Goal: Task Accomplishment & Management: Complete application form

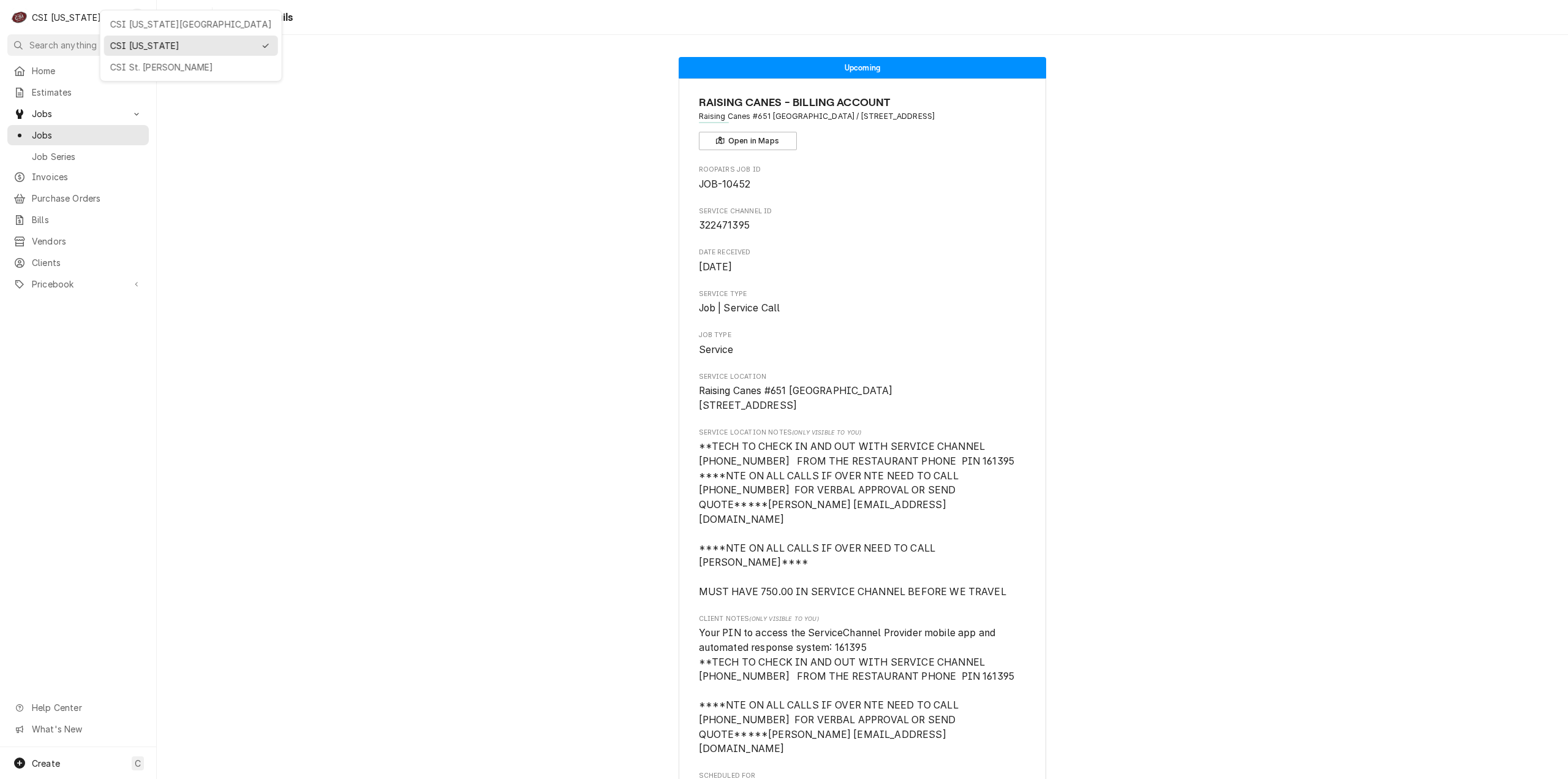
scroll to position [245, 0]
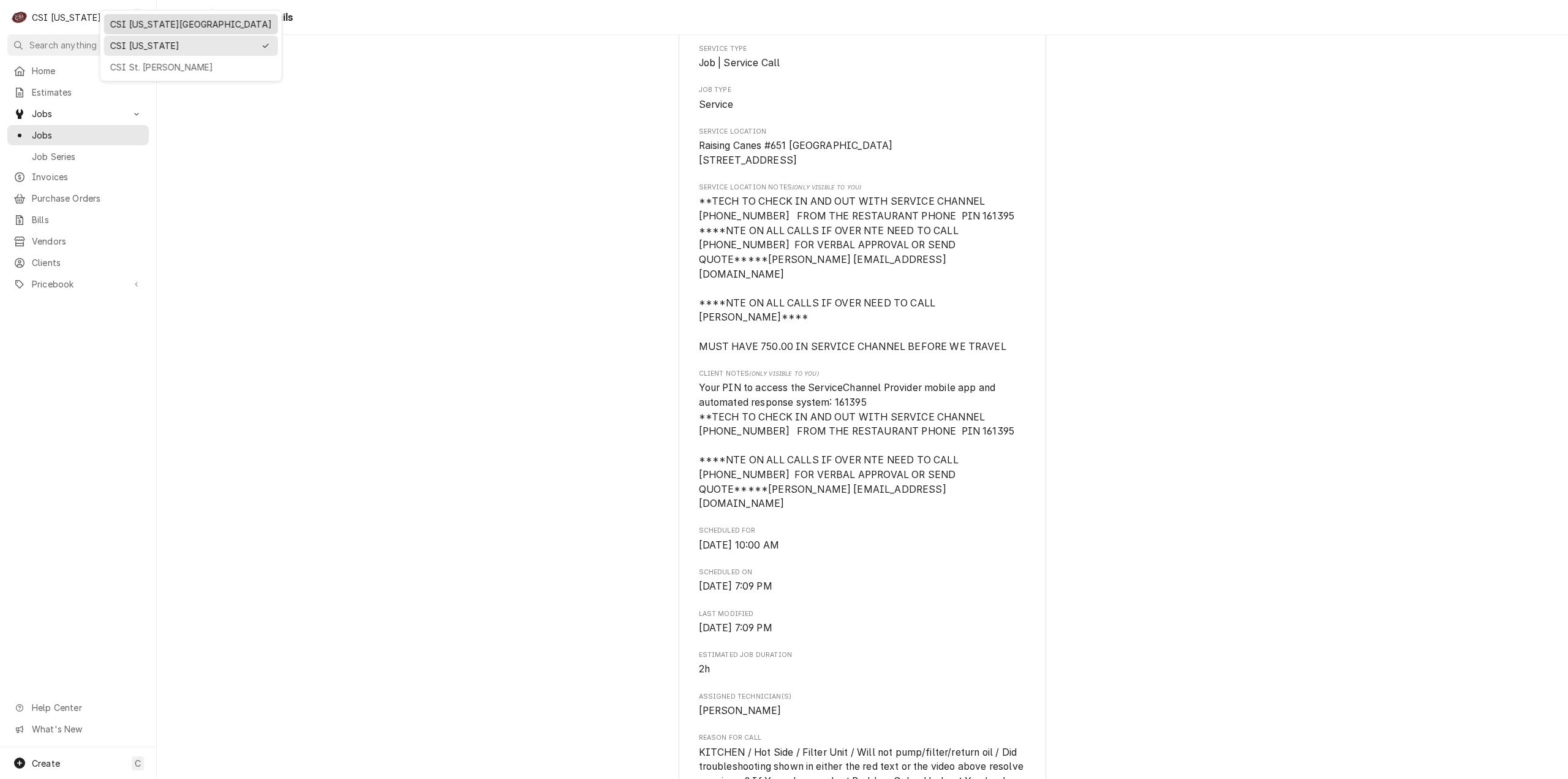
click at [146, 24] on div "CSI [US_STATE][GEOGRAPHIC_DATA]" at bounding box center [191, 24] width 161 height 13
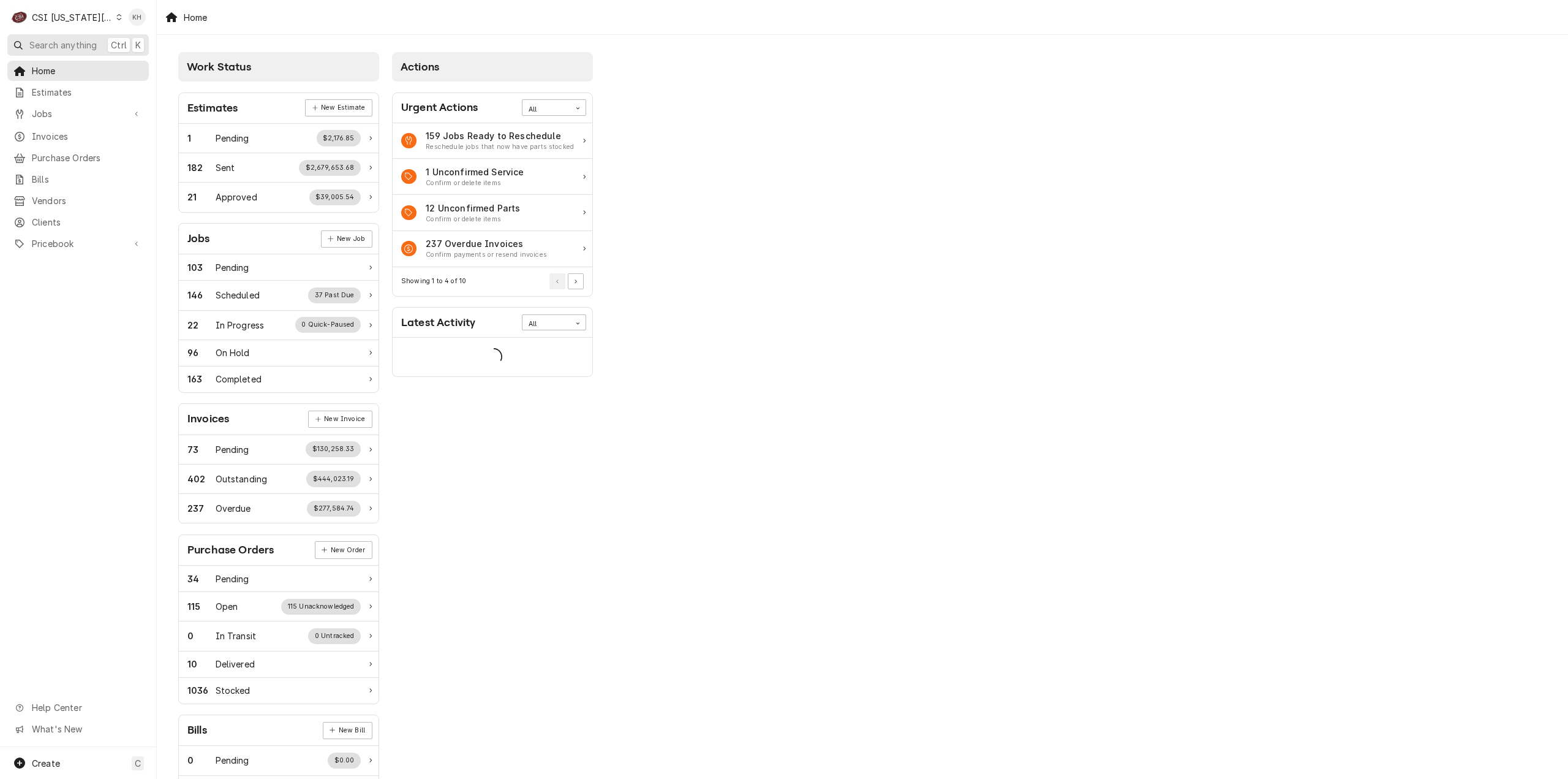
drag, startPoint x: 98, startPoint y: 37, endPoint x: 374, endPoint y: 90, distance: 281.0
click at [112, 43] on button "Search anything Ctrl K" at bounding box center [78, 45] width 142 height 22
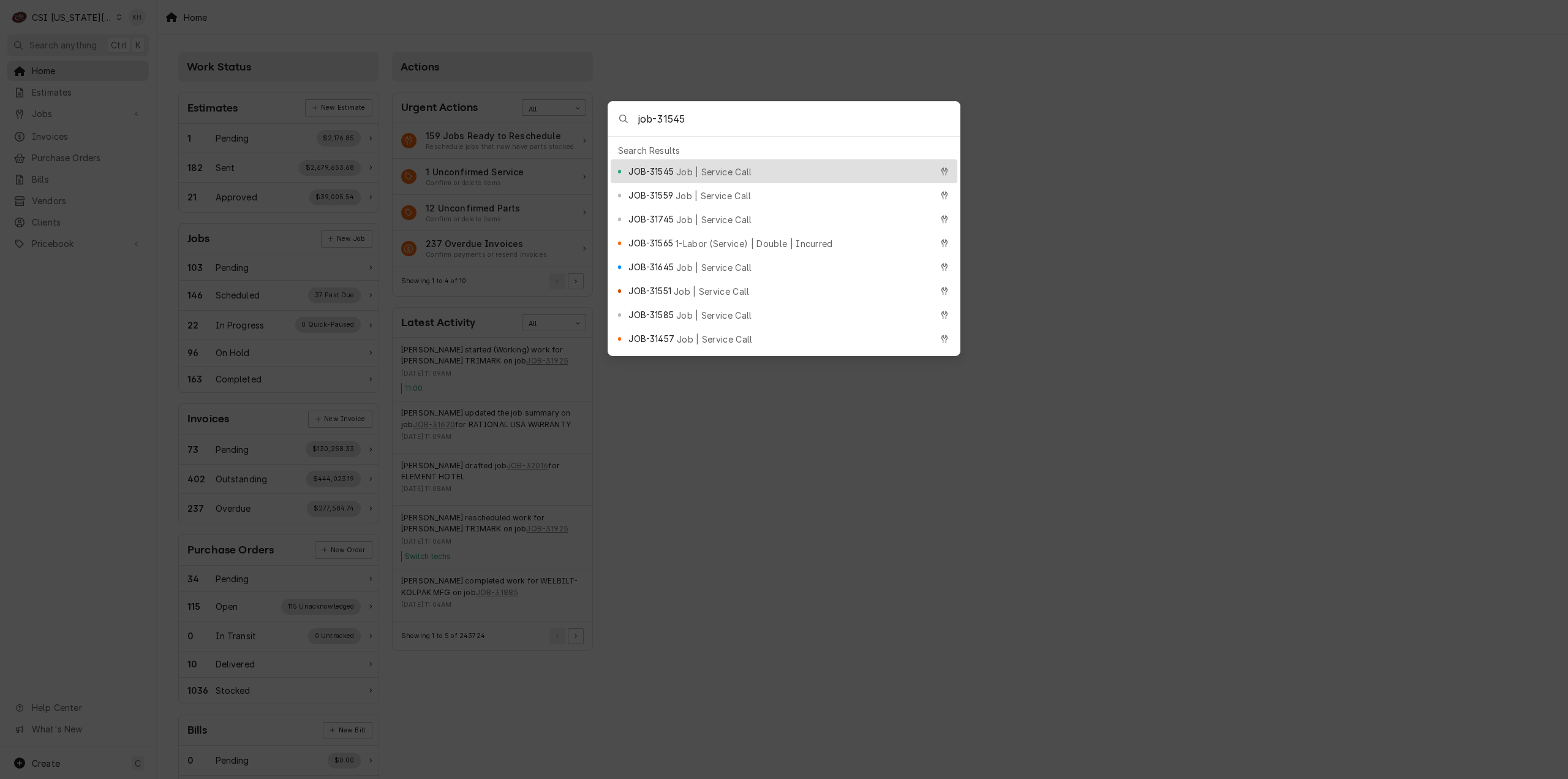
type input "job-31545"
click at [704, 159] on div "JOB-31545 Job | Service Call" at bounding box center [784, 171] width 347 height 24
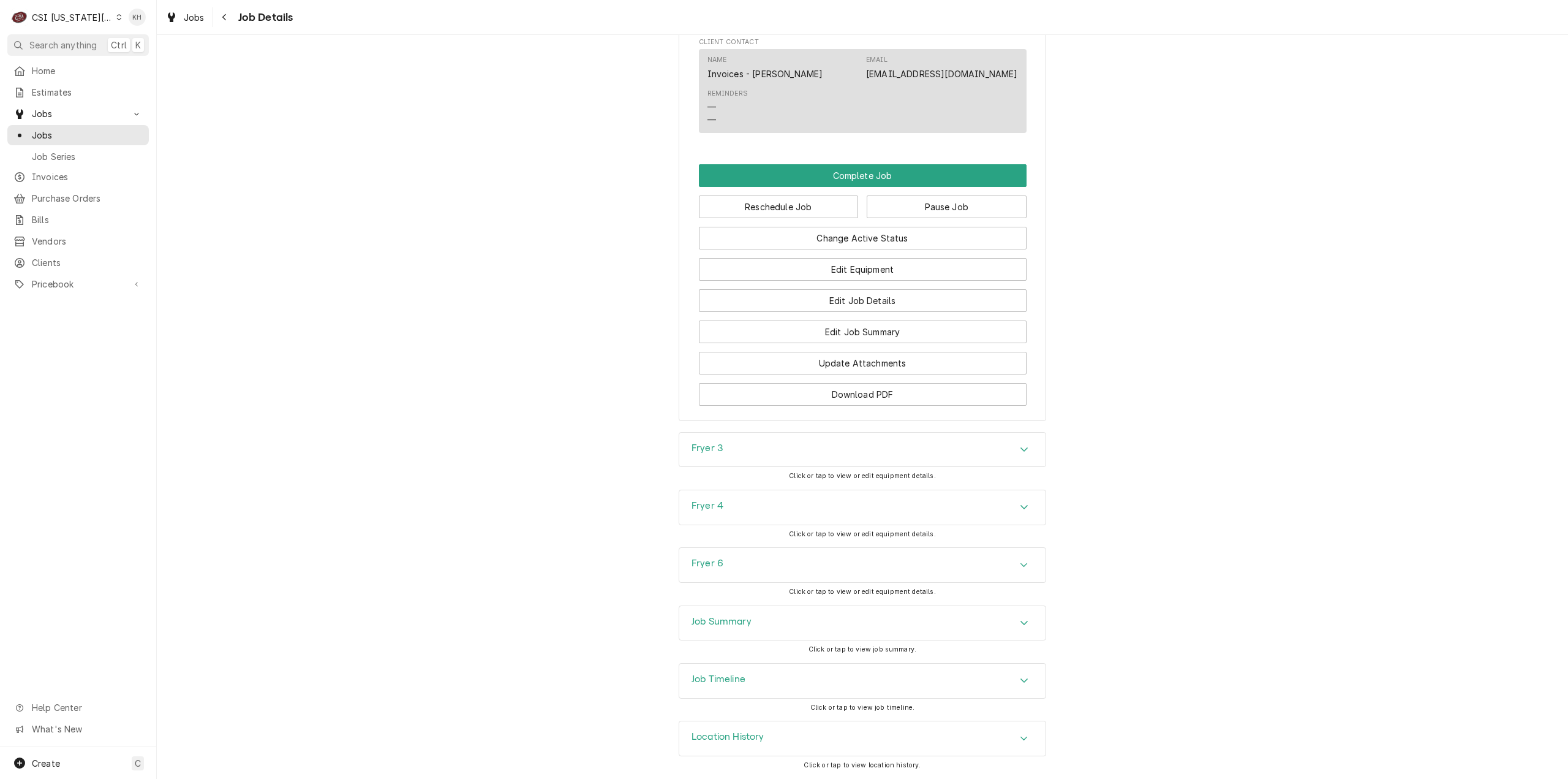
click at [767, 676] on div "Job Timeline" at bounding box center [862, 681] width 366 height 35
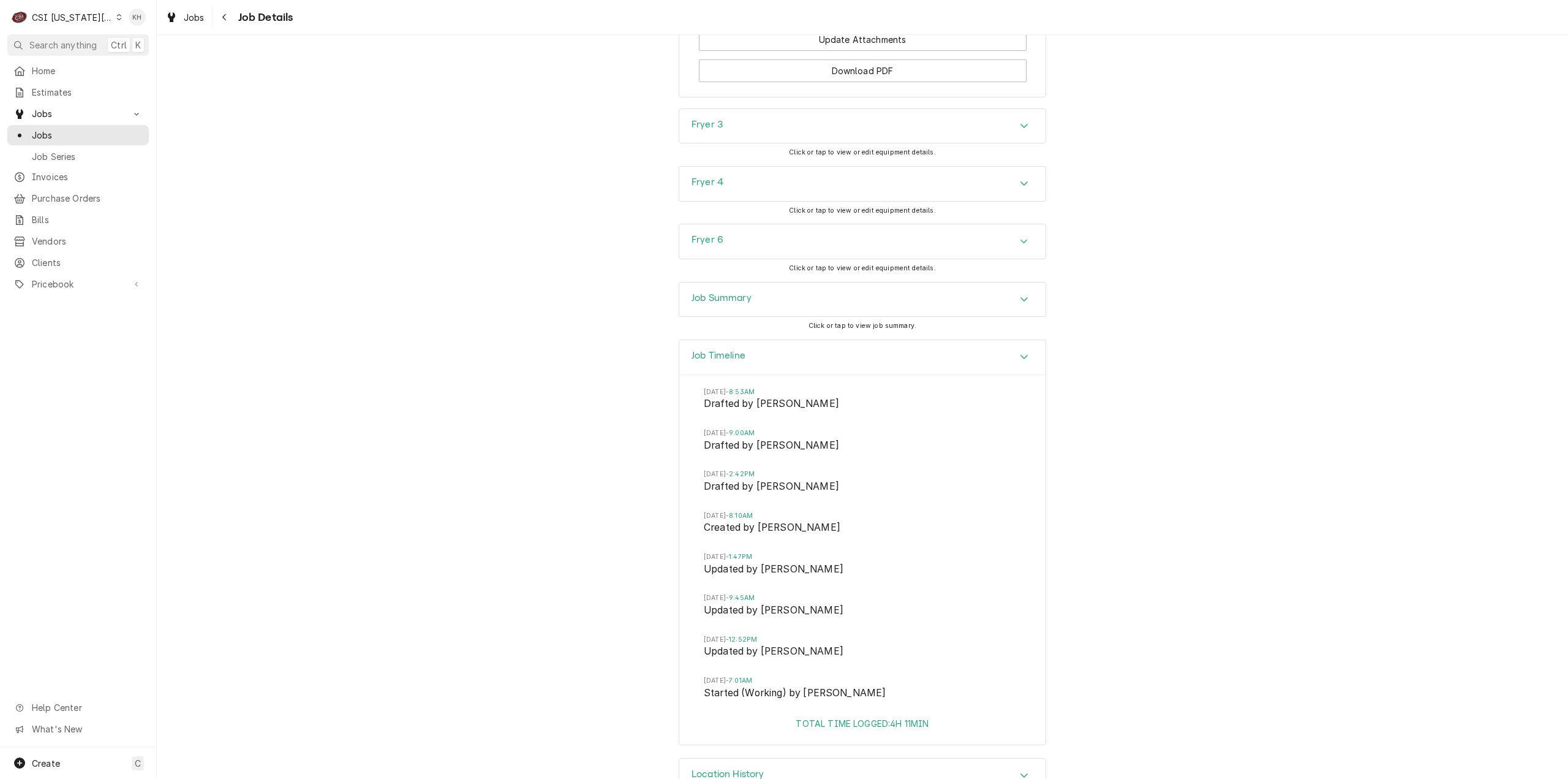
scroll to position [2505, 0]
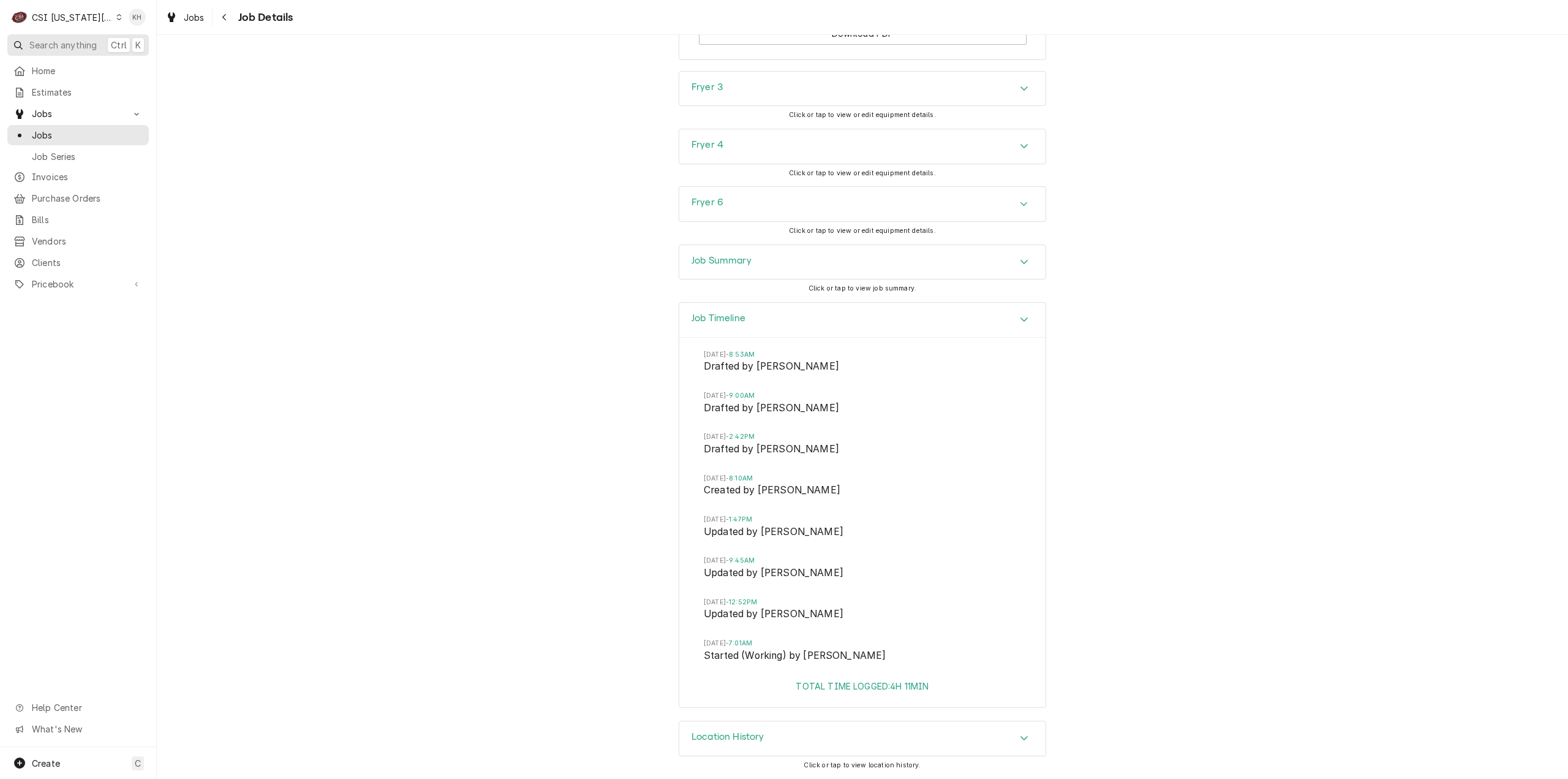
click at [78, 43] on span "Search anything" at bounding box center [62, 45] width 67 height 13
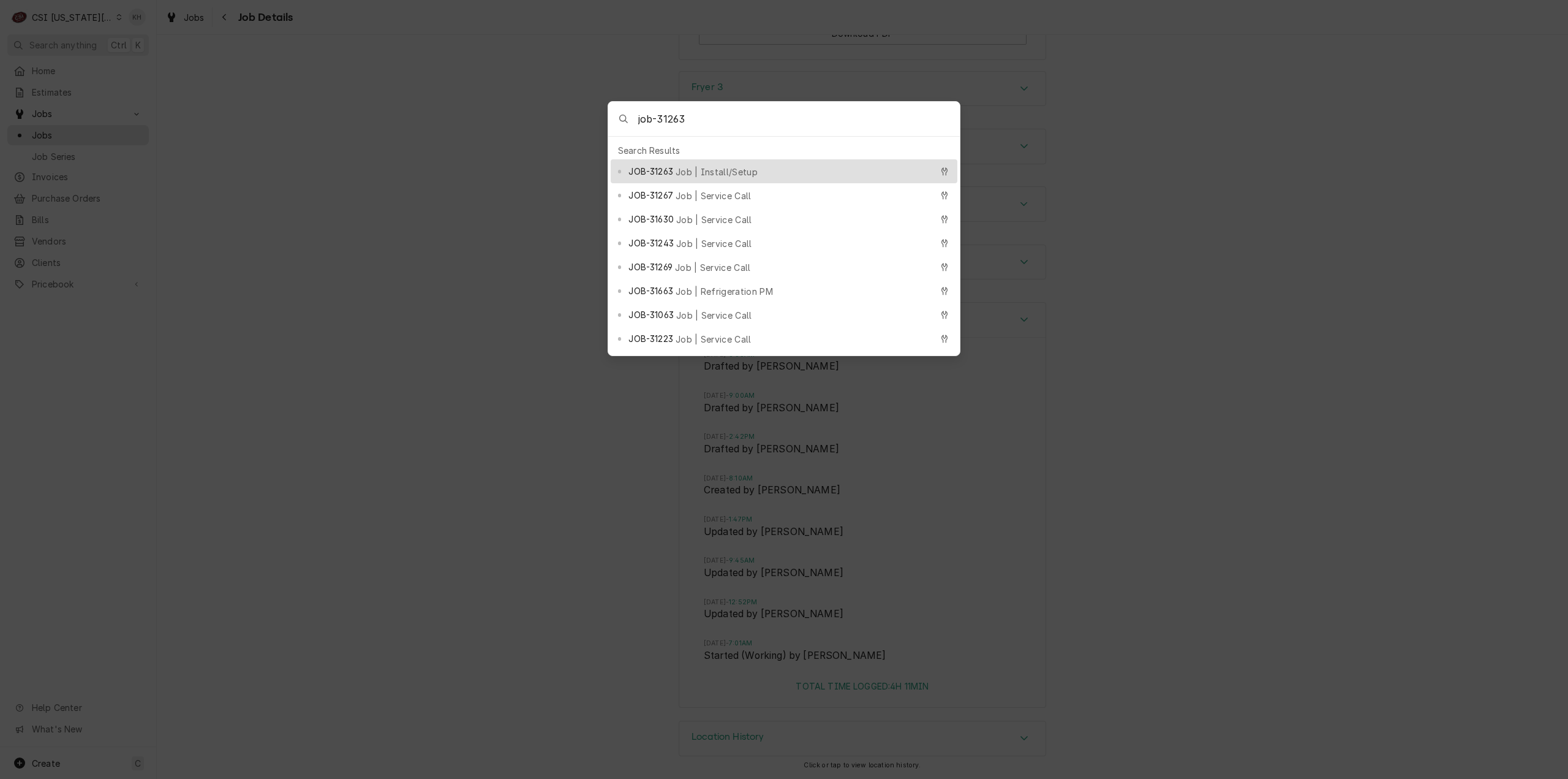
type input "job-31263"
click at [706, 166] on span "Job | Install/Setup" at bounding box center [716, 172] width 82 height 13
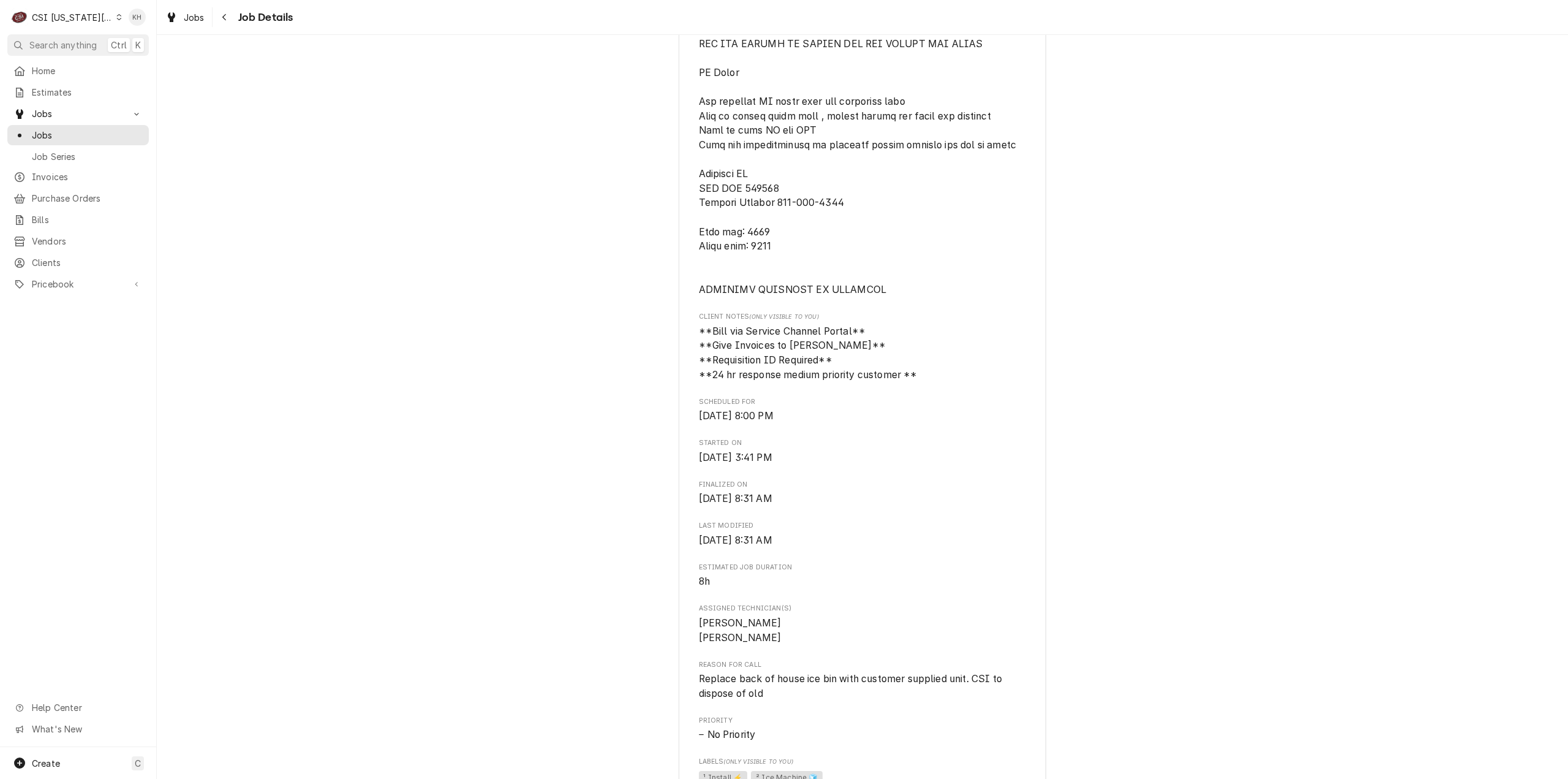
scroll to position [735, 0]
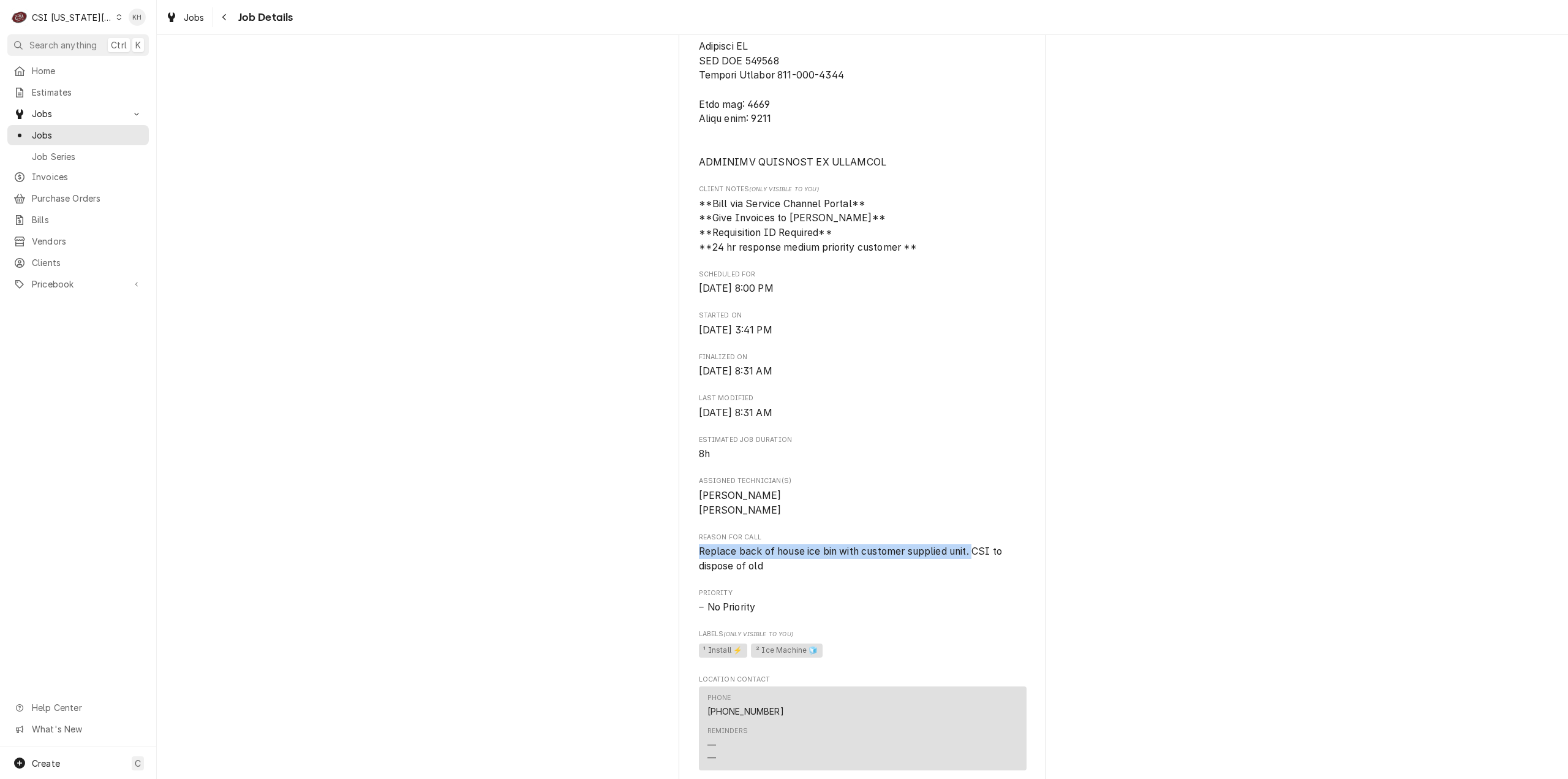
drag, startPoint x: 696, startPoint y: 565, endPoint x: 970, endPoint y: 571, distance: 274.1
click at [970, 571] on span "Replace back of house ice bin with customer supplied unit. CSI to dispose of old" at bounding box center [852, 558] width 306 height 26
copy span "Replace back of house ice bin with customer supplied unit."
click at [73, 18] on div "CSI [US_STATE][GEOGRAPHIC_DATA]" at bounding box center [72, 17] width 81 height 13
click at [130, 48] on div "CSI [US_STATE]" at bounding box center [210, 45] width 179 height 13
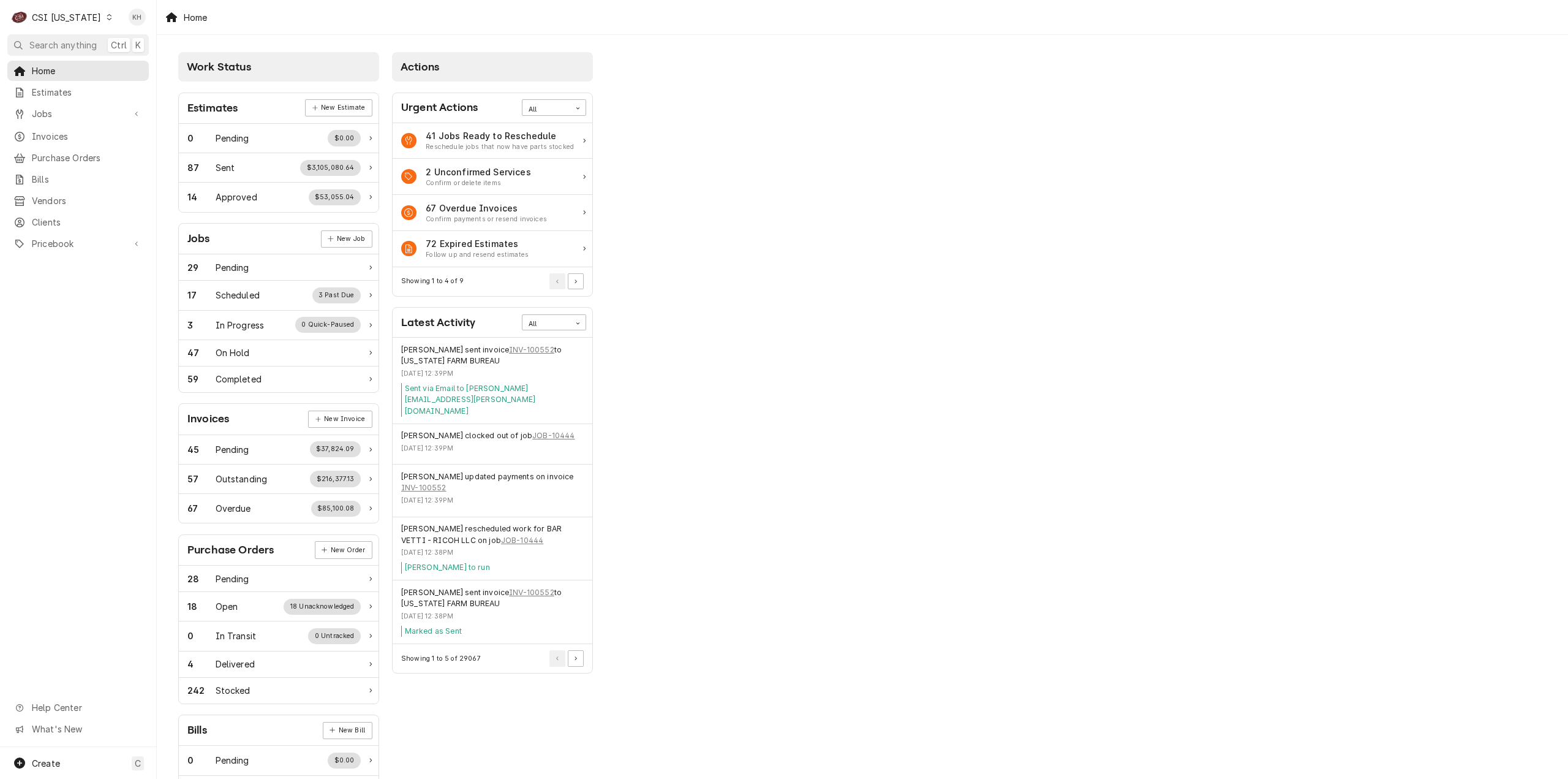
drag, startPoint x: 102, startPoint y: 352, endPoint x: 102, endPoint y: 339, distance: 13.0
click at [102, 352] on div "Home Estimates Jobs Jobs Job Series Invoices Purchase Orders Bills Vendors Clie…" at bounding box center [78, 403] width 156 height 686
click at [107, 19] on icon "Dynamic Content Wrapper" at bounding box center [109, 17] width 5 height 6
click at [148, 60] on div "CSI St. [PERSON_NAME]" at bounding box center [191, 66] width 161 height 13
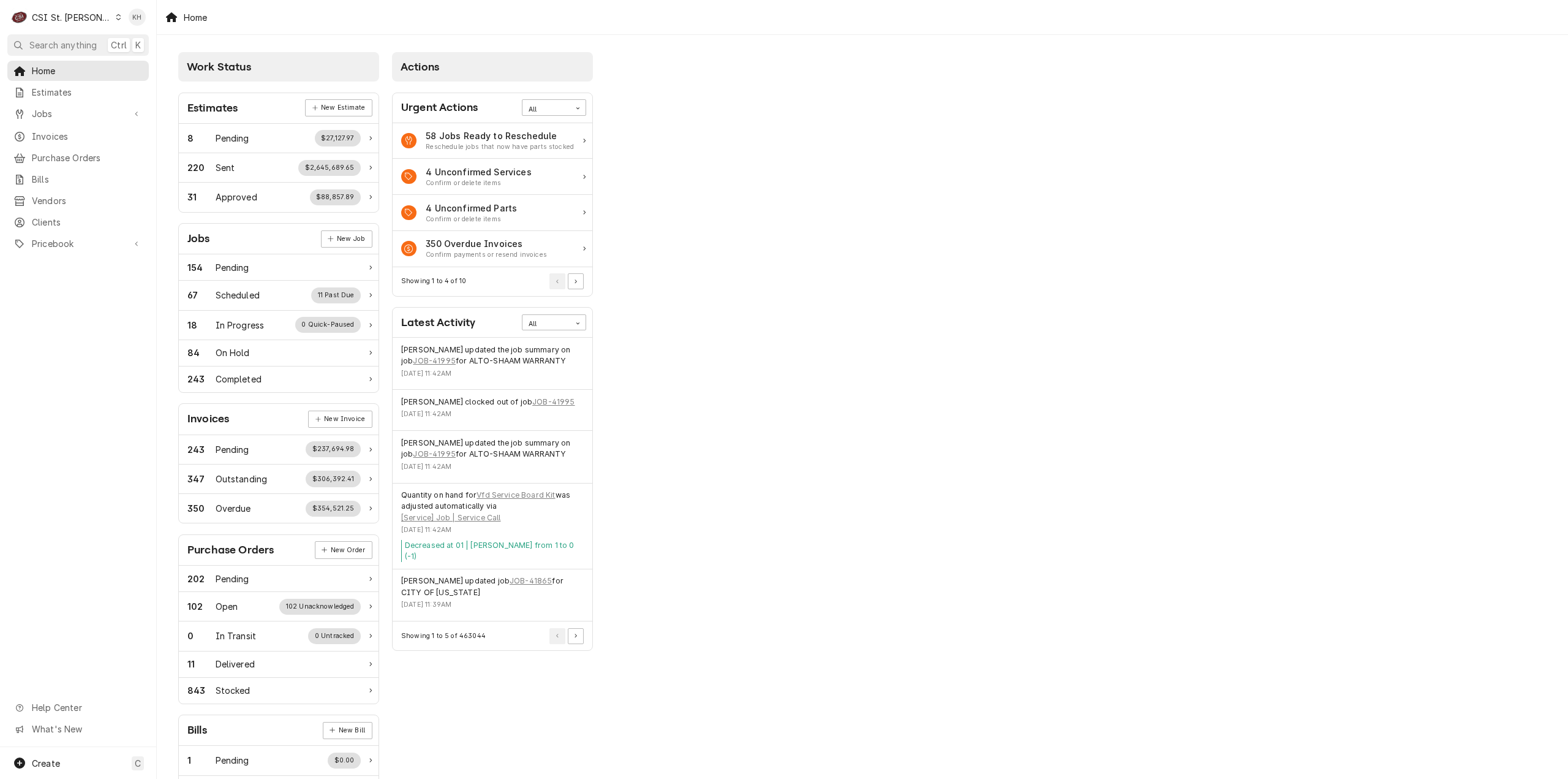
click at [71, 100] on div "Home Estimates Jobs Jobs Job Series Invoices Purchase Orders Bills Vendors Clie…" at bounding box center [78, 157] width 156 height 194
click at [71, 111] on span "Jobs" at bounding box center [78, 113] width 92 height 13
click at [66, 136] on span "Jobs" at bounding box center [87, 135] width 111 height 13
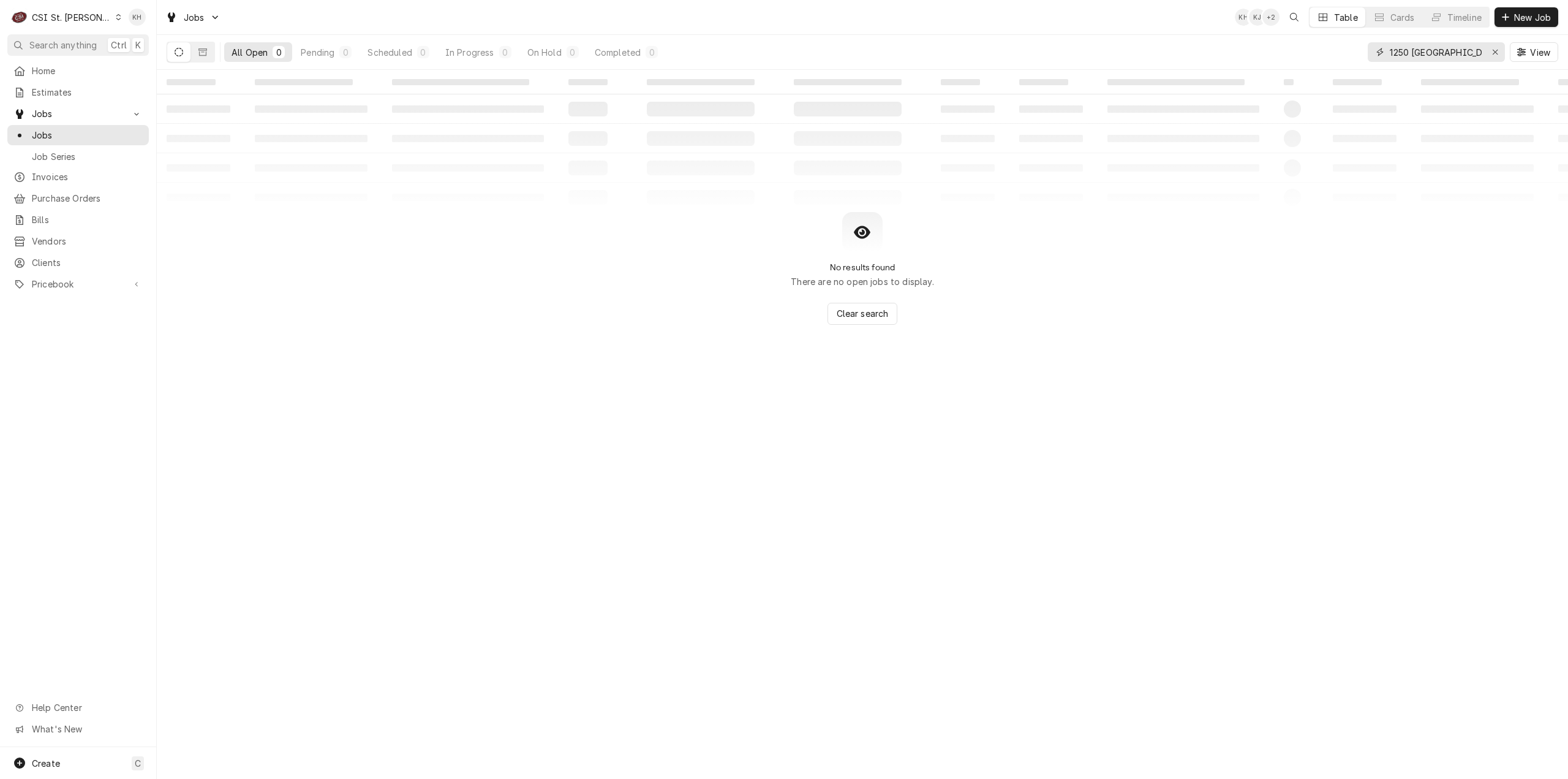
drag, startPoint x: 1467, startPoint y: 52, endPoint x: 1164, endPoint y: 86, distance: 304.9
click at [1165, 86] on div "Jobs KH KJ + 2 Table Cards Timeline New Job All Open 0 Pending 0 Scheduled 0 In…" at bounding box center [862, 390] width 1411 height 779
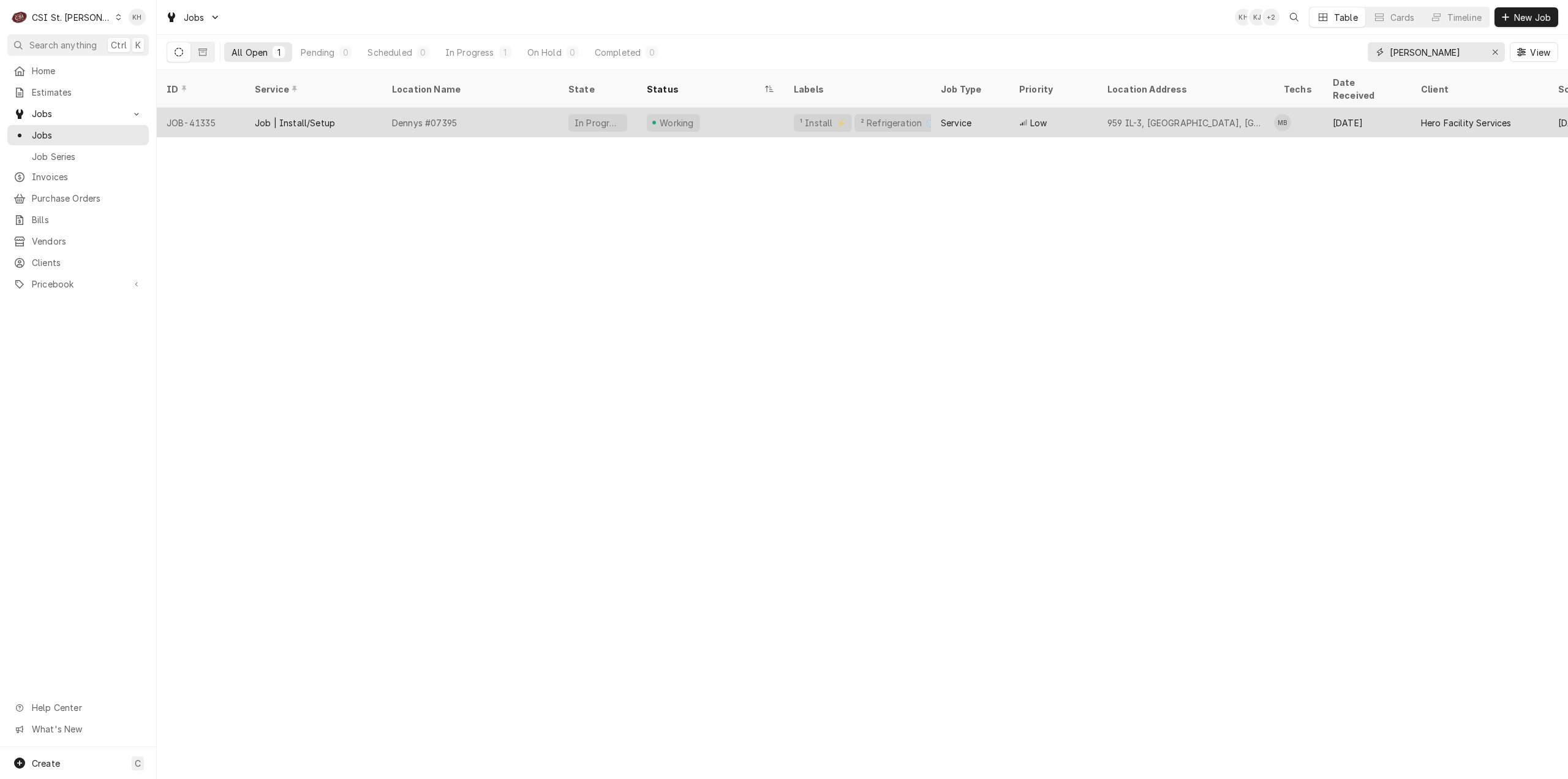
type input "[PERSON_NAME]"
click at [450, 117] on div "Dennys #07395" at bounding box center [425, 123] width 65 height 13
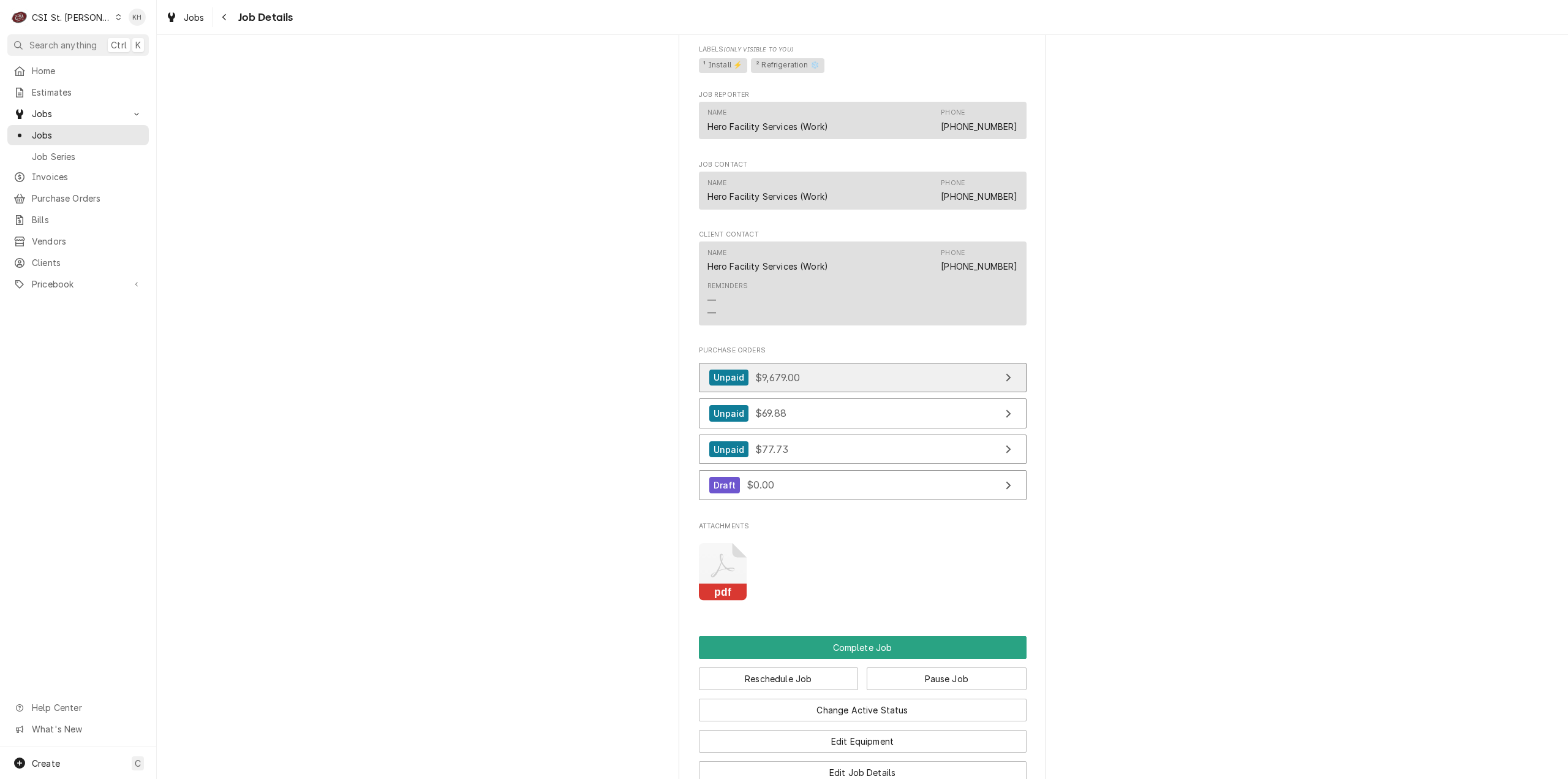
scroll to position [2277, 0]
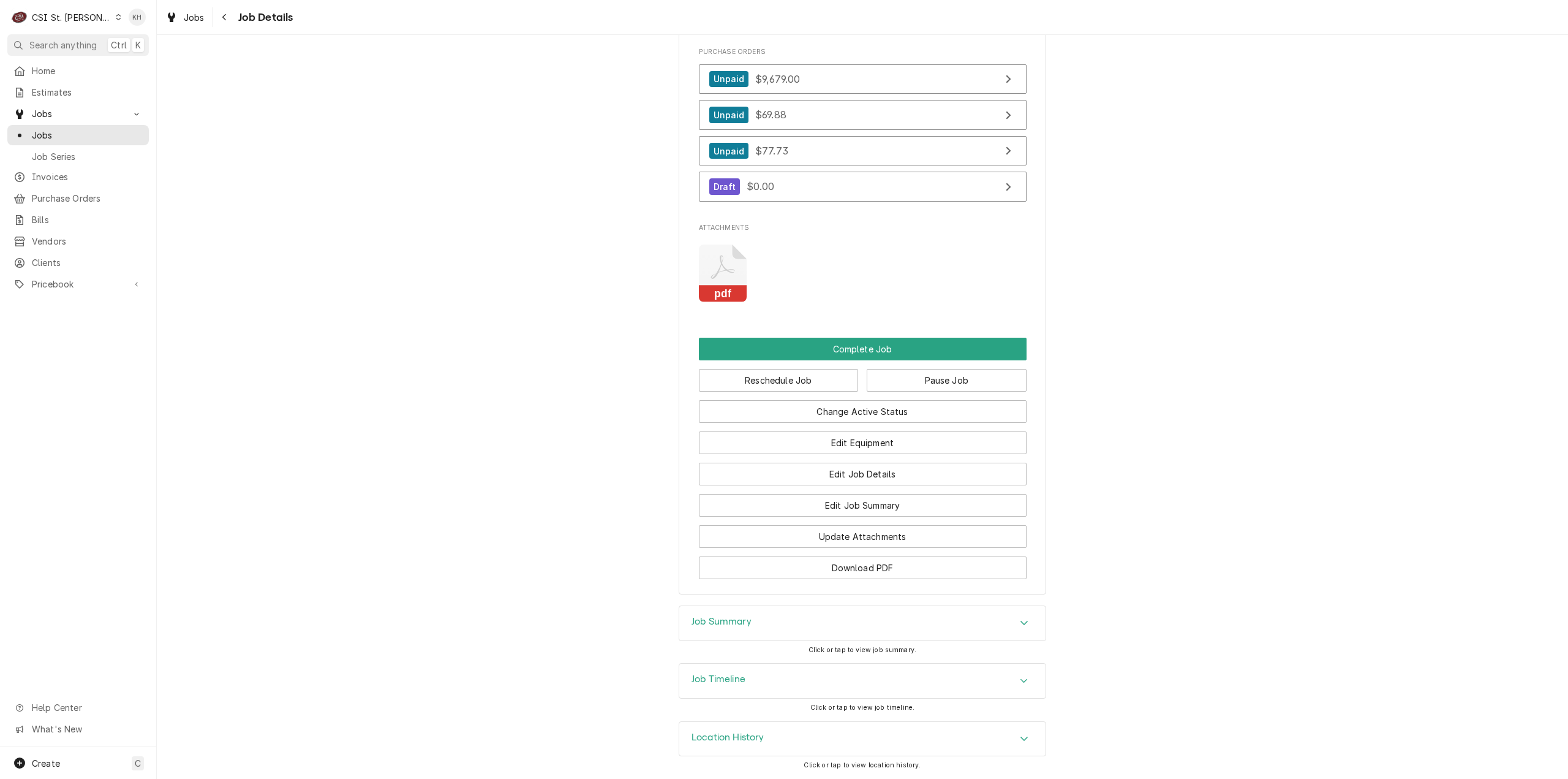
click at [746, 691] on div "Job Timeline" at bounding box center [862, 681] width 366 height 35
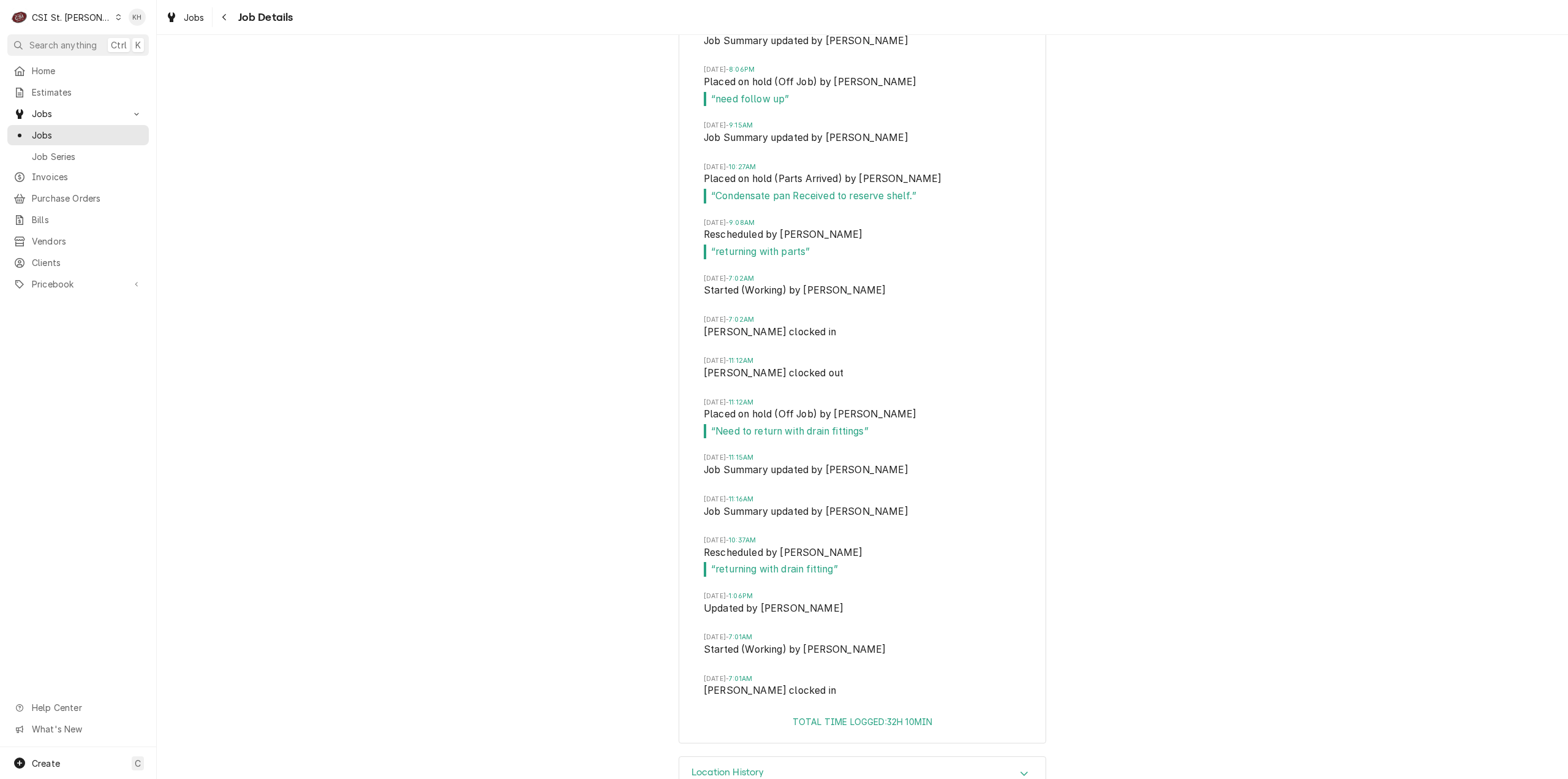
scroll to position [3879, 0]
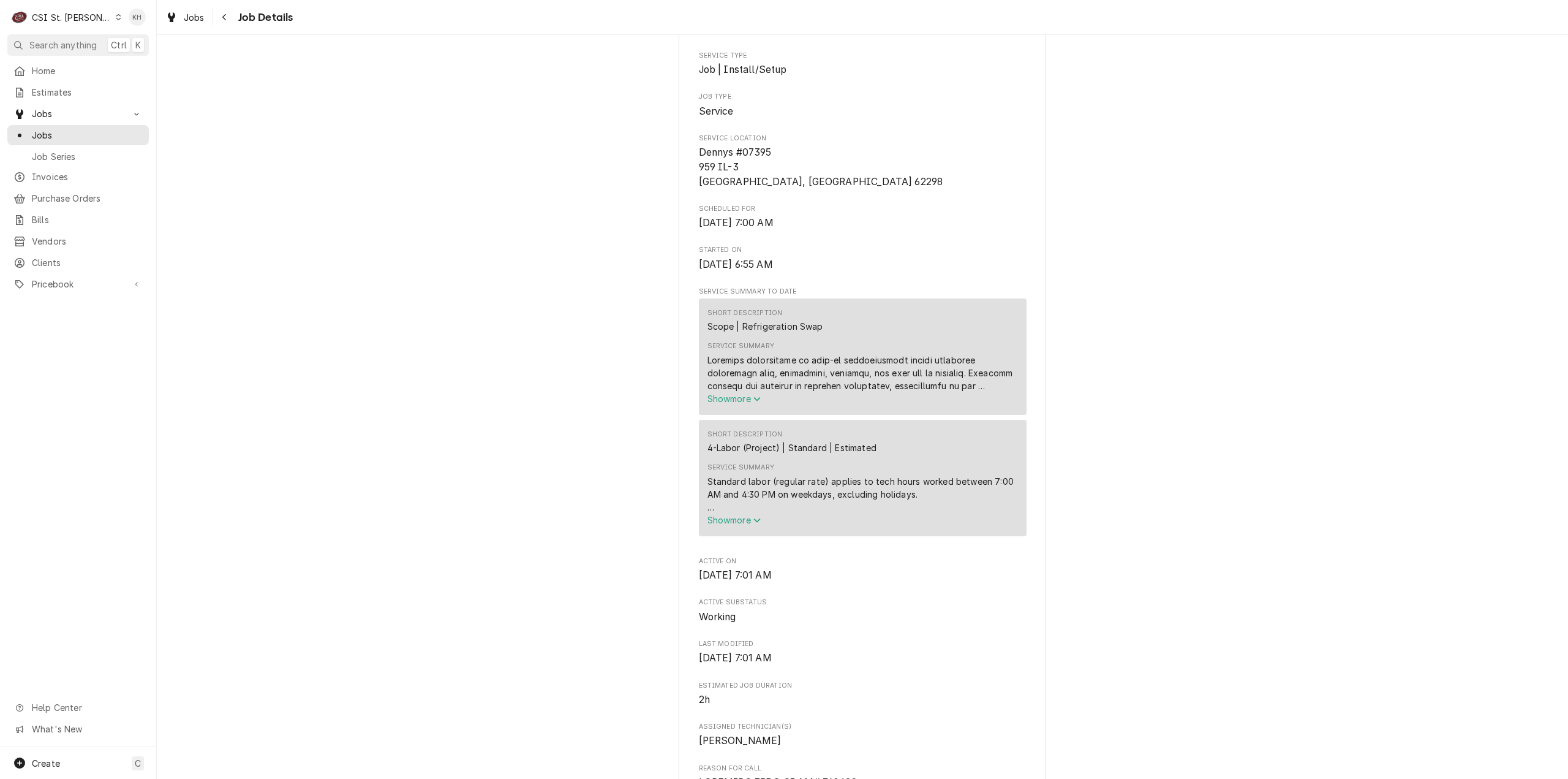
scroll to position [0, 0]
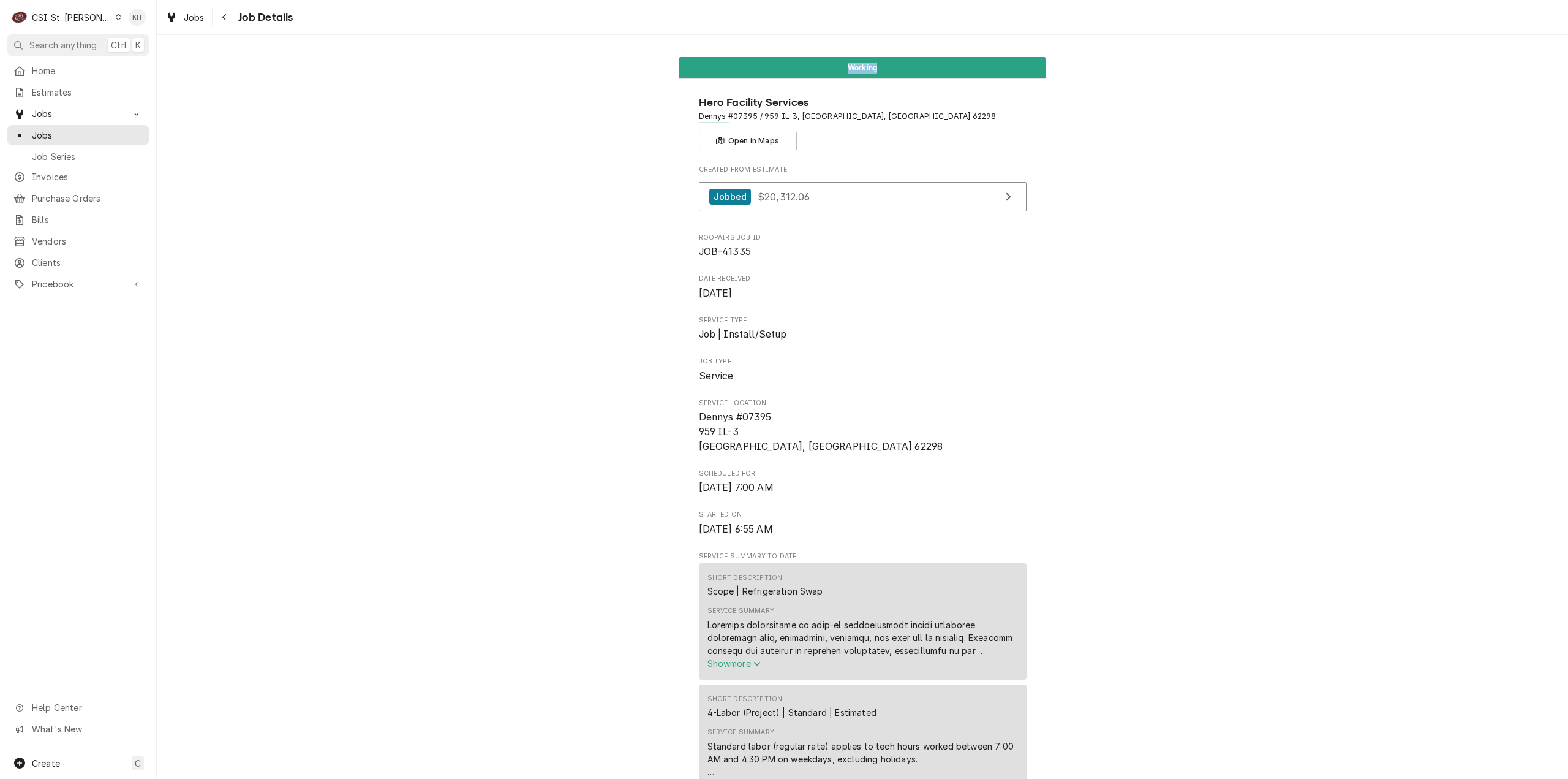
drag, startPoint x: 885, startPoint y: 65, endPoint x: 1111, endPoint y: 210, distance: 268.5
click at [841, 69] on div "Working" at bounding box center [862, 68] width 368 height 22
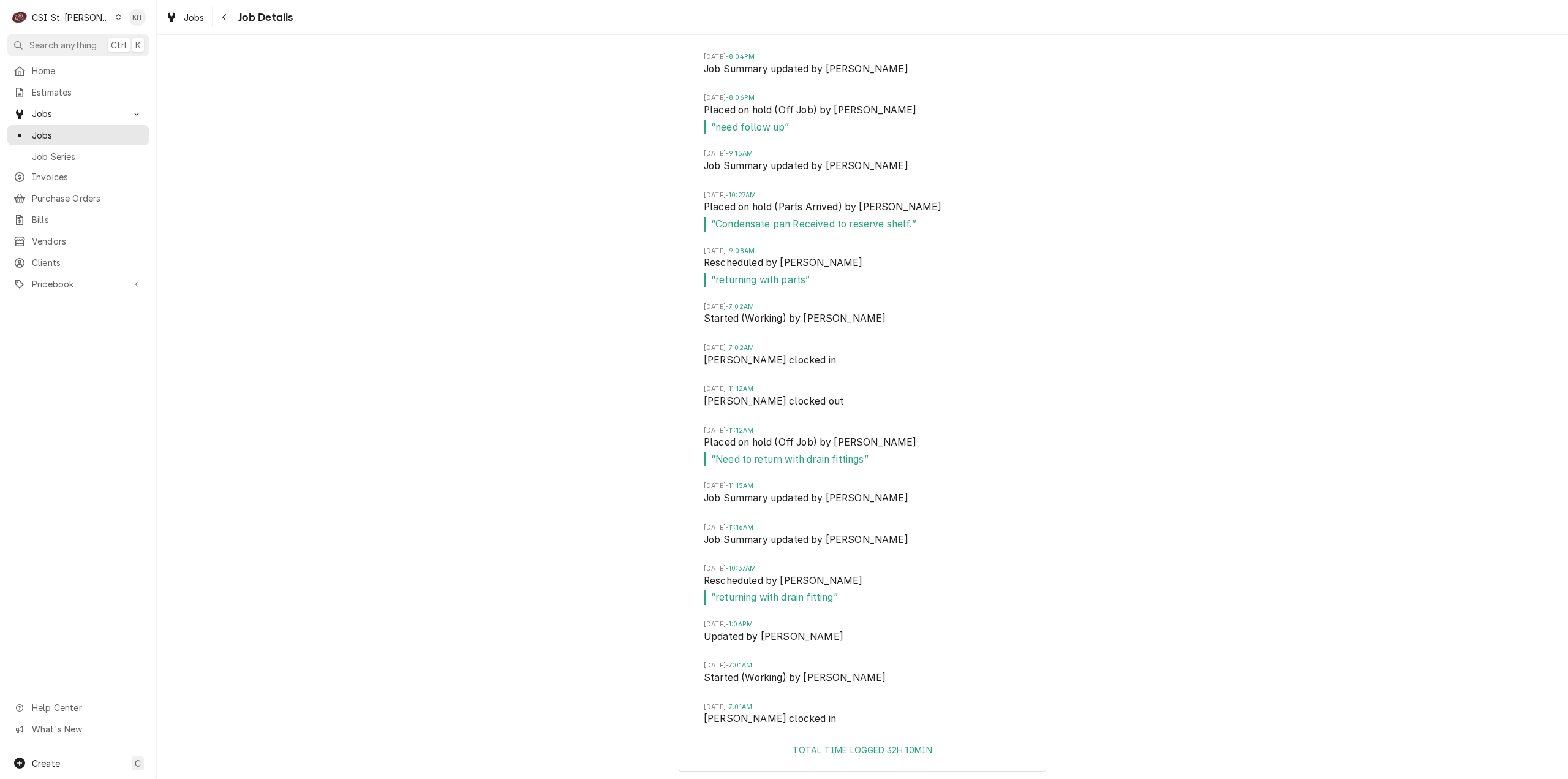
scroll to position [3879, 0]
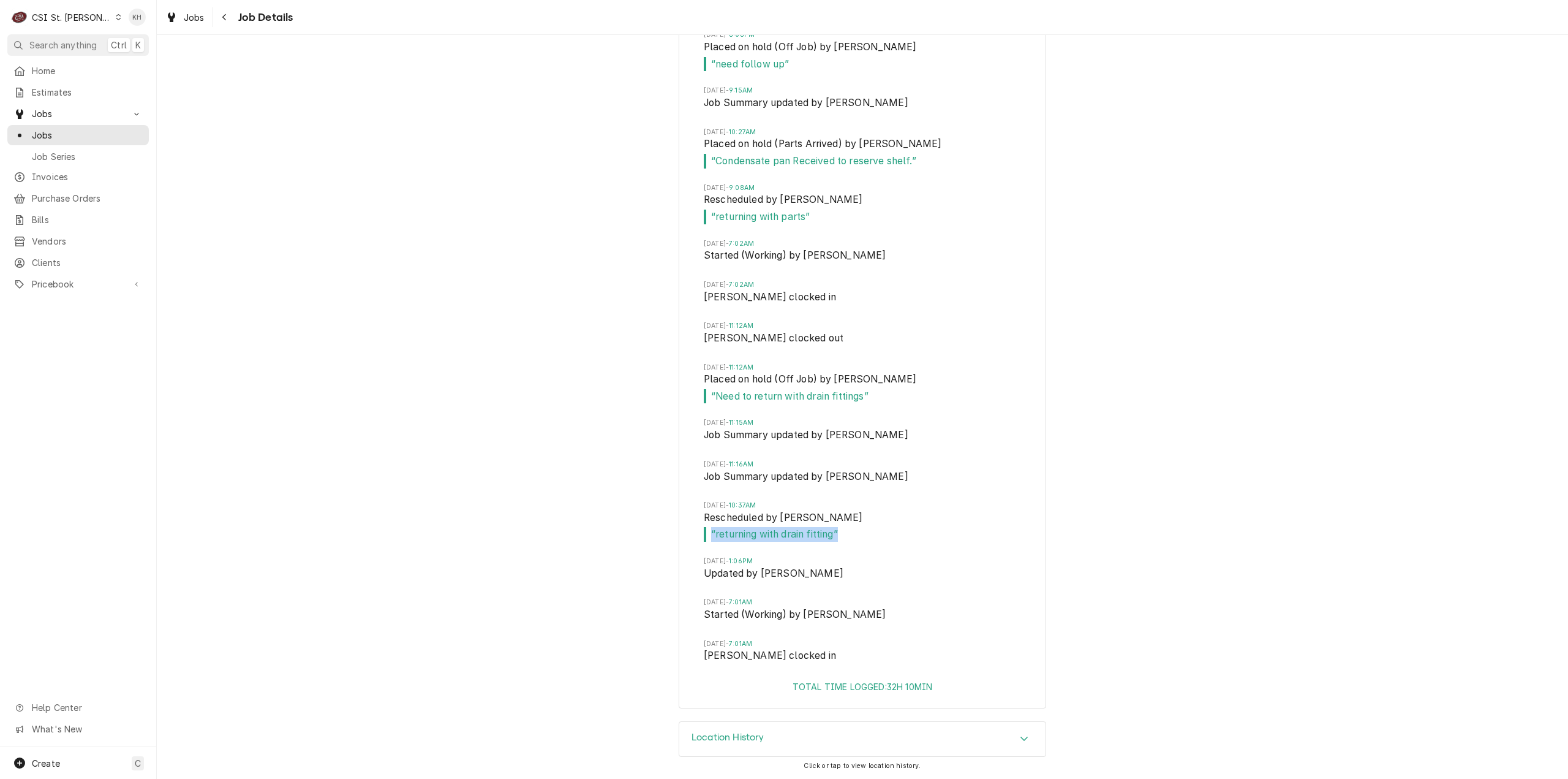
drag, startPoint x: 838, startPoint y: 539, endPoint x: 708, endPoint y: 548, distance: 130.3
click at [708, 548] on li "Tue, Aug 12, 2025 - 10:37AM Rescheduled by Alexandria Wilp “ returning with dra…" at bounding box center [862, 529] width 318 height 56
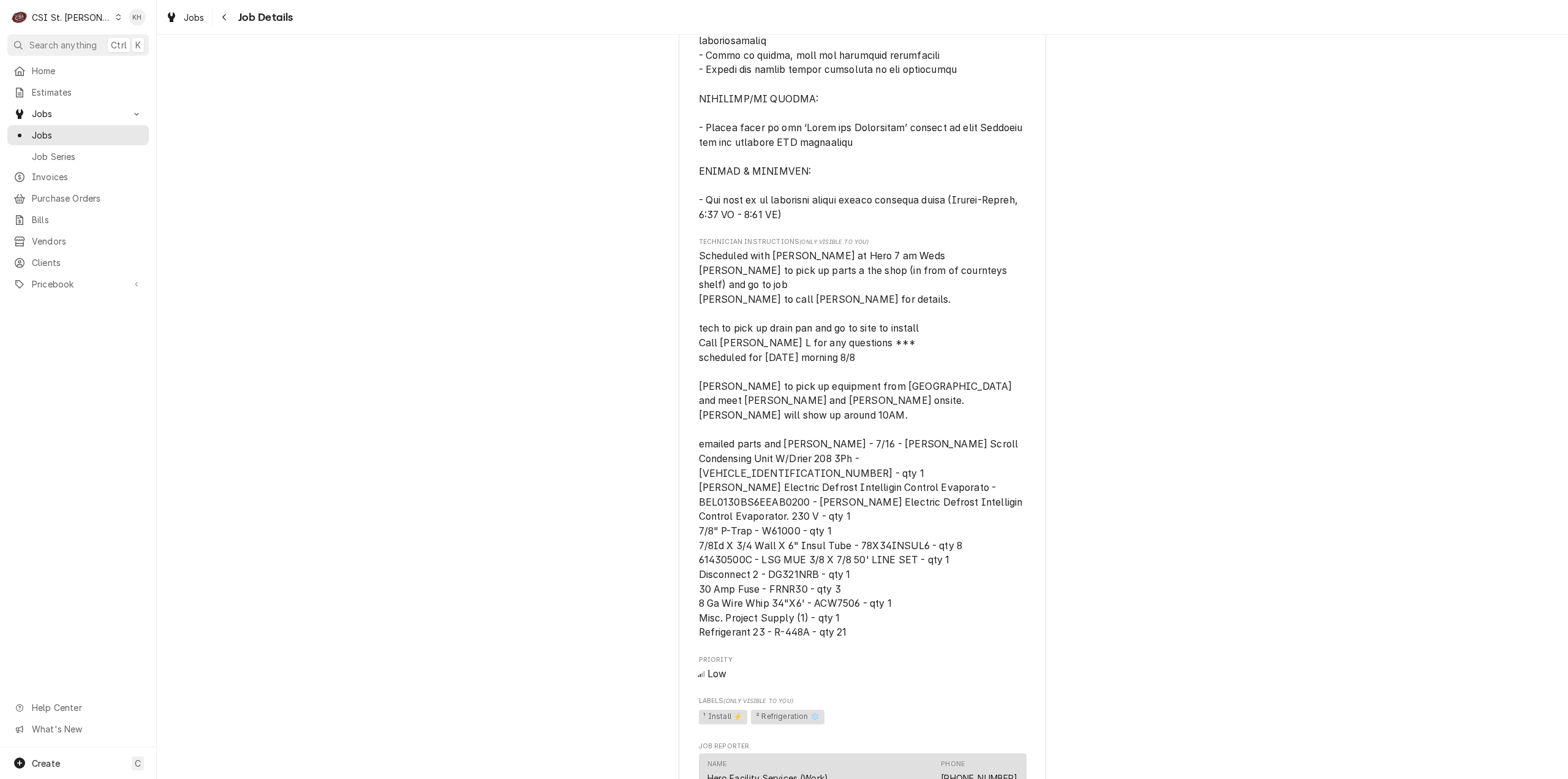
scroll to position [1306, 0]
click at [1340, 432] on div "Working Hero Facility Services Dennys #07395 / 959 IL-3, Waterloo, IL 62298 Ope…" at bounding box center [862, 150] width 1411 height 2817
click at [79, 10] on div "C CSI St. Louis" at bounding box center [66, 17] width 118 height 24
click at [137, 26] on div "CSI [US_STATE][GEOGRAPHIC_DATA]" at bounding box center [188, 24] width 161 height 13
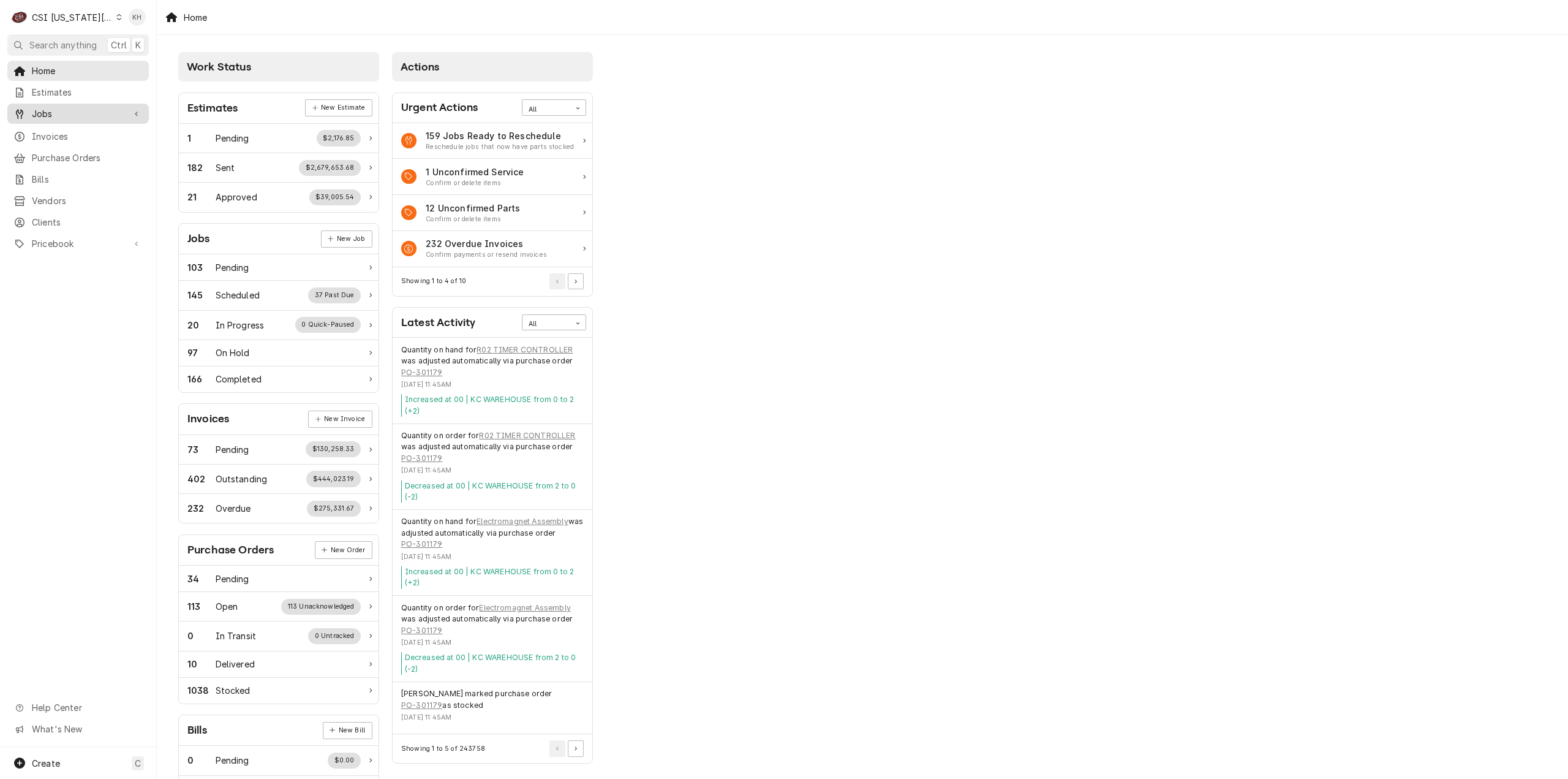
click at [81, 111] on span "Jobs" at bounding box center [78, 113] width 92 height 13
click at [83, 129] on span "Jobs" at bounding box center [87, 135] width 111 height 13
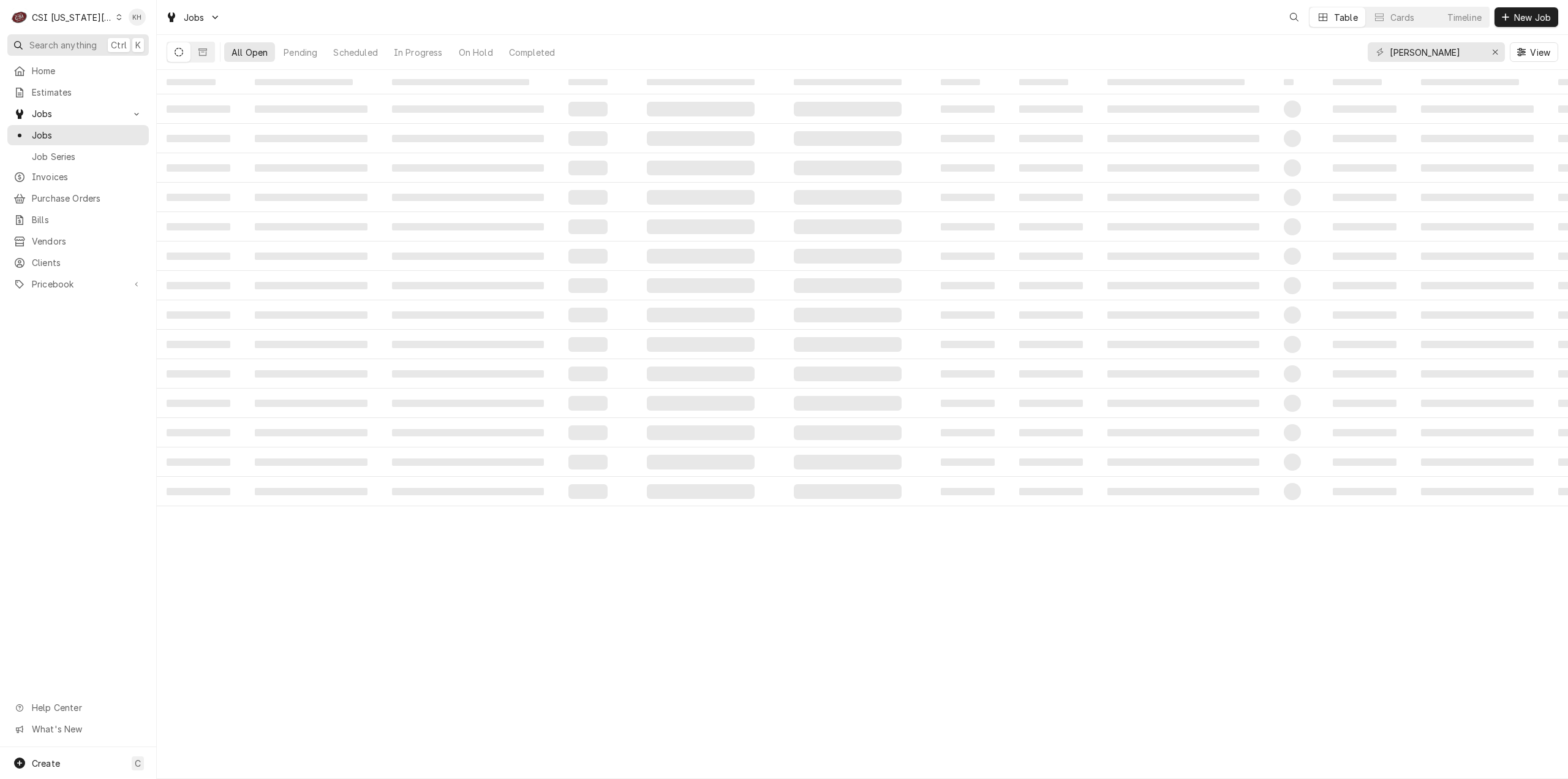
click at [95, 41] on span "Search anything" at bounding box center [62, 45] width 67 height 13
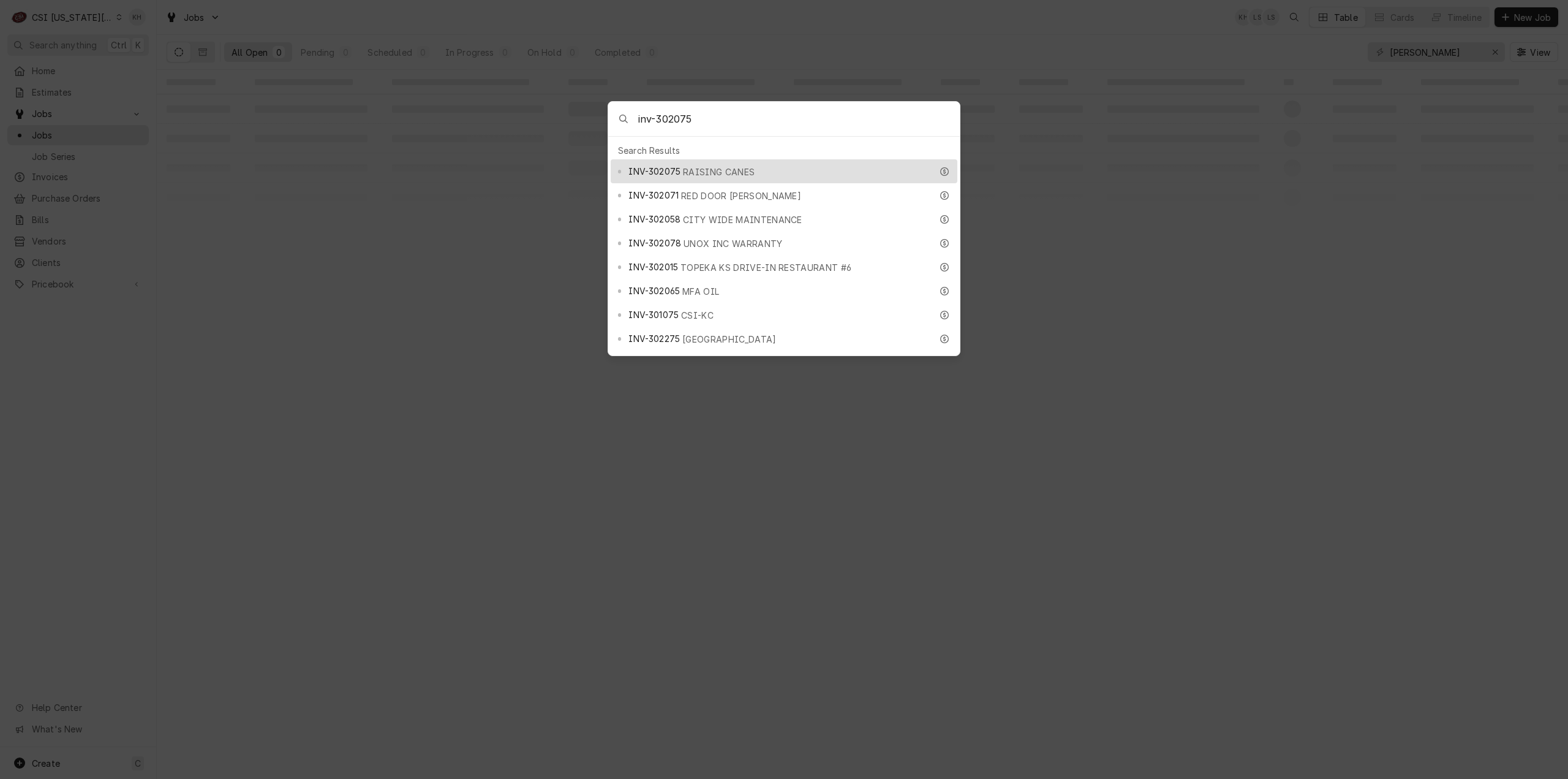
type input "inv-302075"
click at [714, 167] on span "RAISING CANES" at bounding box center [719, 172] width 72 height 13
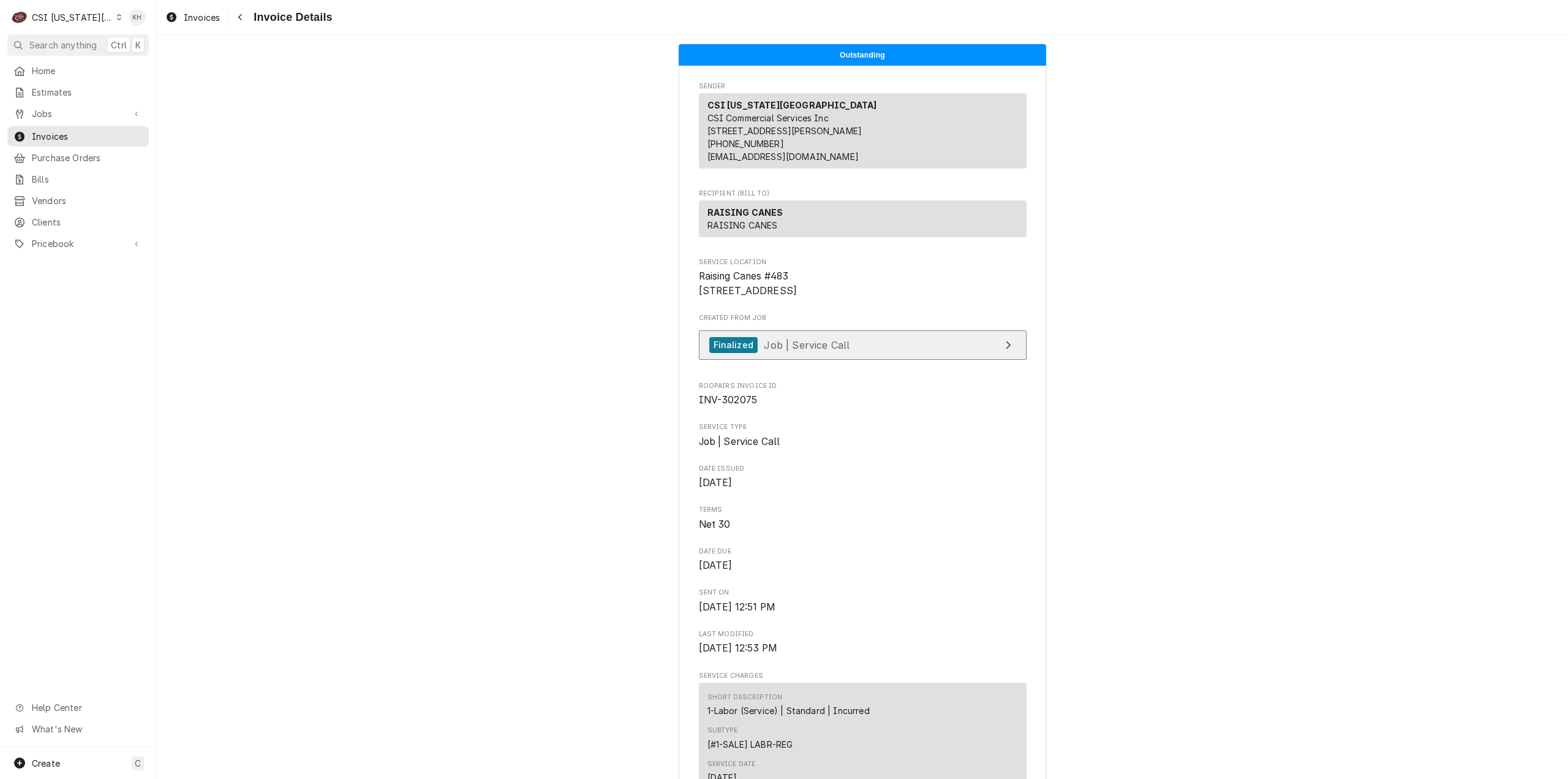
click at [816, 354] on div "Finalized Job | Service Call" at bounding box center [780, 345] width 141 height 16
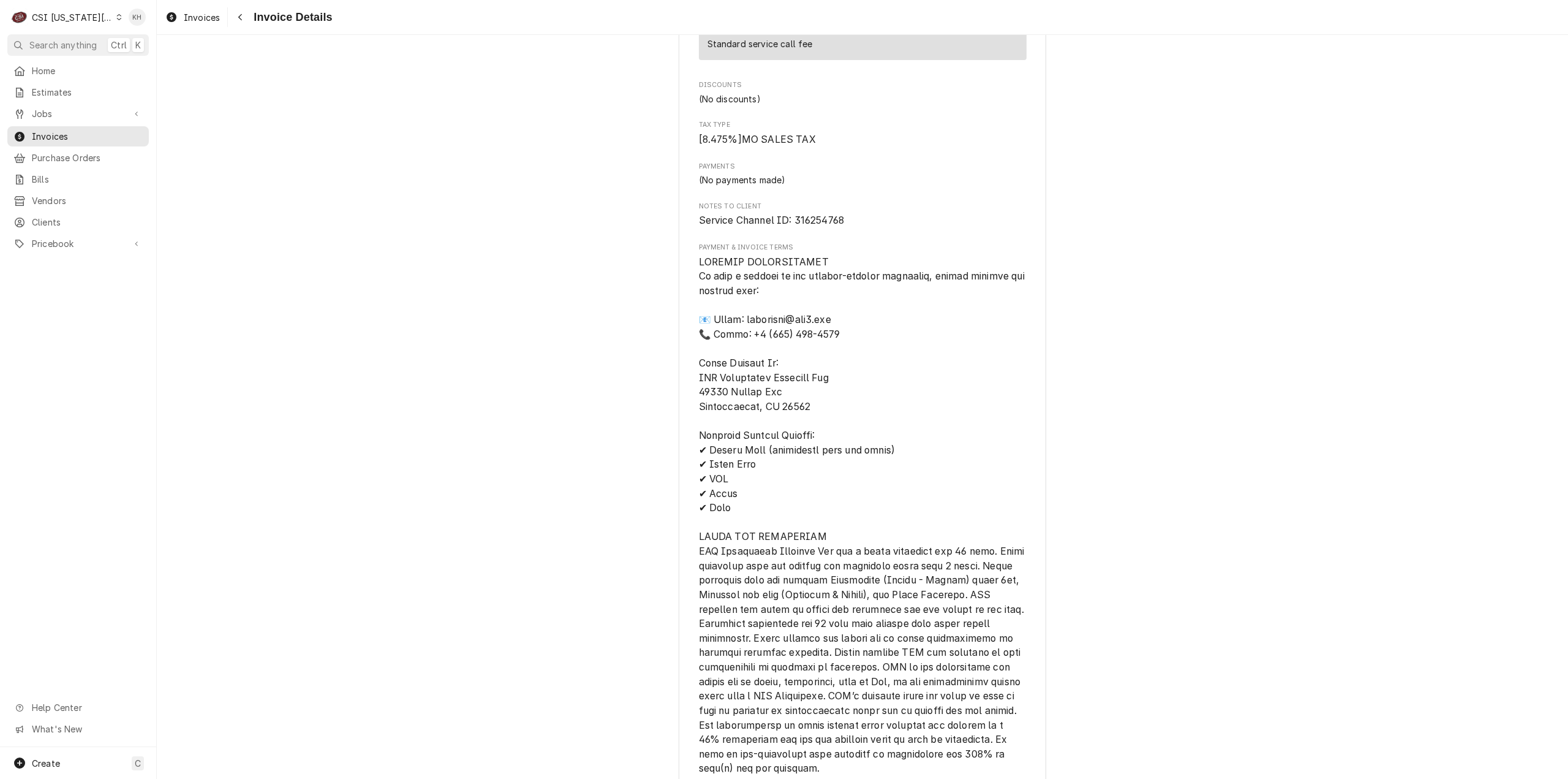
scroll to position [1669, 0]
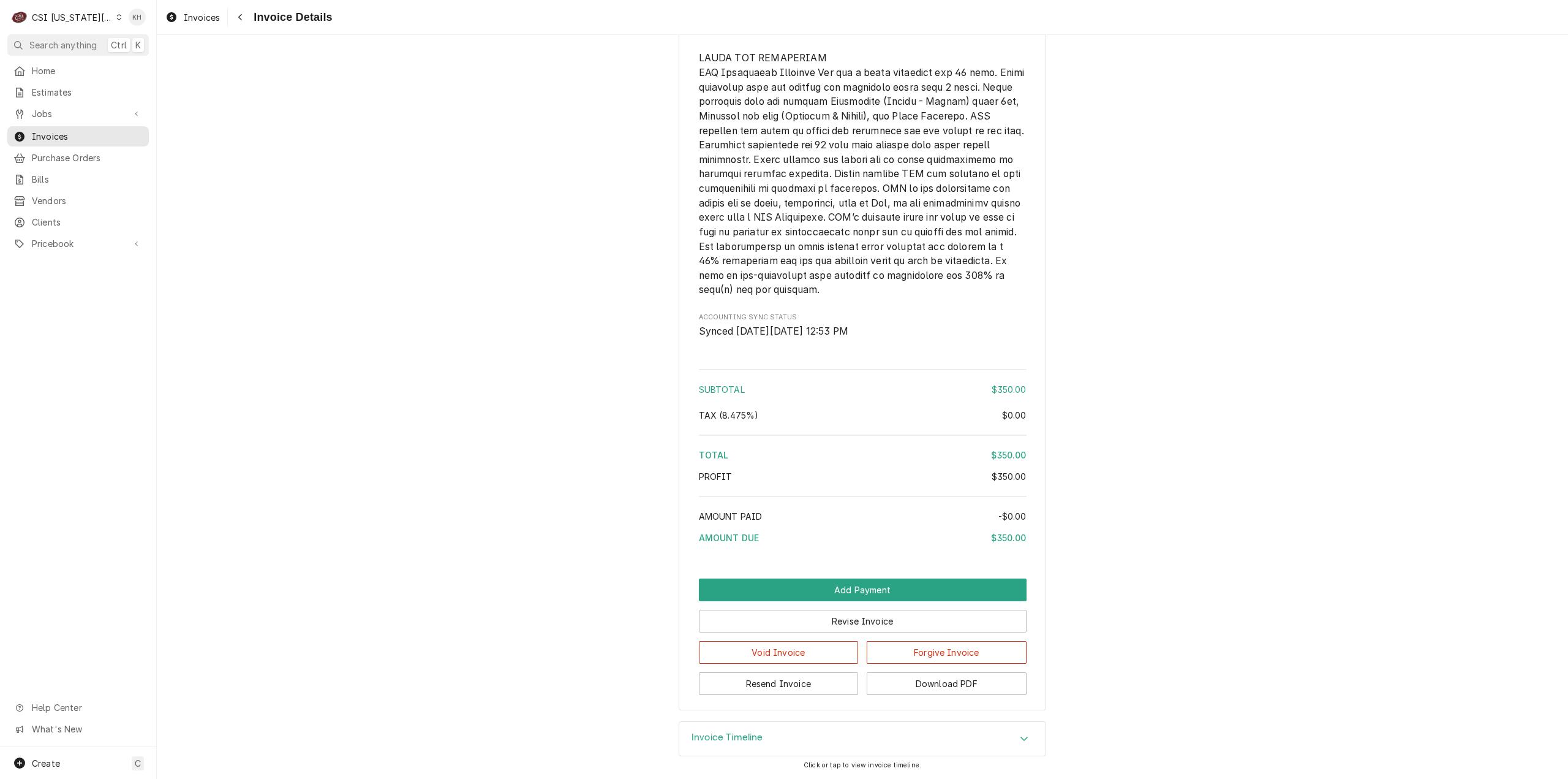
click at [71, 24] on div "C CSI Kansas City" at bounding box center [66, 17] width 118 height 24
click at [134, 60] on div "CSI St. Louis" at bounding box center [210, 66] width 179 height 13
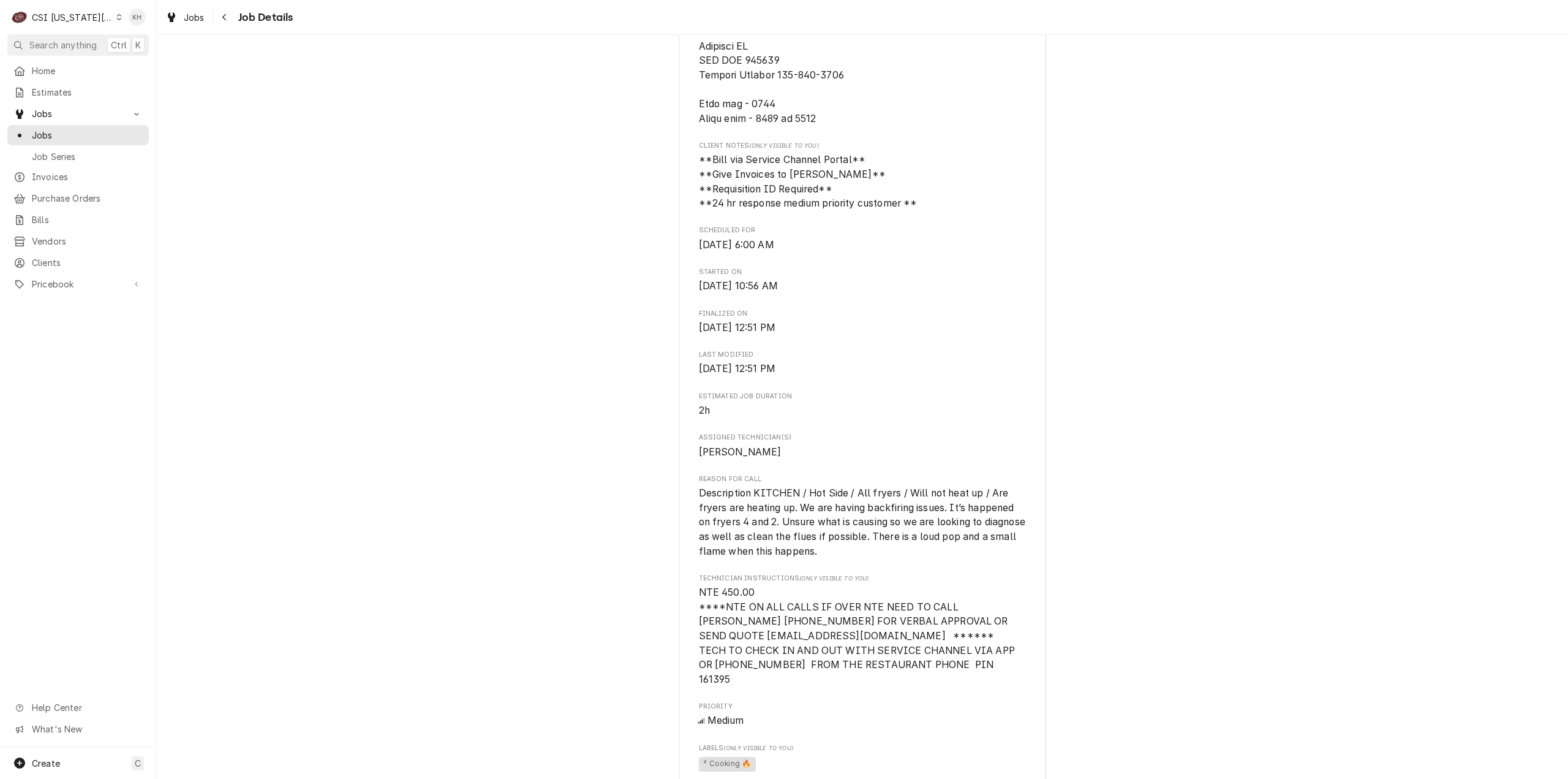
scroll to position [919, 0]
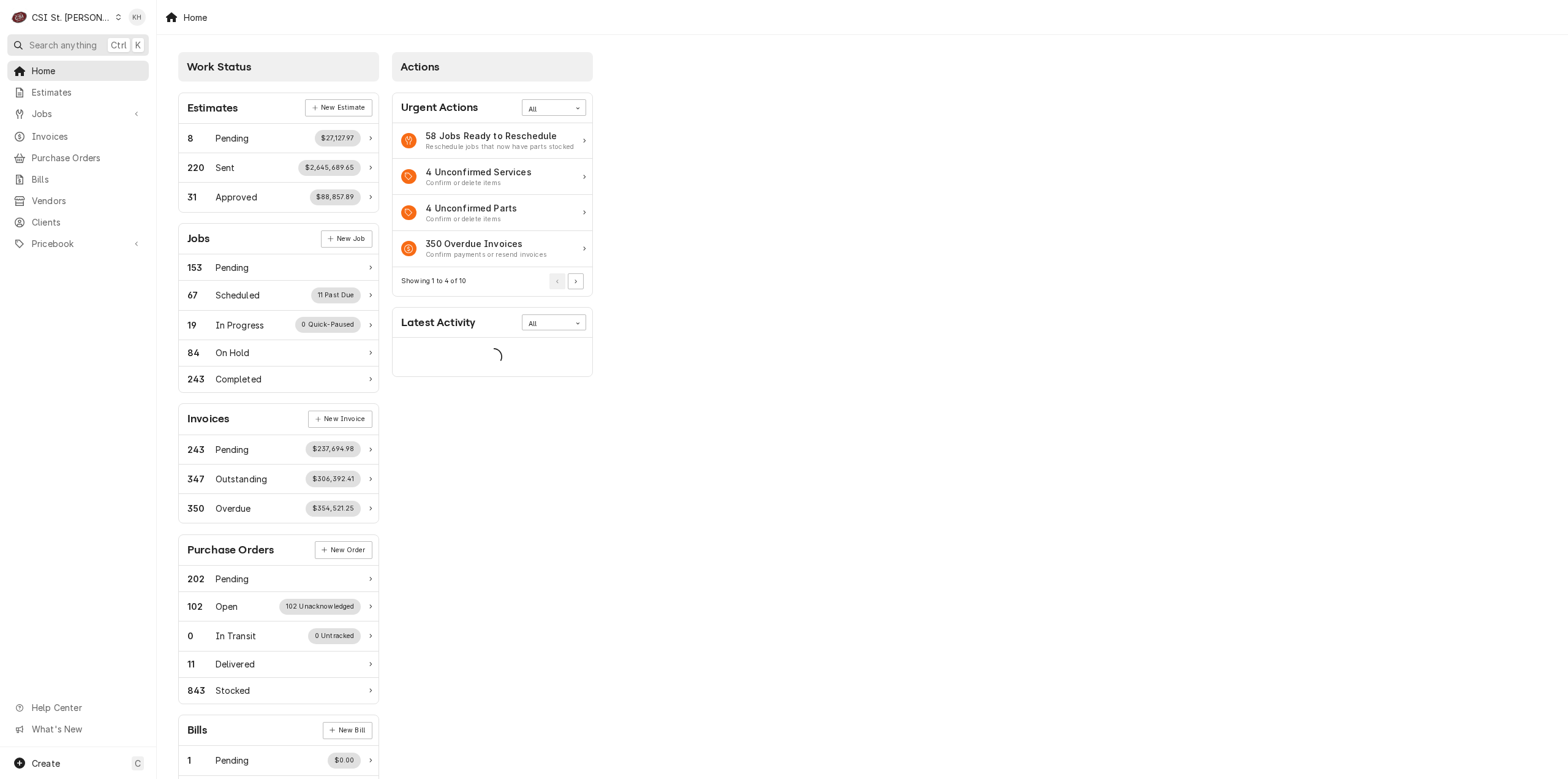
click at [57, 39] on span "Search anything" at bounding box center [62, 45] width 67 height 13
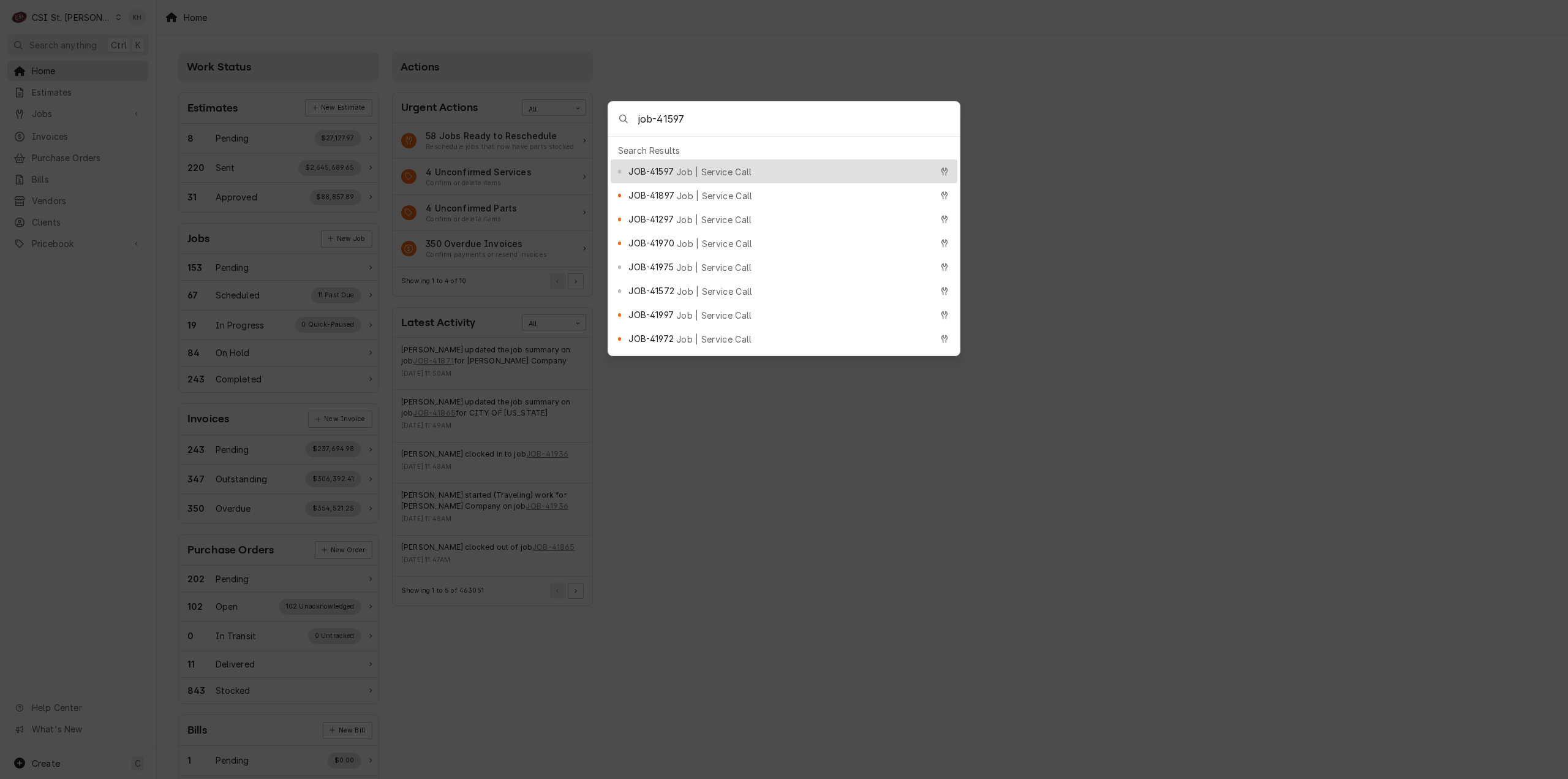
type input "job-41597"
click at [666, 170] on span "JOB-41597" at bounding box center [651, 171] width 45 height 13
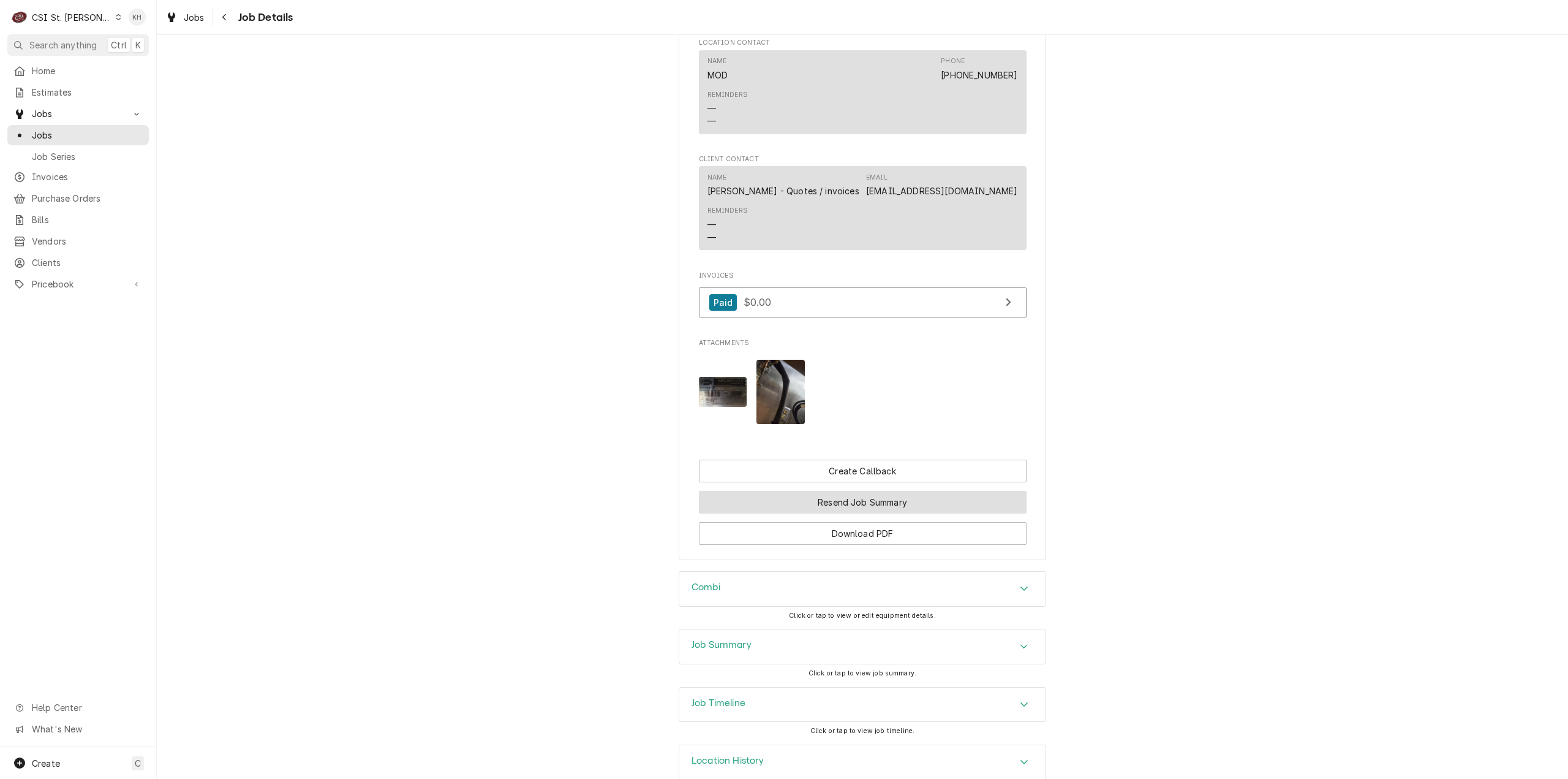
scroll to position [1588, 0]
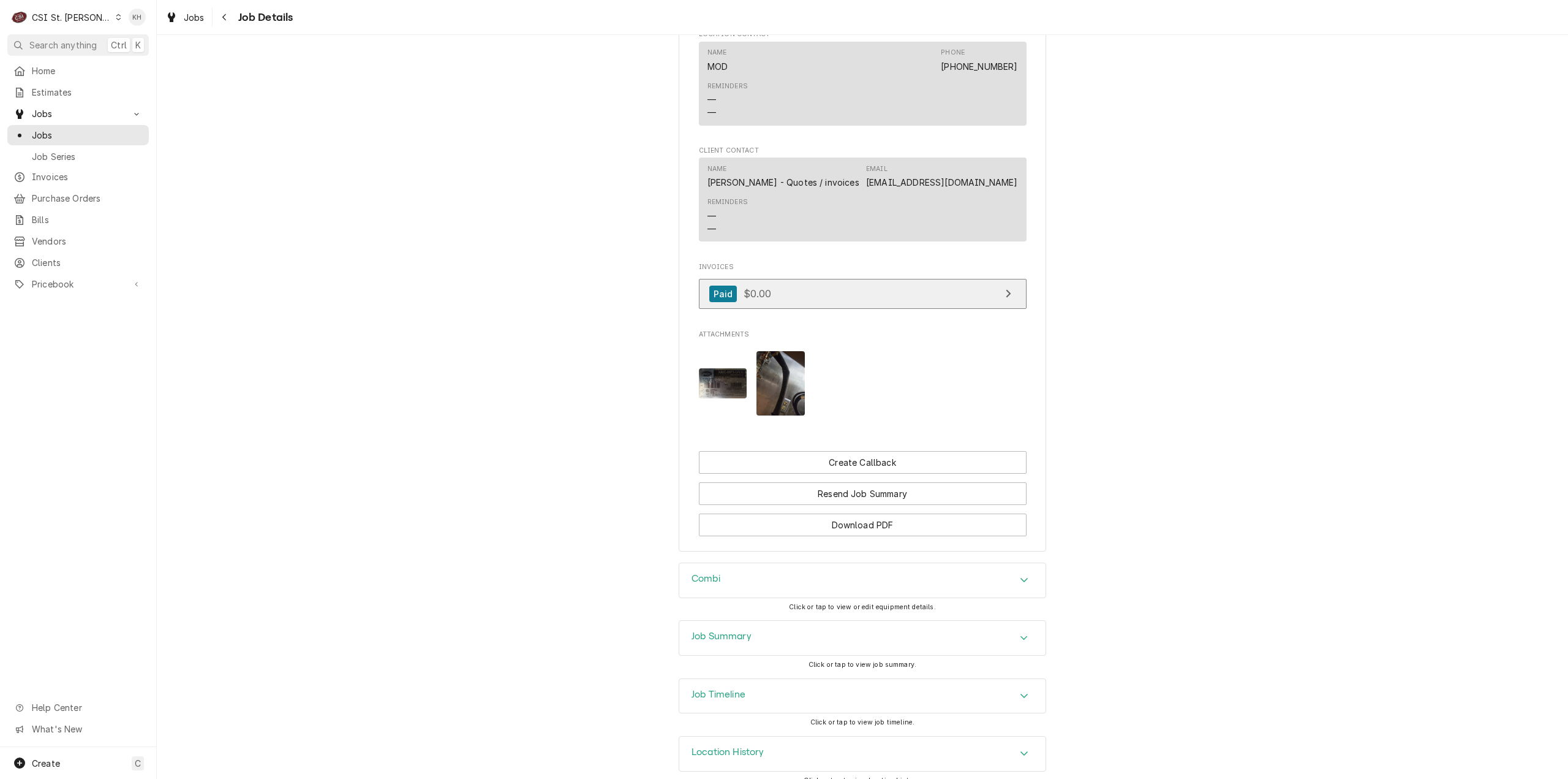
click at [850, 279] on link "Paid $0.00" at bounding box center [862, 294] width 328 height 30
click at [732, 689] on h3 "Job Timeline" at bounding box center [718, 694] width 54 height 12
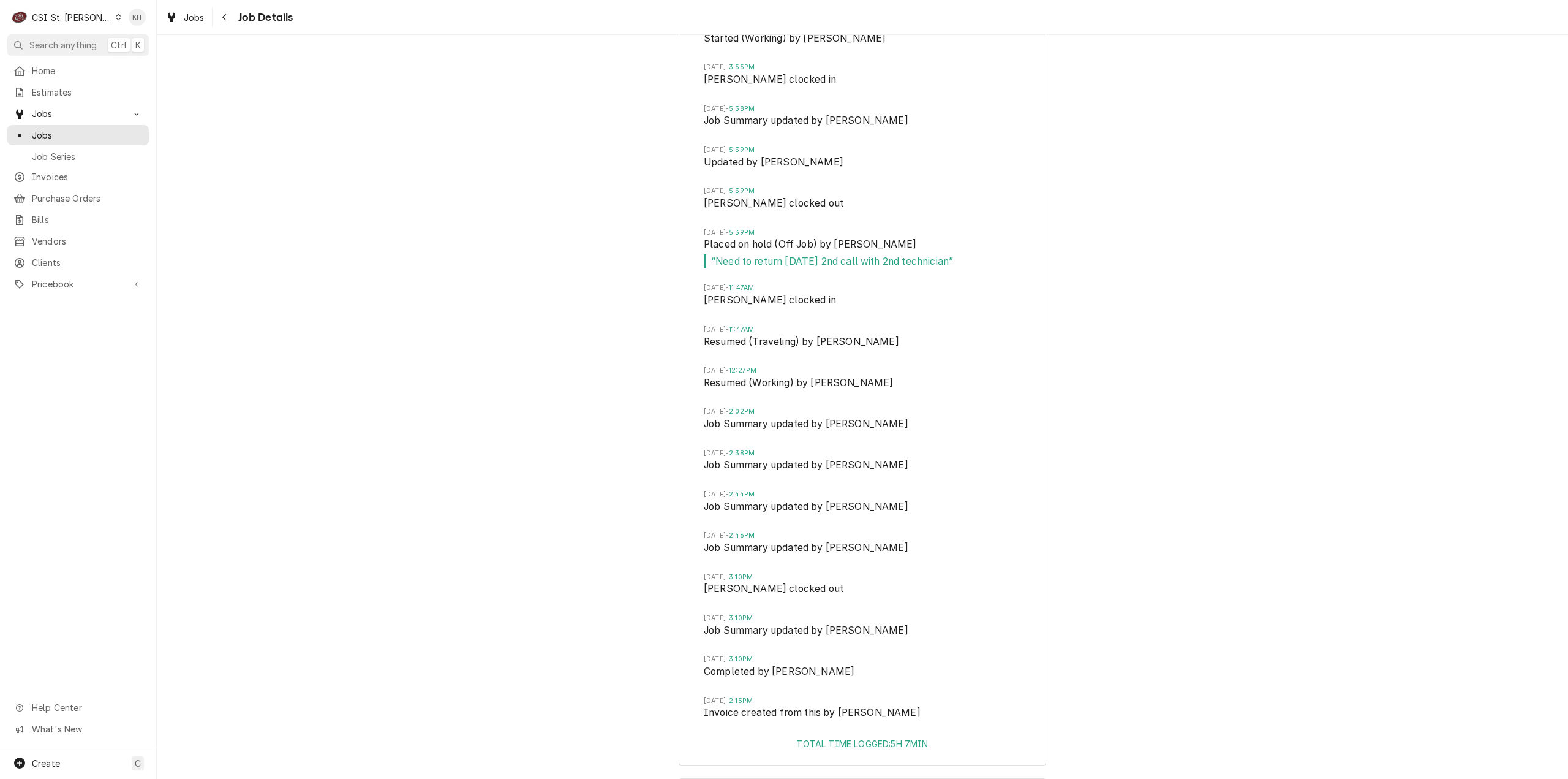
scroll to position [2355, 0]
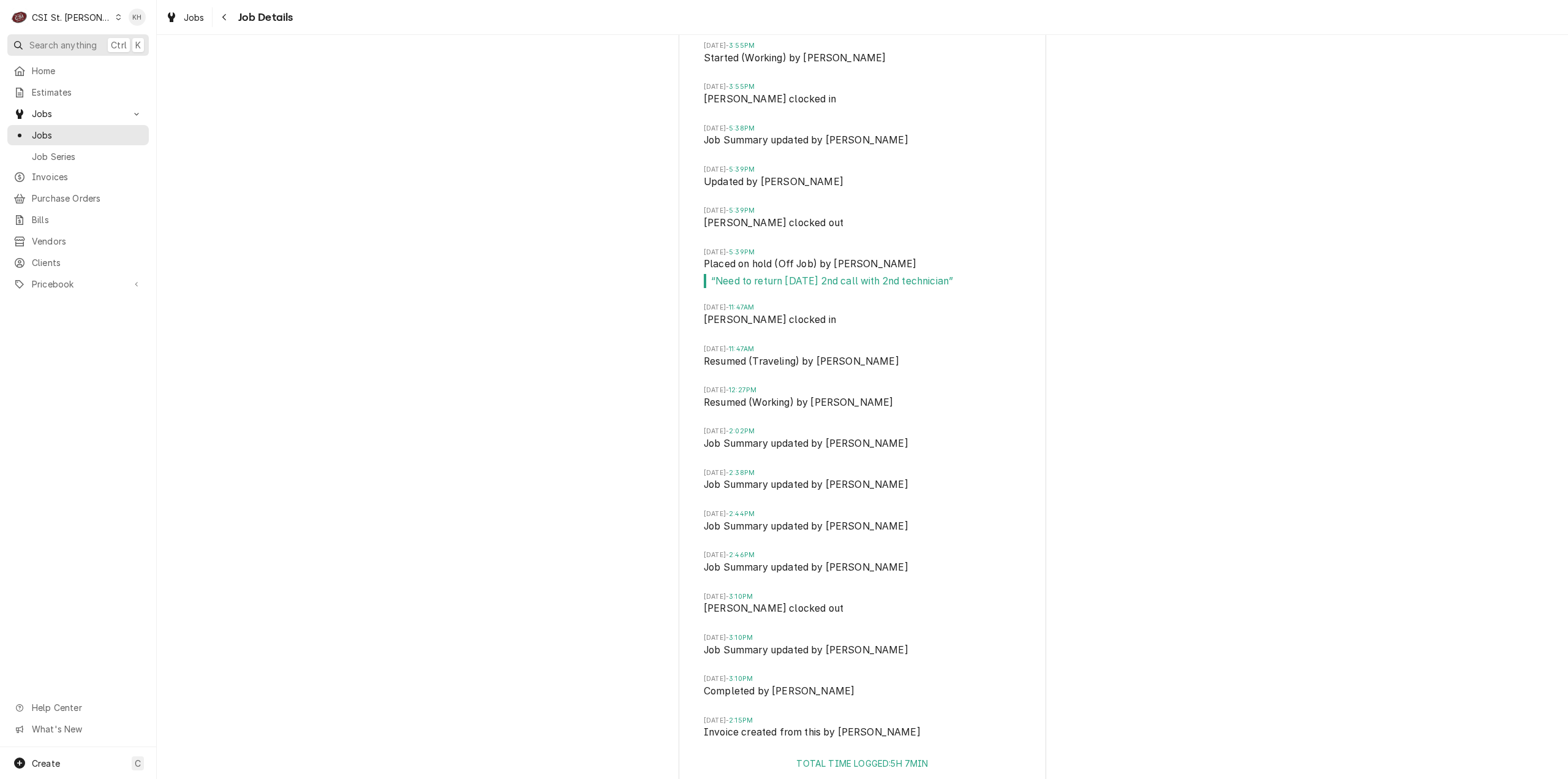
click at [69, 40] on span "Search anything" at bounding box center [62, 45] width 67 height 13
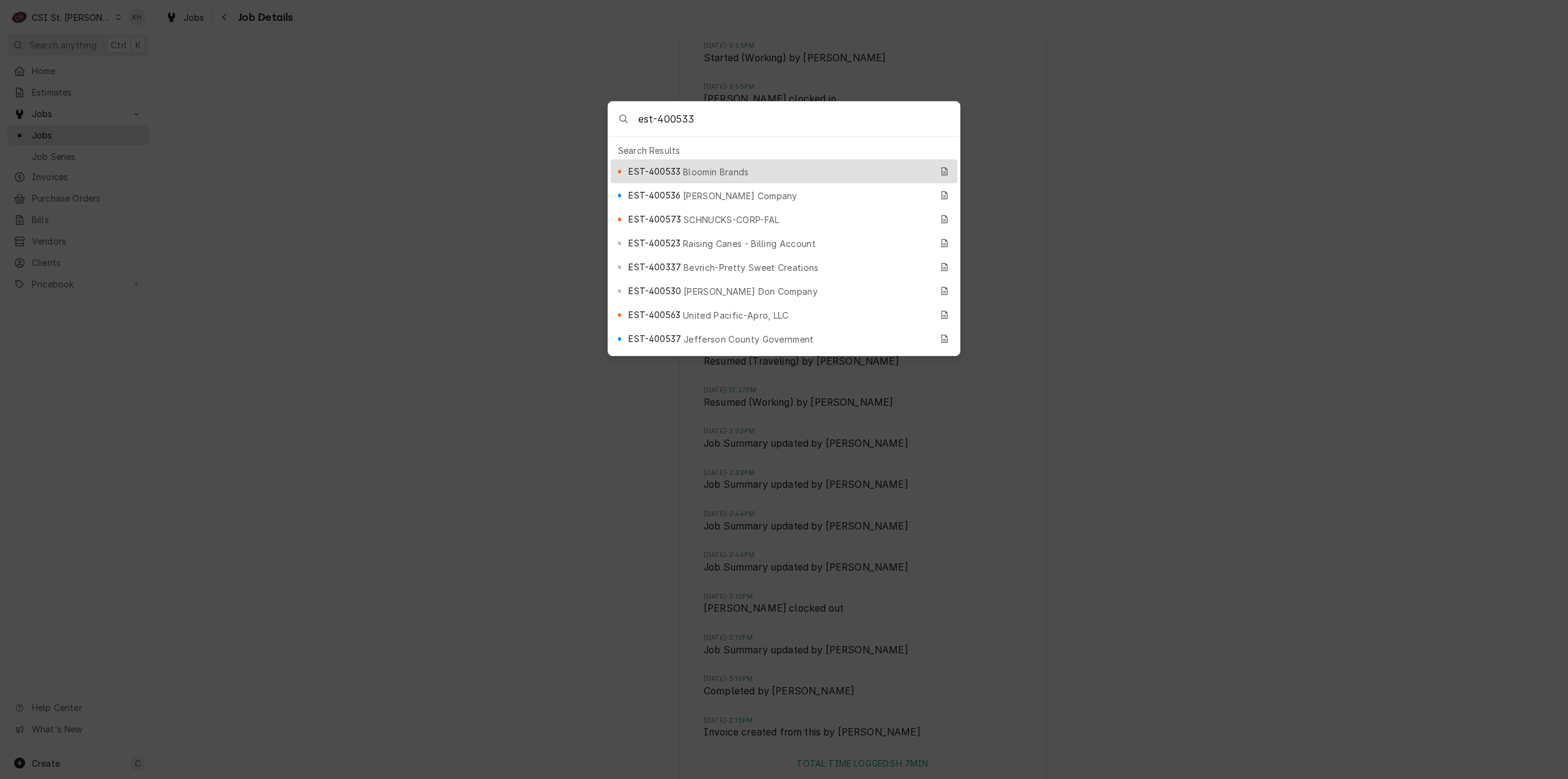
type input "est-400533"
click at [709, 168] on span "Bloomin Brands" at bounding box center [716, 172] width 66 height 13
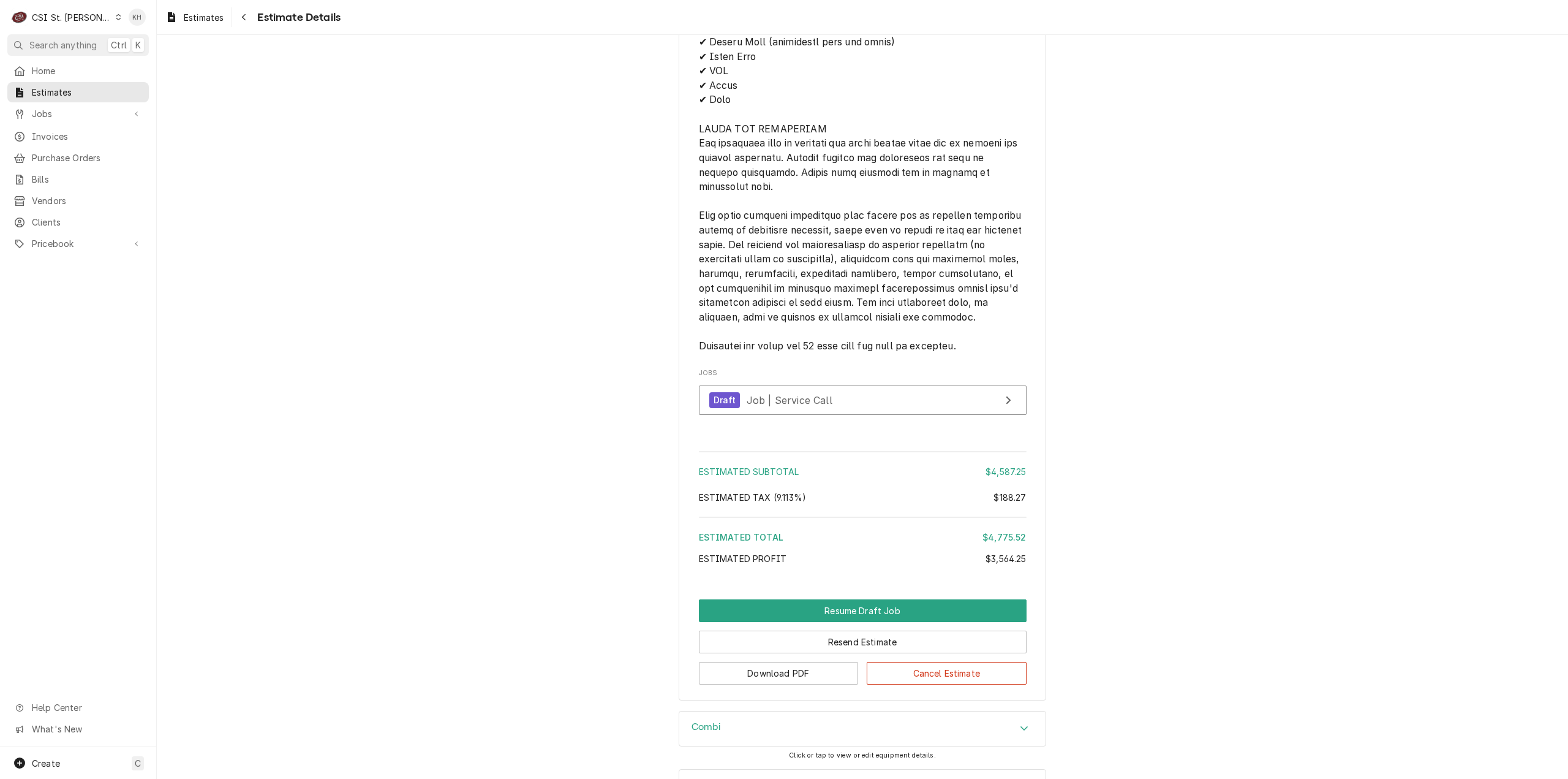
scroll to position [3280, 0]
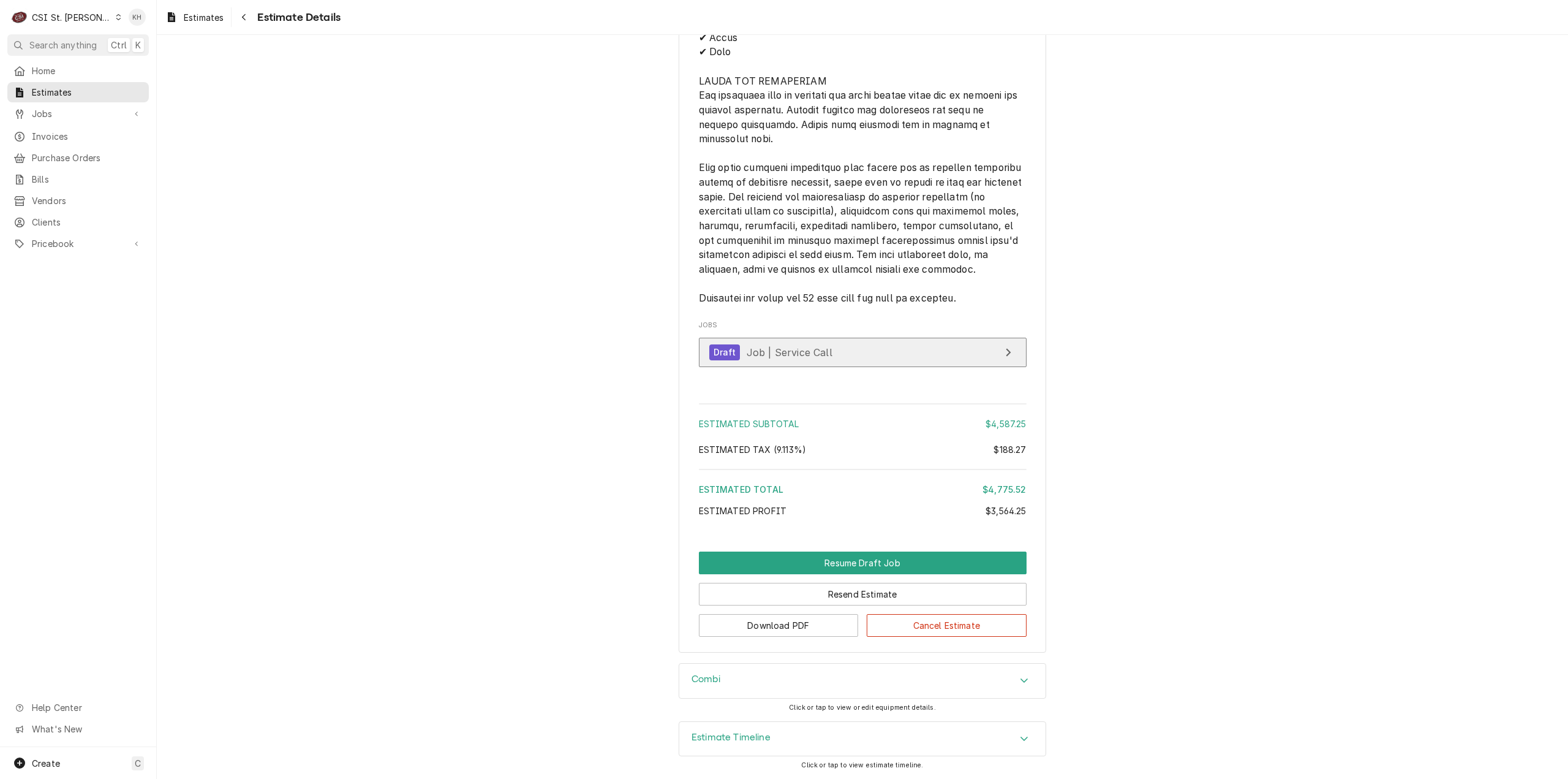
click at [830, 357] on link "Draft Job | Service Call" at bounding box center [862, 352] width 328 height 30
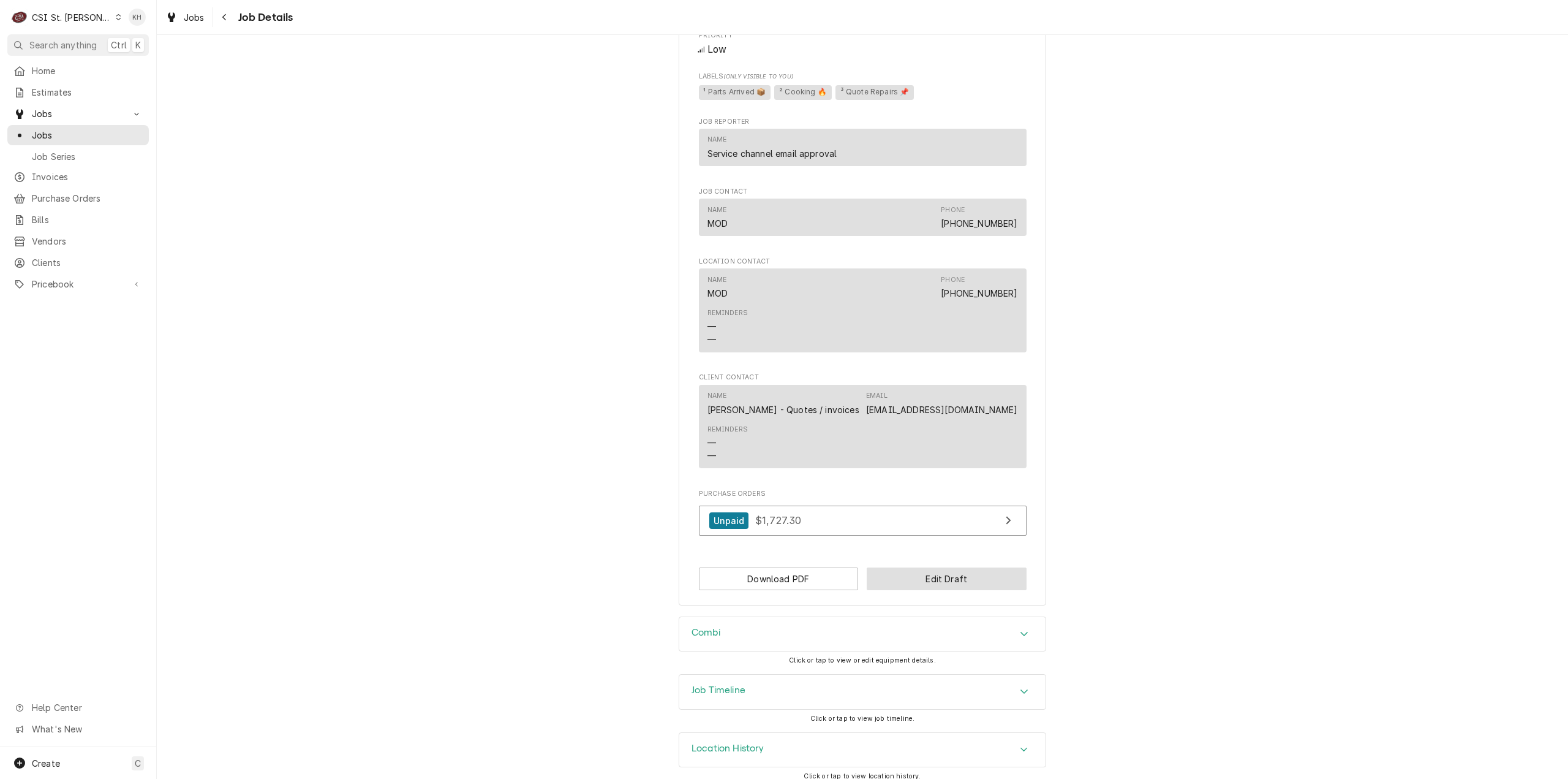
scroll to position [1076, 0]
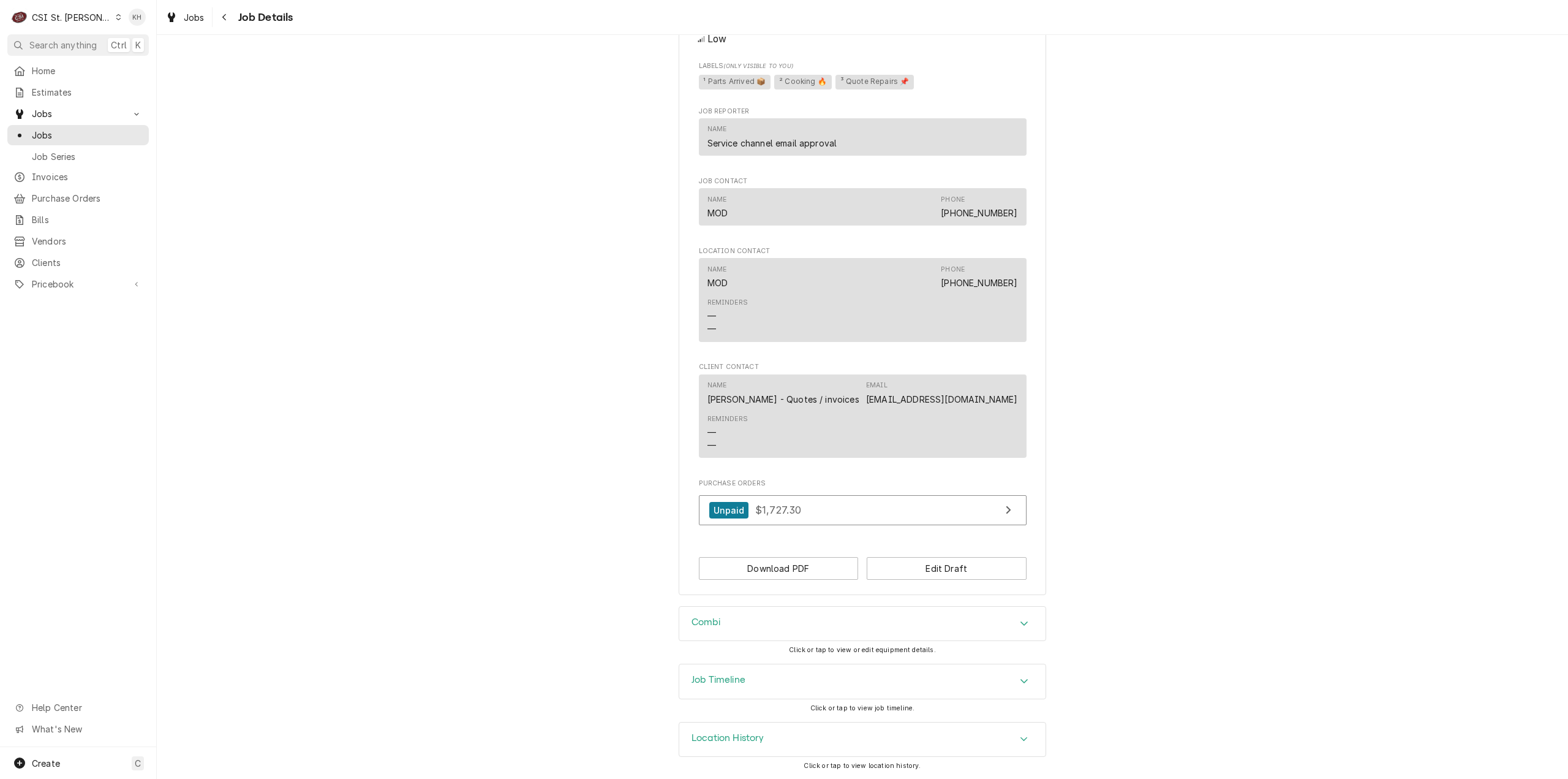
click at [723, 678] on h3 "Job Timeline" at bounding box center [718, 679] width 54 height 12
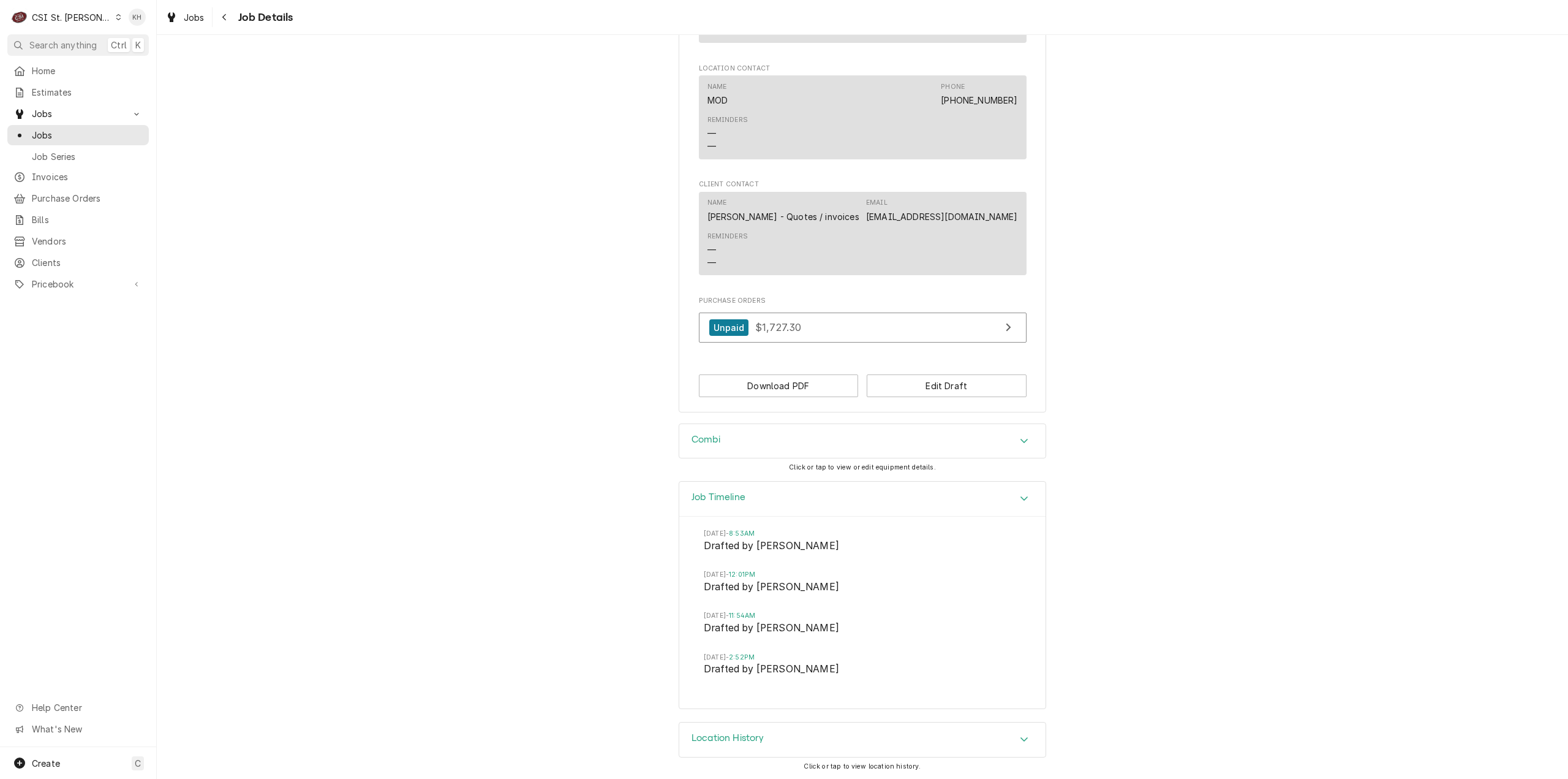
scroll to position [829, 0]
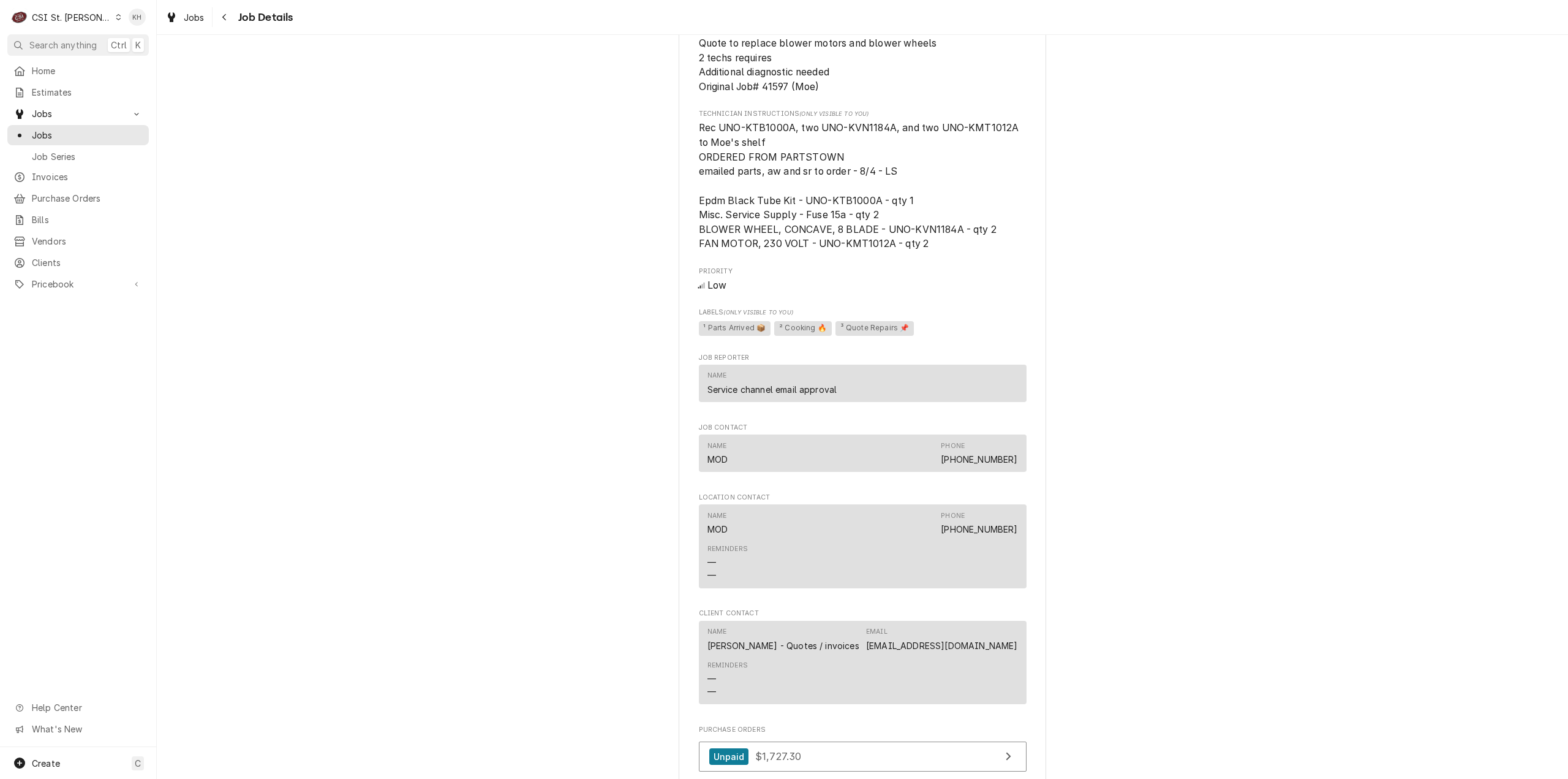
click at [268, 287] on div "Draft Preview Bloomin Brands Outback Steakhouse / 4002 Winghaven Blvd, O'Fallon…" at bounding box center [862, 35] width 1411 height 1633
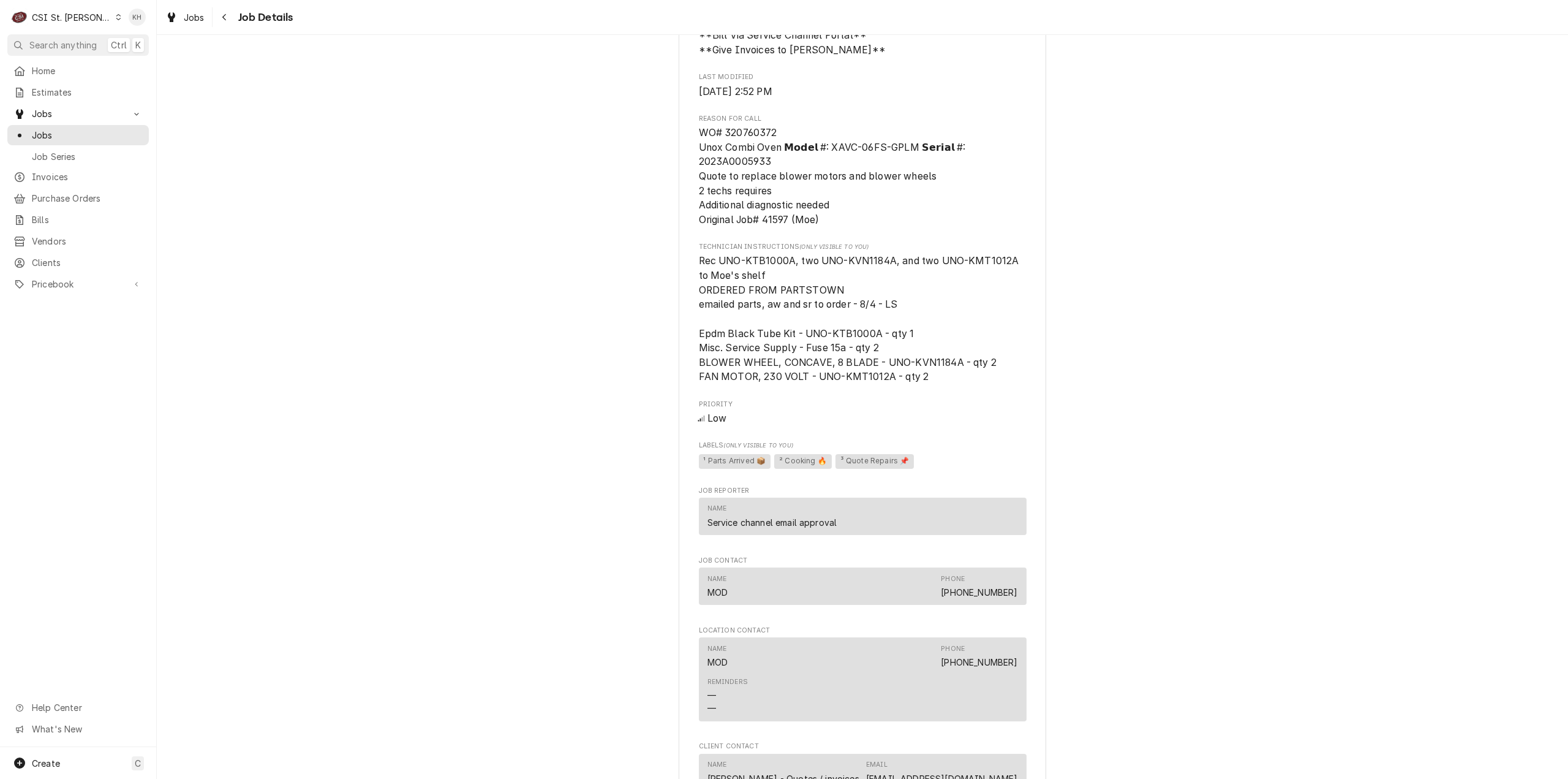
scroll to position [645, 0]
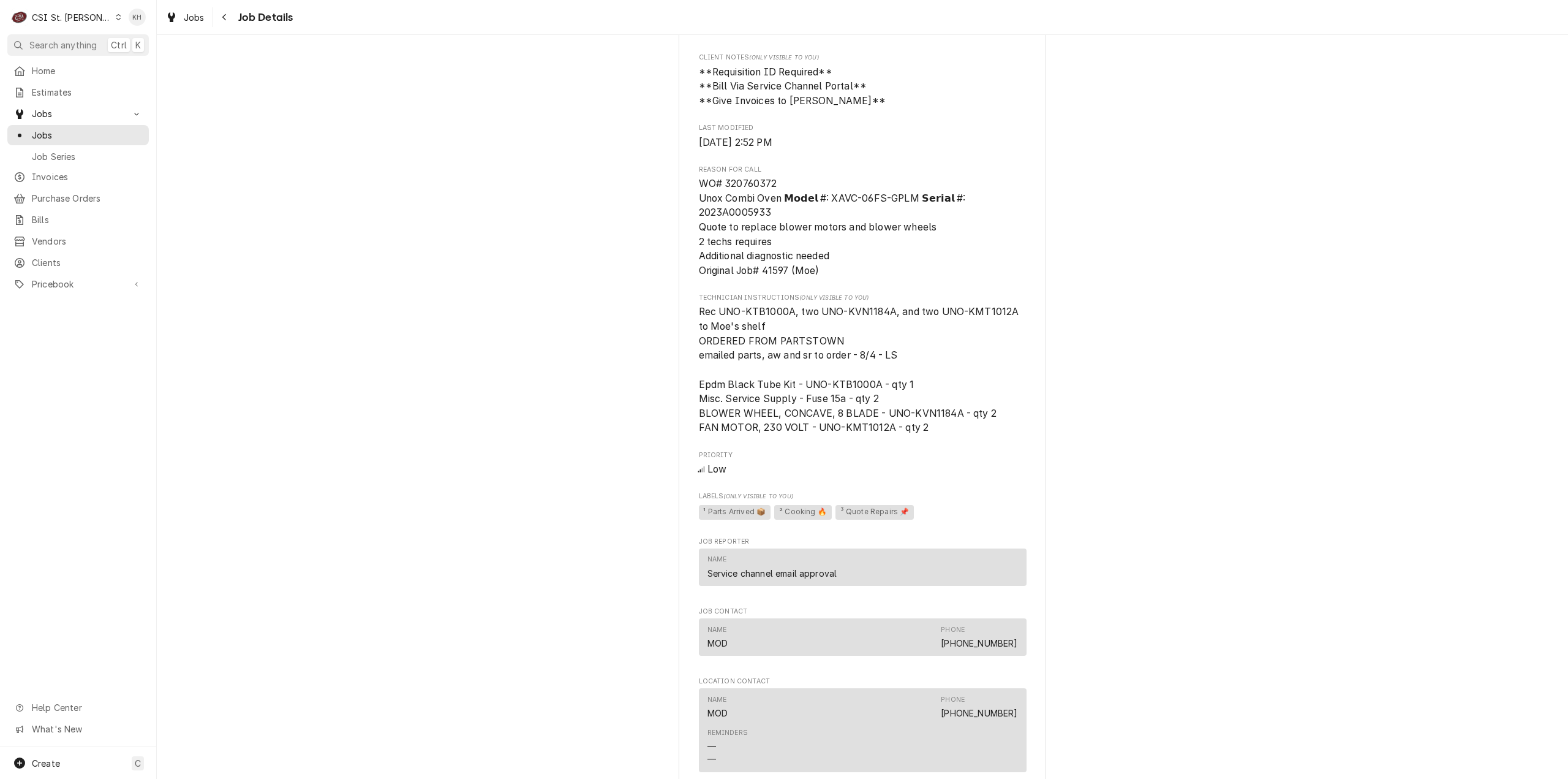
click at [300, 400] on div "Draft Preview Bloomin Brands Outback Steakhouse / 4002 Winghaven Blvd, O'Fallon…" at bounding box center [862, 219] width 1411 height 1633
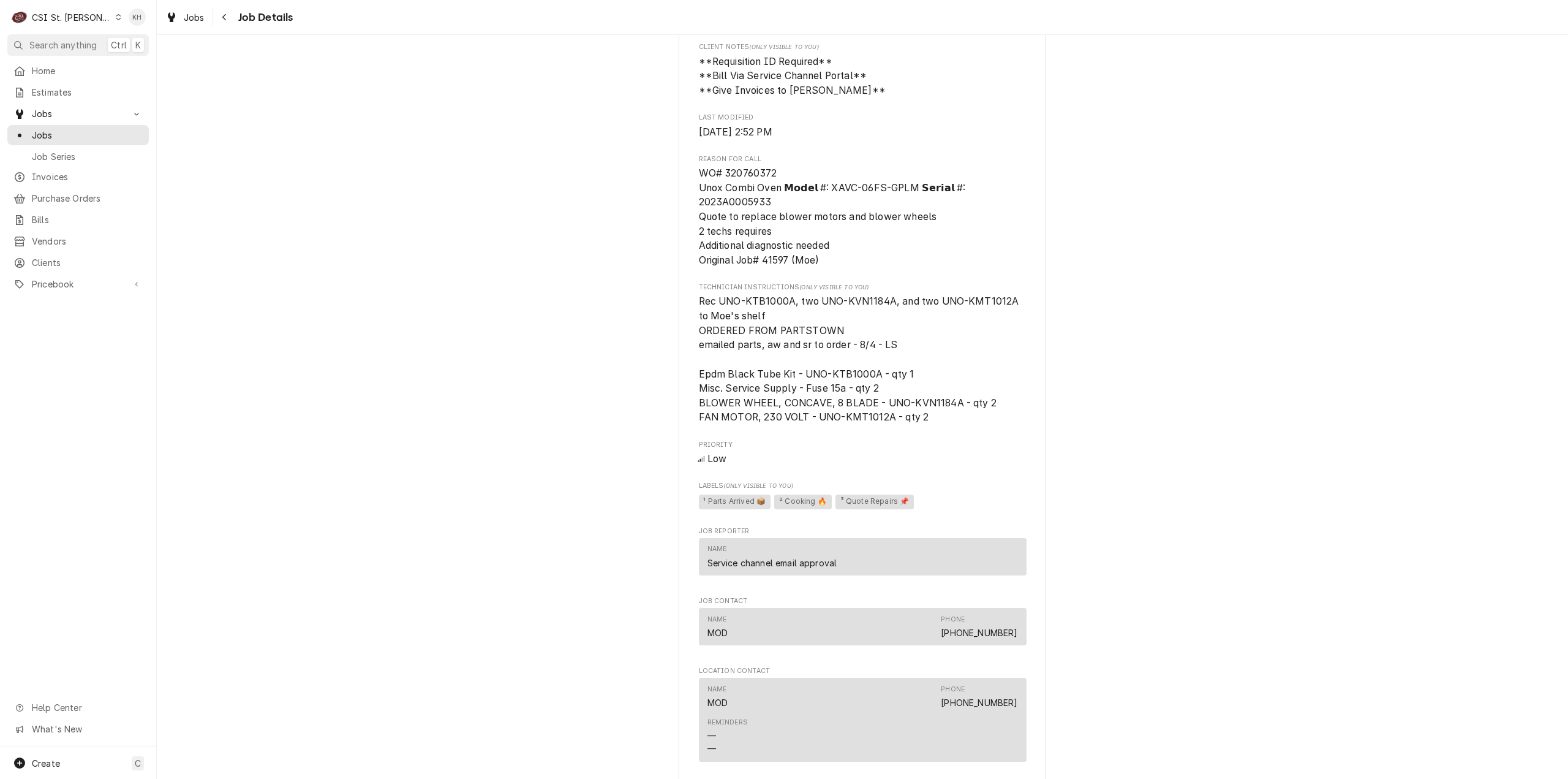
scroll to position [584, 0]
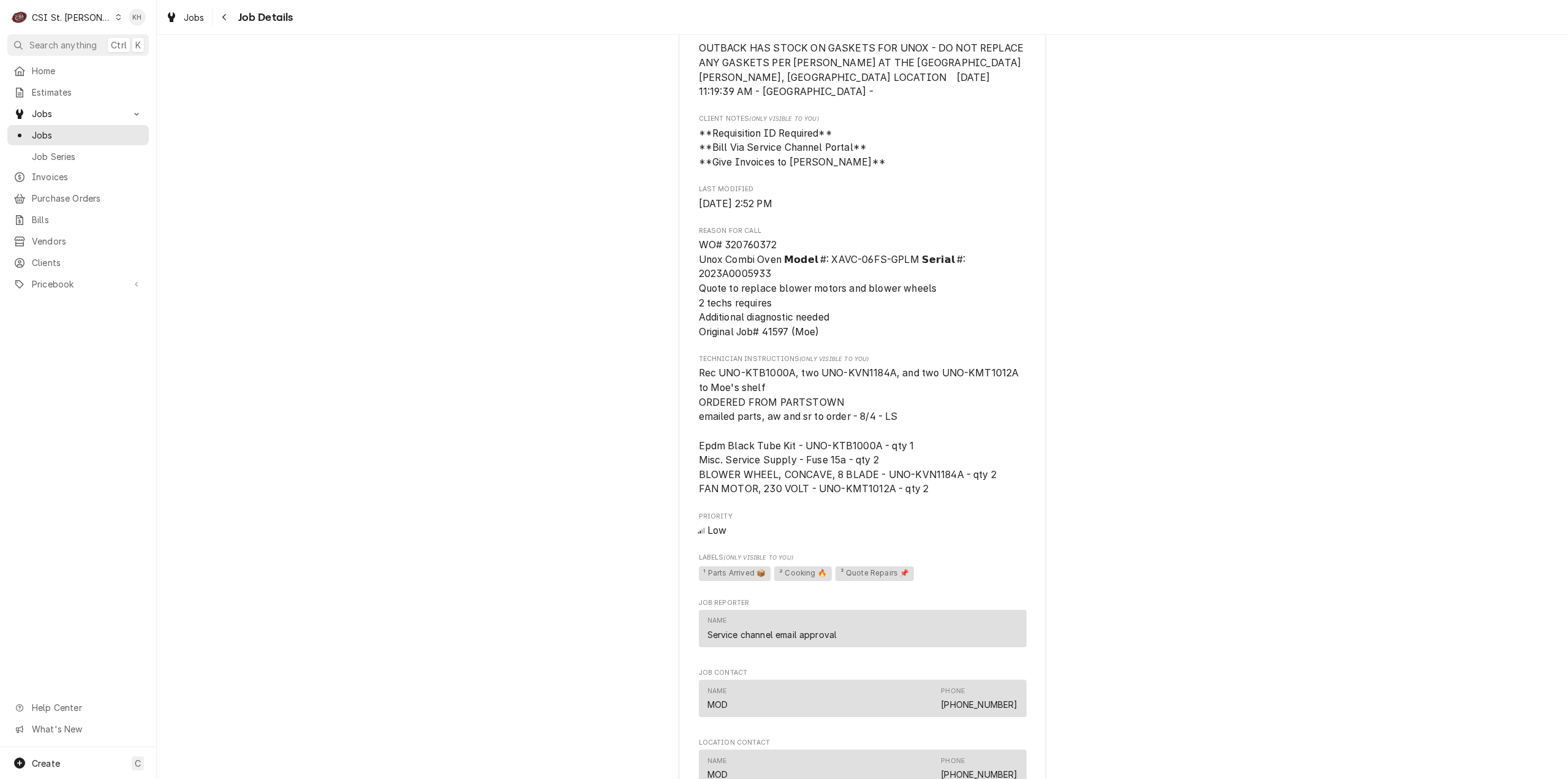
click at [54, 25] on div "C CSI St. Louis" at bounding box center [66, 17] width 118 height 24
click at [137, 30] on div "CSI [US_STATE][GEOGRAPHIC_DATA]" at bounding box center [188, 24] width 169 height 16
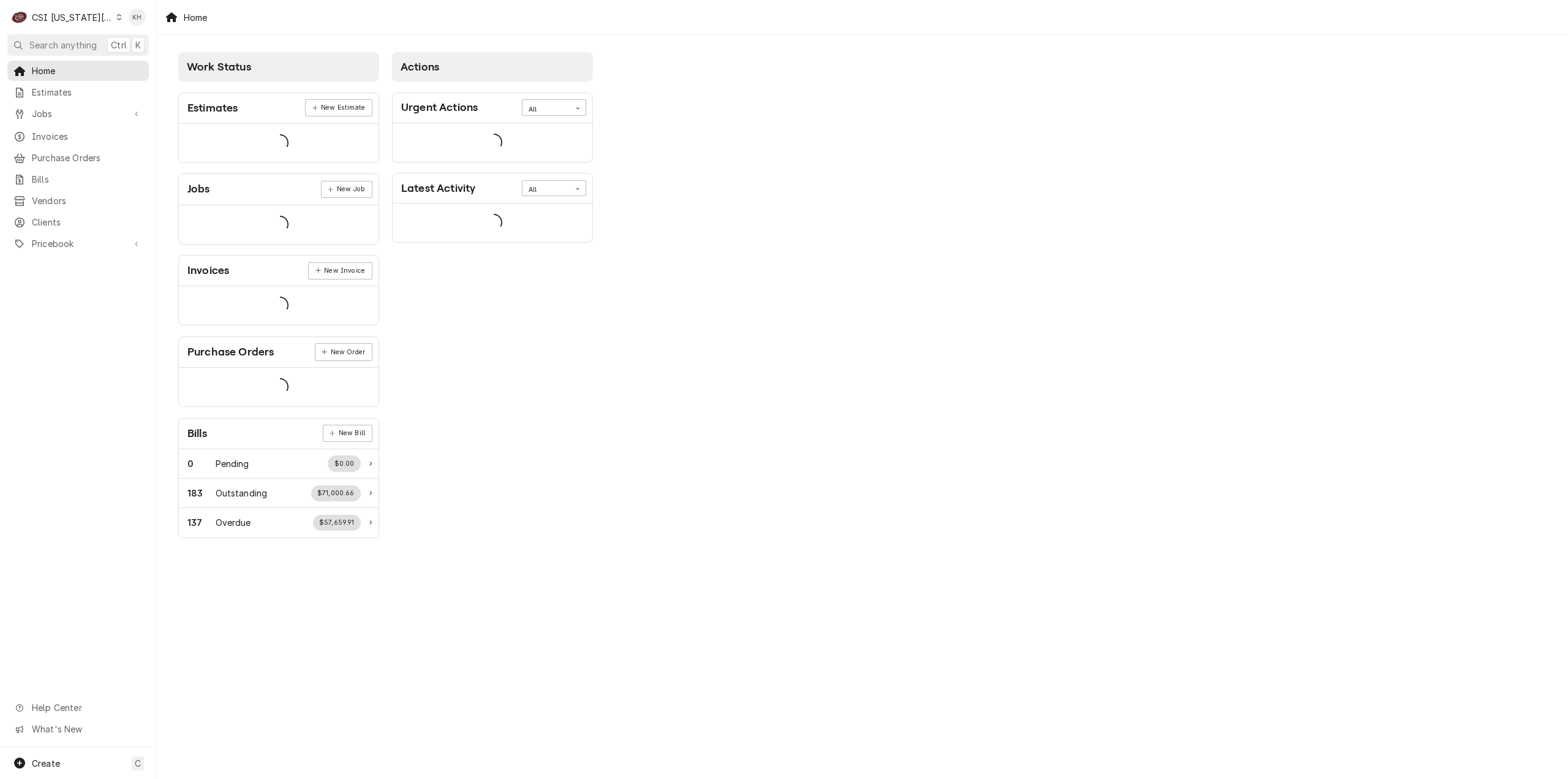
click at [67, 47] on span "Search anything" at bounding box center [62, 45] width 67 height 13
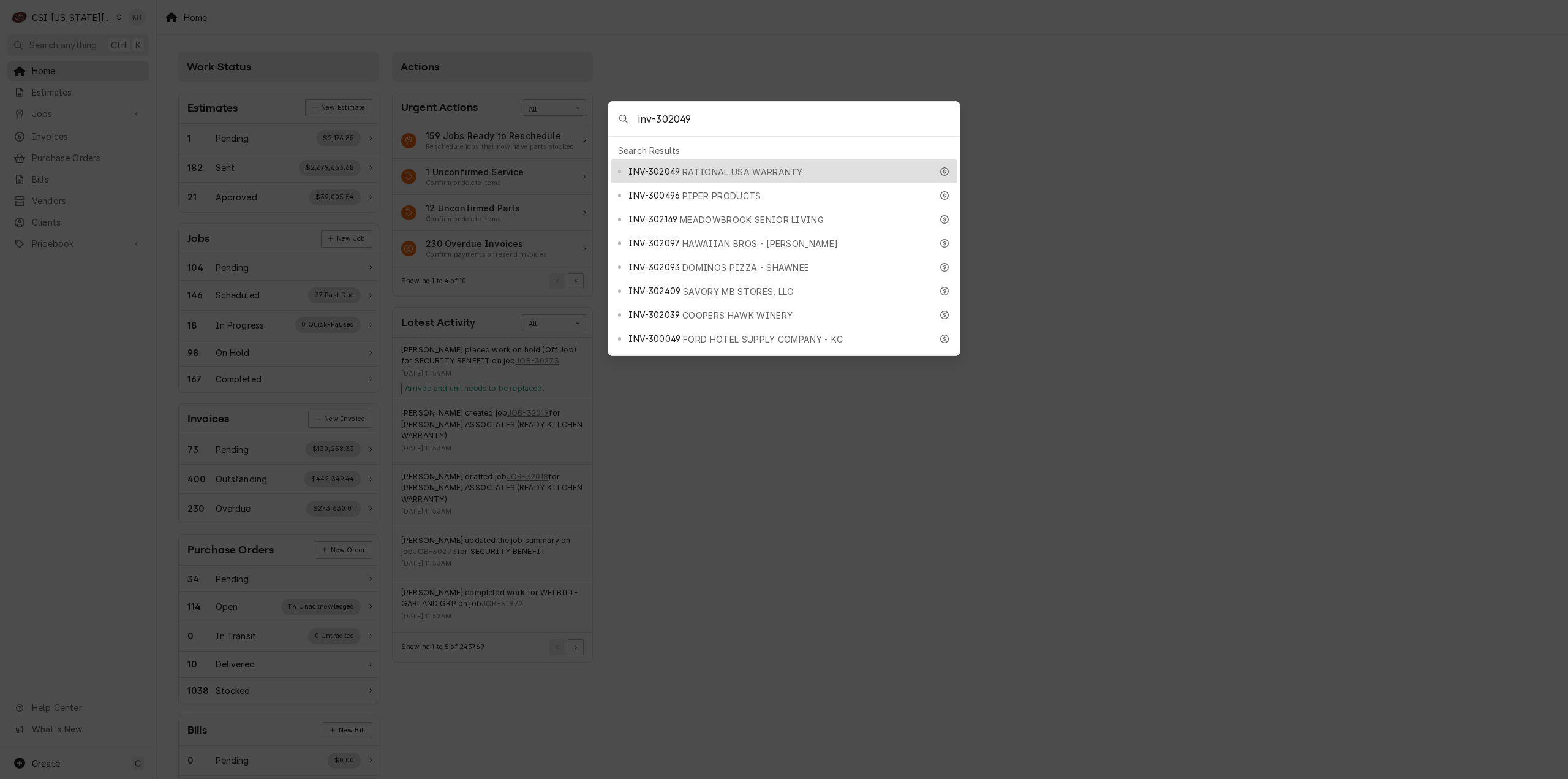
type input "inv-302049"
click at [742, 159] on div "INV-302049 RATIONAL [GEOGRAPHIC_DATA] WARRANTY" at bounding box center [784, 171] width 347 height 24
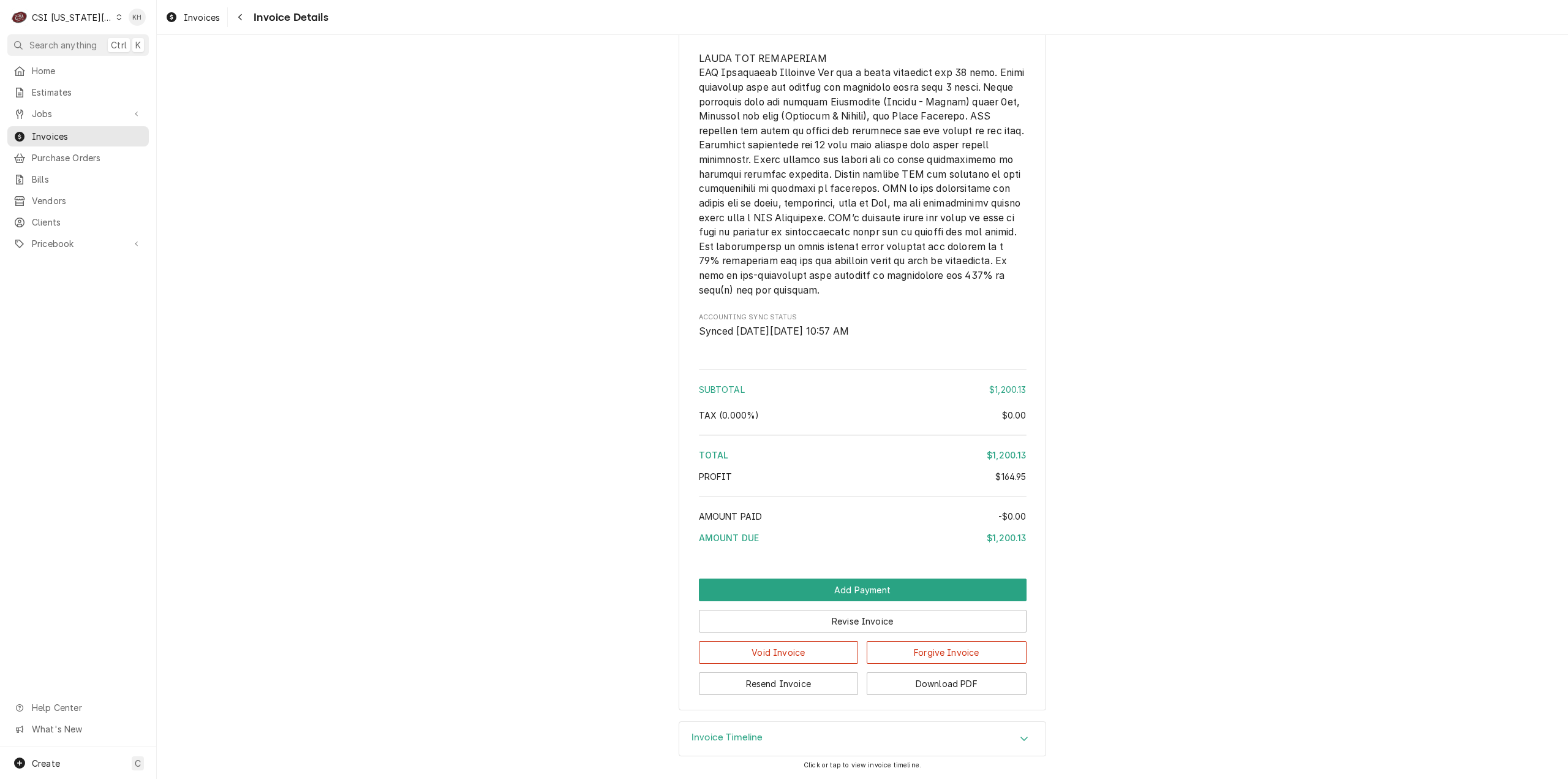
click at [774, 748] on div "Invoice Timeline" at bounding box center [862, 739] width 366 height 35
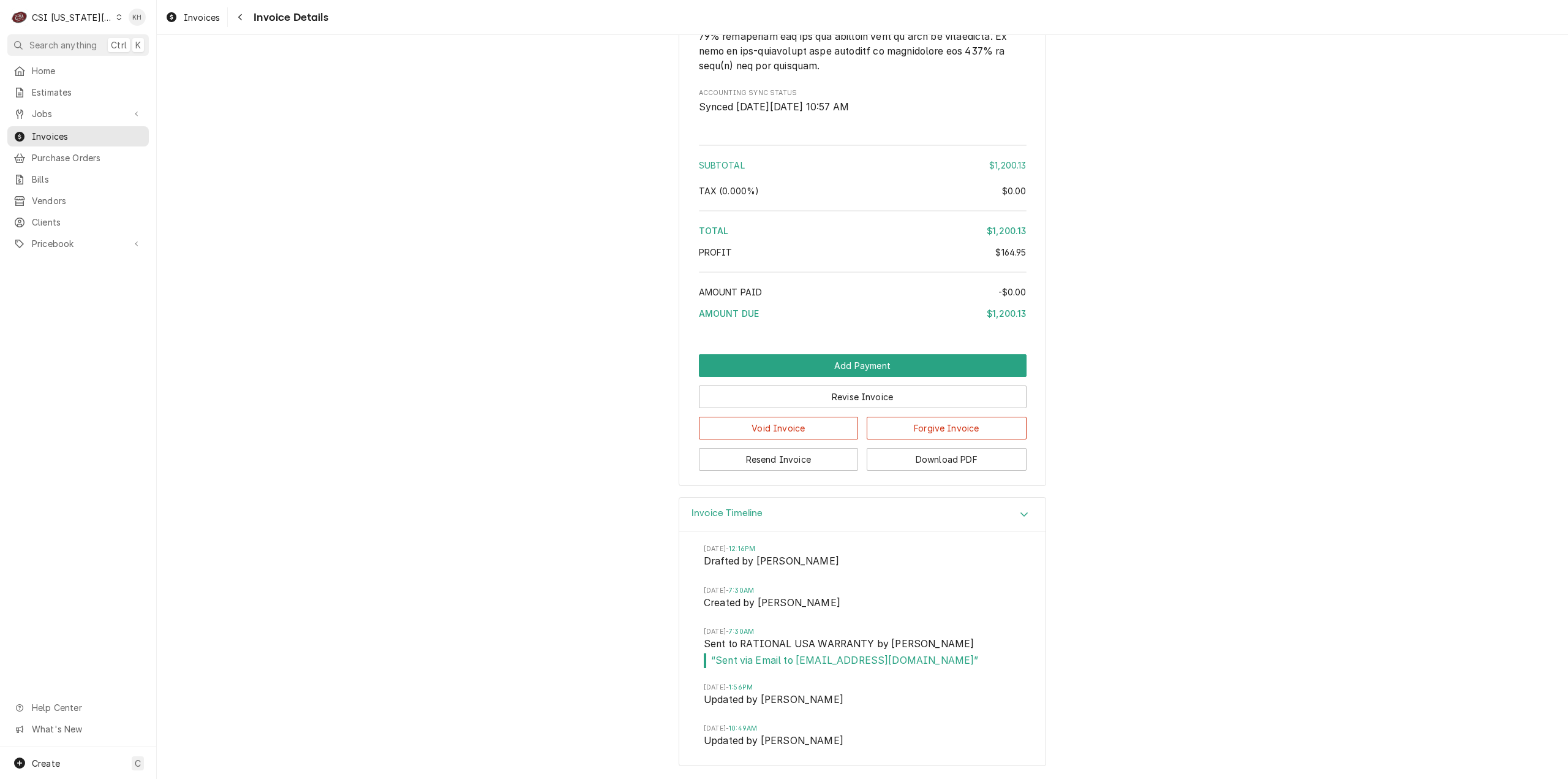
scroll to position [1957, 0]
click at [91, 212] on link "Clients" at bounding box center [78, 222] width 142 height 20
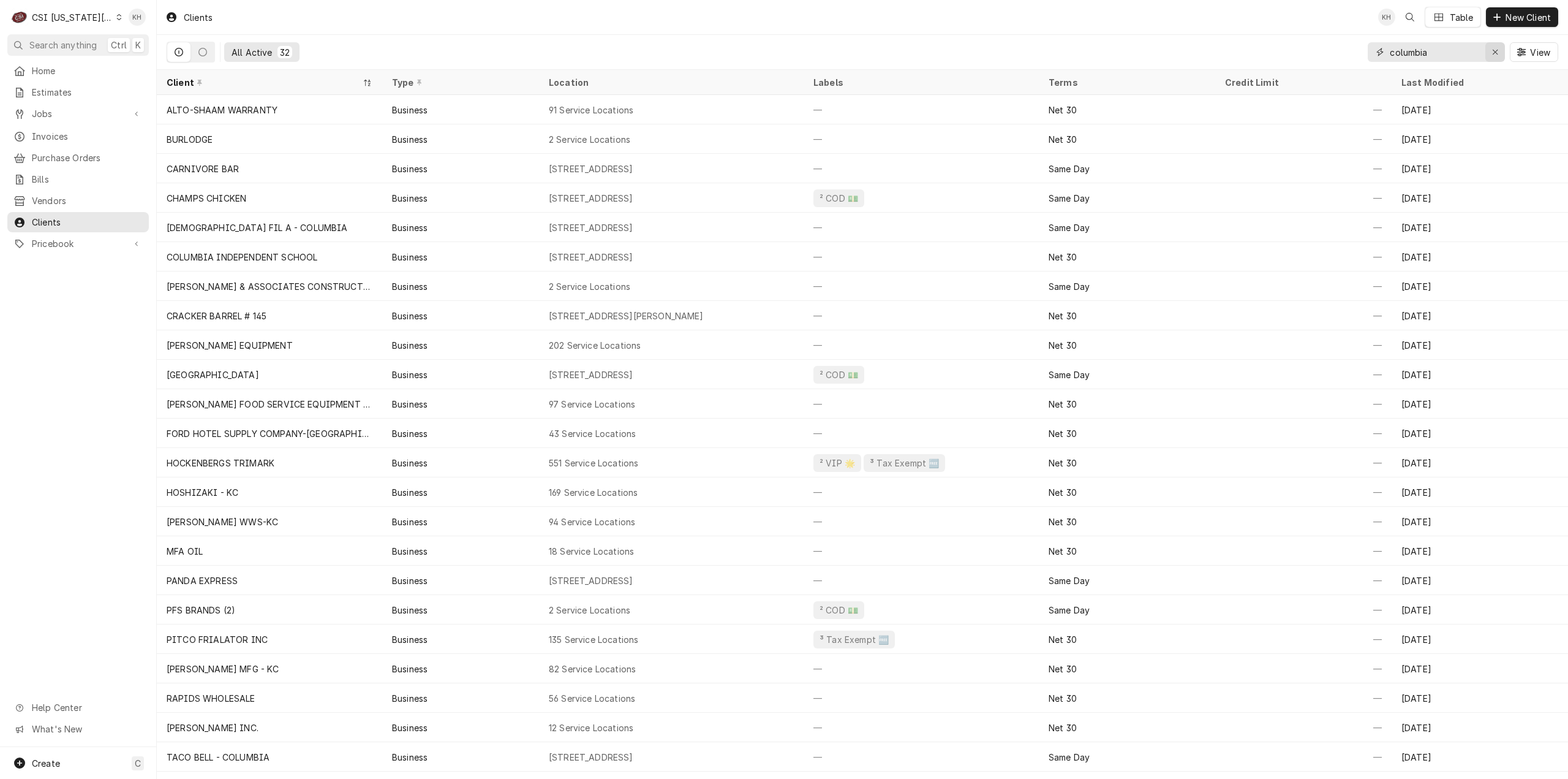
click at [1499, 47] on div "Erase input" at bounding box center [1495, 52] width 12 height 12
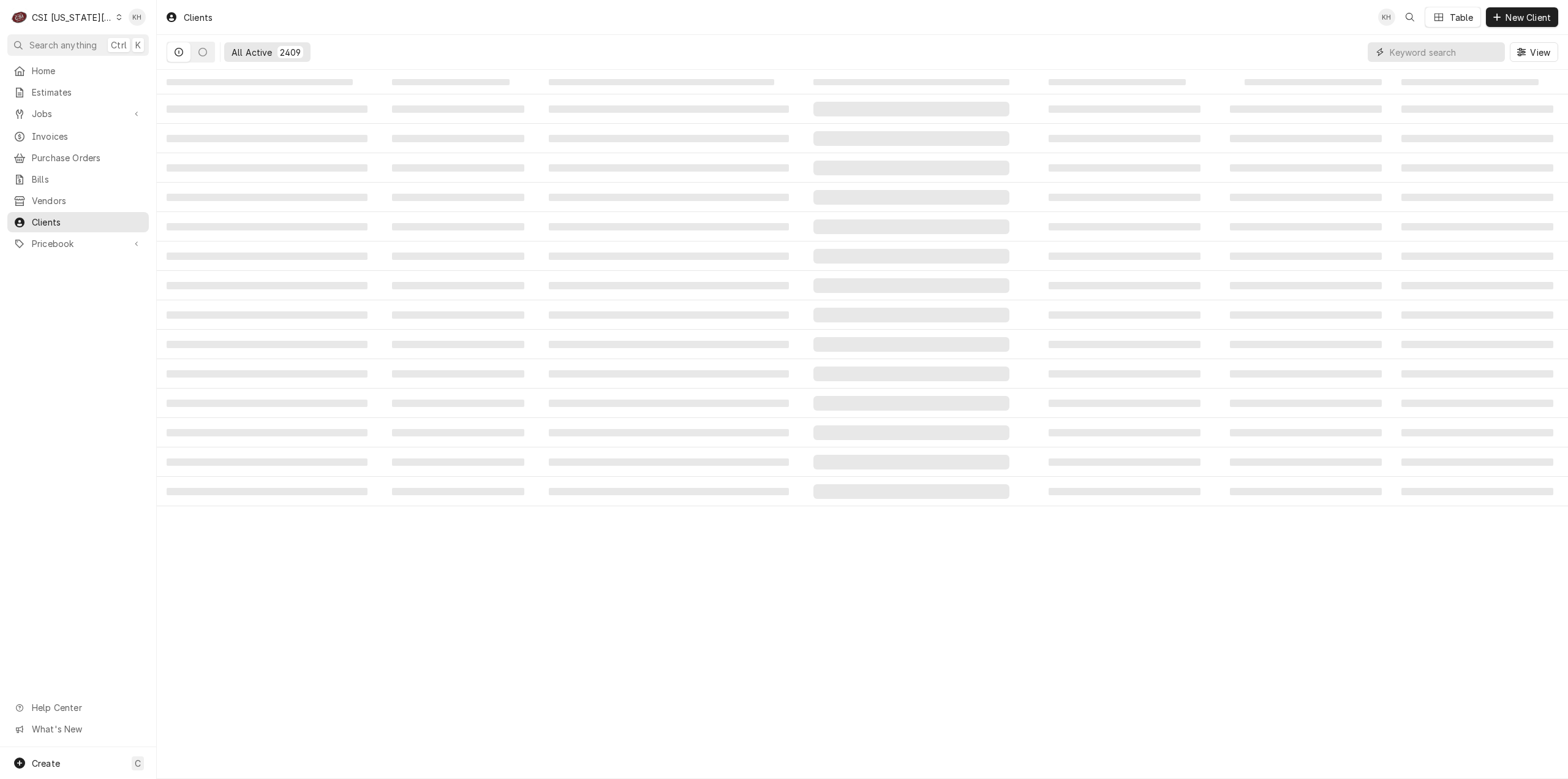
click at [1468, 55] on input "Dynamic Content Wrapper" at bounding box center [1445, 52] width 109 height 20
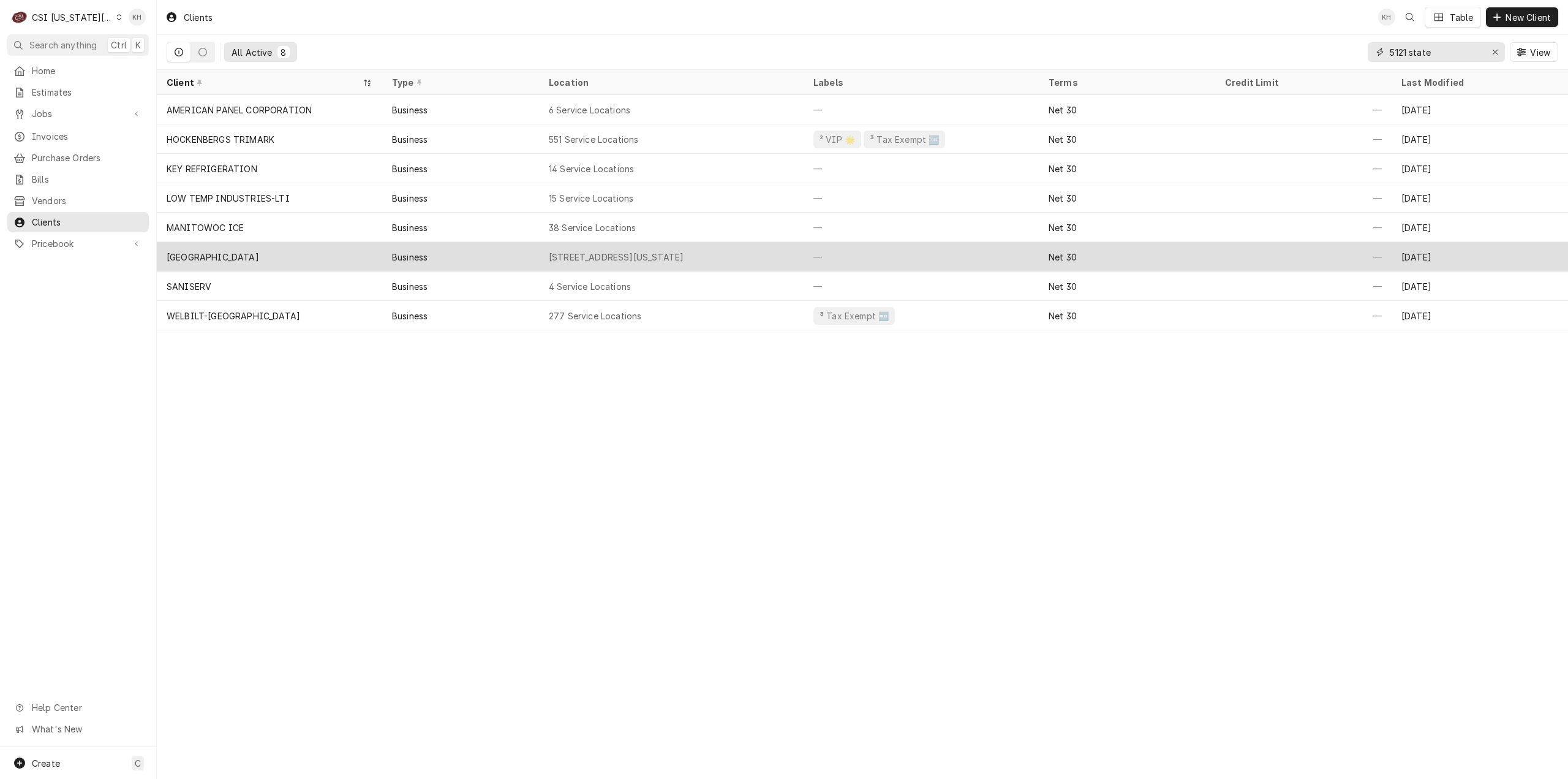
type input "5121 state"
click at [333, 247] on div "[GEOGRAPHIC_DATA]" at bounding box center [269, 256] width 225 height 29
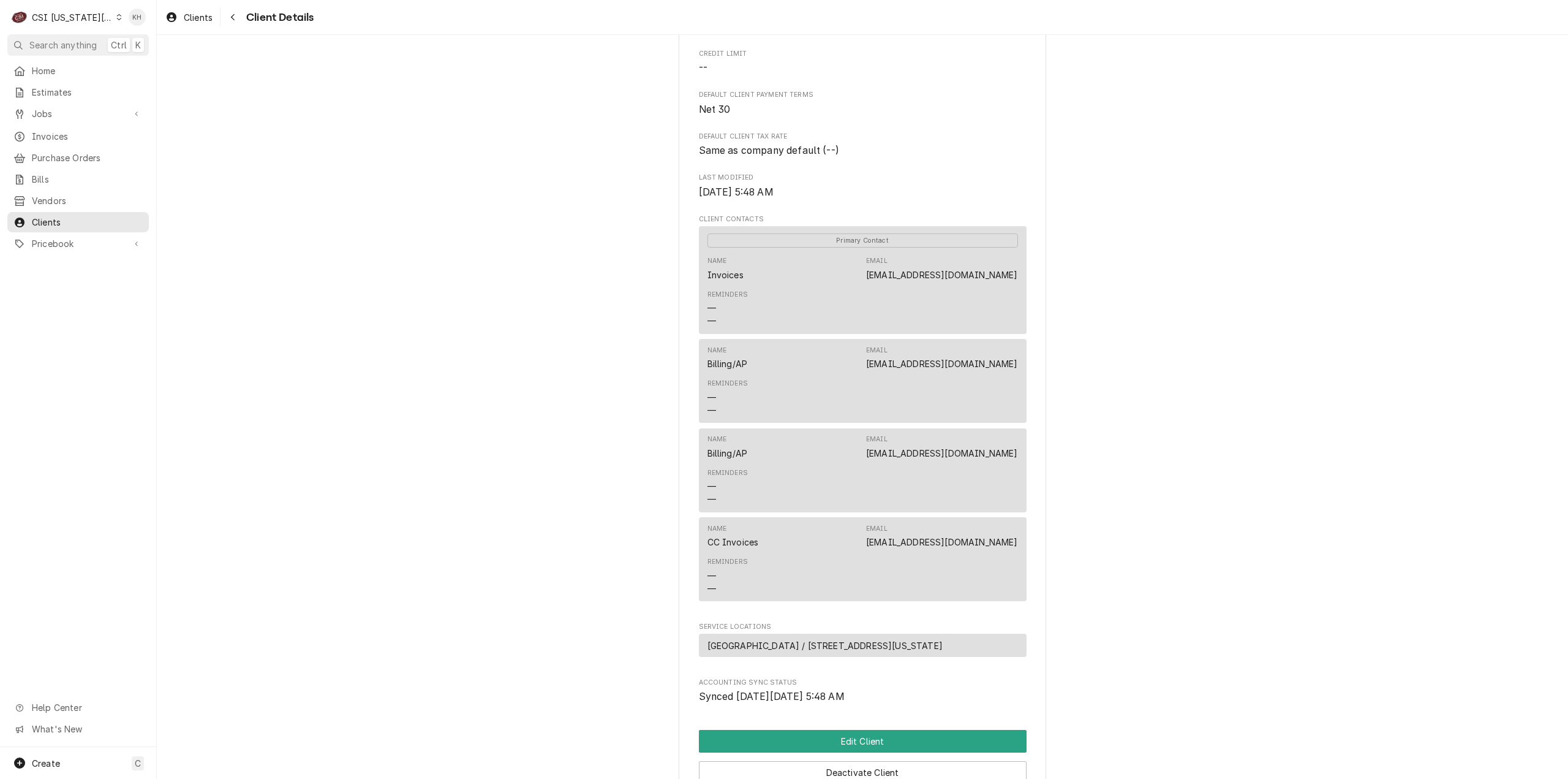
scroll to position [415, 0]
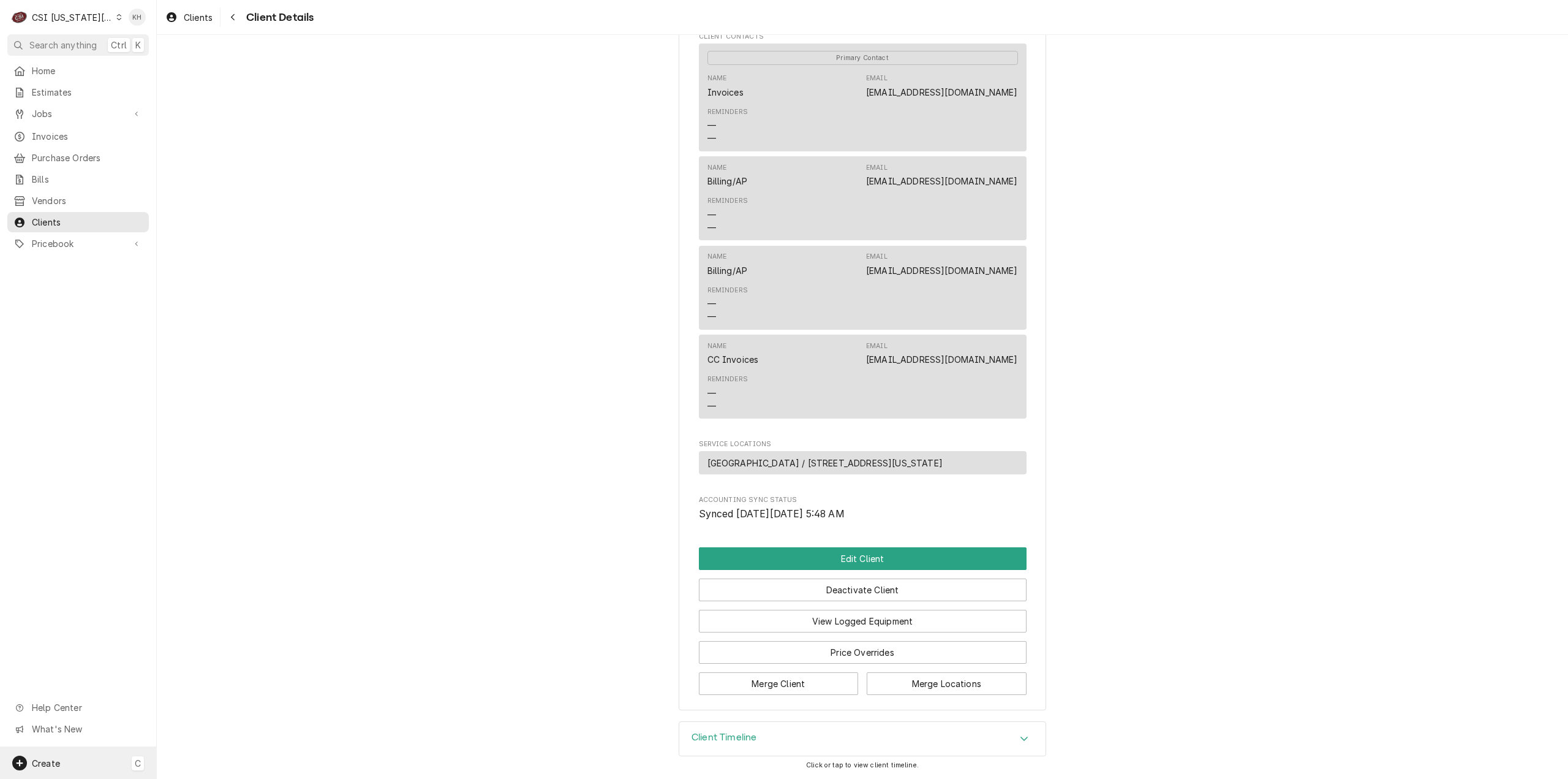
click at [62, 765] on div "Create C" at bounding box center [78, 763] width 156 height 32
click at [225, 638] on div "Job" at bounding box center [229, 636] width 82 height 13
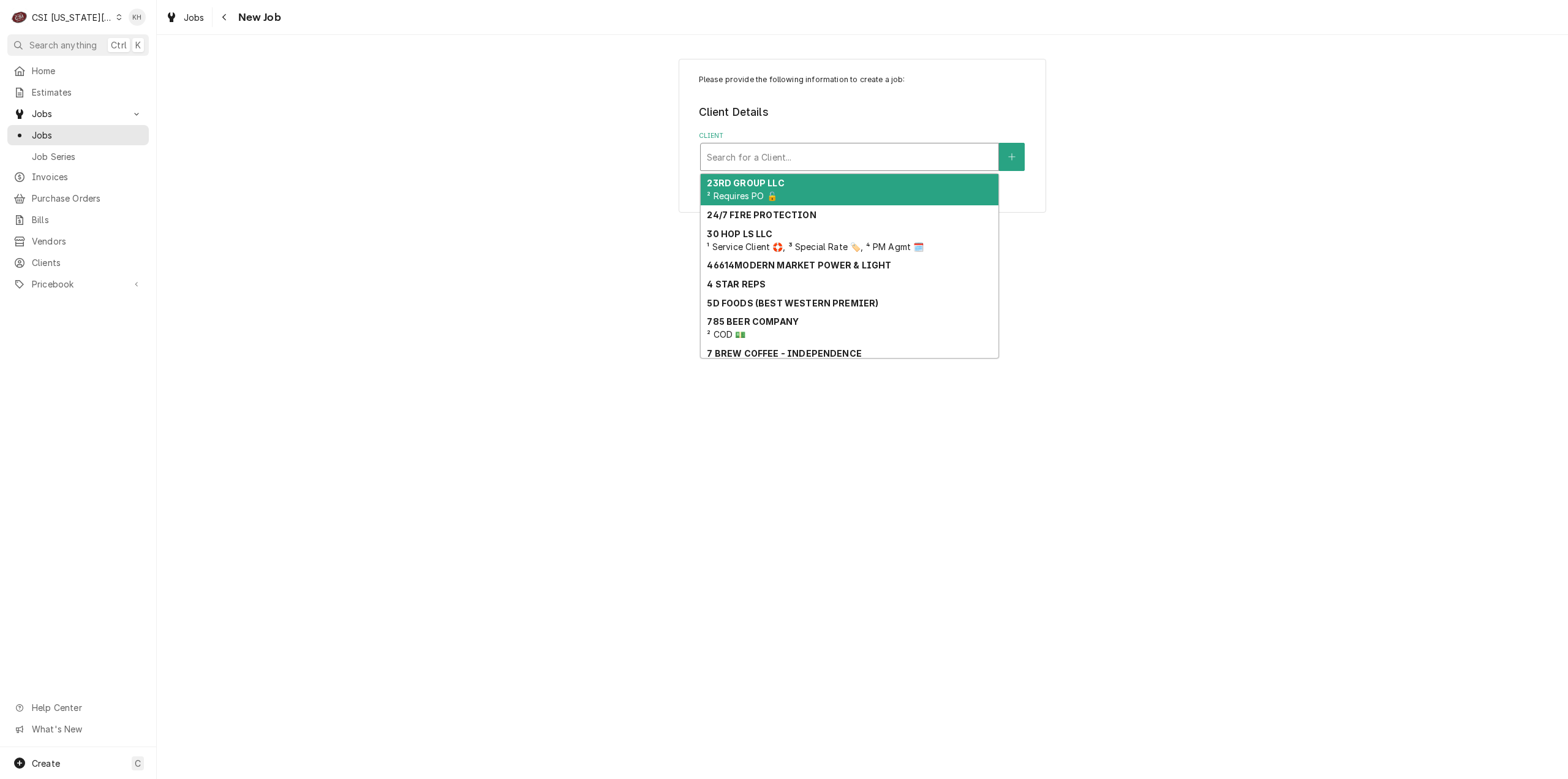
drag, startPoint x: 786, startPoint y: 156, endPoint x: 793, endPoint y: 147, distance: 11.4
click at [793, 147] on div "Client" at bounding box center [849, 157] width 286 height 22
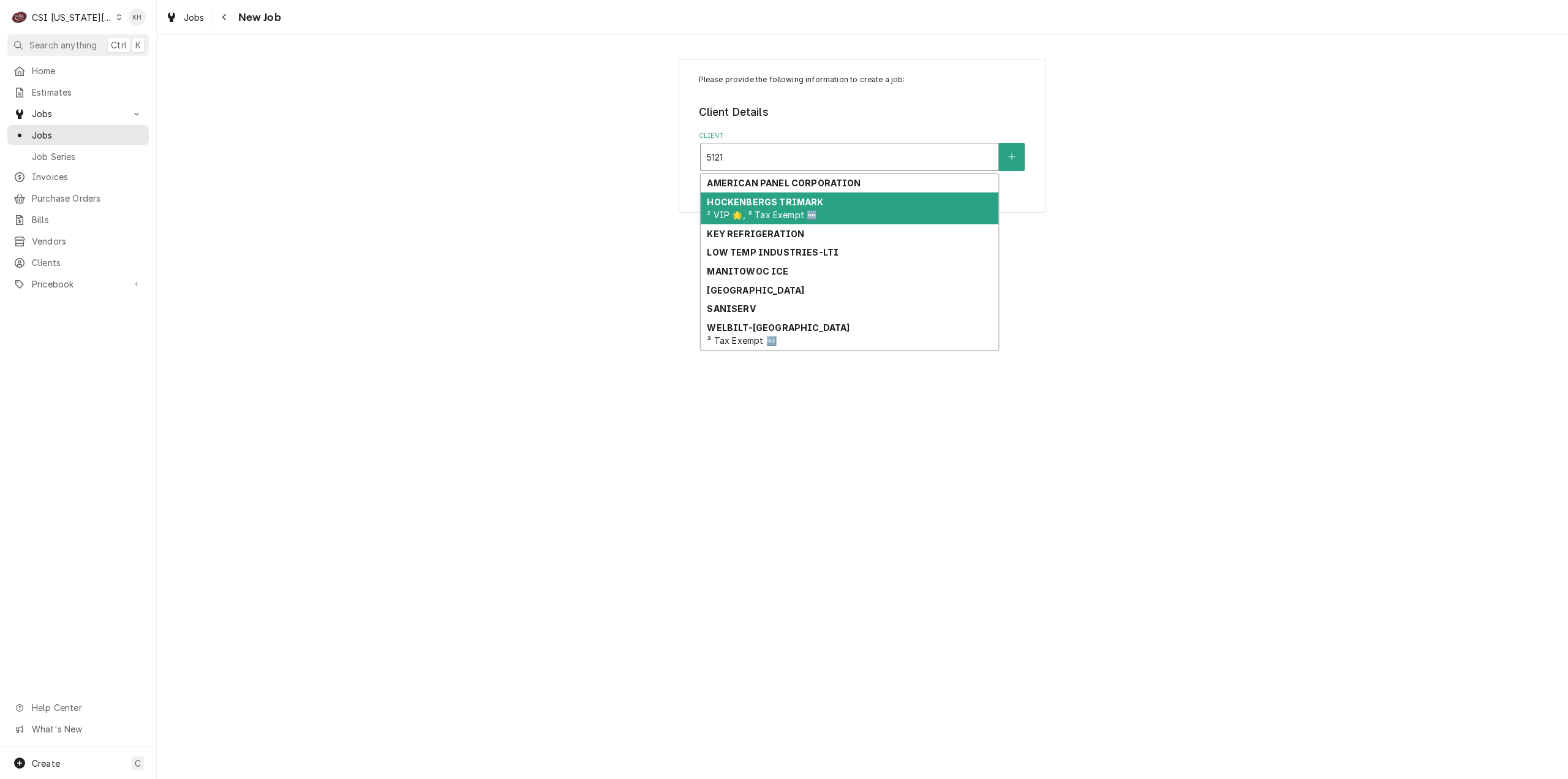
type input "5121"
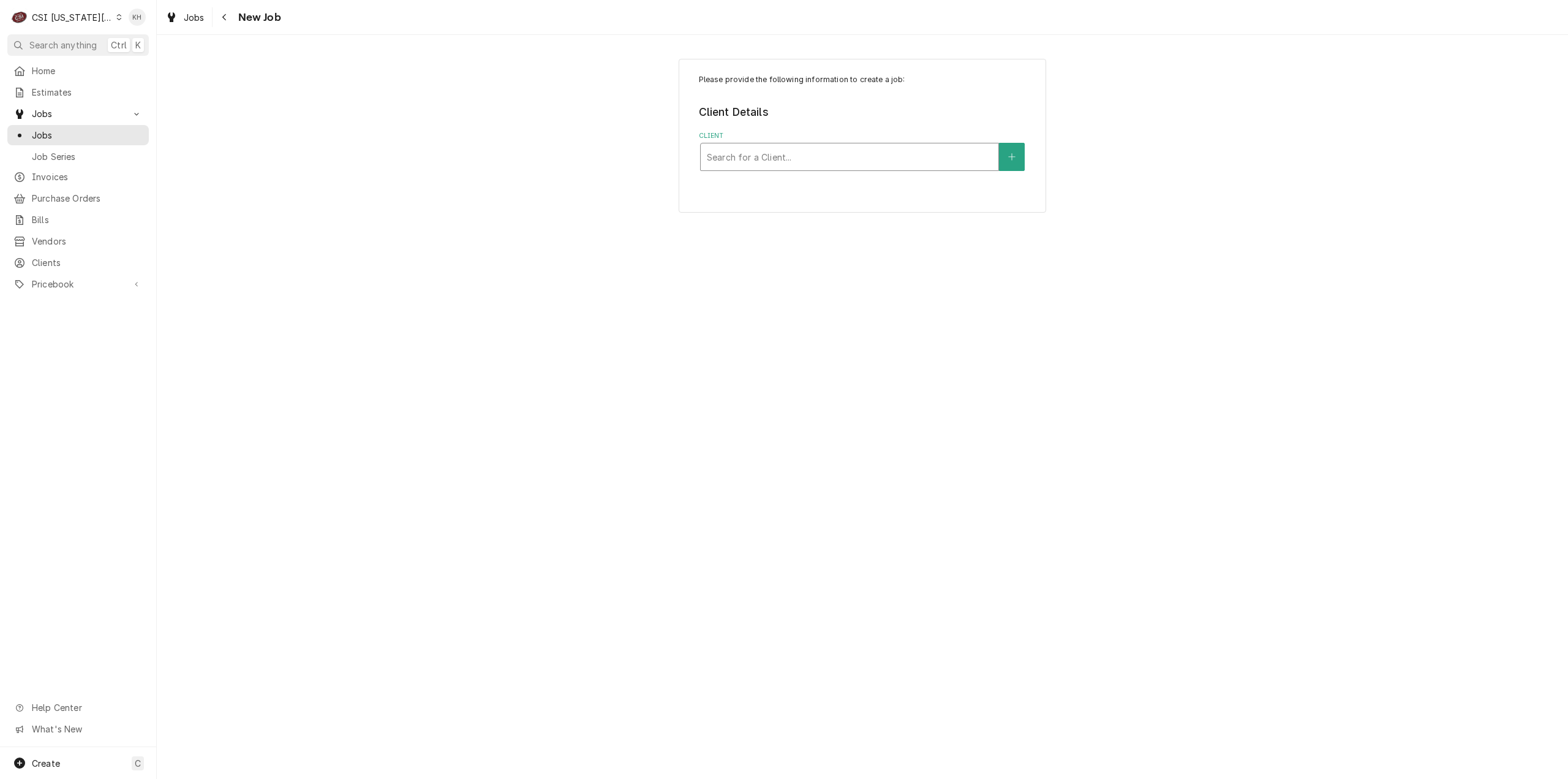
click at [960, 150] on div "Client" at bounding box center [849, 157] width 286 height 22
type input "5121 state"
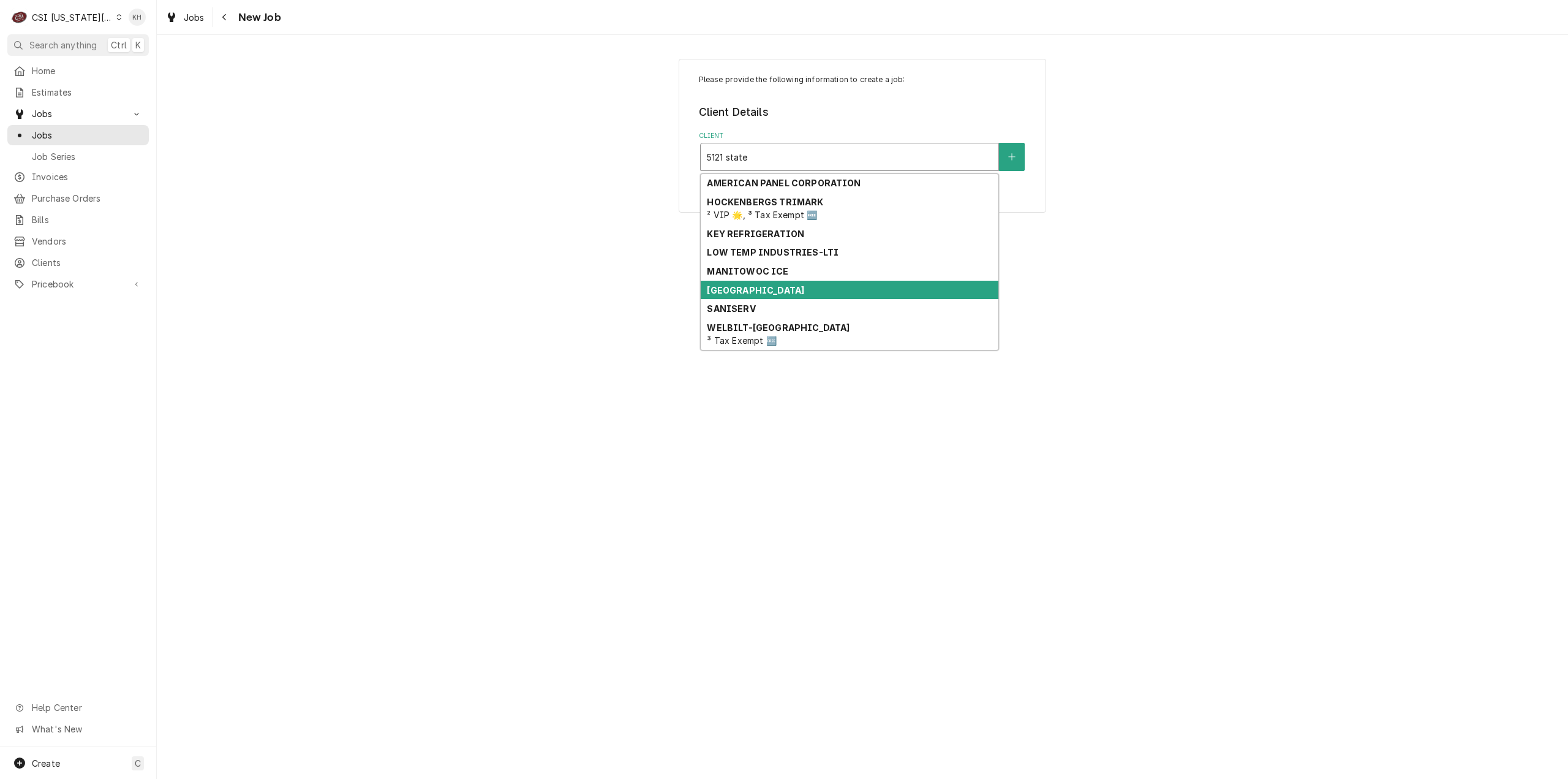
drag, startPoint x: 869, startPoint y: 292, endPoint x: 856, endPoint y: 289, distance: 13.3
click at [869, 292] on div "[GEOGRAPHIC_DATA]" at bounding box center [849, 290] width 298 height 19
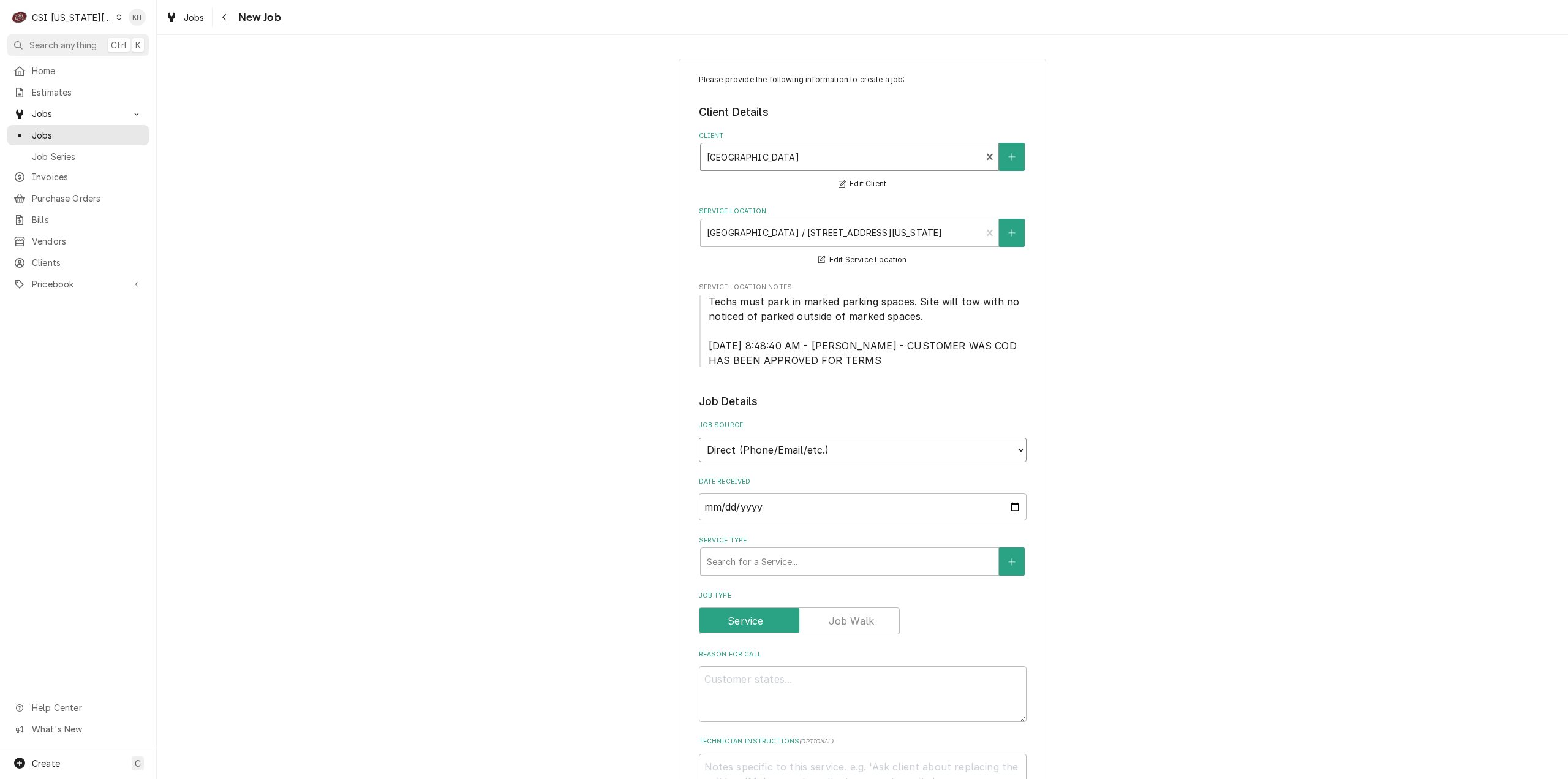
click at [837, 449] on select "Direct (Phone/Email/etc.) Service Channel Corrigo Ecotrak Other" at bounding box center [862, 450] width 328 height 24
click at [773, 560] on div "Service Type" at bounding box center [849, 561] width 286 height 22
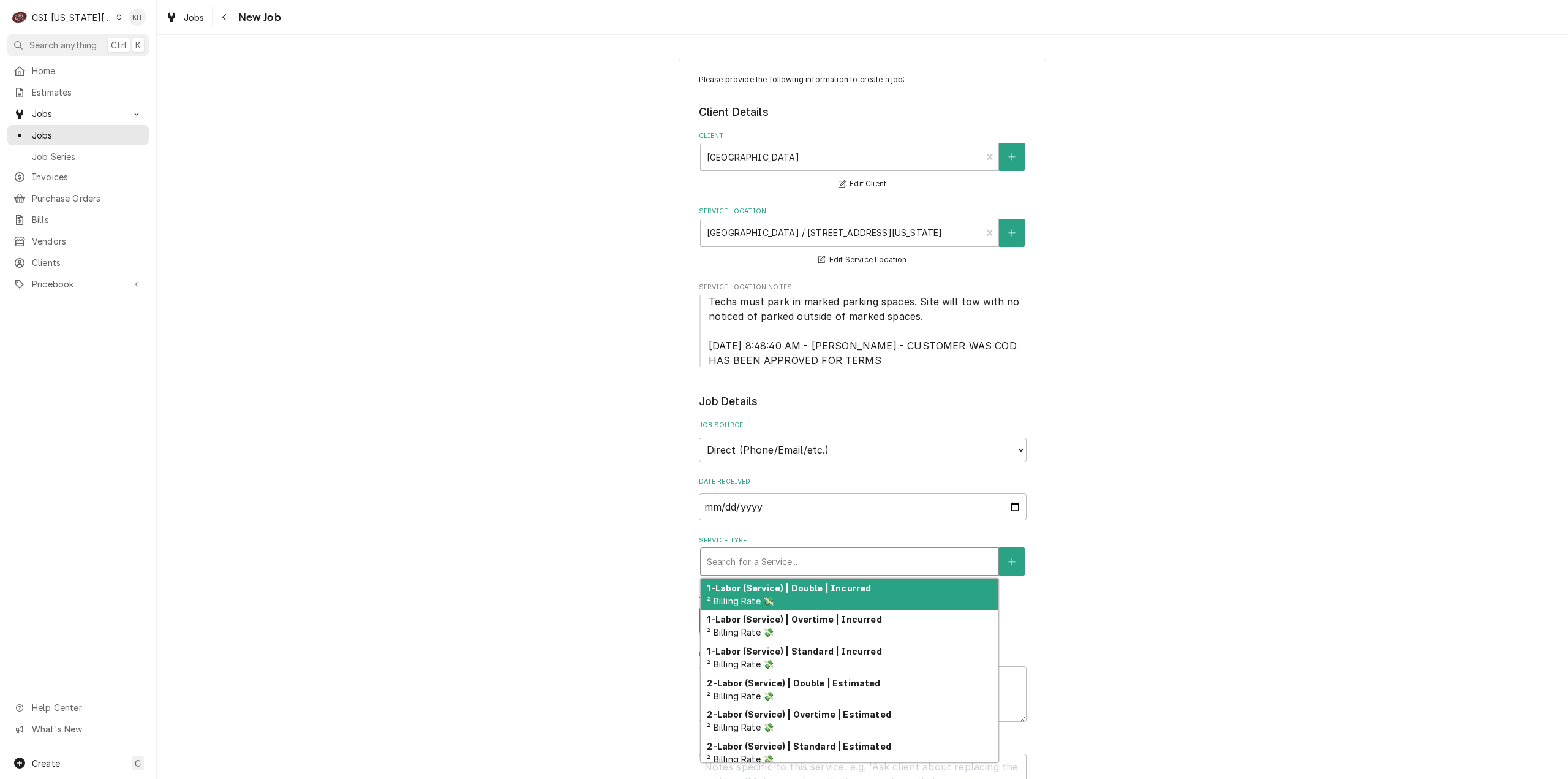
type textarea "x"
type input "s"
type textarea "x"
type input "se"
type textarea "x"
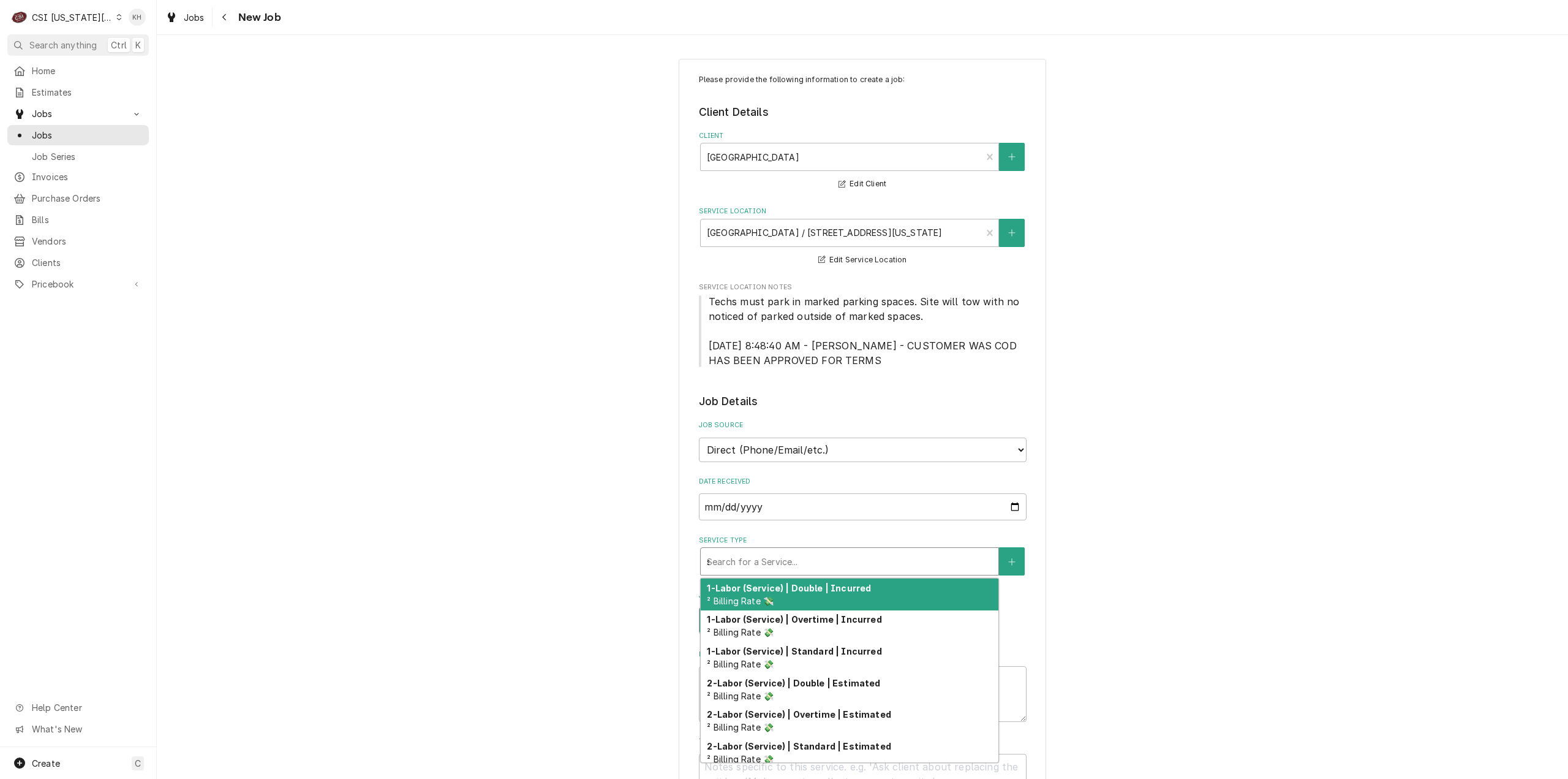
type input "ser"
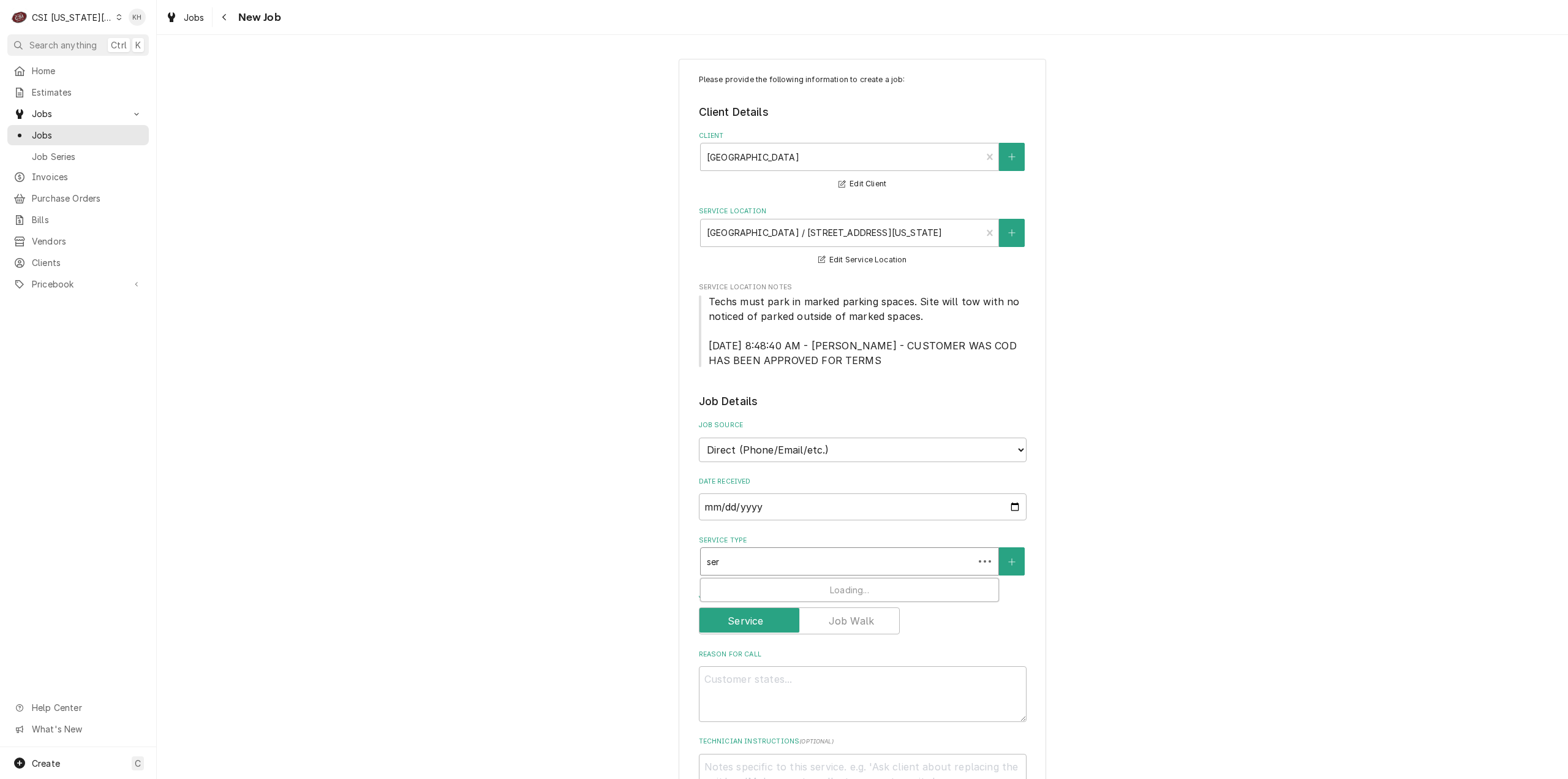
type textarea "x"
type input "serv"
type textarea "x"
type input "servi"
type textarea "x"
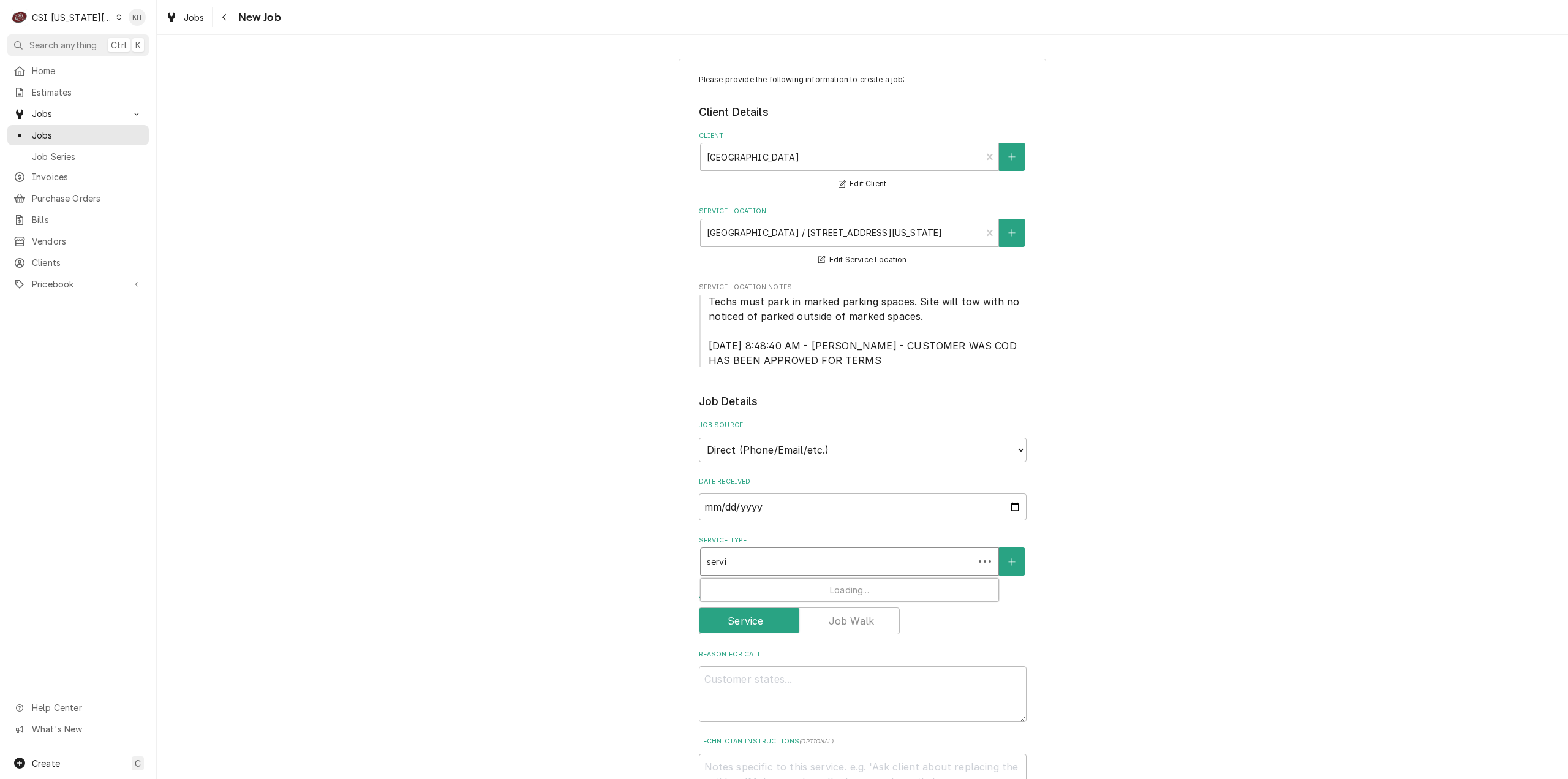
type input "servic"
type textarea "x"
type input "service"
type textarea "x"
type input "service"
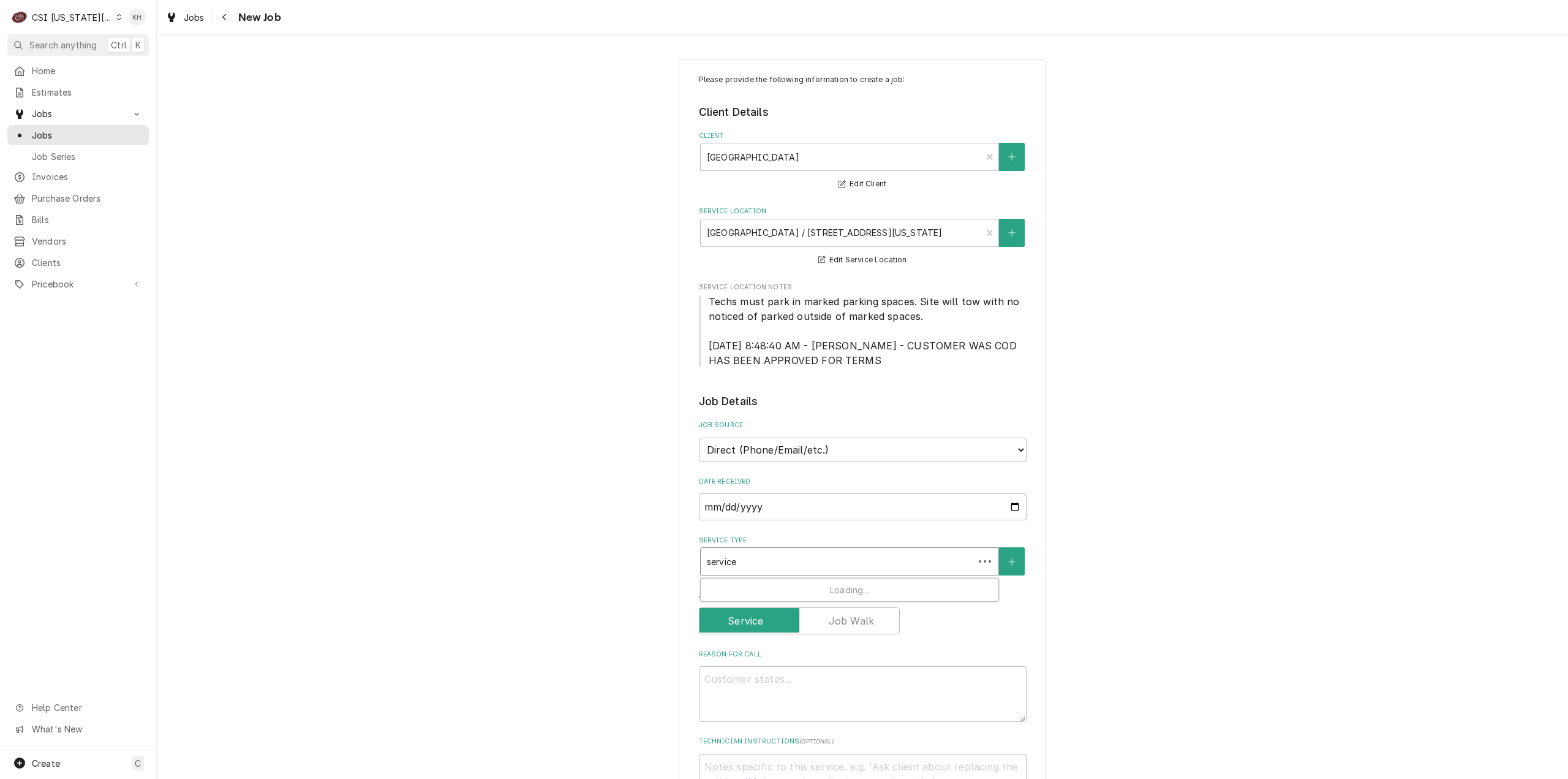
type textarea "x"
type input "service c"
type textarea "x"
type input "service ca"
type textarea "x"
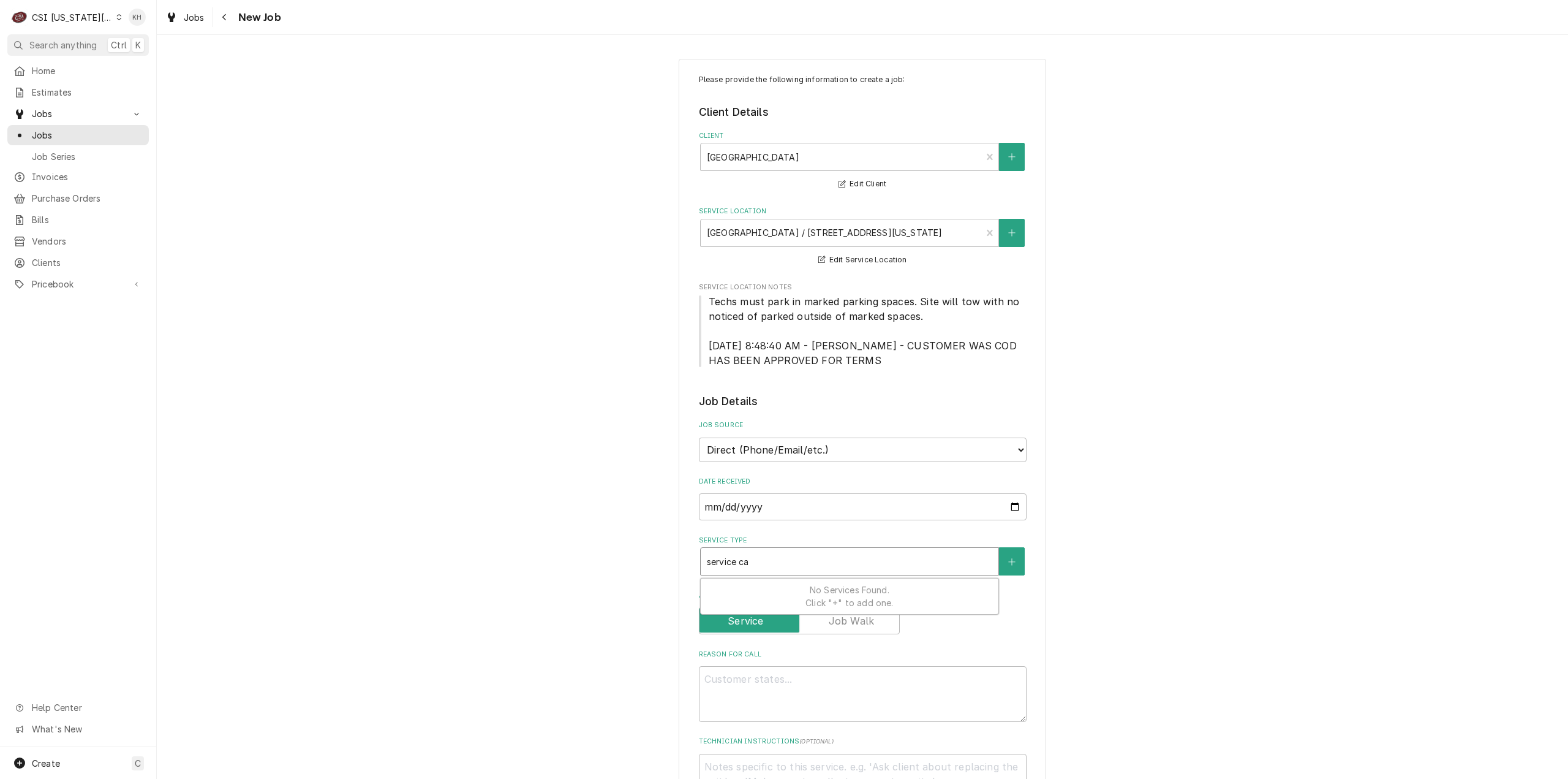
type input "service cal"
type textarea "x"
type input "service call"
click at [786, 588] on div "Job | Service Call ¹ Service Type 🛠️" at bounding box center [849, 594] width 298 height 32
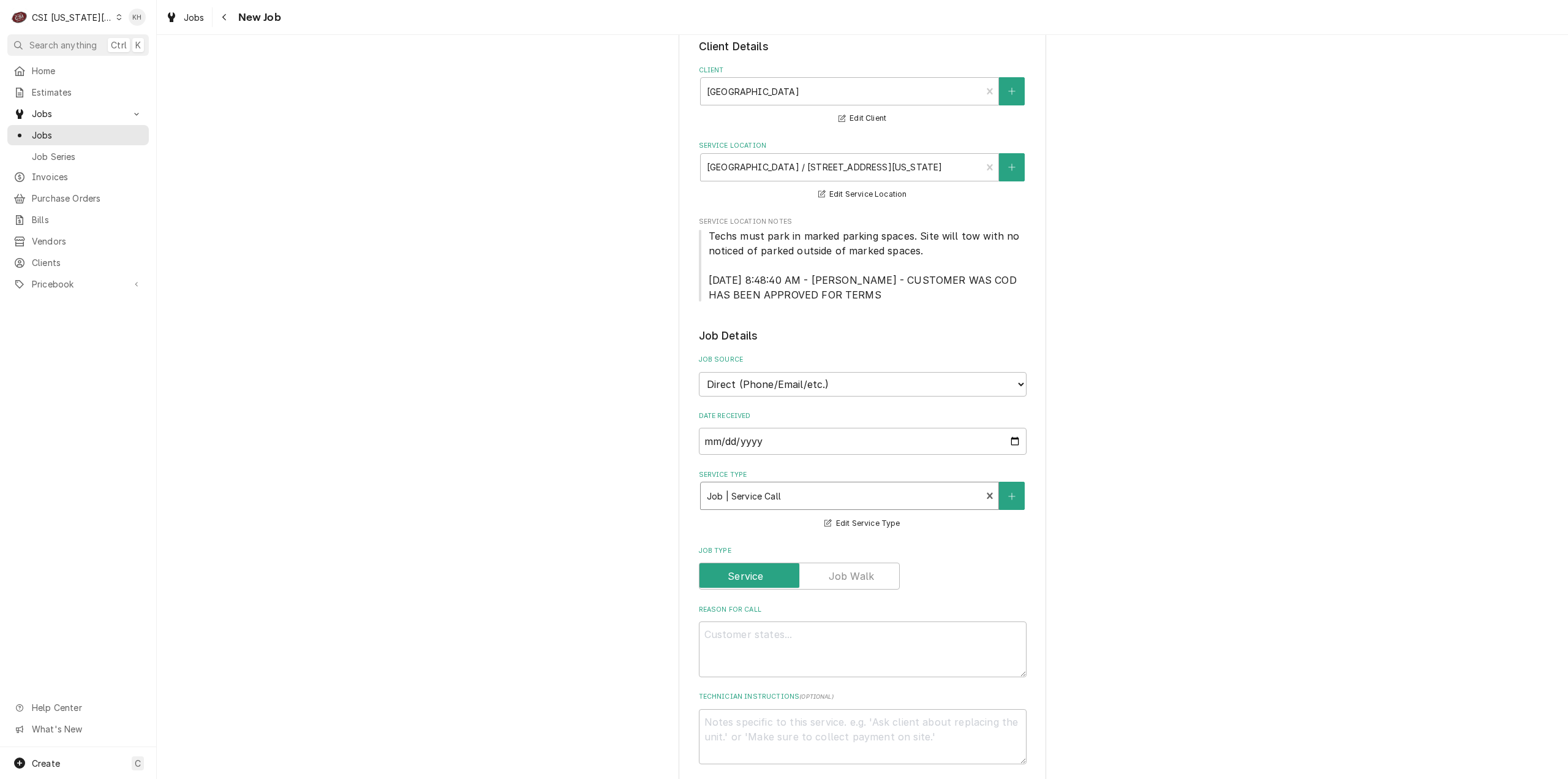
type textarea "x"
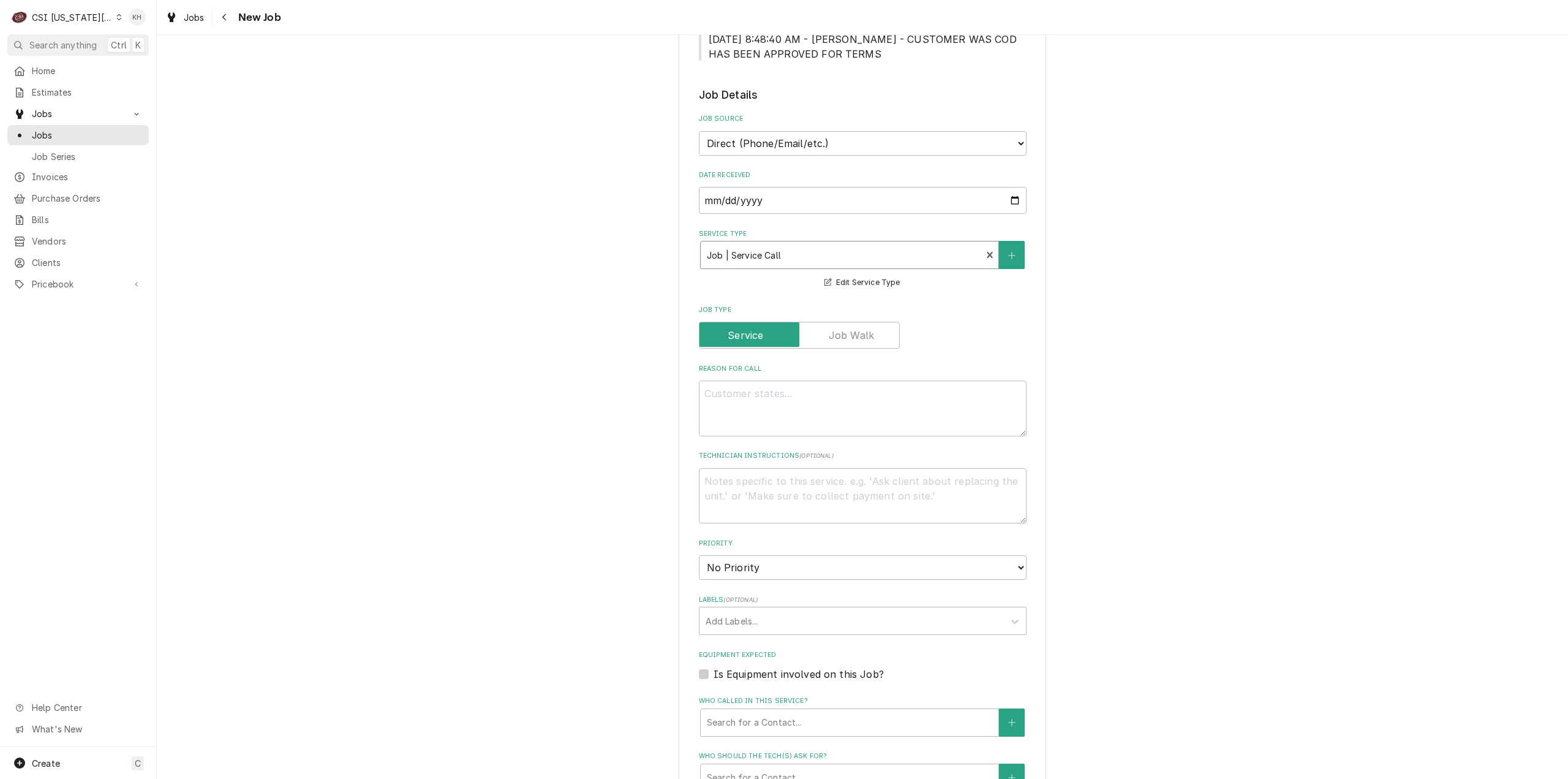
scroll to position [429, 0]
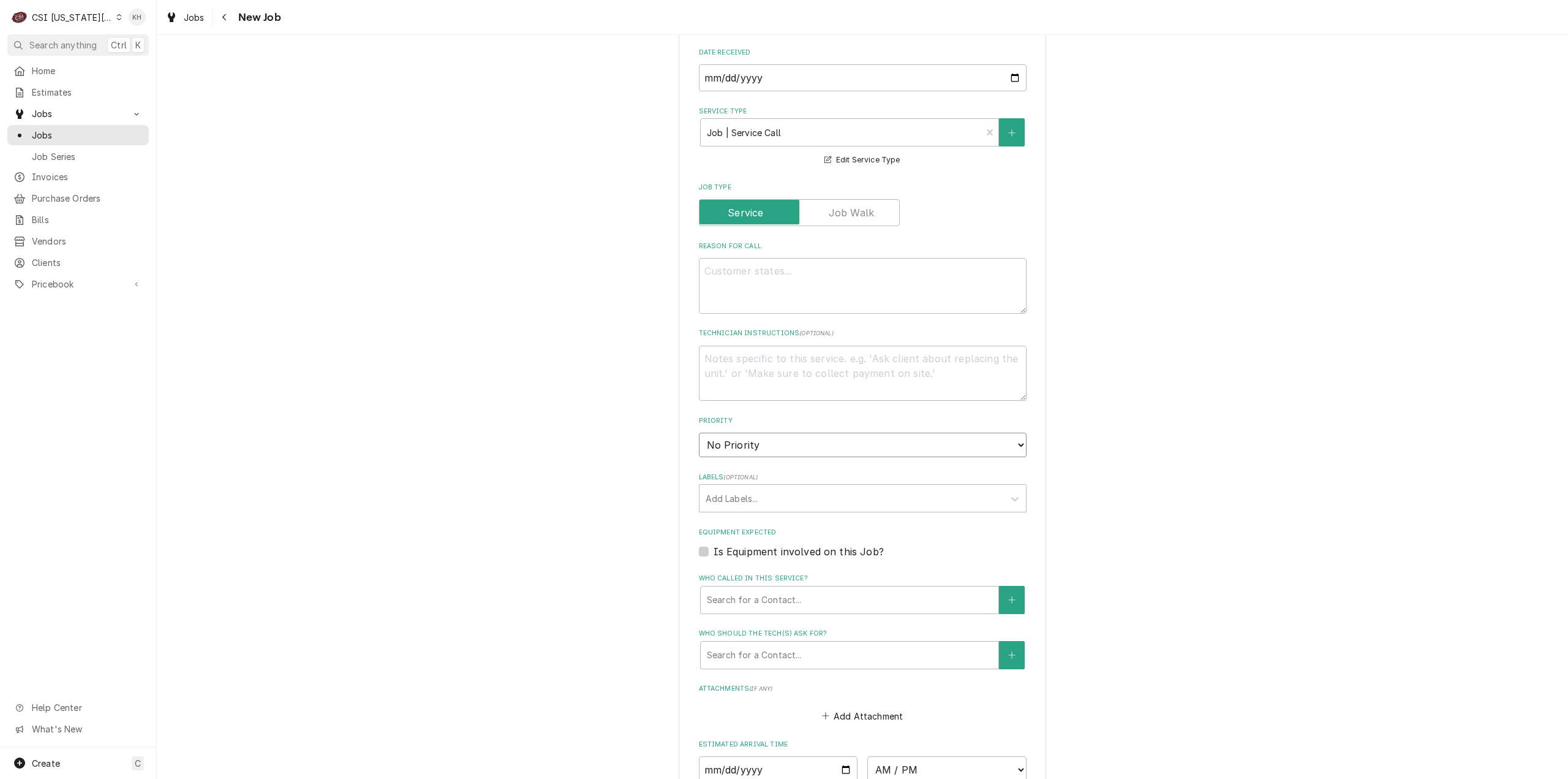
click at [767, 438] on select "No Priority Urgent High Medium Low" at bounding box center [862, 444] width 328 height 24
select select "4"
click at [699, 432] on select "No Priority Urgent High Medium Low" at bounding box center [862, 444] width 328 height 24
type textarea "x"
drag, startPoint x: 701, startPoint y: 552, endPoint x: 697, endPoint y: 567, distance: 15.5
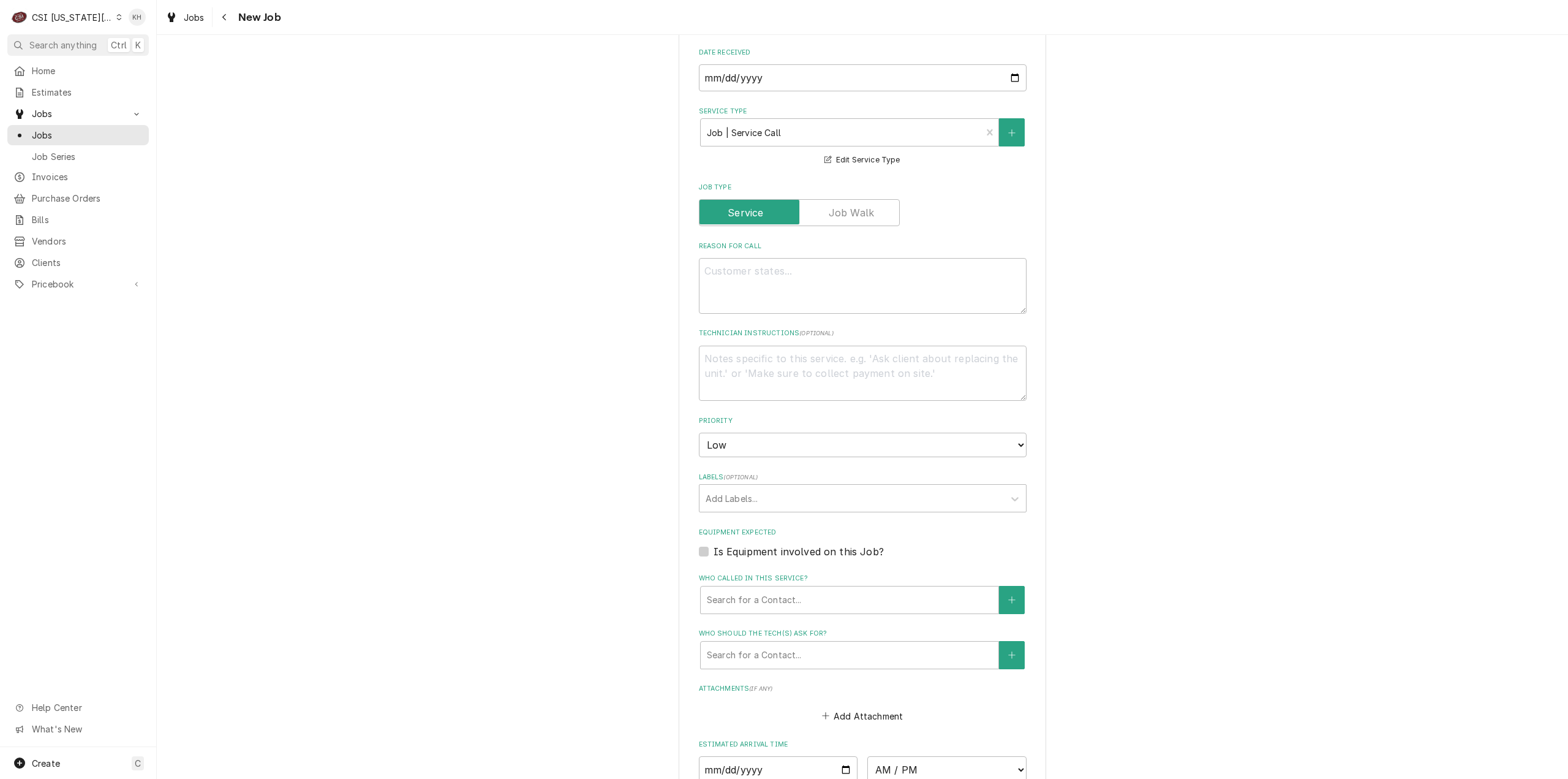
click at [714, 552] on label "Is Equipment involved on this Job?" at bounding box center [799, 552] width 170 height 15
click at [714, 552] on input "Equipment Expected" at bounding box center [877, 558] width 328 height 27
checkbox input "true"
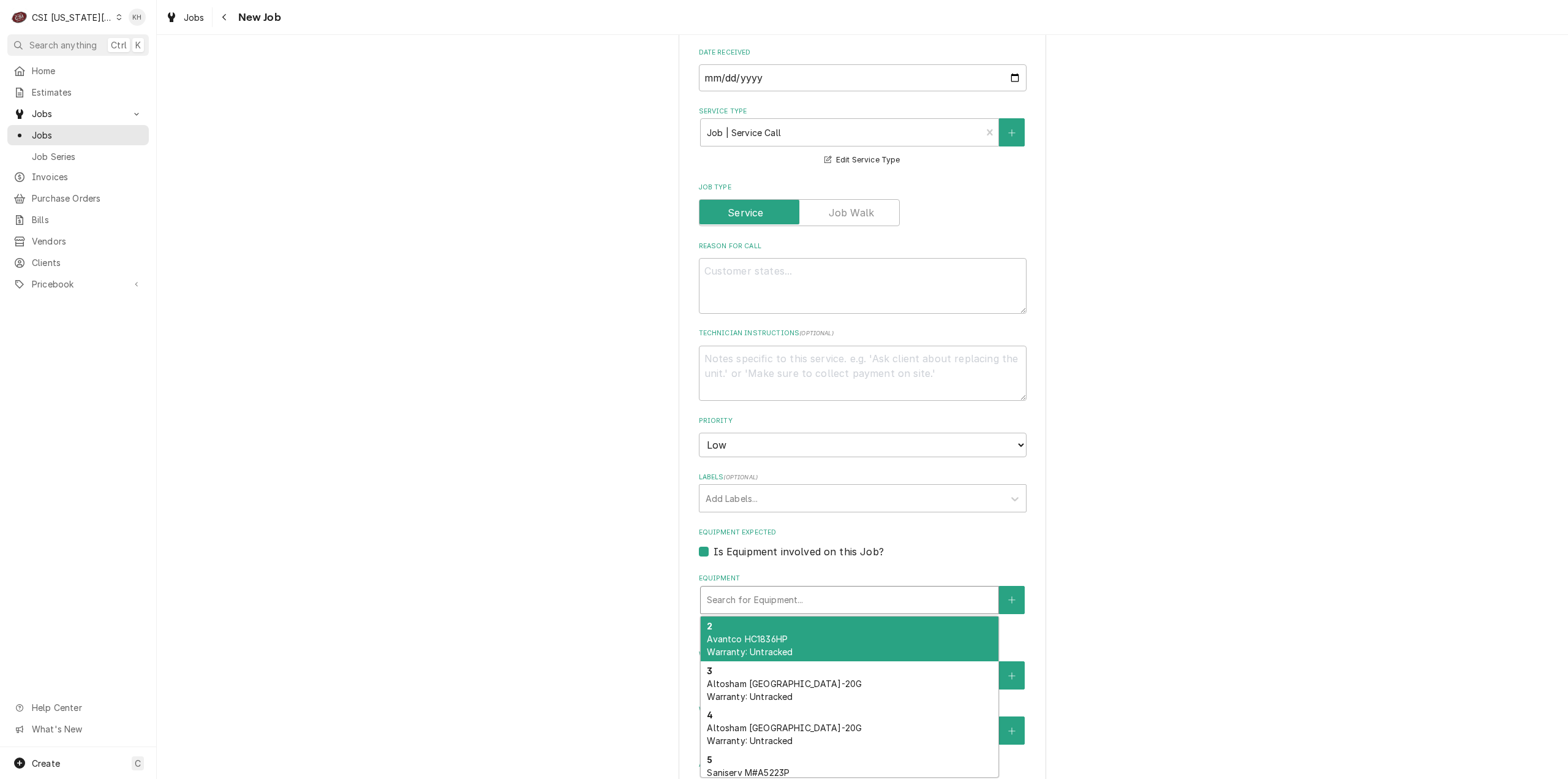
click at [783, 592] on div "Equipment" at bounding box center [849, 600] width 286 height 22
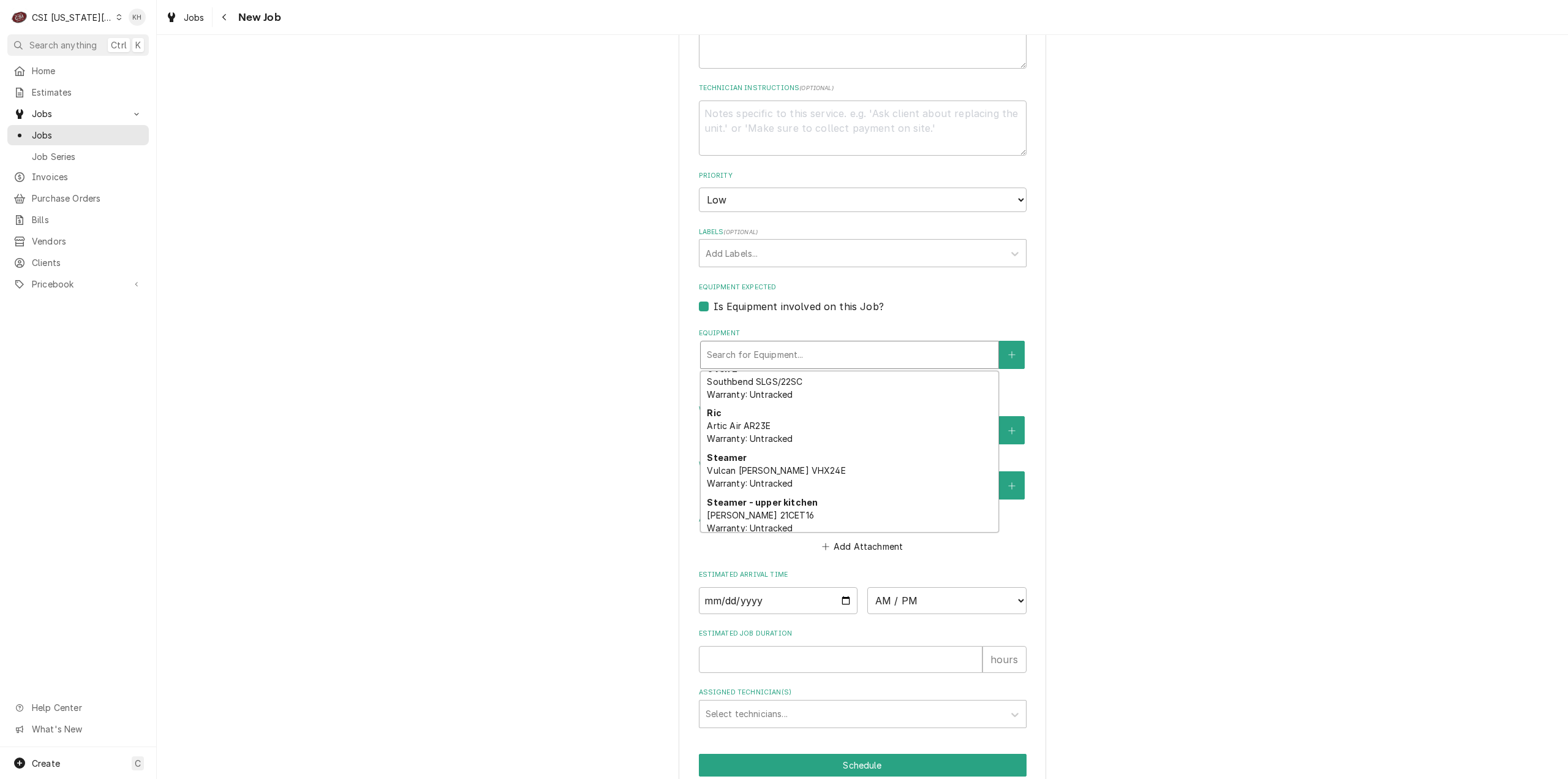
scroll to position [552, 0]
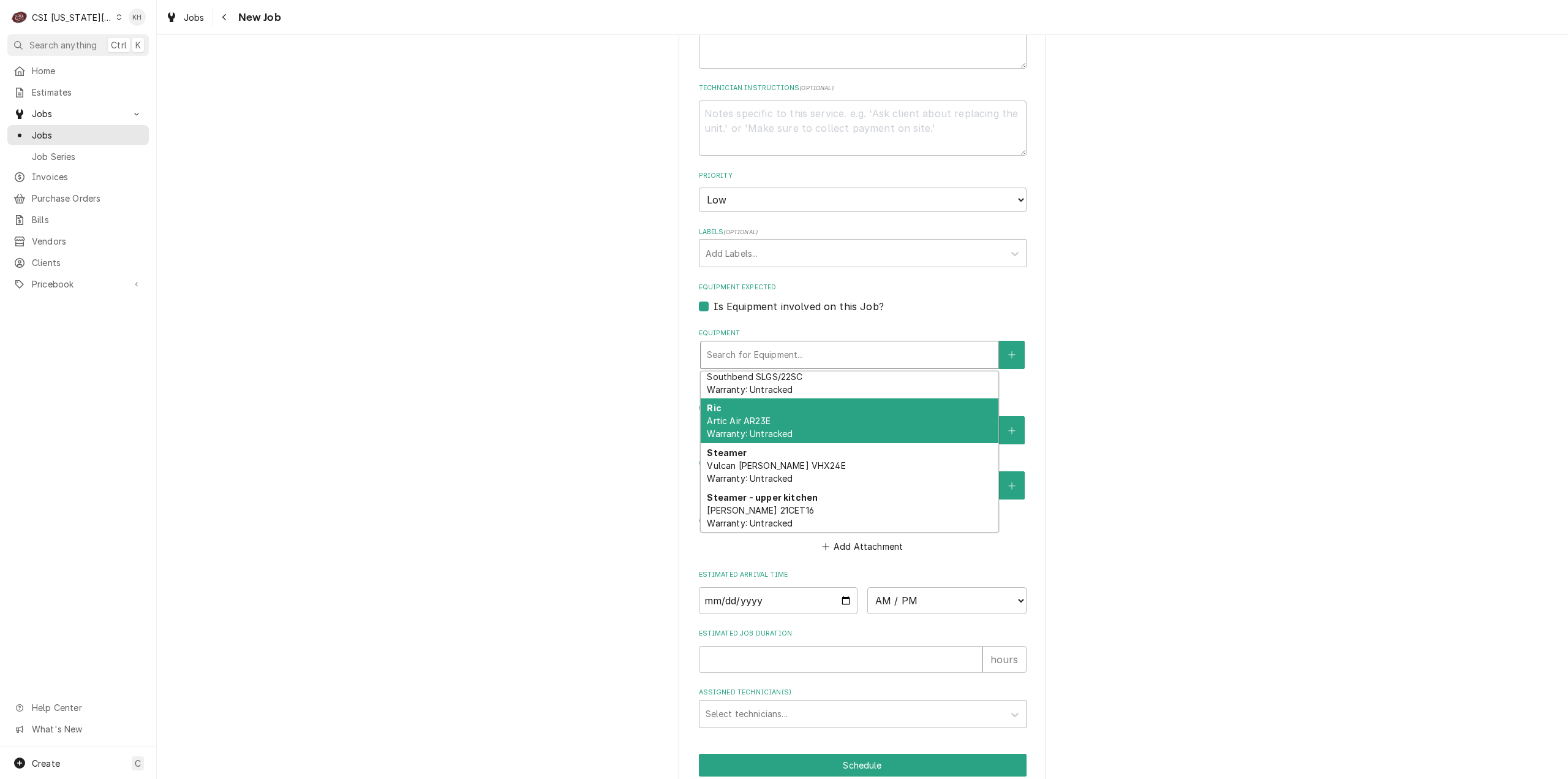
click at [847, 430] on div "Ric Artic Air AR23E Warranty: Untracked" at bounding box center [849, 421] width 298 height 45
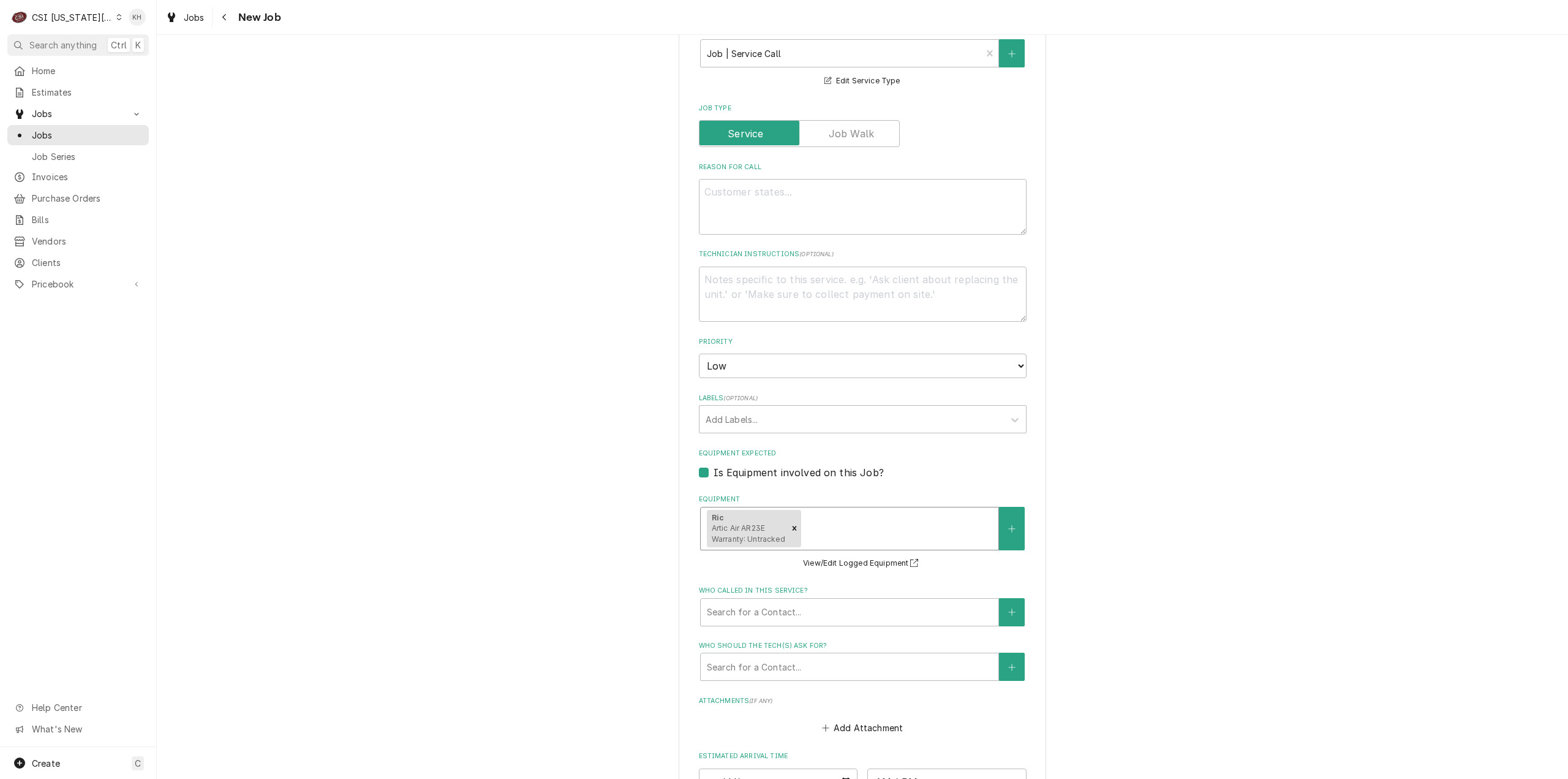
scroll to position [490, 0]
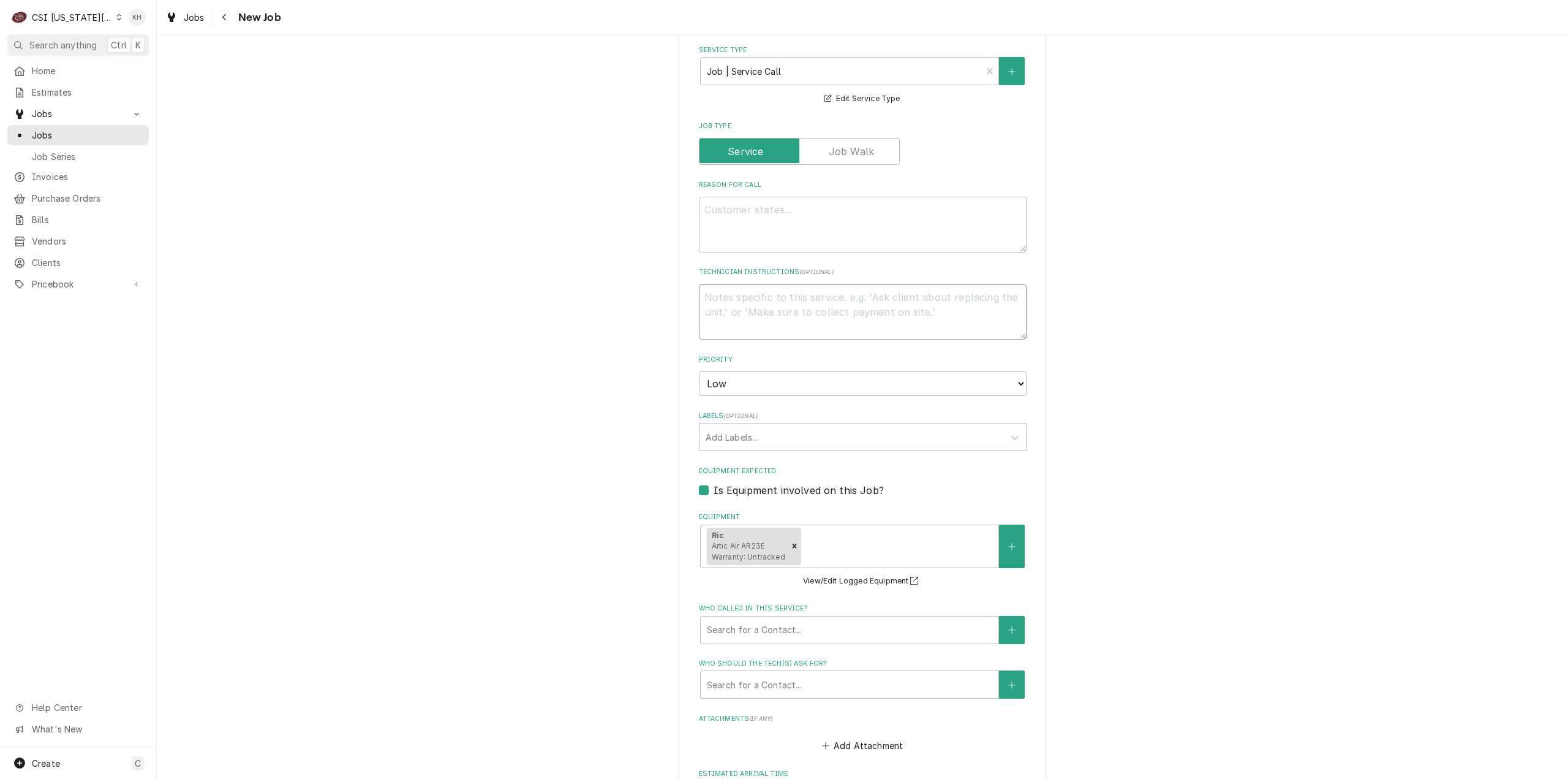
click at [837, 316] on textarea "Technician Instructions ( optional )" at bounding box center [862, 312] width 328 height 56
type textarea "x"
type textarea "S"
type textarea "x"
type textarea "Se"
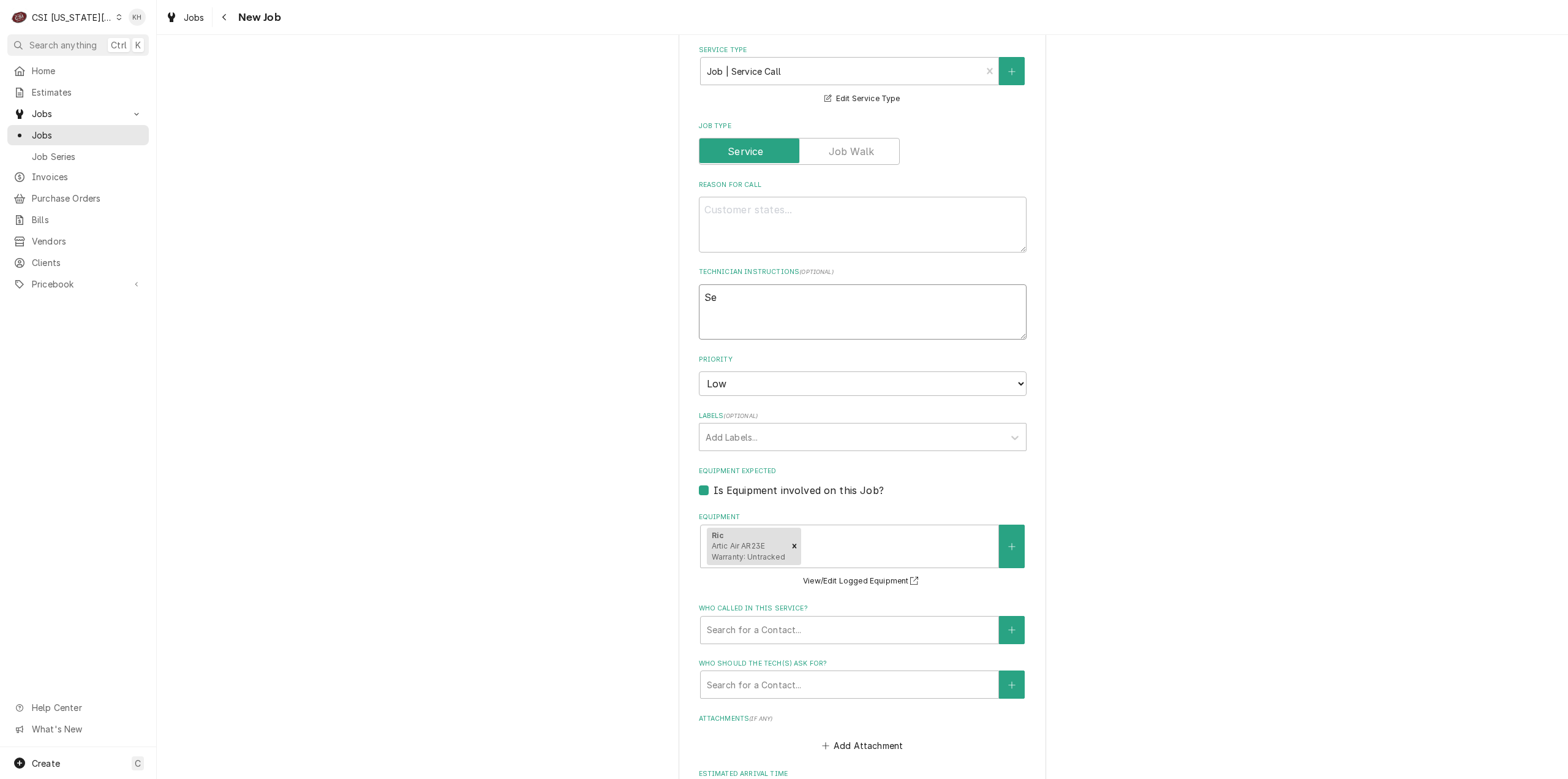
type textarea "x"
type textarea "Ser"
type textarea "x"
type textarea "Serv"
type textarea "x"
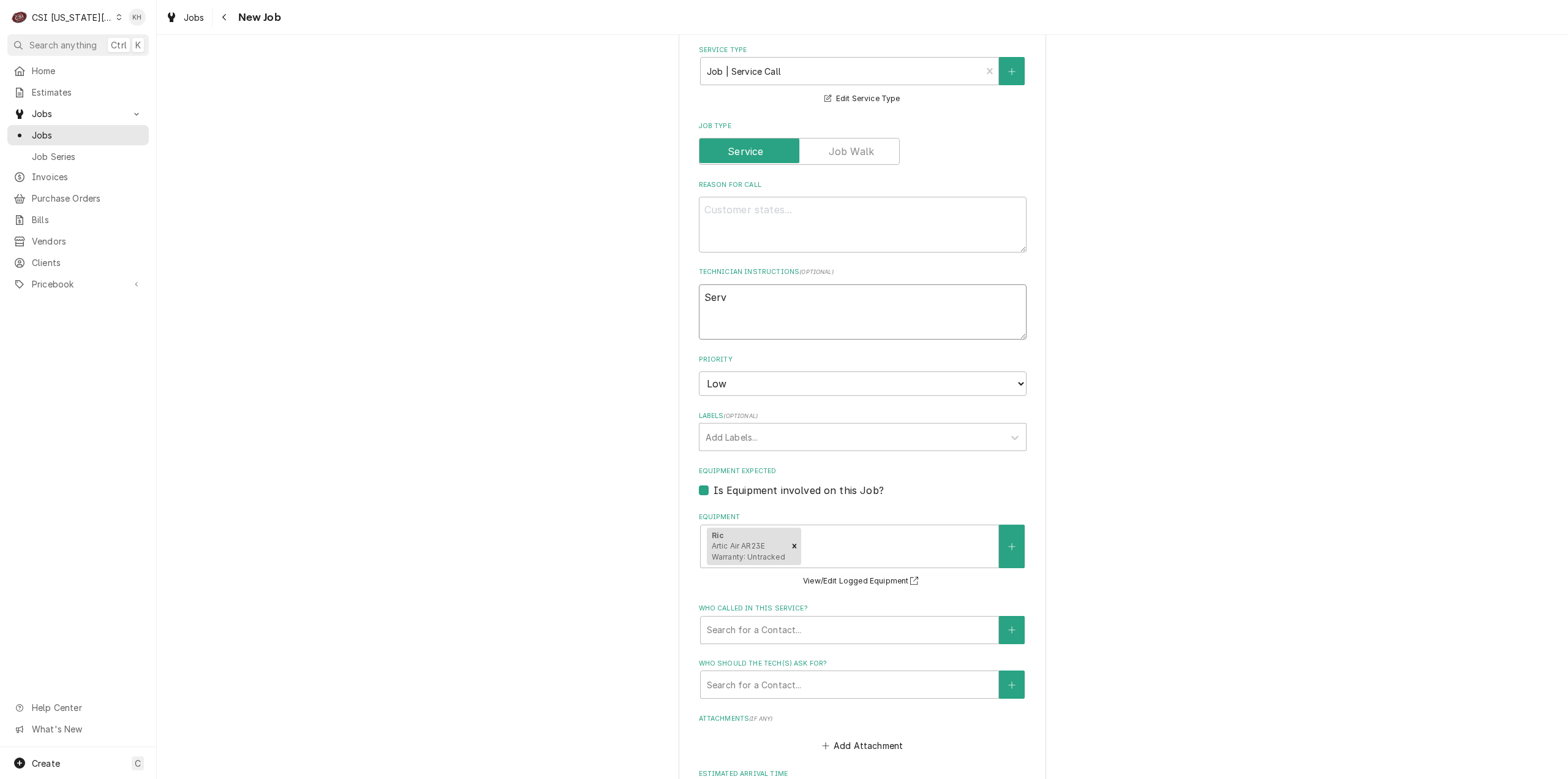
type textarea "Servi"
type textarea "x"
type textarea "Servic"
type textarea "x"
type textarea "Service"
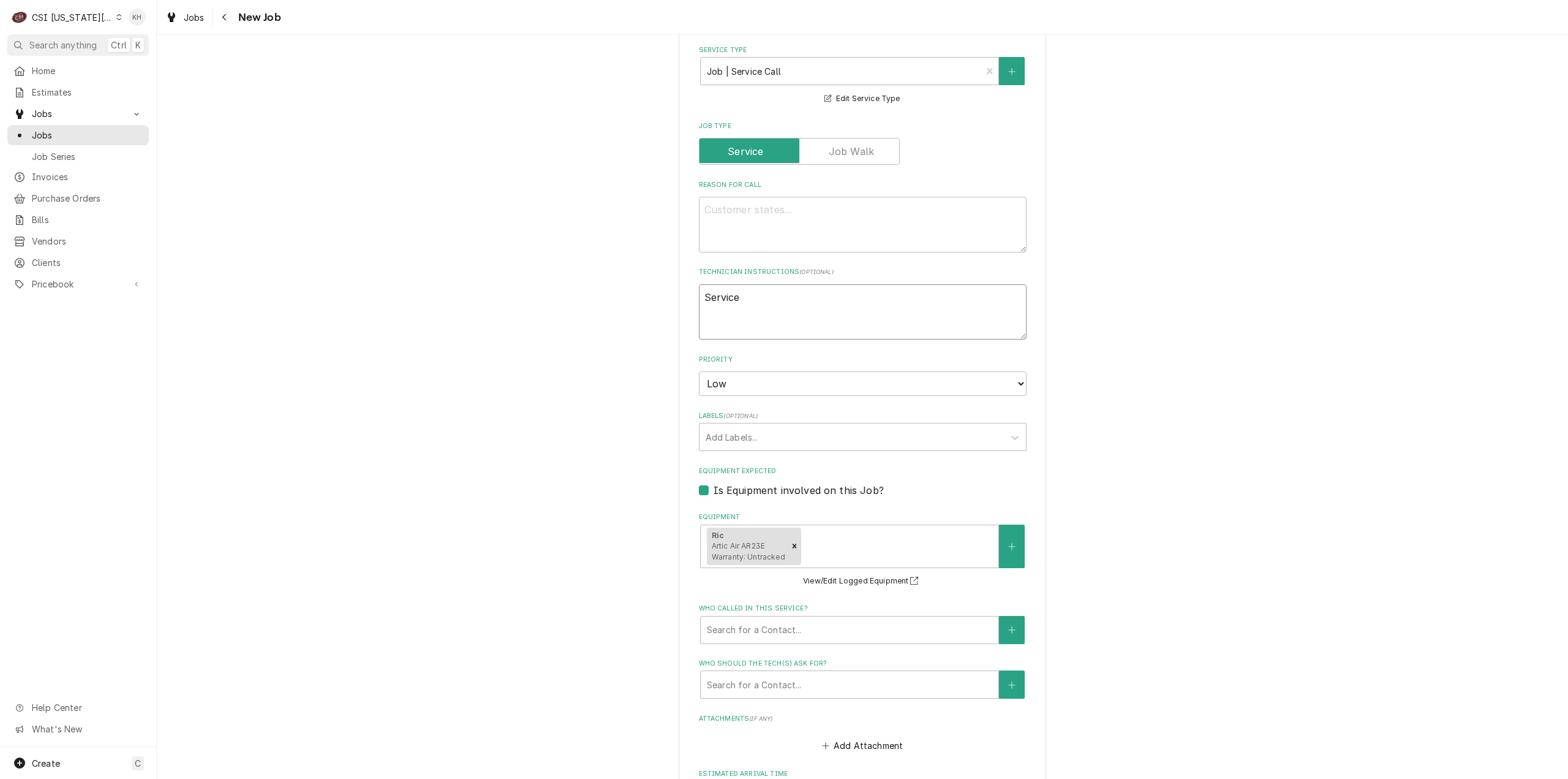
type textarea "x"
type textarea "Service H"
type textarea "x"
type textarea "Service Ho"
type textarea "x"
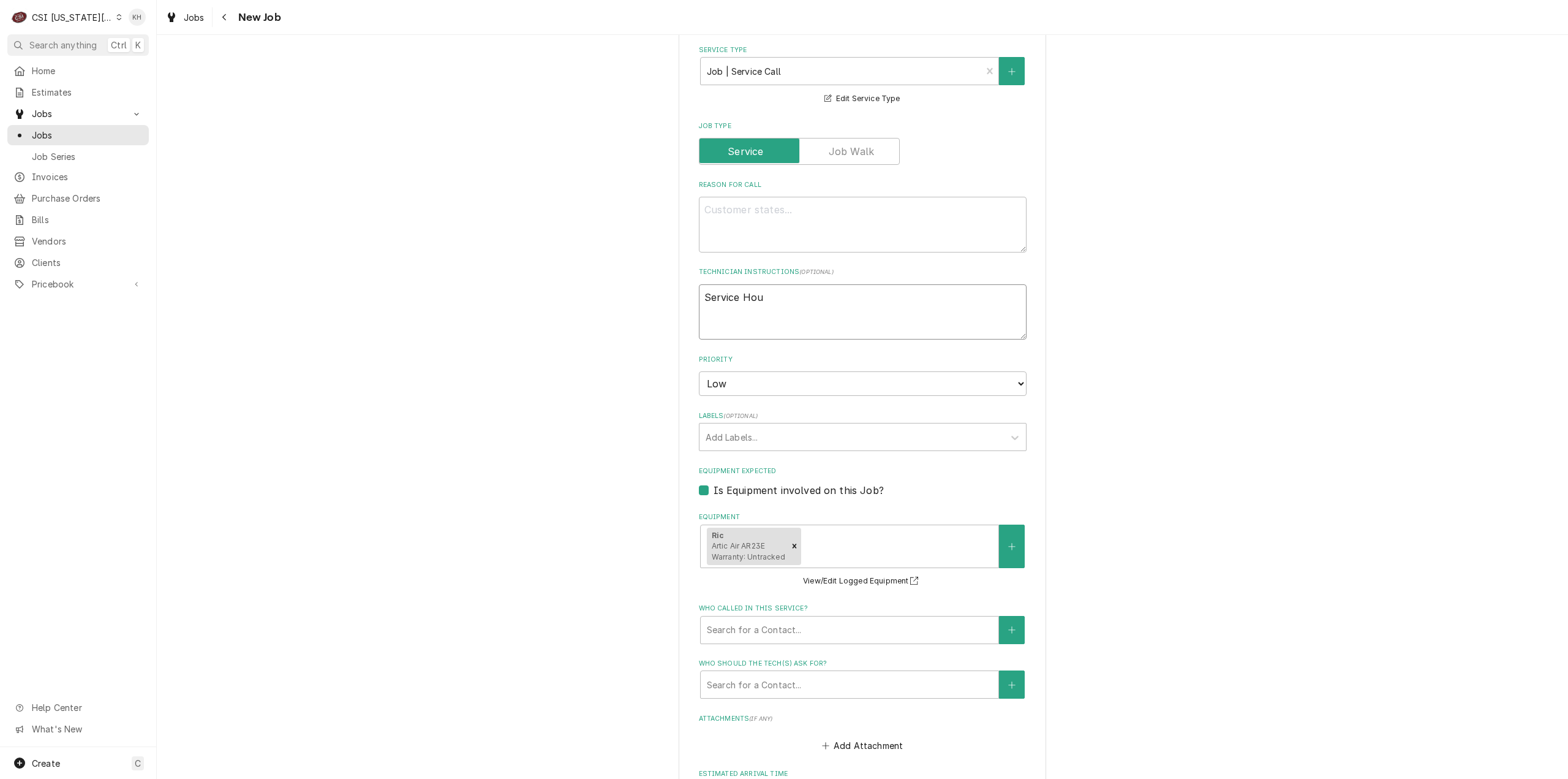
type textarea "Service Hour"
type textarea "x"
type textarea "Service Hours"
type textarea "x"
type textarea "Service Hours:"
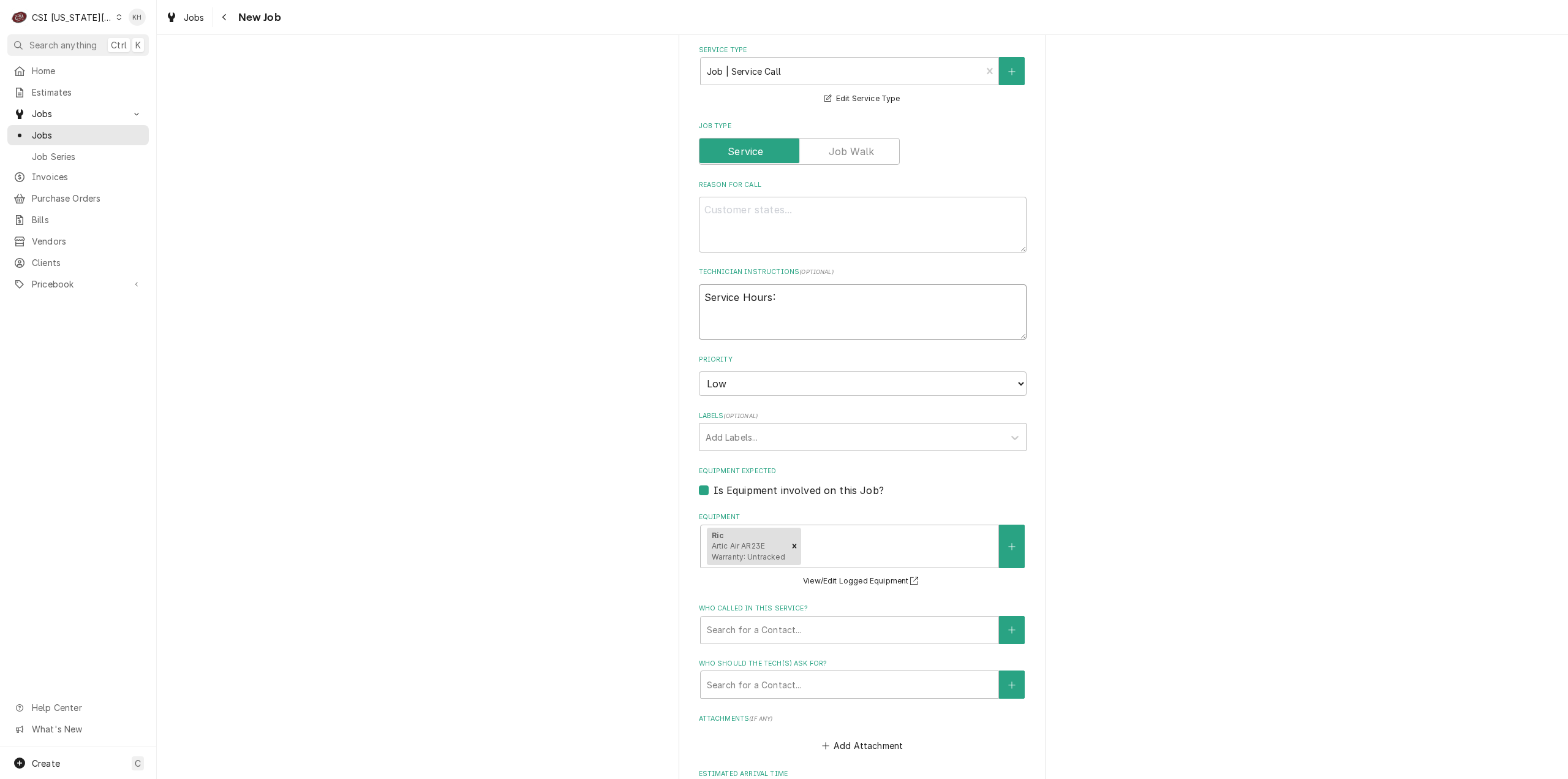
type textarea "x"
type textarea "Service Hours:"
type textarea "x"
type textarea "Service Hours:"
click at [769, 640] on div "Who called in this service?" at bounding box center [849, 630] width 286 height 22
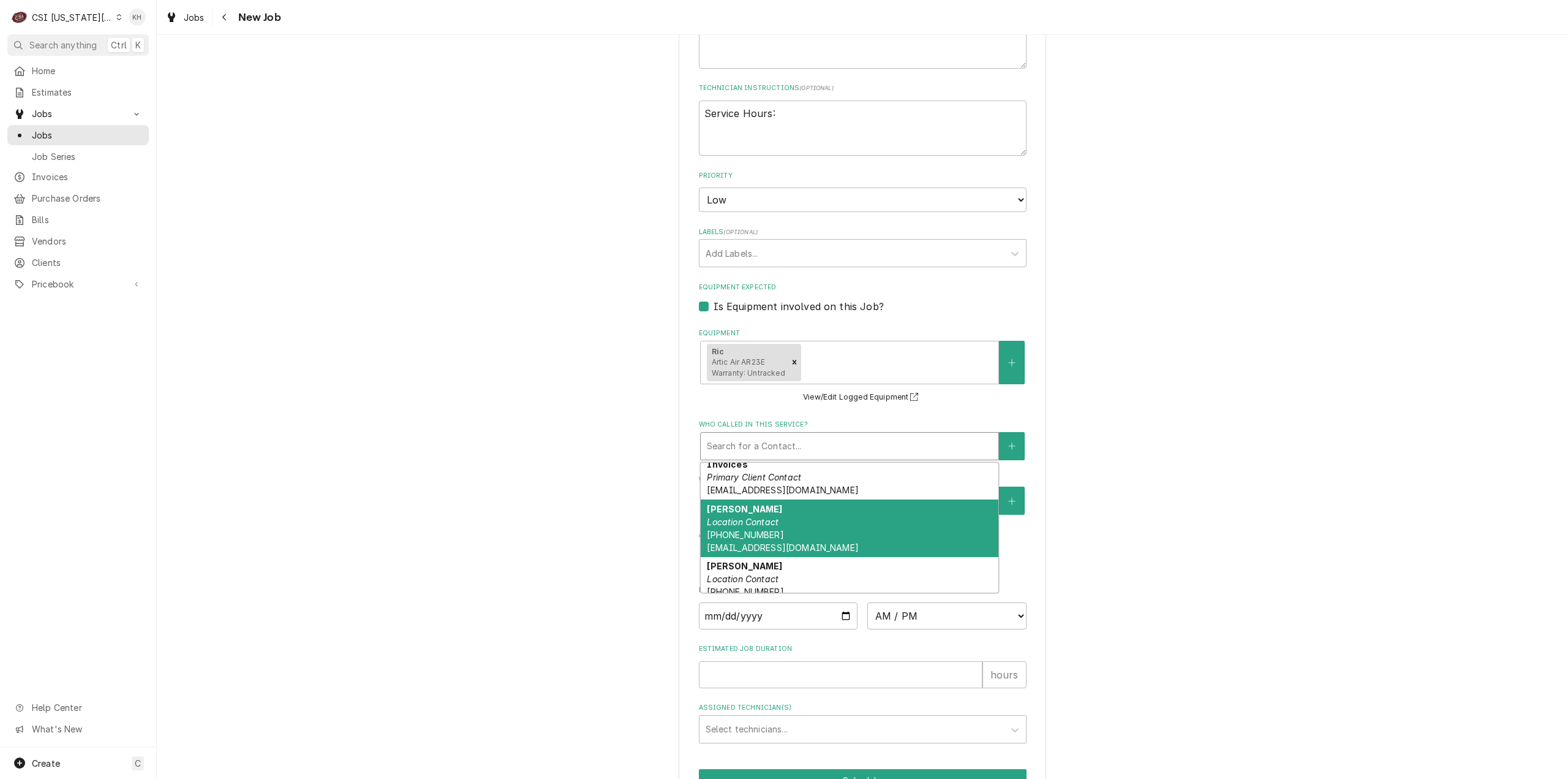
scroll to position [346, 0]
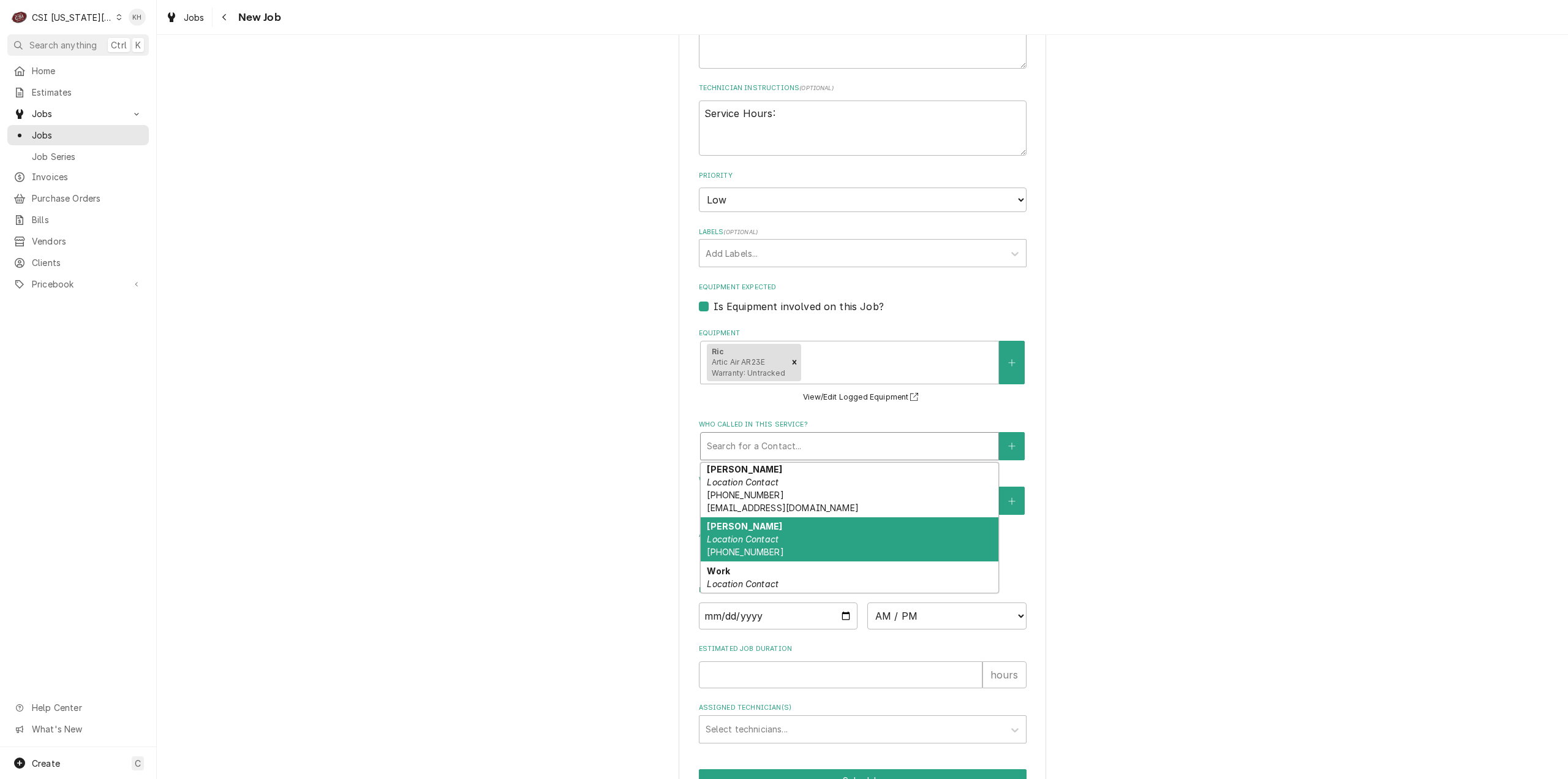
click at [809, 532] on div "Kerry Ware Location Contact (816) 936-1442" at bounding box center [849, 539] width 298 height 45
type textarea "x"
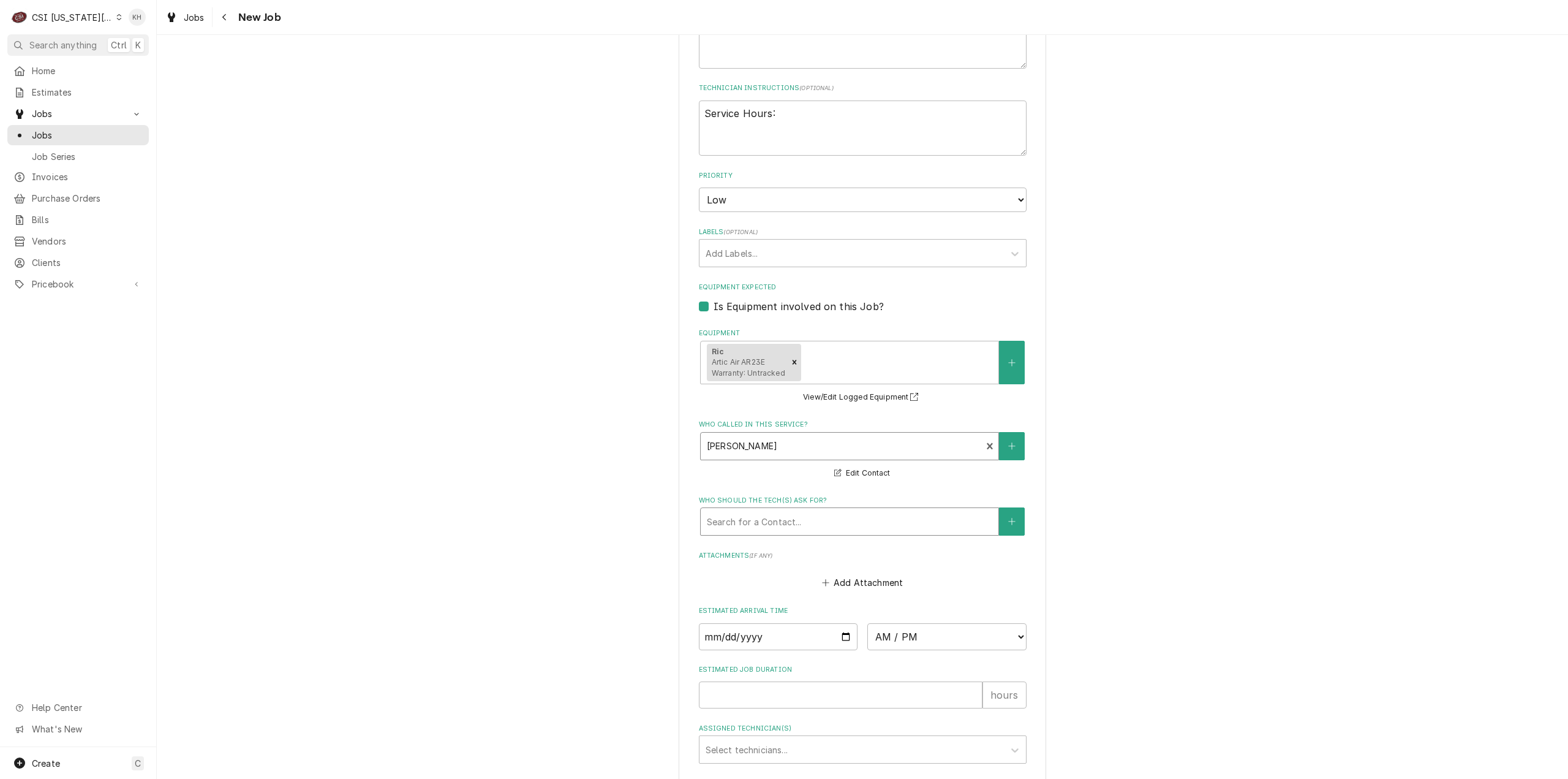
click at [807, 527] on div "Who should the tech(s) ask for?" at bounding box center [849, 521] width 286 height 22
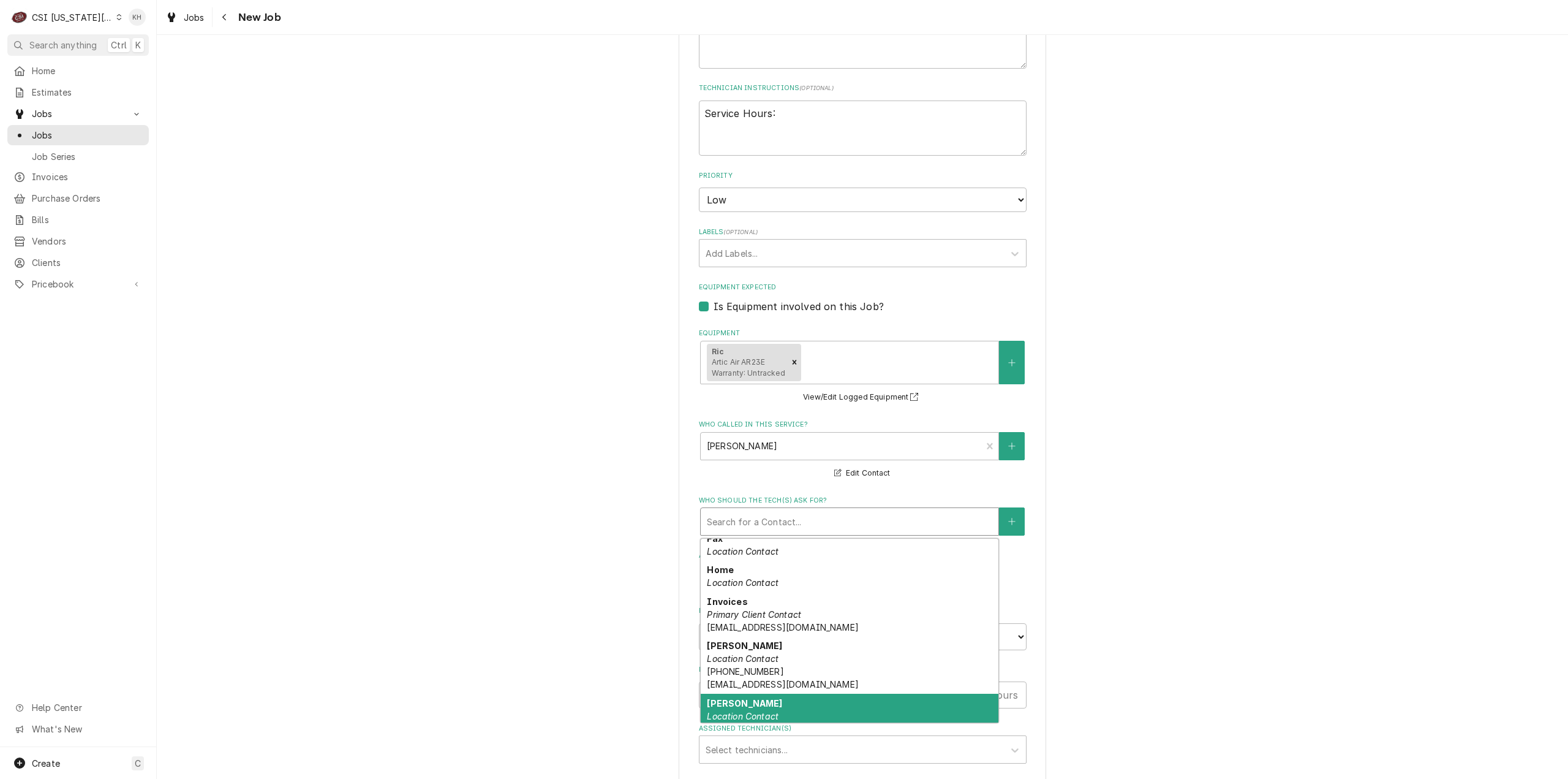
scroll to position [293, 0]
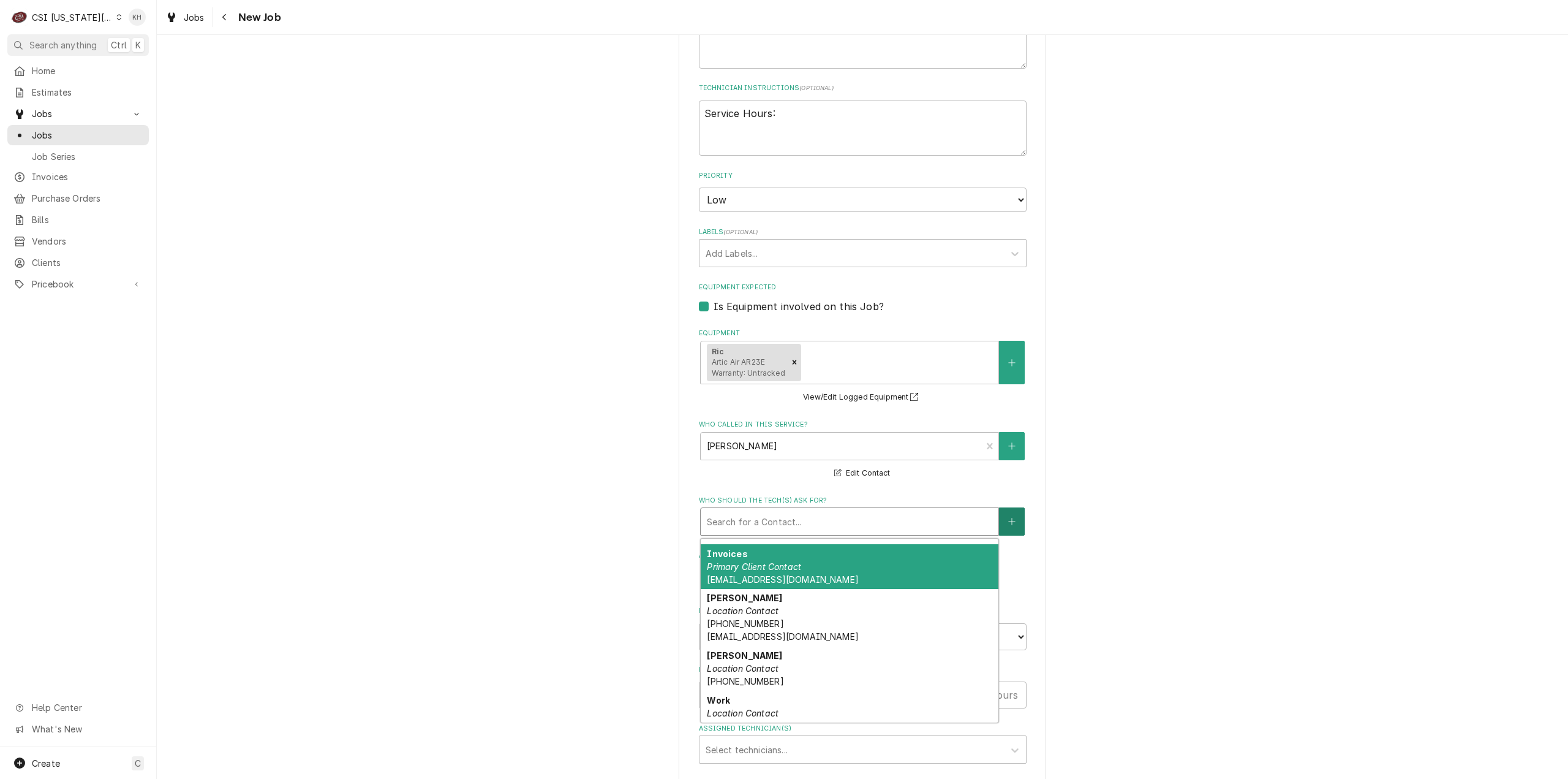
click at [1020, 527] on button "Who should the tech(s) ask for?" at bounding box center [1012, 522] width 26 height 28
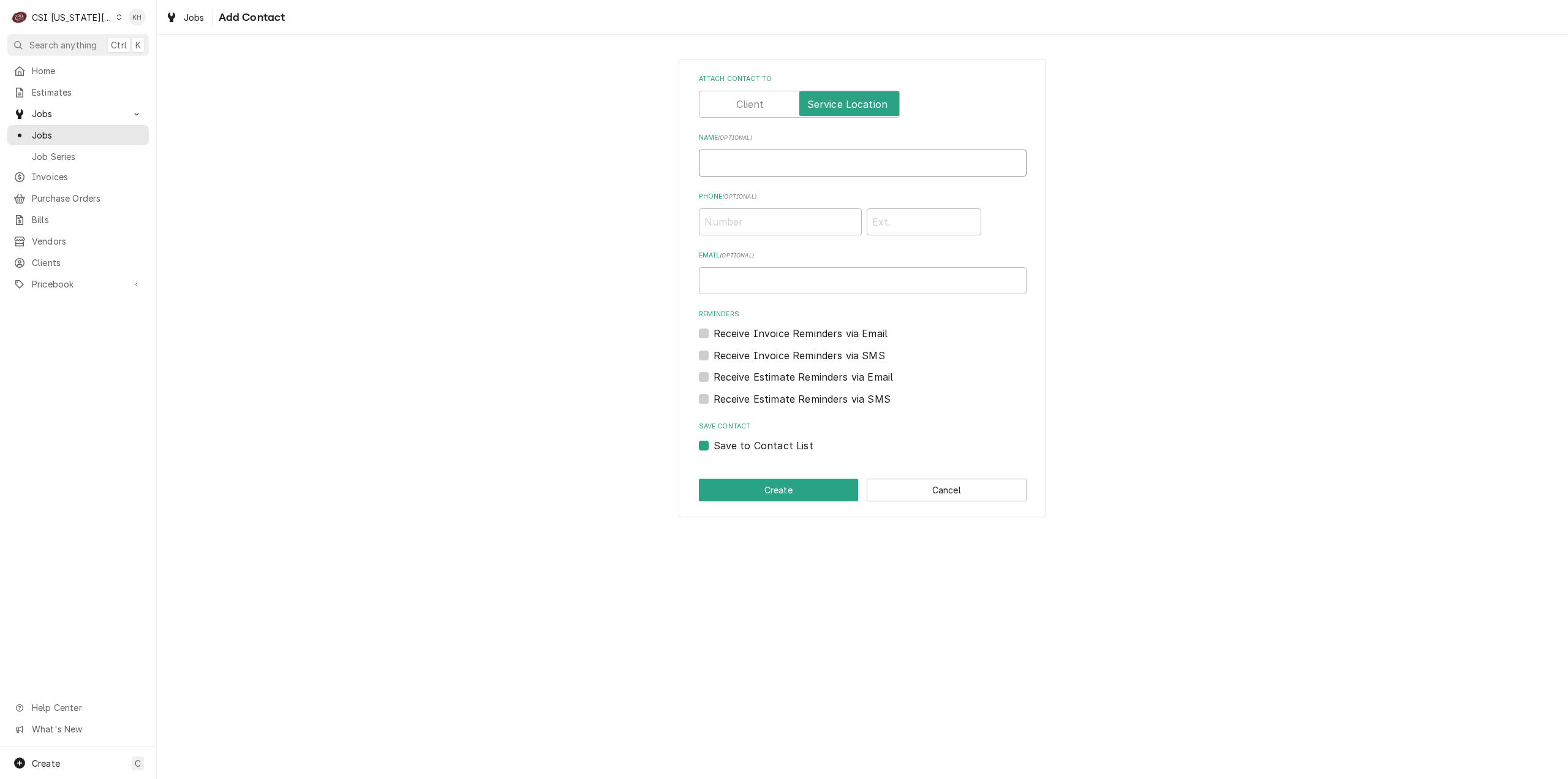
click at [890, 170] on input "Name ( optional )" at bounding box center [862, 163] width 328 height 27
click at [706, 164] on input "Head Chef for Patterson Dining Hall" at bounding box center [862, 163] width 328 height 27
type input "Jim Head Chef for Patterson Dining Hall"
type input "(816) 936-1580"
click at [753, 165] on input "Jim Head Chef for Patterson Dining Hall" at bounding box center [862, 163] width 328 height 27
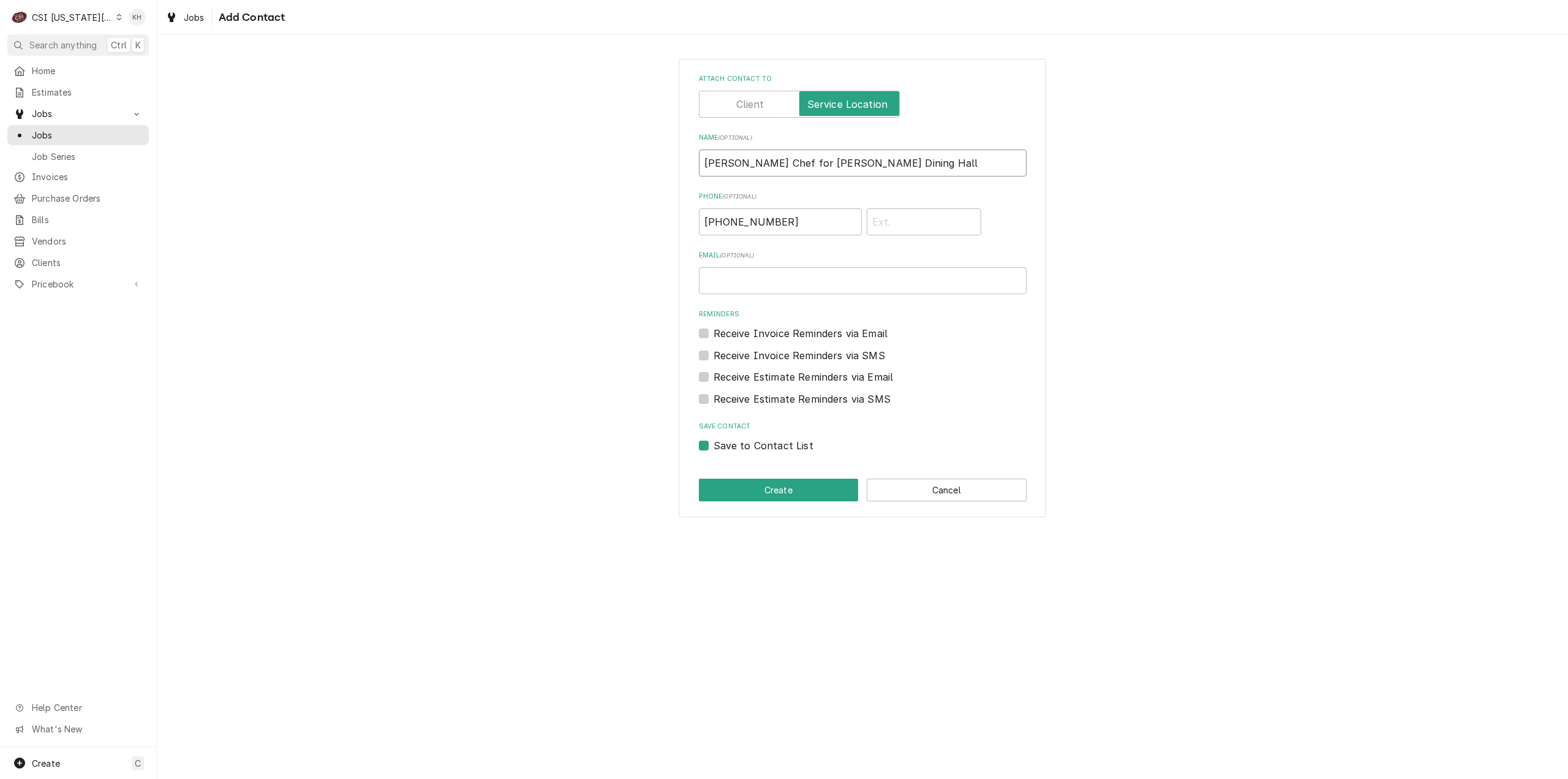
click at [723, 162] on input "Jim Head Chef for Patterson Dining Hall" at bounding box center [862, 163] width 328 height 27
type input "Jim - Head Chef for Patterson Dining Hall"
click at [806, 491] on button "Create" at bounding box center [779, 489] width 160 height 22
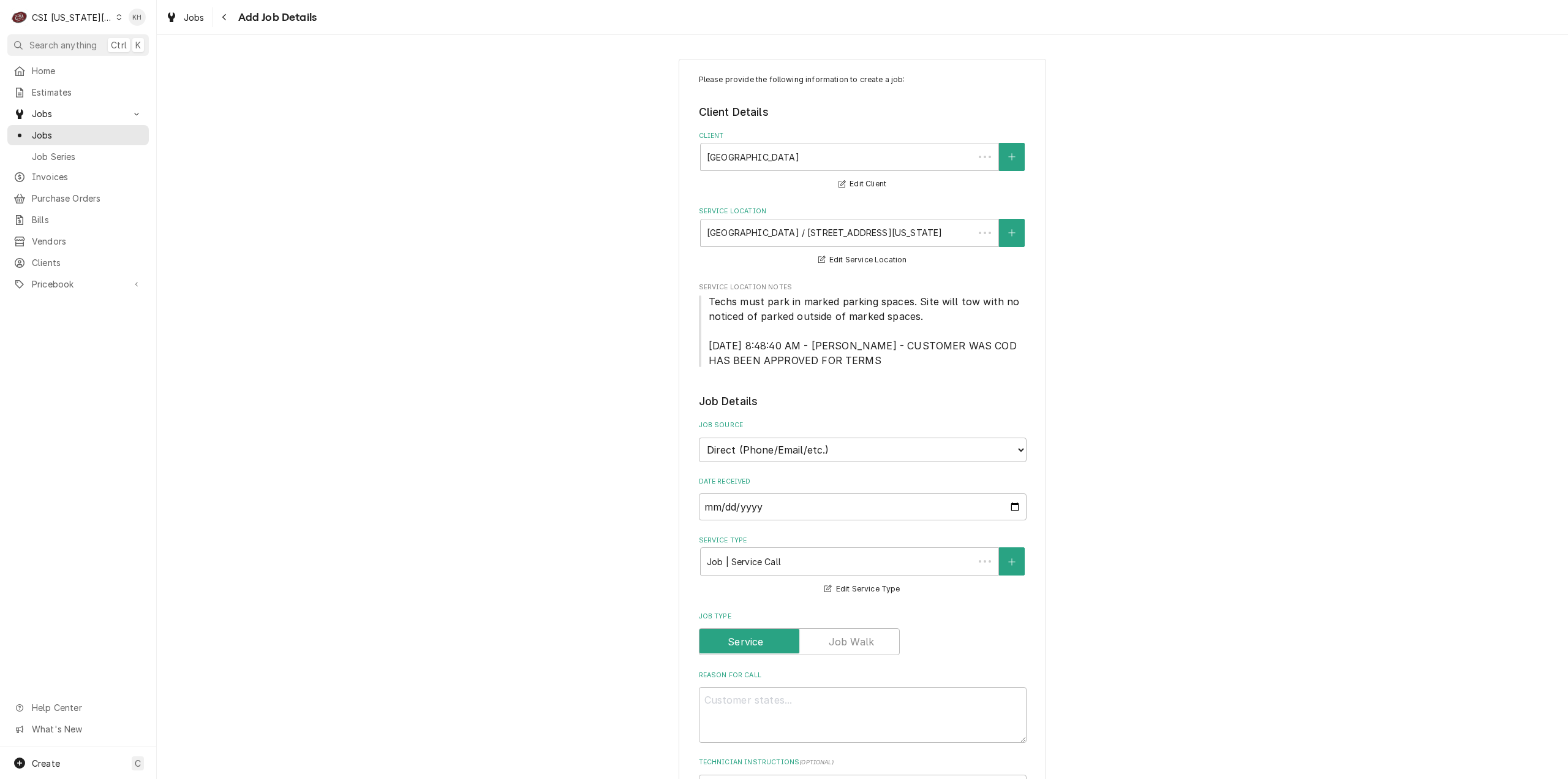
scroll to position [674, 0]
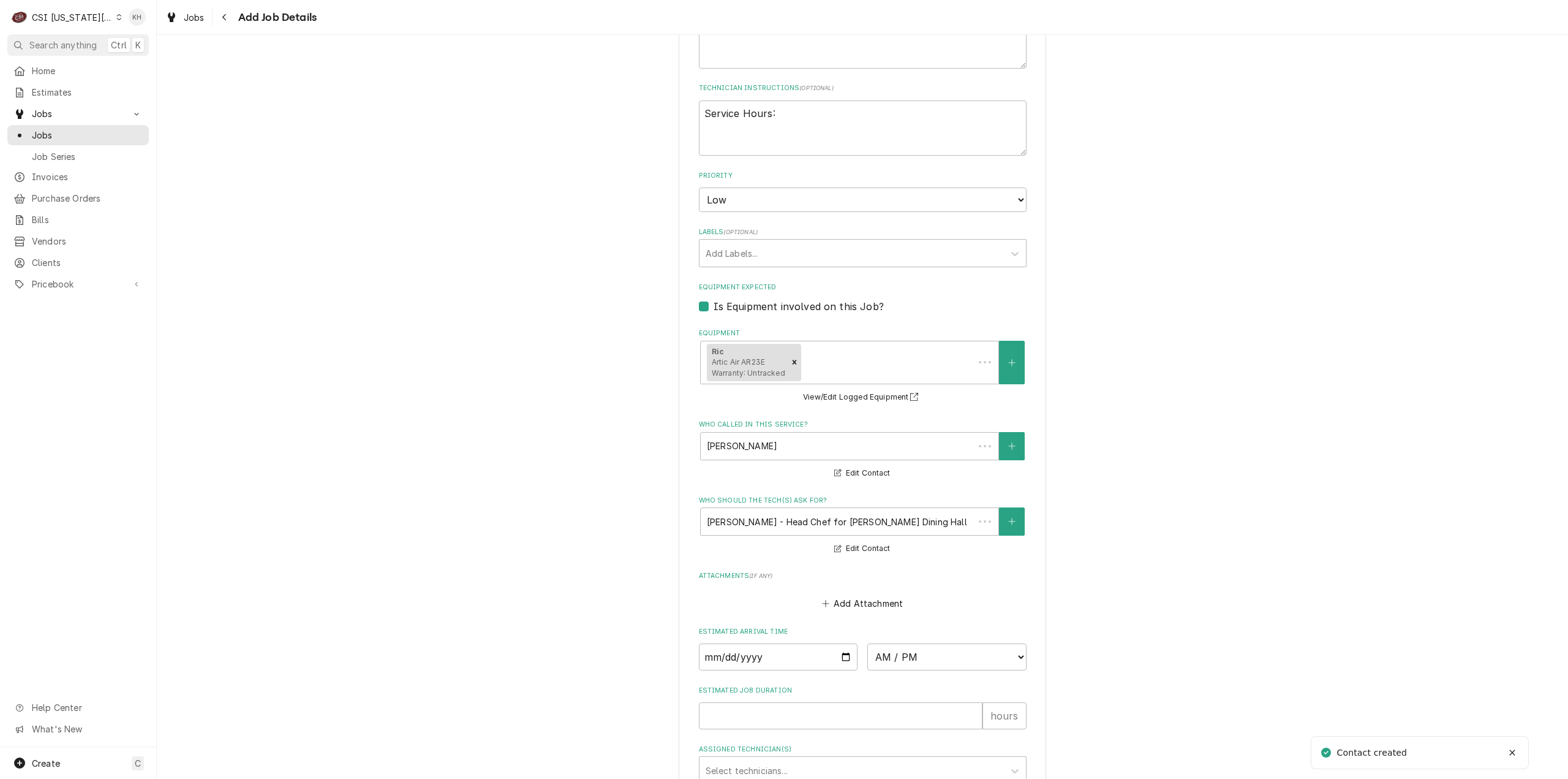
type textarea "x"
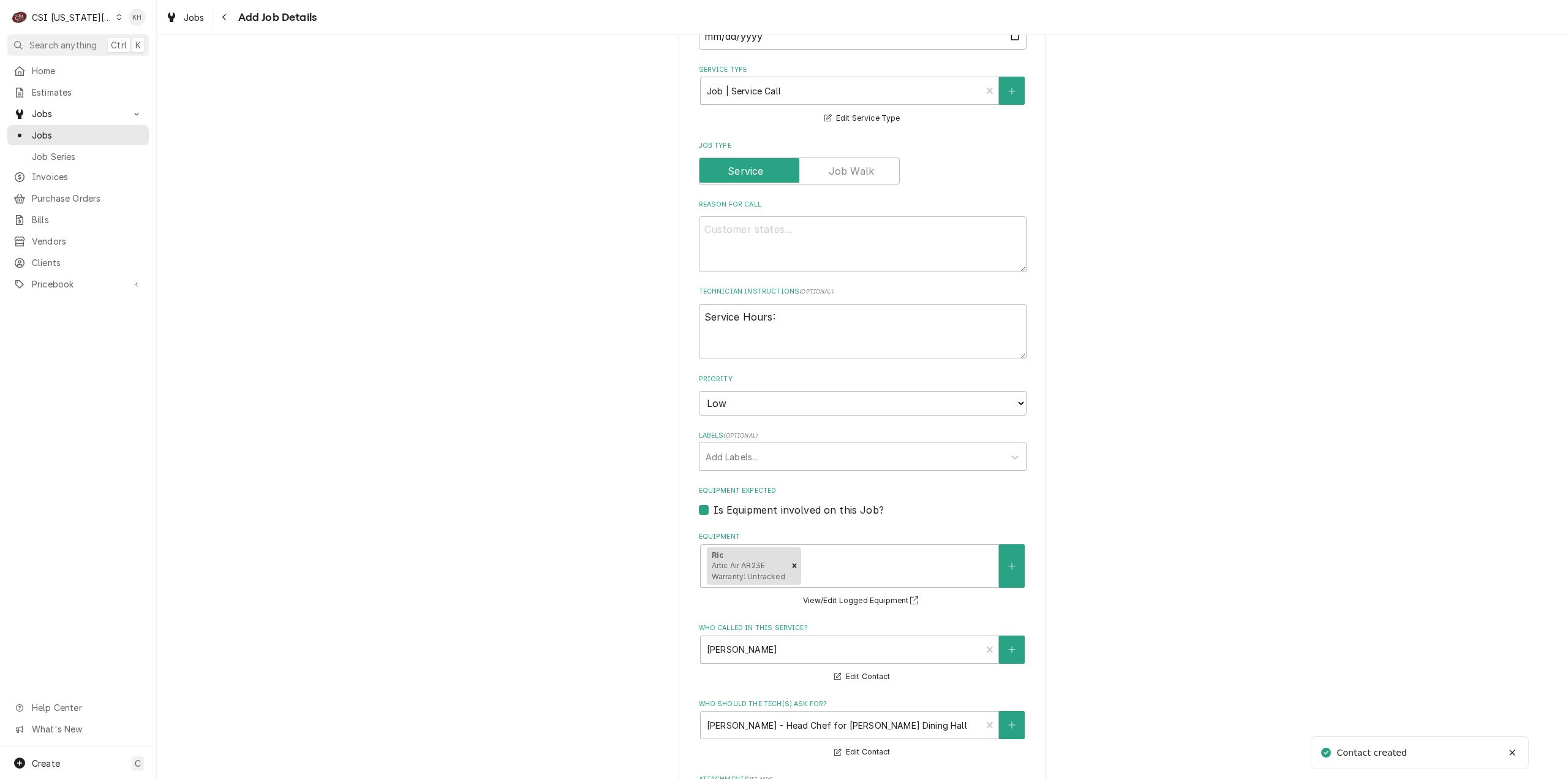
scroll to position [429, 0]
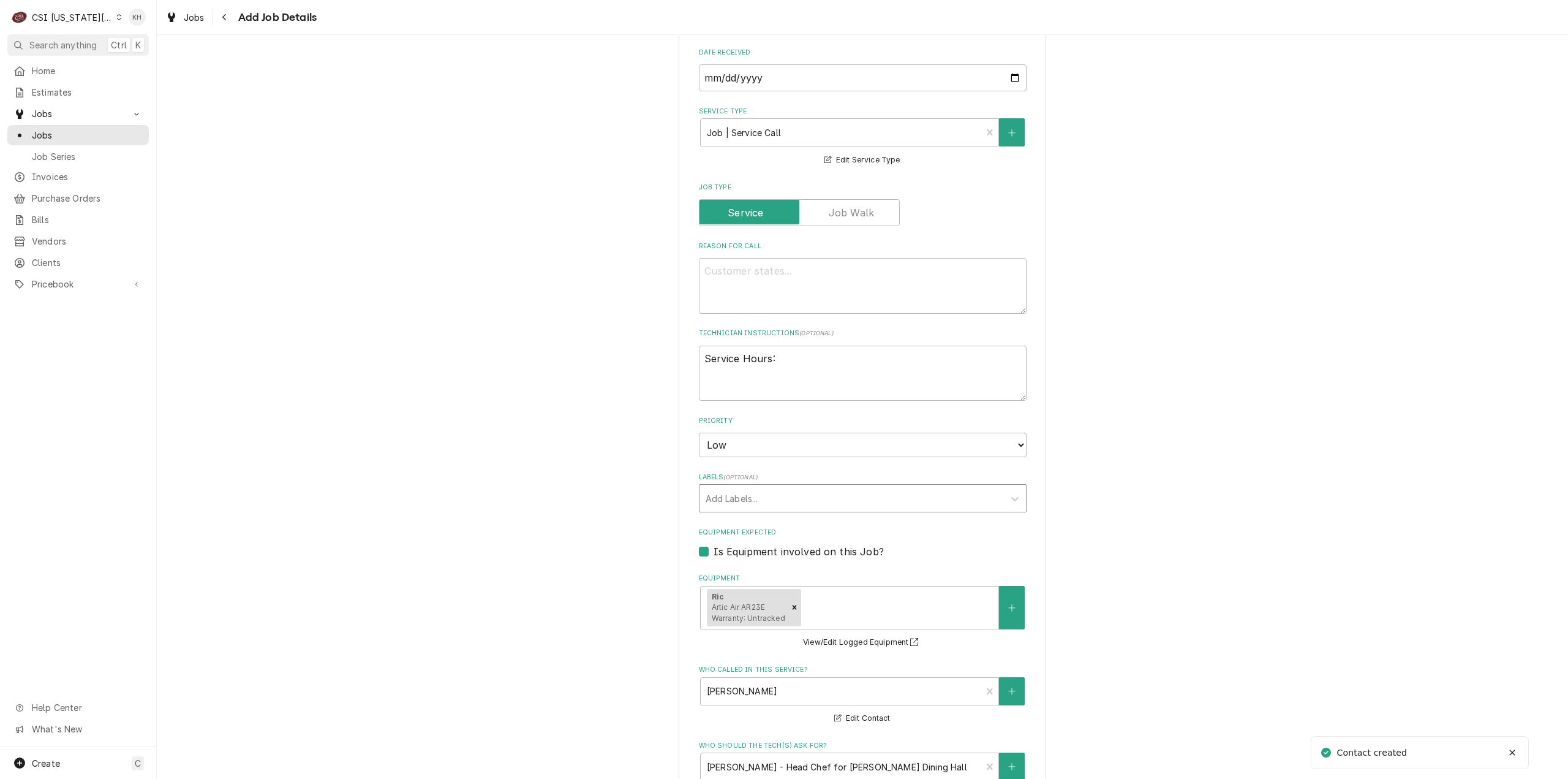
click at [847, 495] on div "Labels" at bounding box center [852, 498] width 292 height 22
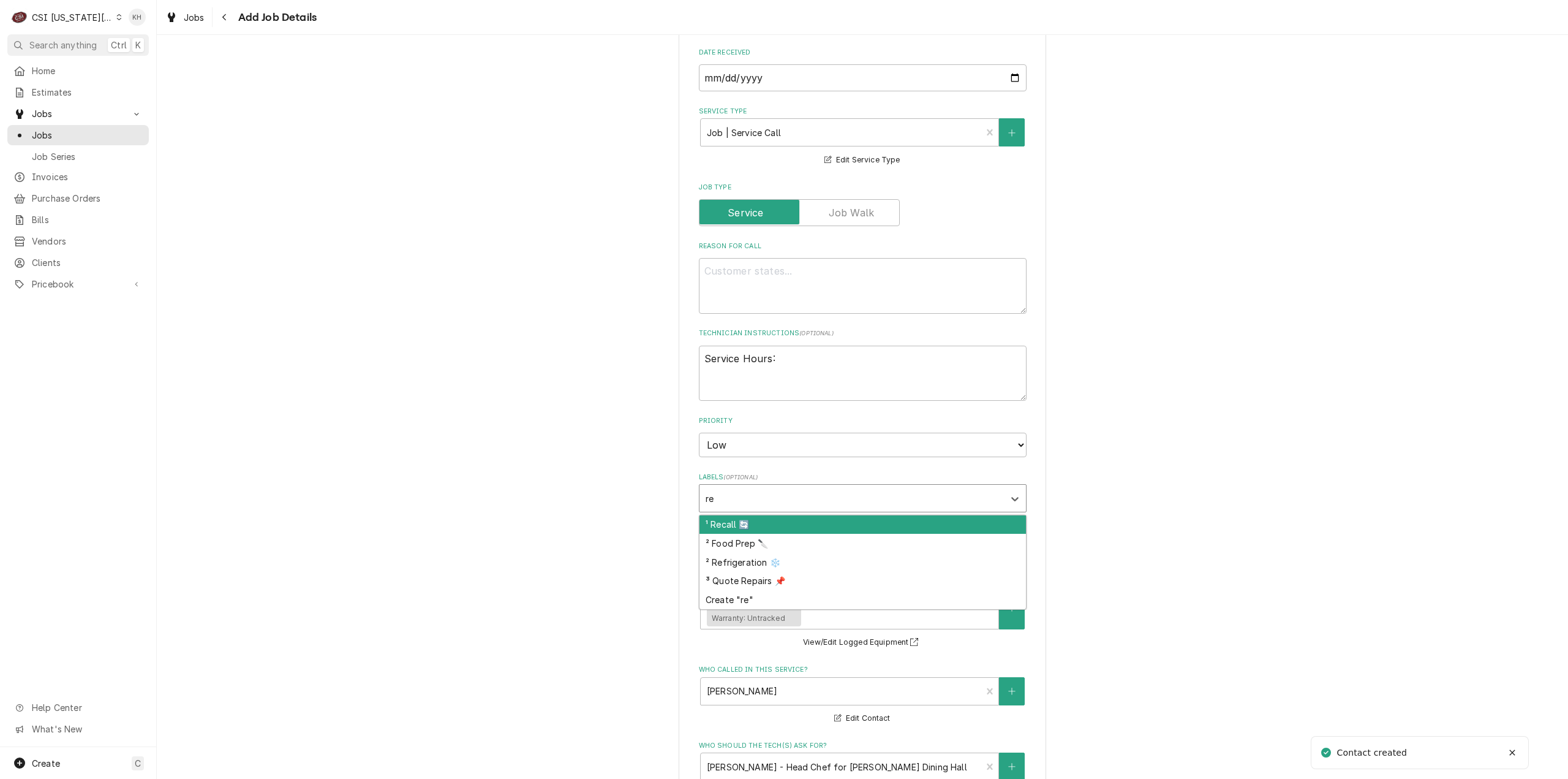
type input "ref"
type textarea "x"
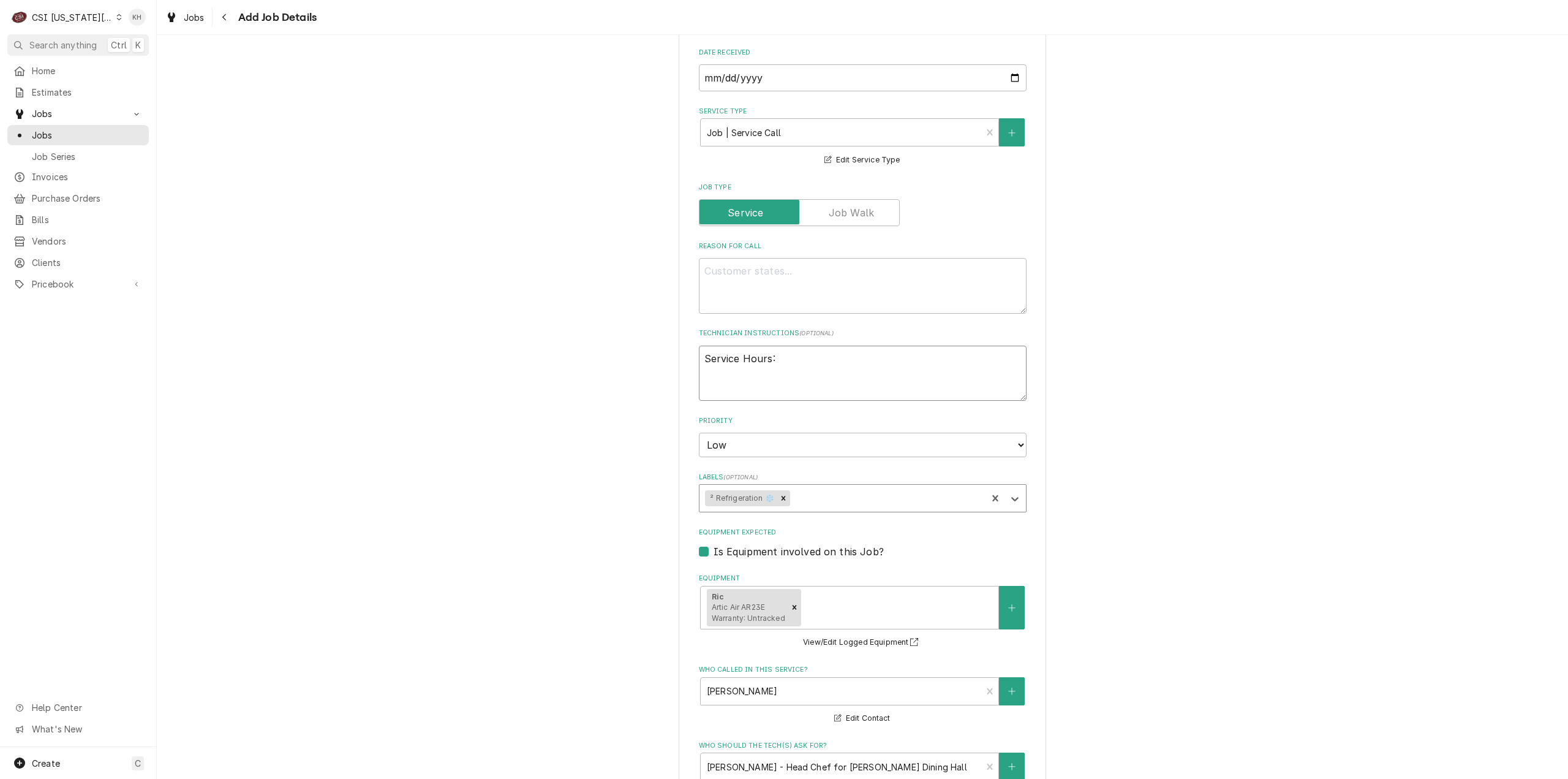
click at [828, 347] on textarea "Service Hours:" at bounding box center [862, 373] width 328 height 56
click at [868, 371] on textarea "Service Hours:" at bounding box center [862, 373] width 328 height 56
click at [782, 355] on textarea "Service Hours:" at bounding box center [862, 373] width 328 height 56
type textarea "x"
type textarea "Service Hours: 6"
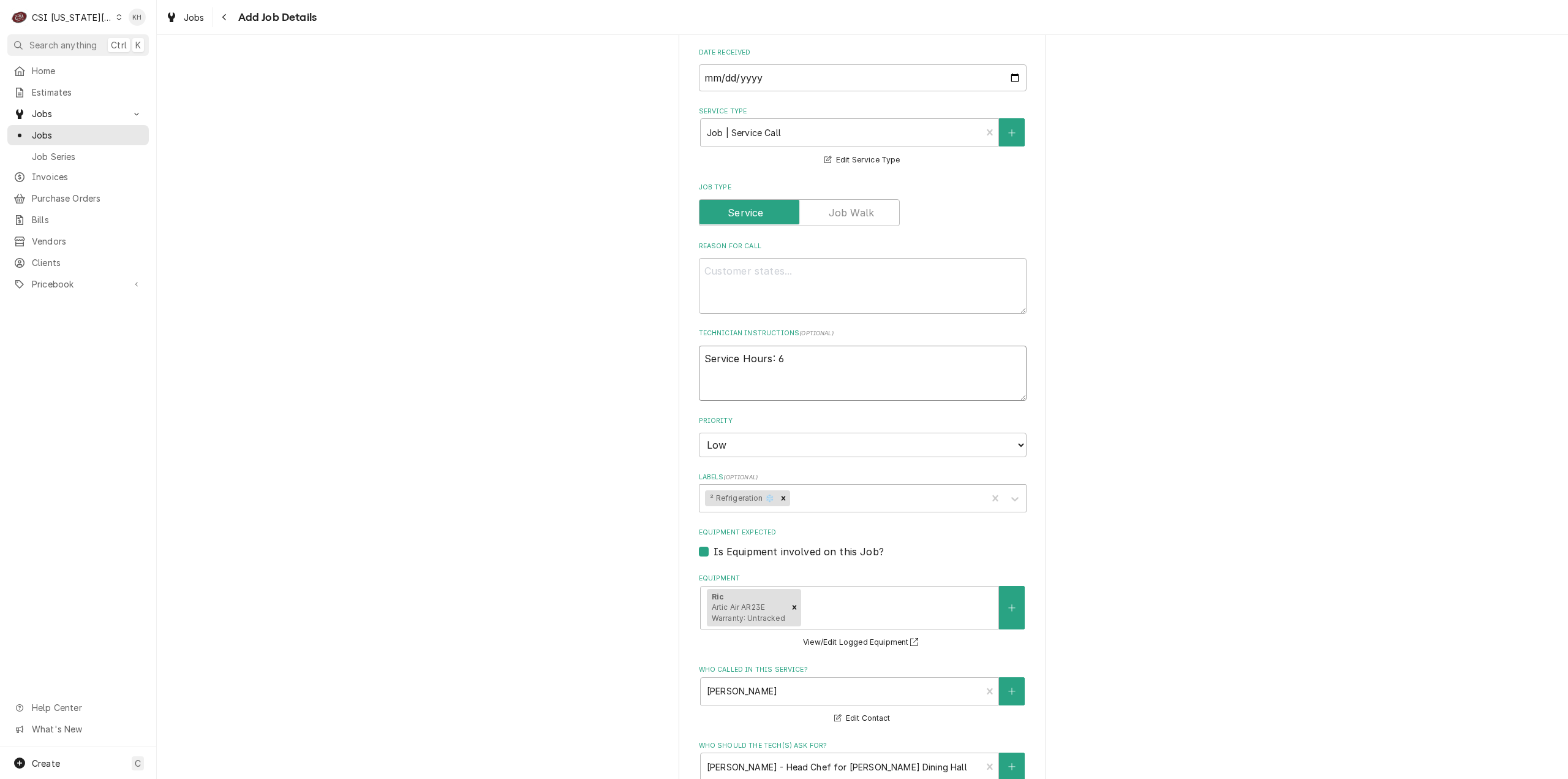
type textarea "x"
type textarea "Service Hours: 6am"
type textarea "x"
type textarea "Service Hours: 6am"
type textarea "x"
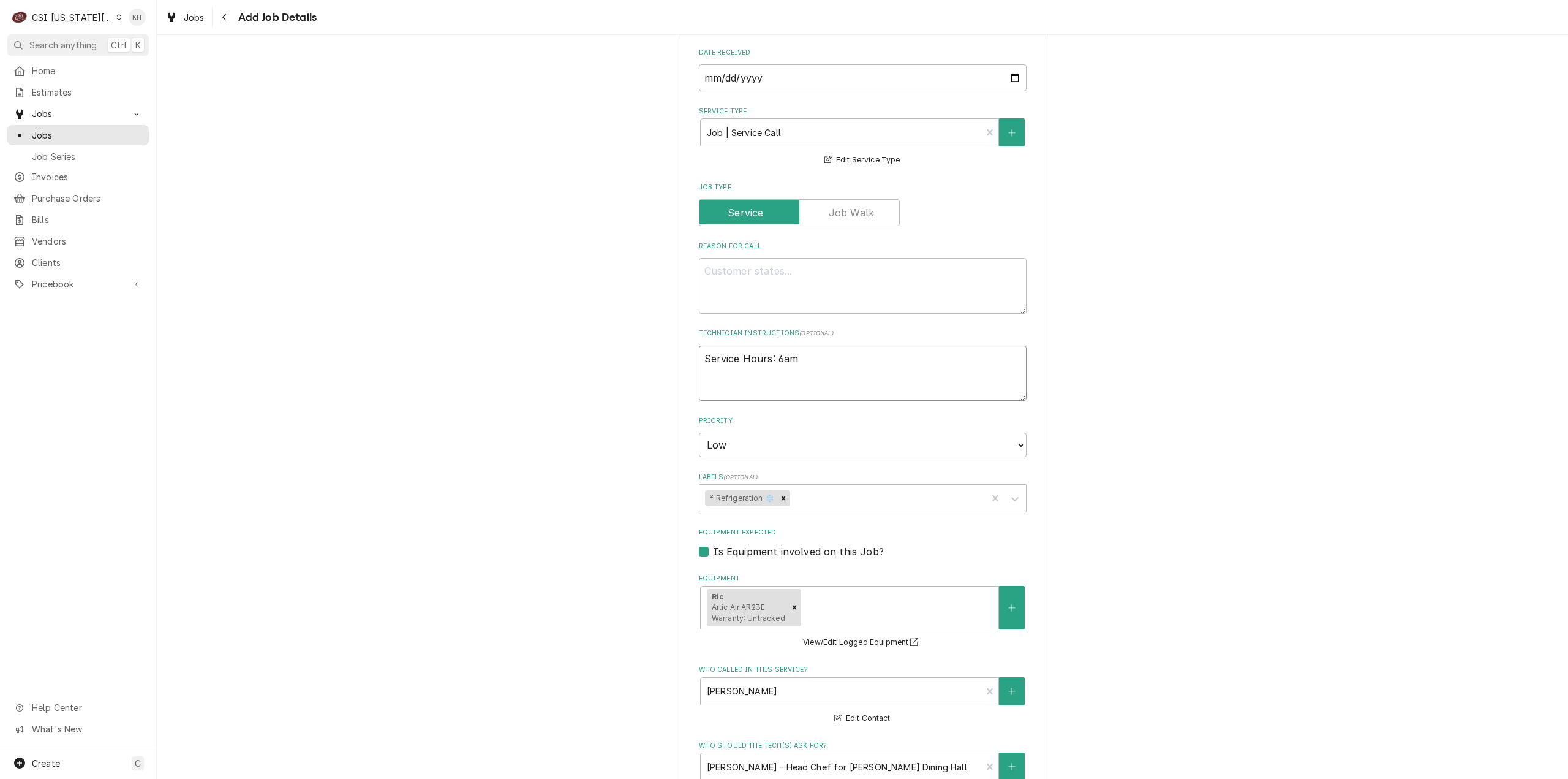
type textarea "Service Hours: 6am -"
type textarea "x"
type textarea "Service Hours: 6am -"
type textarea "x"
type textarea "Service Hours: 6am - 4"
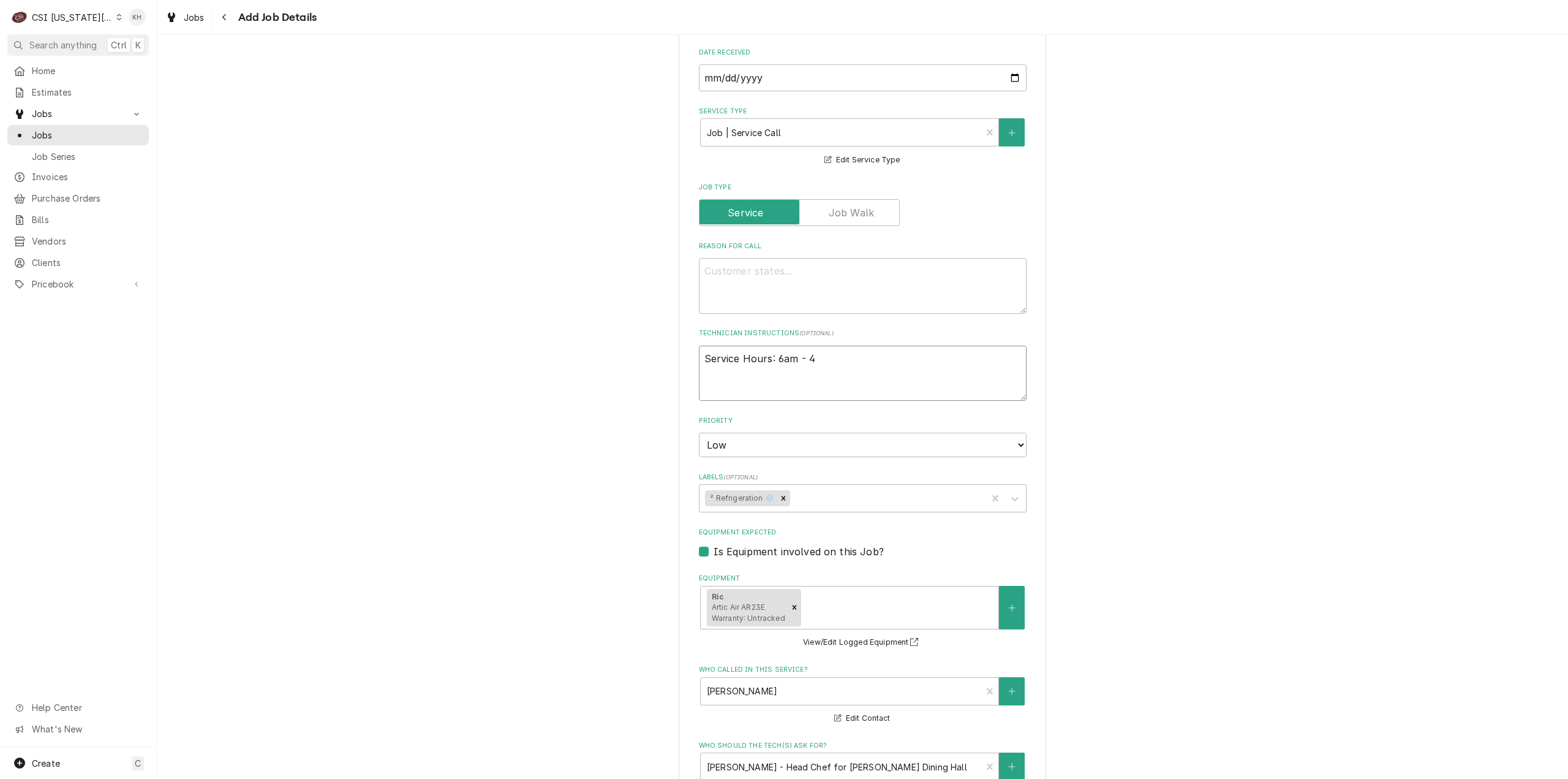
type textarea "x"
type textarea "Service Hours: 6am - 4:"
type textarea "x"
type textarea "Service Hours: 6am - 4:3"
type textarea "x"
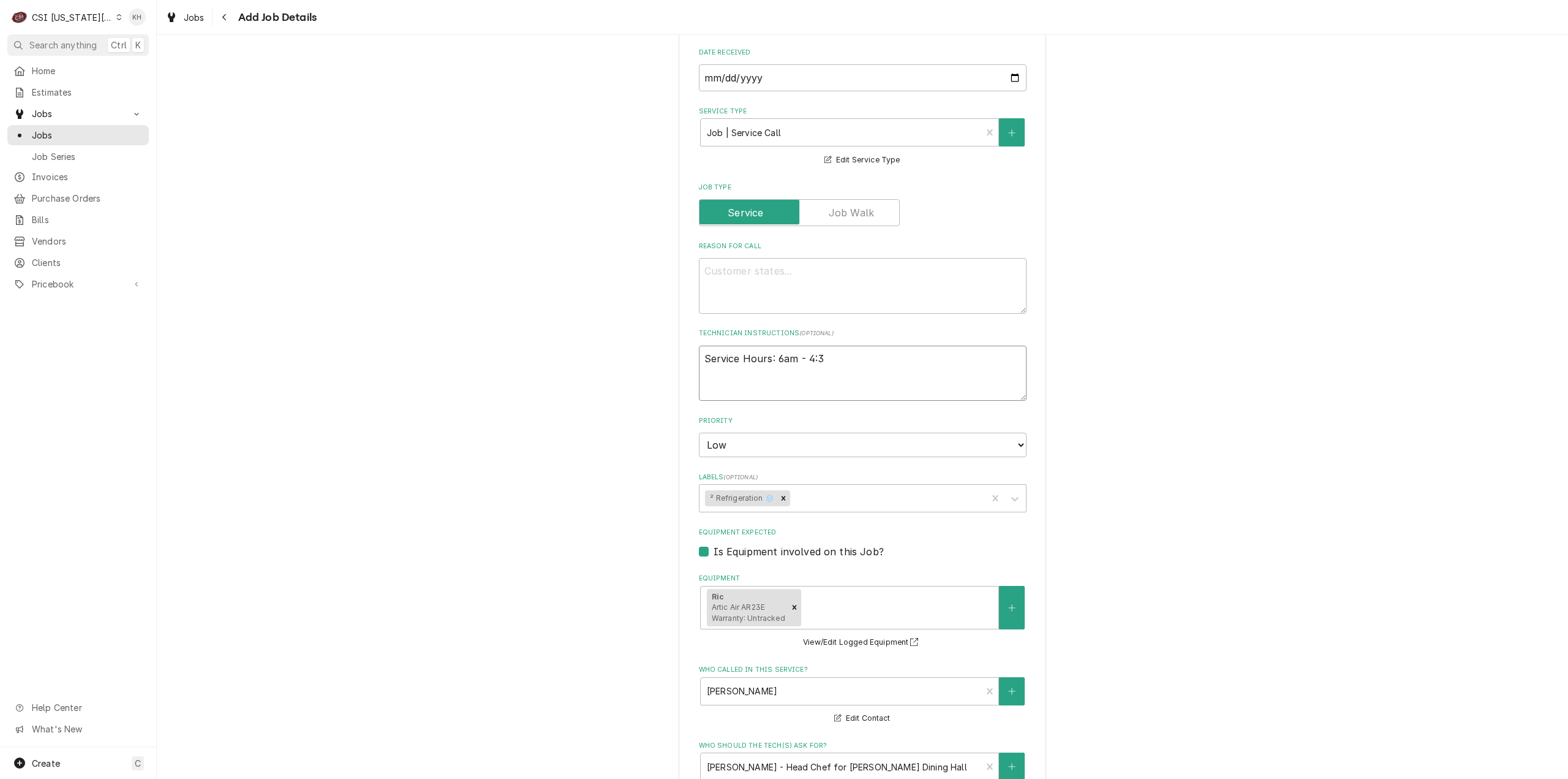
type textarea "Service Hours: 6am - 4:30"
type textarea "x"
type textarea "Service Hours: 6am - 4:30p"
type textarea "x"
type textarea "Service Hours: 6am - 4:30pm"
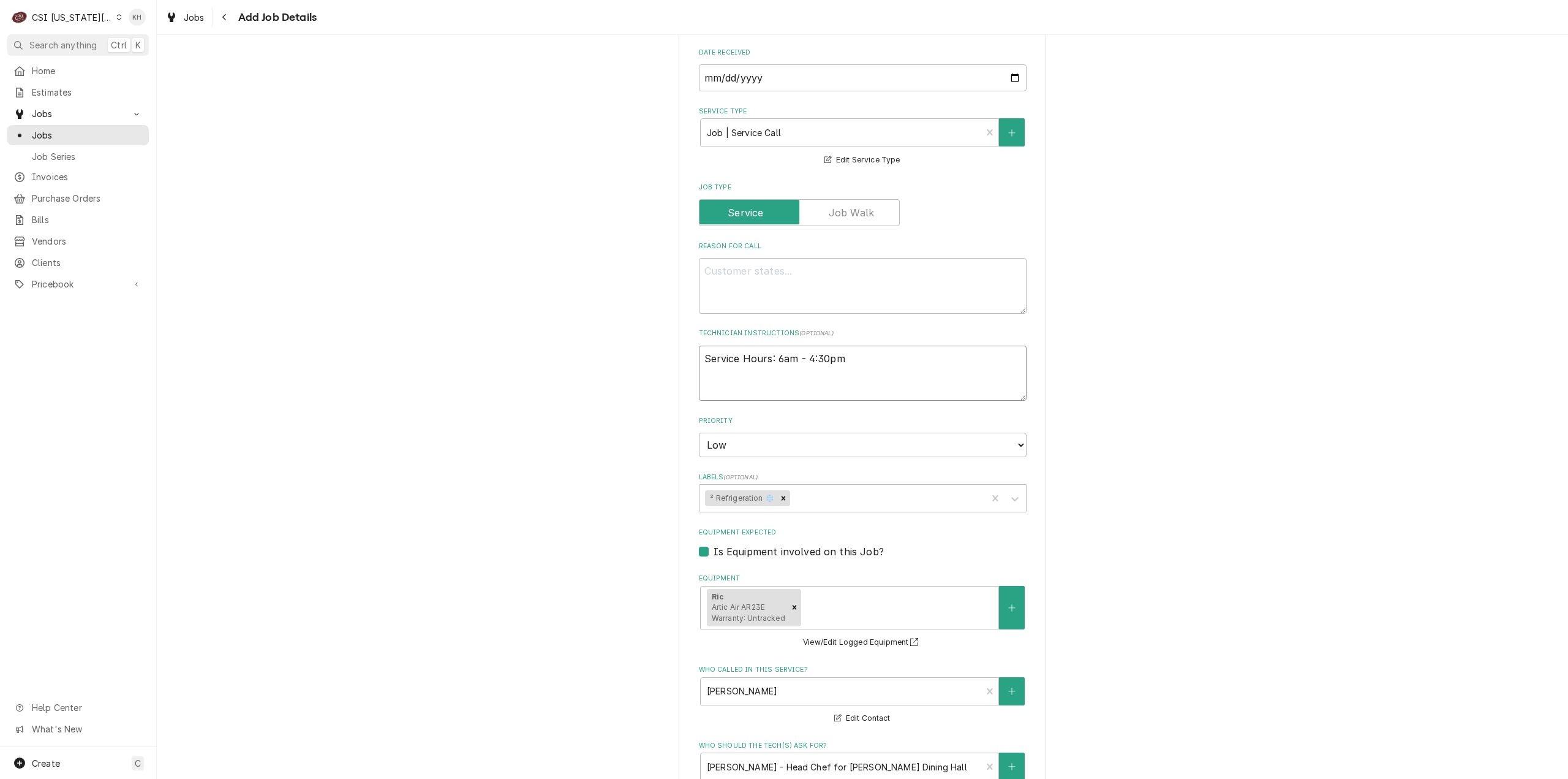
type textarea "x"
type textarea "Service Hours: 6am - 4:30pm"
click at [786, 305] on textarea "Reason For Call" at bounding box center [862, 286] width 328 height 56
type textarea "x"
type textarea "R"
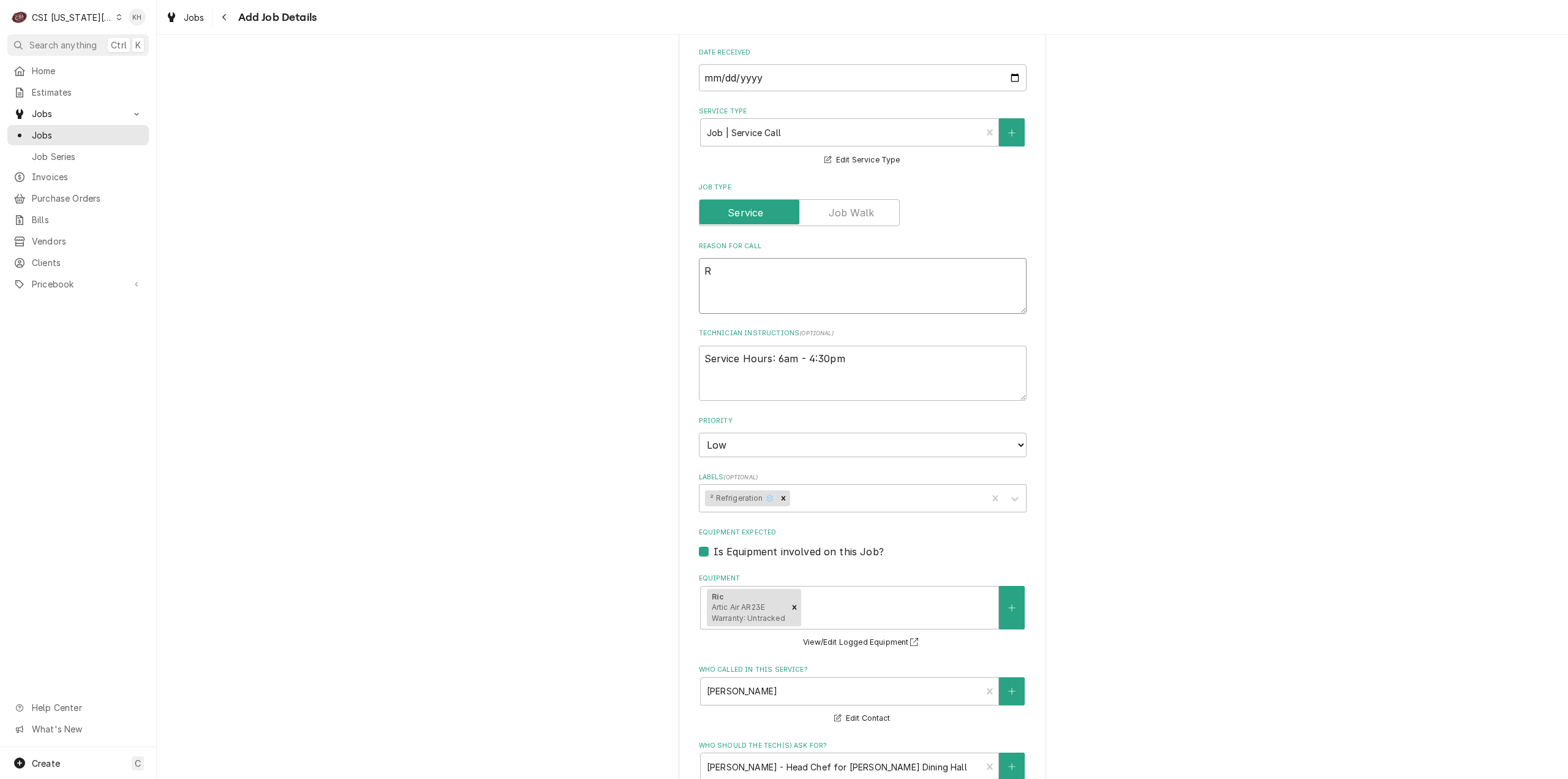
type textarea "x"
type textarea "RI"
type textarea "x"
type textarea "RIC"
type textarea "x"
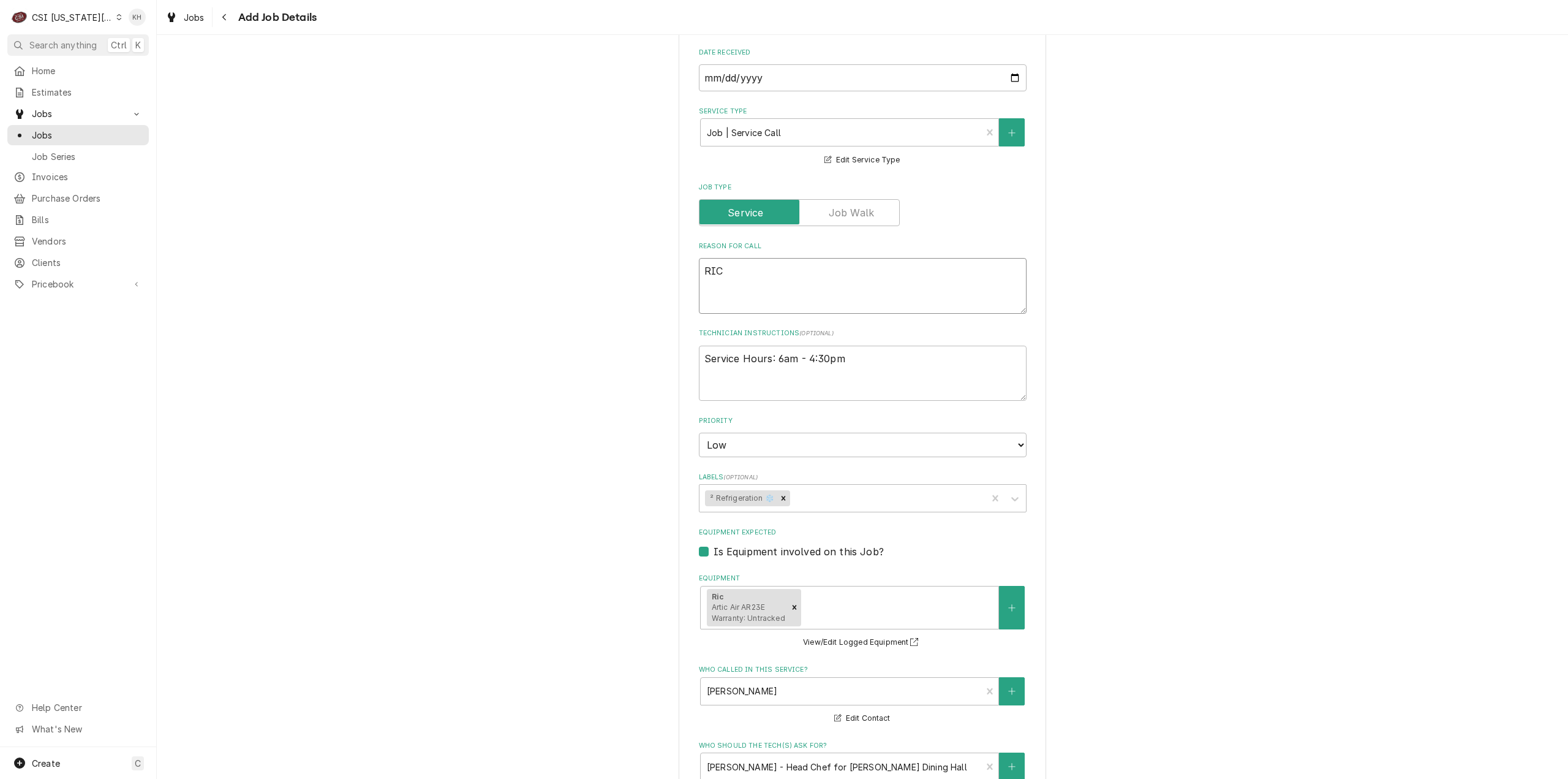
type textarea "RIC i"
type textarea "x"
type textarea "RIC in"
type textarea "x"
type textarea "RIC in"
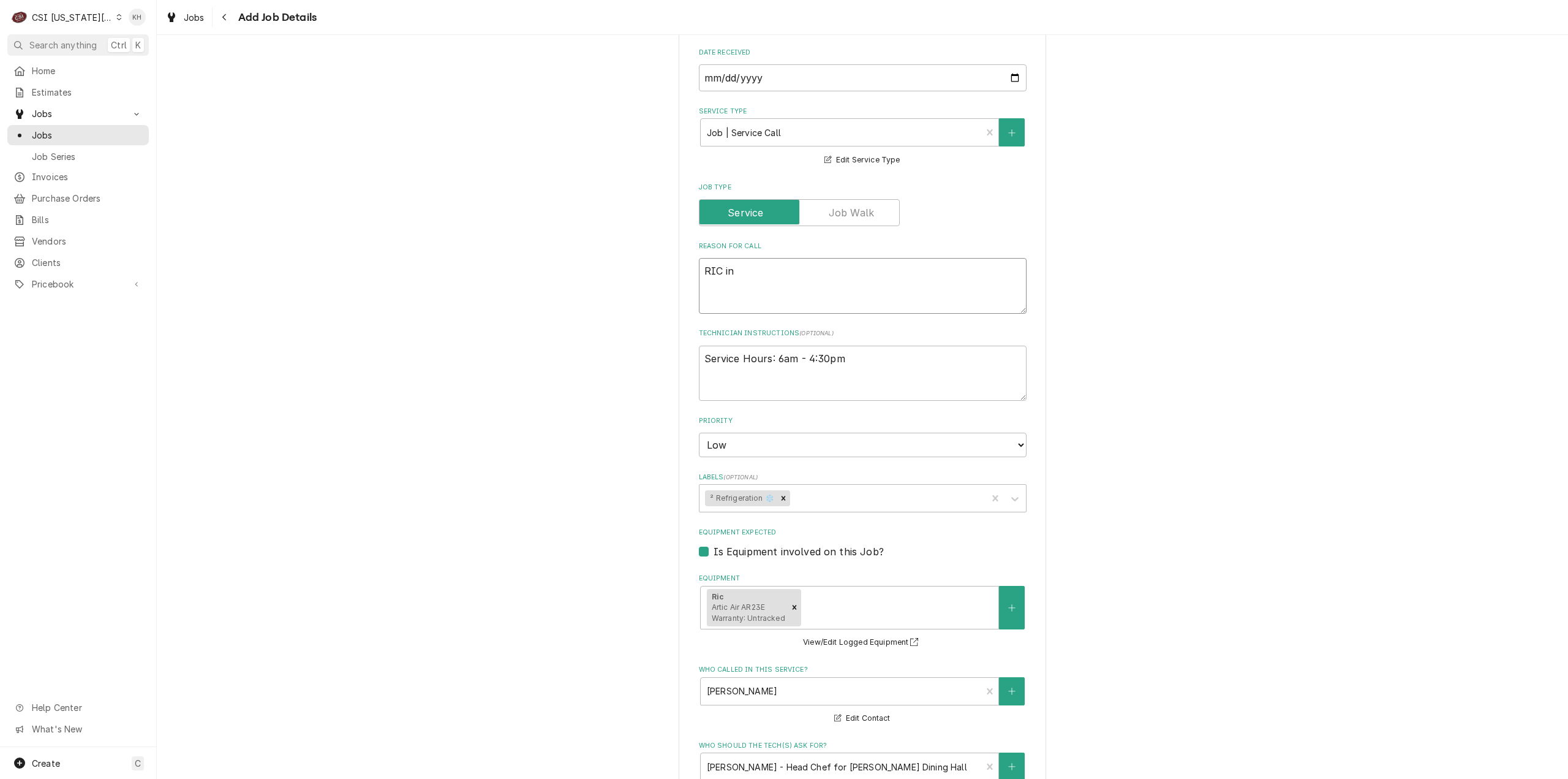
type textarea "x"
type textarea "RIC in t"
type textarea "x"
type textarea "RIC in th"
type textarea "x"
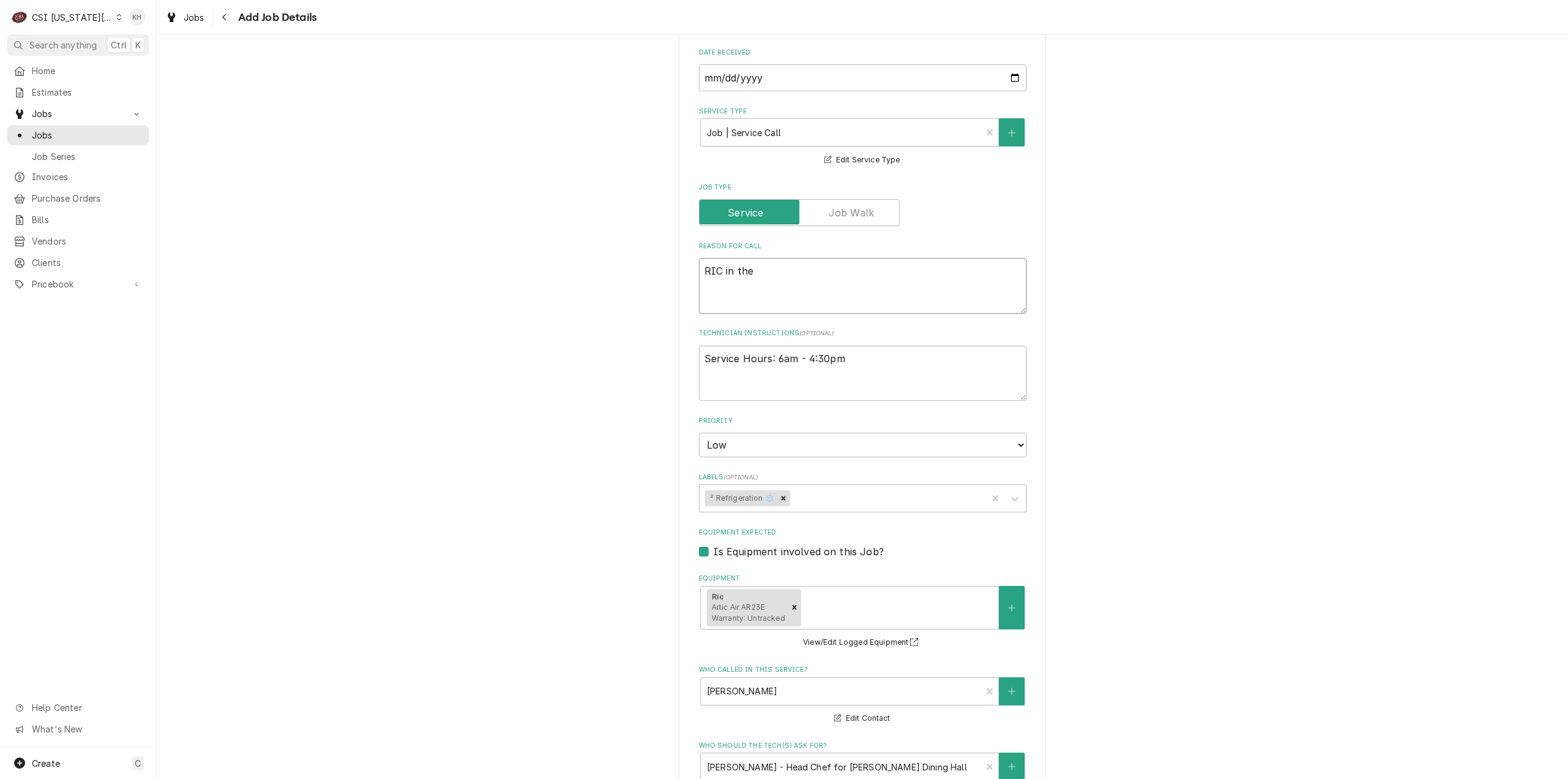
type textarea "RIC in the"
type textarea "x"
type textarea "RIC in the P"
type textarea "x"
type textarea "RIC in the Par"
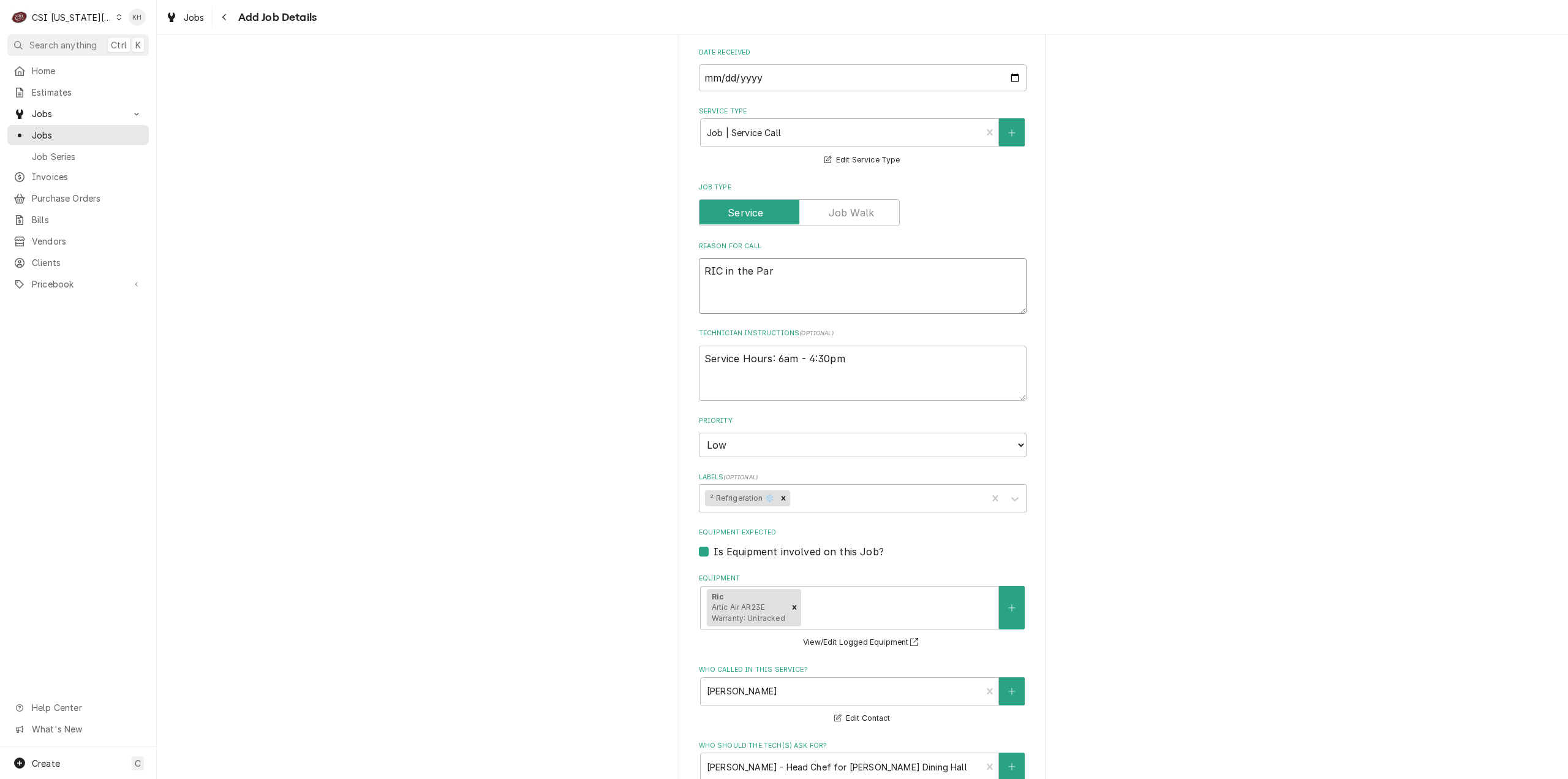
type textarea "x"
type textarea "RIC in the Pa"
type textarea "x"
type textarea "RIC in the Pat"
type textarea "x"
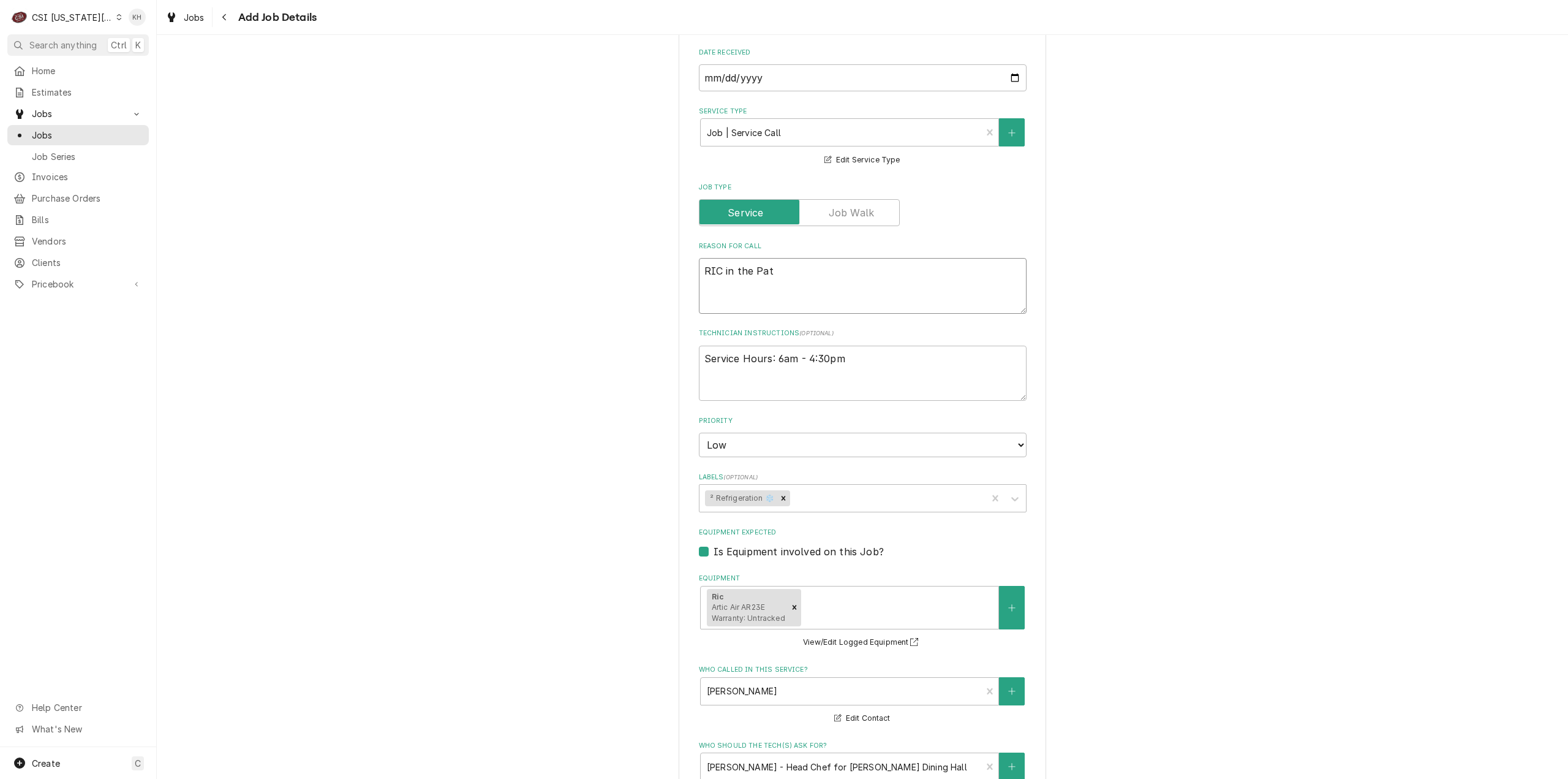
type textarea "RIC in the Patt"
type textarea "x"
type textarea "RIC in the Patter"
type textarea "x"
type textarea "RIC in the Patters"
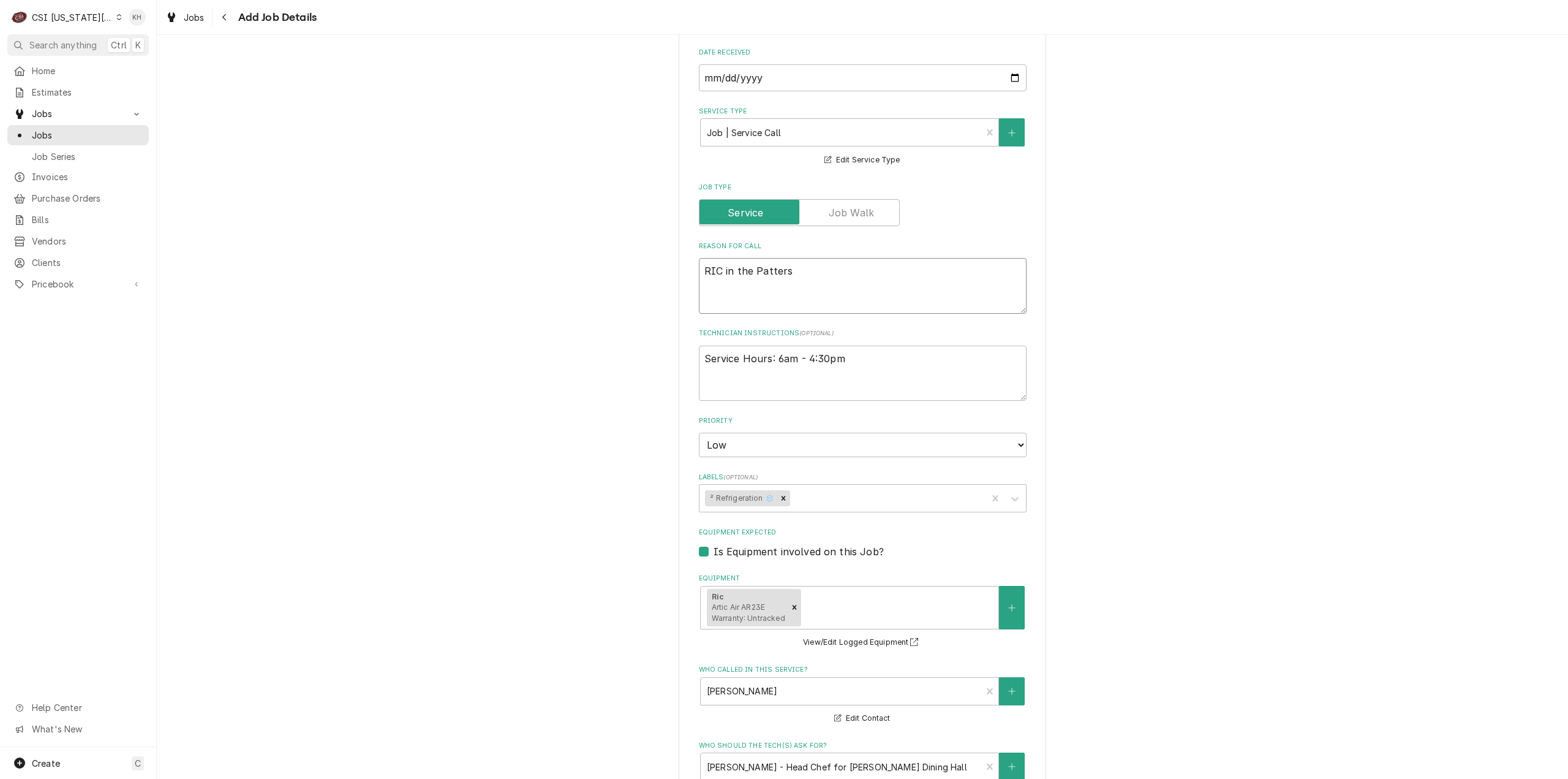
type textarea "x"
type textarea "RIC in the Patterso"
type textarea "x"
type textarea "RIC in the Patterson"
type textarea "x"
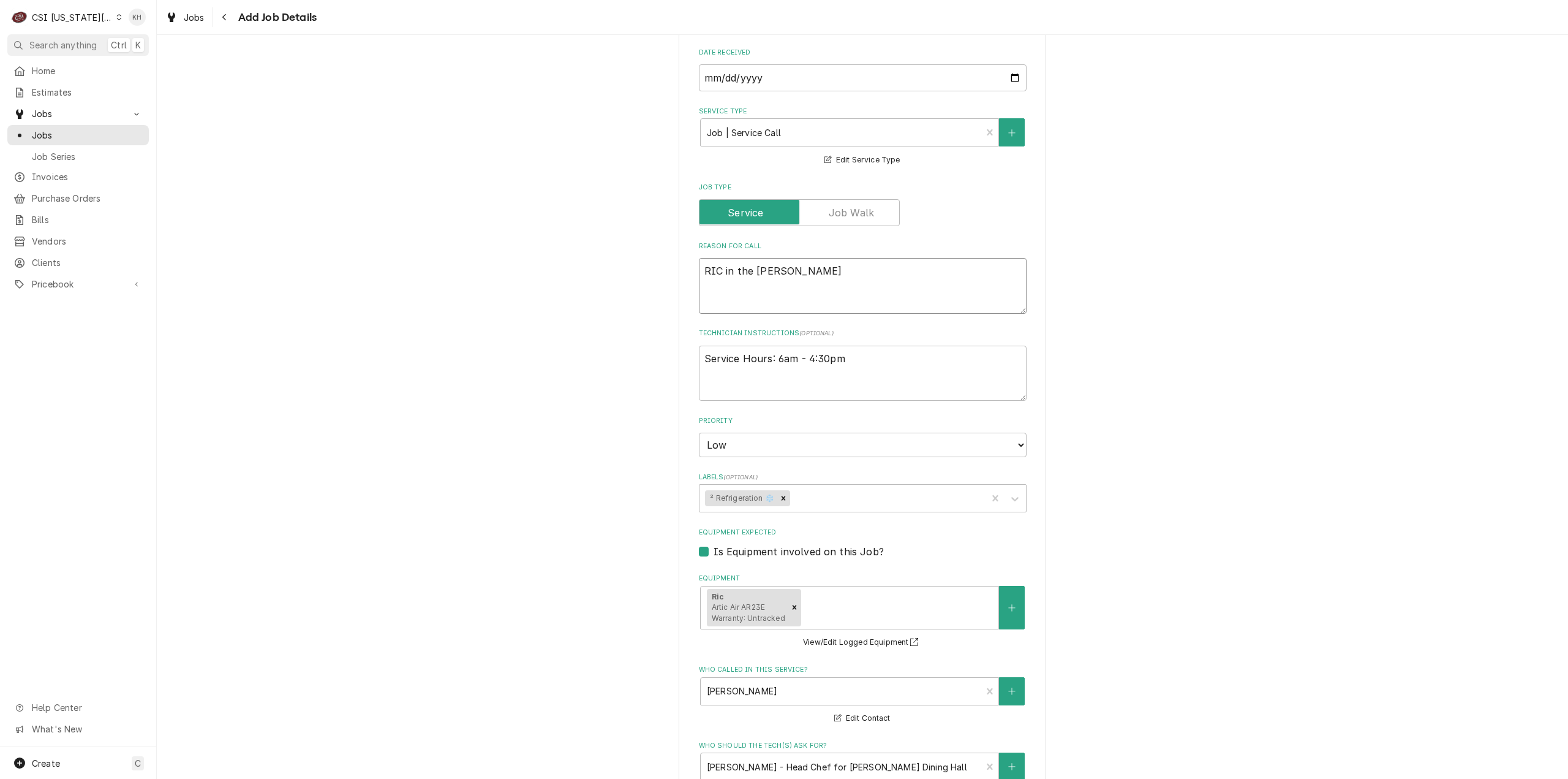
type textarea "RIC in the Patterson D"
type textarea "x"
type textarea "RIC in the Patterson Di"
type textarea "x"
type textarea "RIC in the Patterson Din"
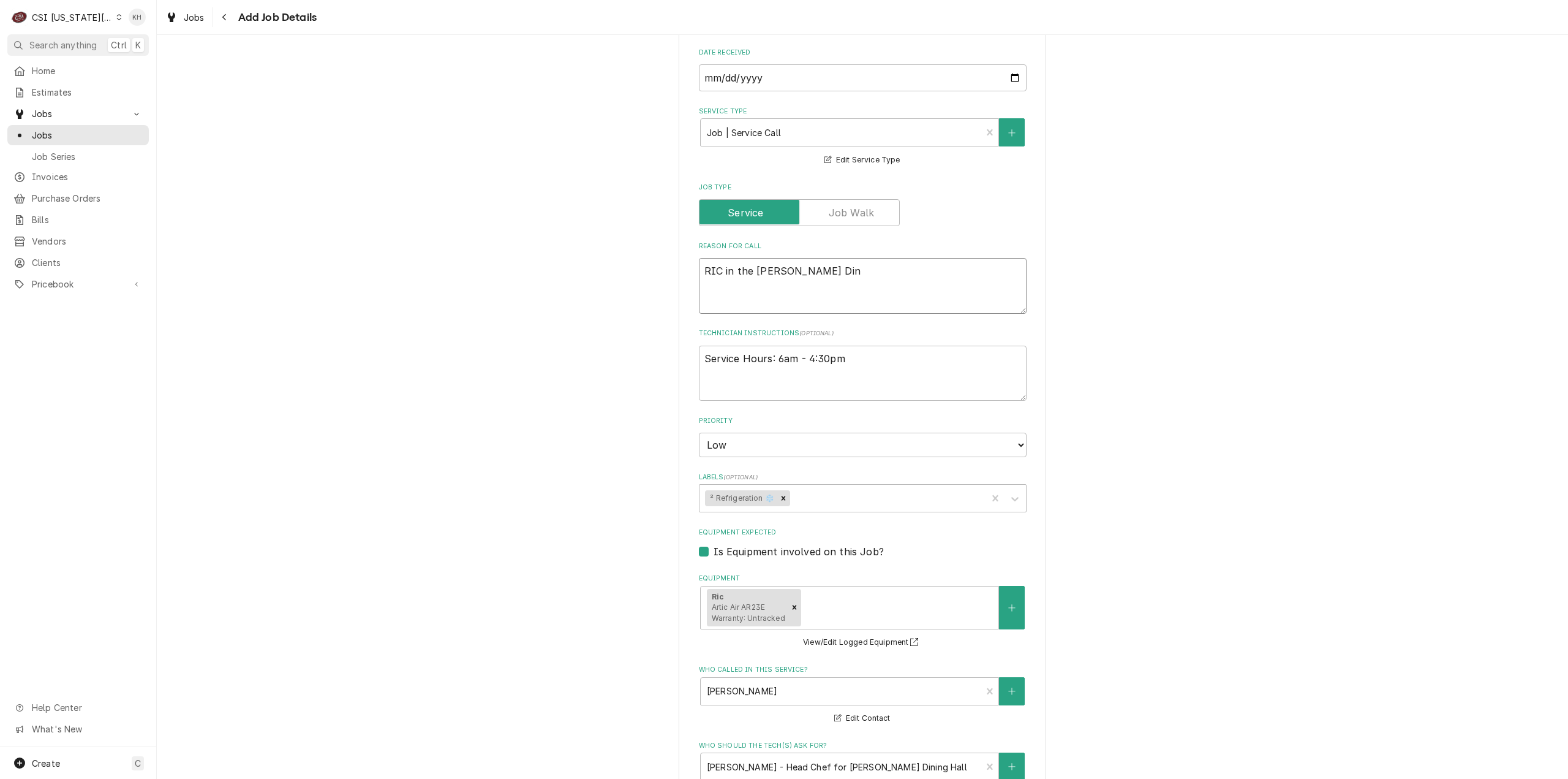
type textarea "x"
type textarea "RIC in the Patterson Dini"
type textarea "x"
type textarea "RIC in the Patterson Dining"
type textarea "x"
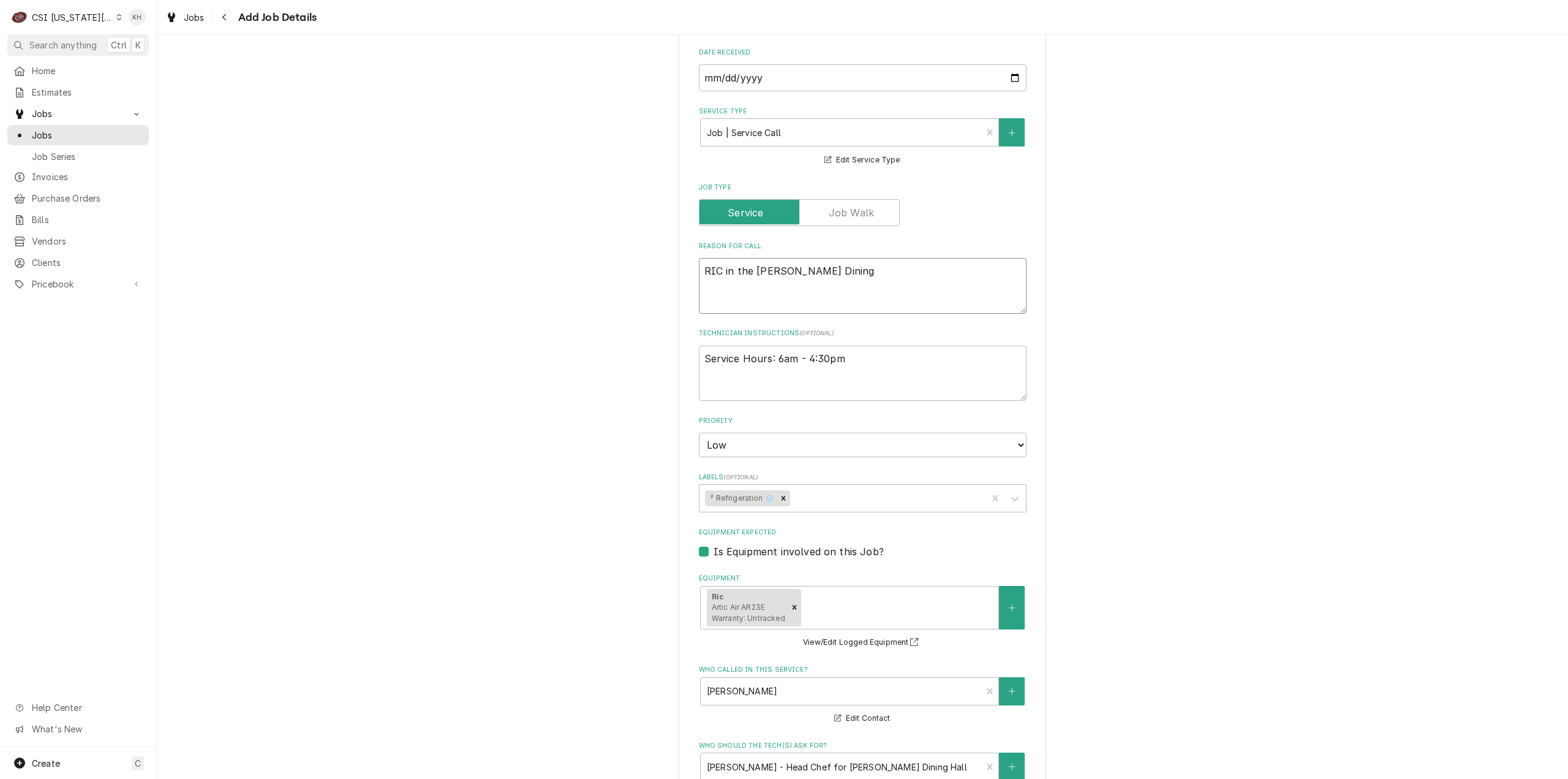
type textarea "RIC in the Patterson Dining"
type textarea "x"
type textarea "RIC in the Patterson Dining h"
type textarea "x"
type textarea "RIC in the Patterson Dining ha"
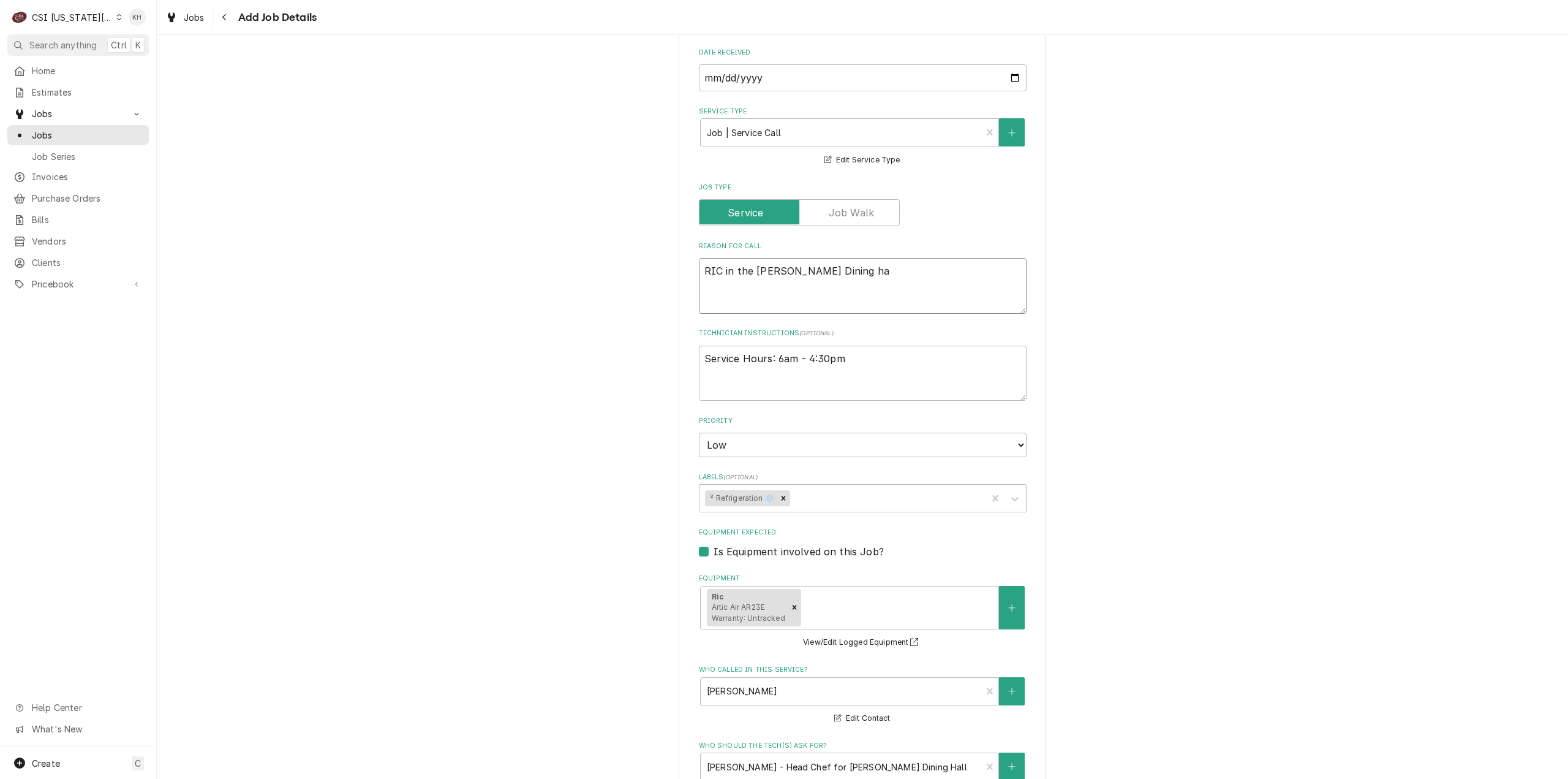
type textarea "x"
type textarea "RIC in the Patterson Dining h"
type textarea "x"
type textarea "RIC in the Patterson Dining"
type textarea "x"
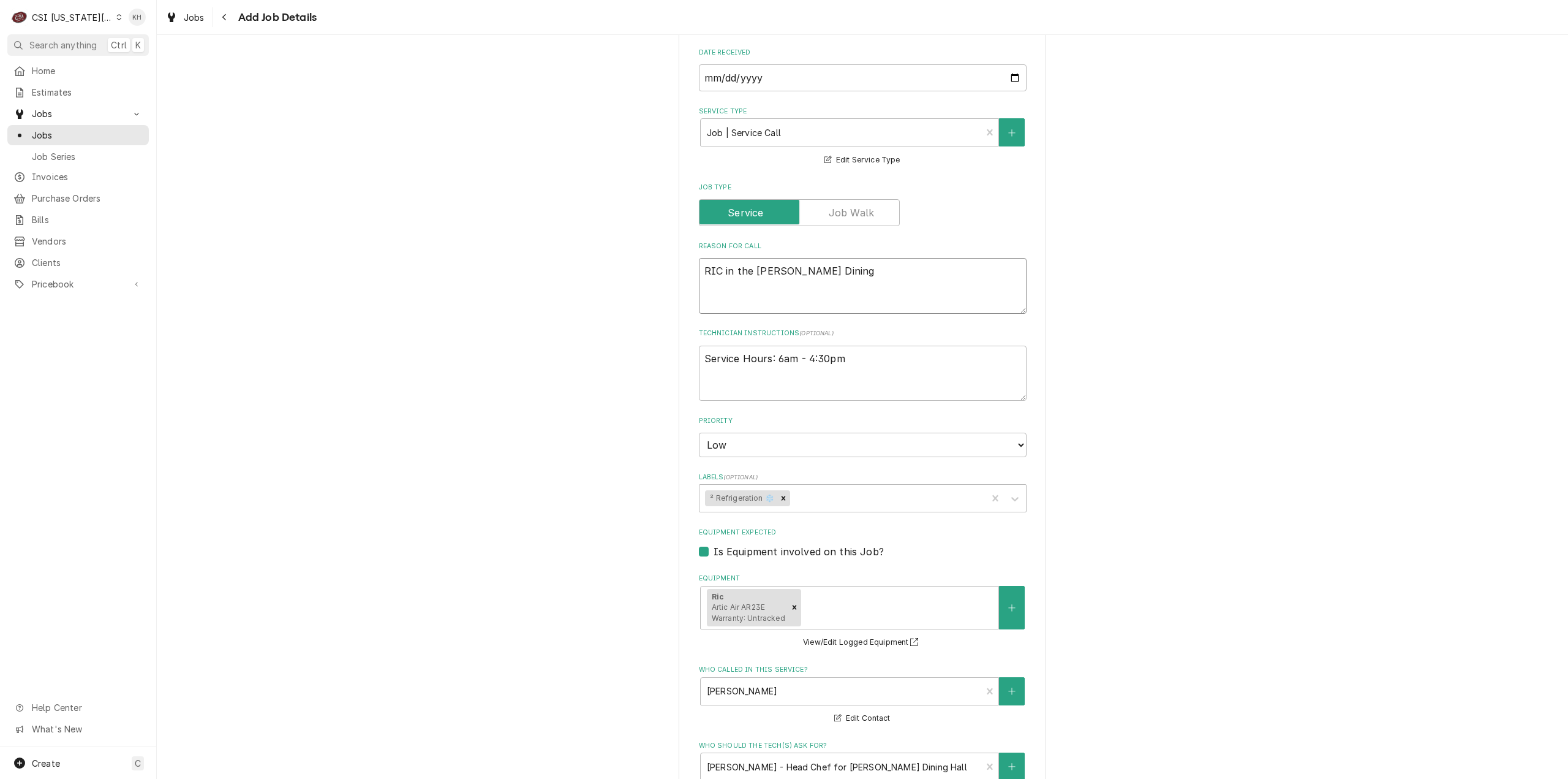
type textarea "RIC in the Patterson Dining H"
type textarea "x"
type textarea "RIC in the Patterson Dining Ha"
type textarea "x"
type textarea "RIC in the Patterson Dining Hal"
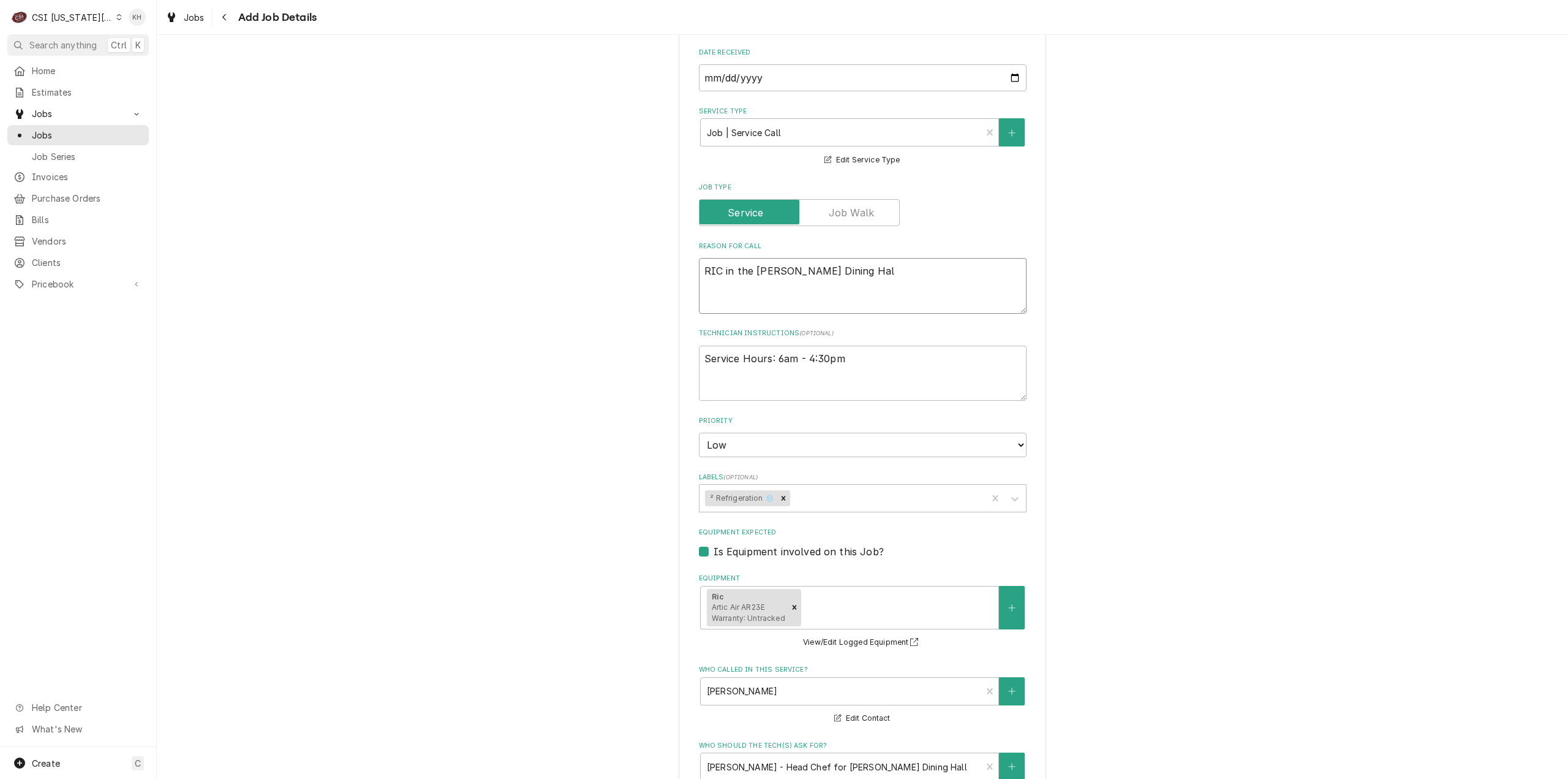
type textarea "x"
type textarea "RIC in the Patterson Dining Hall"
type textarea "x"
type textarea "RIC in the Patterson Dining Hall"
type textarea "x"
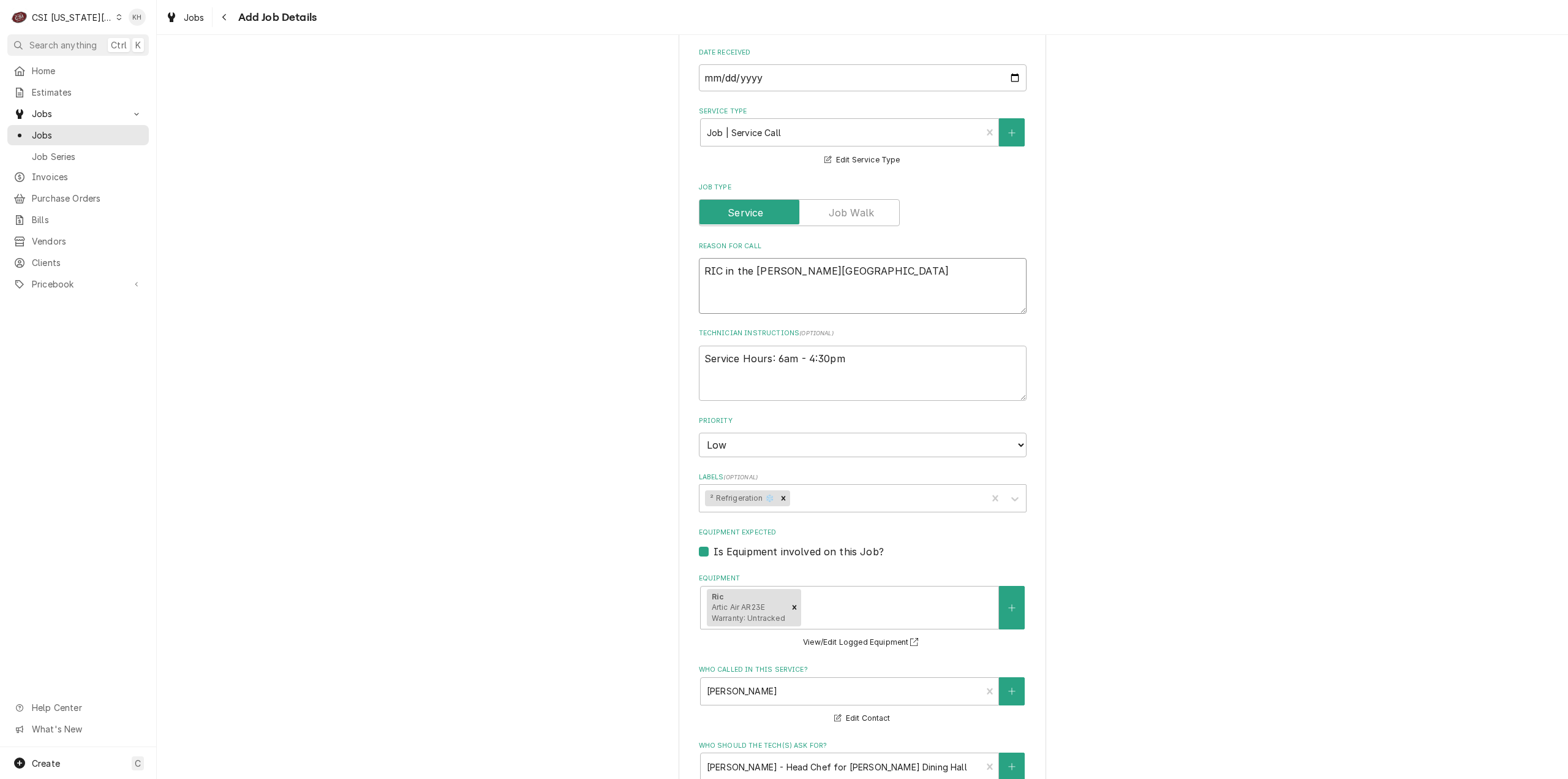
type textarea "RIC in the Patterson Dining Hall u"
type textarea "x"
type textarea "RIC in the Patterson Dining Hall"
type textarea "x"
type textarea "RIC in the Patterson Dining Hall l"
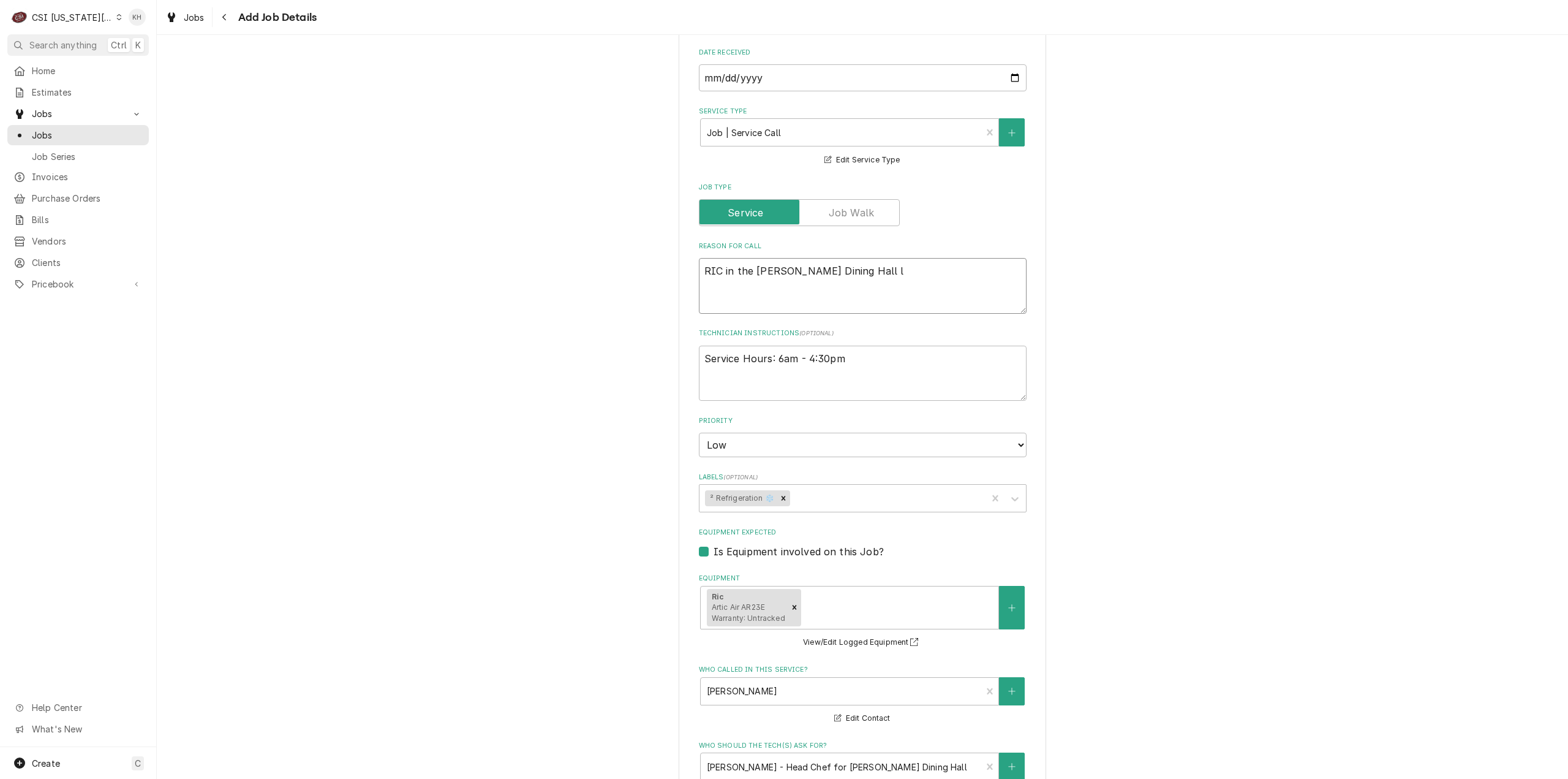
type textarea "x"
type textarea "RIC in the Patterson Dining Hall lo"
type textarea "x"
type textarea "RIC in the Patterson Dining Hall loc"
type textarea "x"
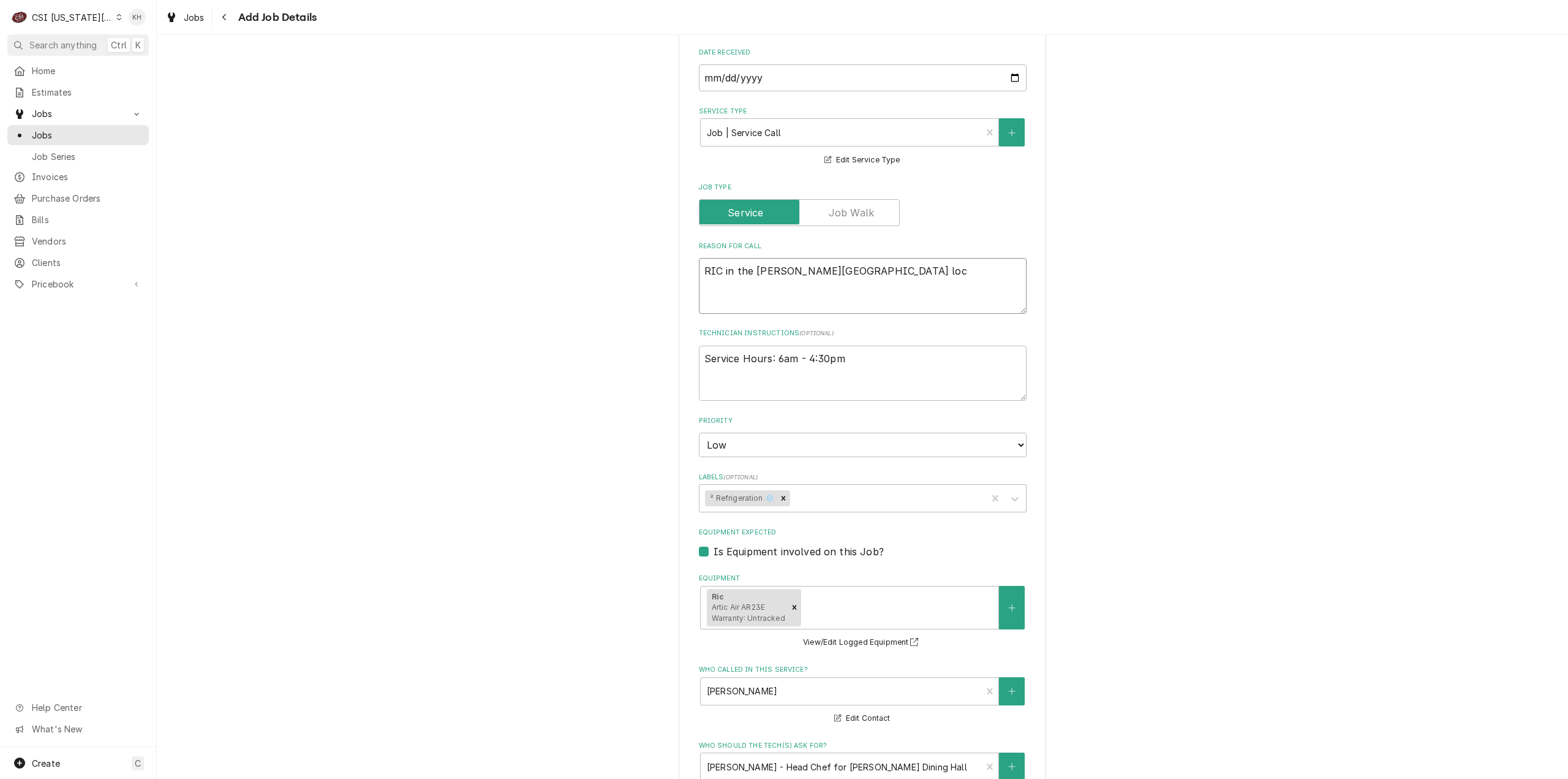
type textarea "RIC in the Patterson Dining Hall loca"
type textarea "x"
type textarea "RIC in the Patterson Dining Hall locat"
type textarea "x"
type textarea "RIC in the Patterson Dining Hall locate"
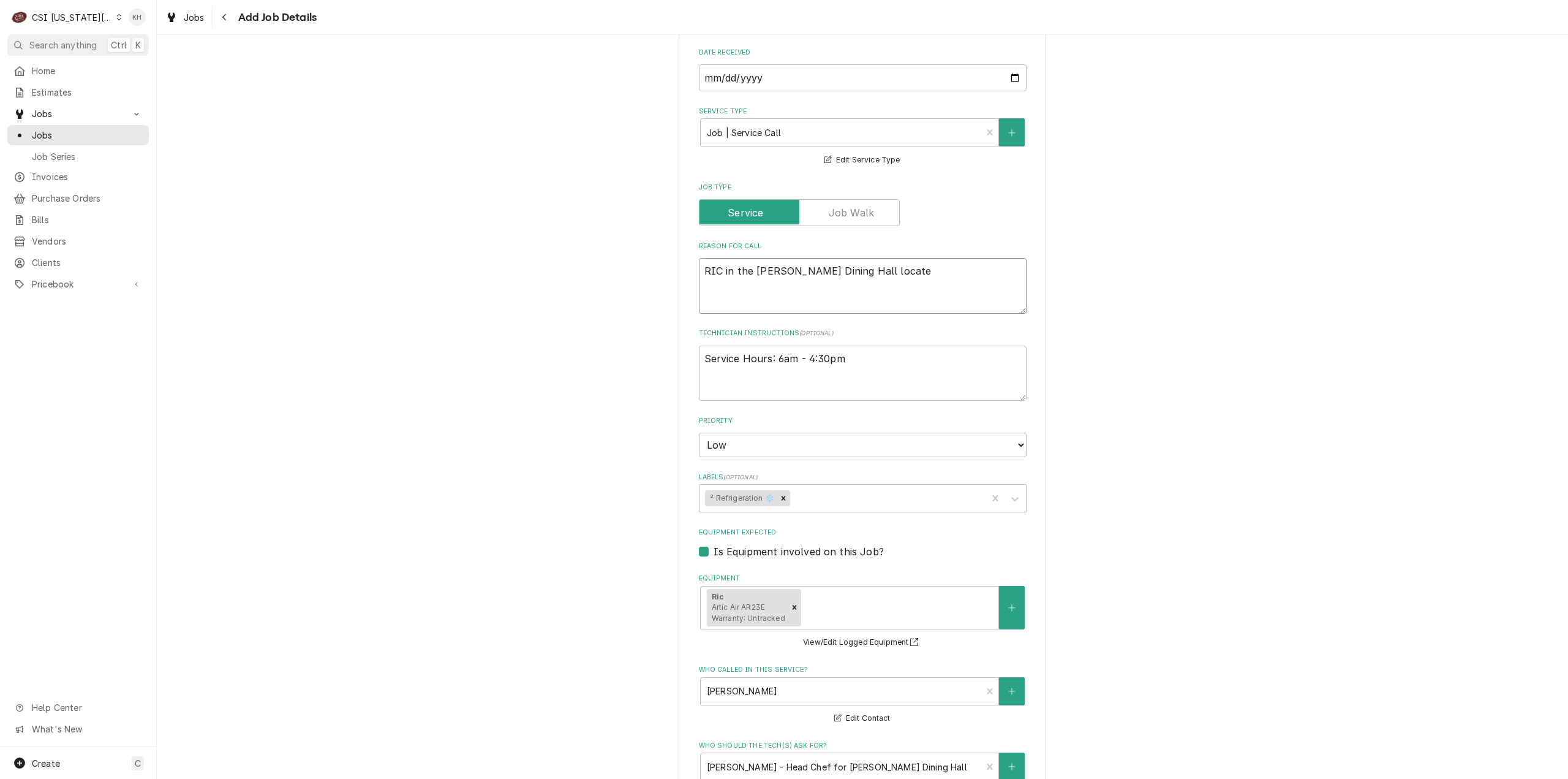
type textarea "x"
type textarea "RIC in the Patterson Dining Hall located"
type textarea "x"
type textarea "RIC in the Patterson Dining Hall located u"
type textarea "x"
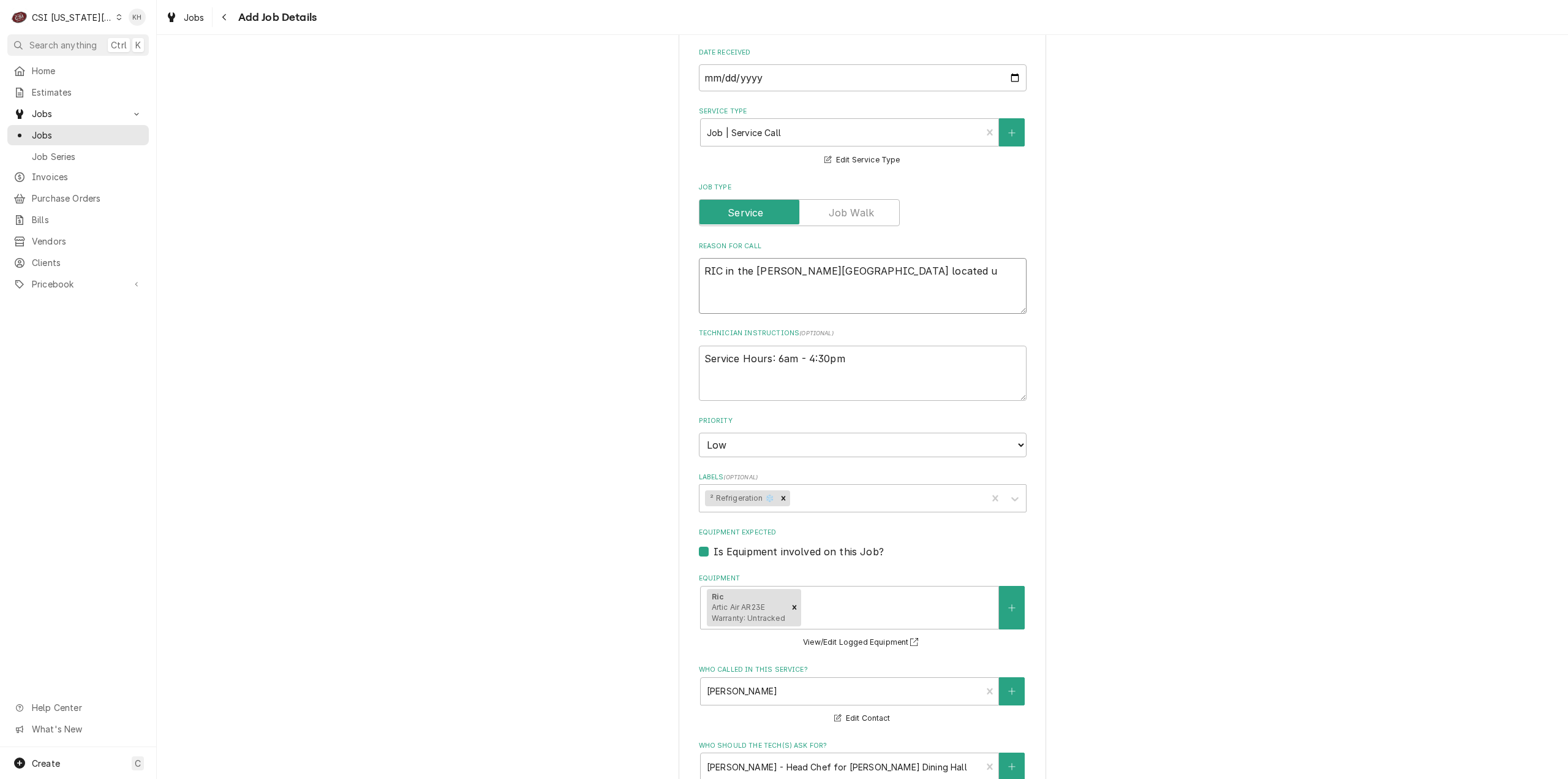
type textarea "RIC in the Patterson Dining Hall located un"
type textarea "x"
type textarea "RIC in the Patterson Dining Hall located und"
type textarea "x"
type textarea "RIC in the Patterson Dining Hall located unde"
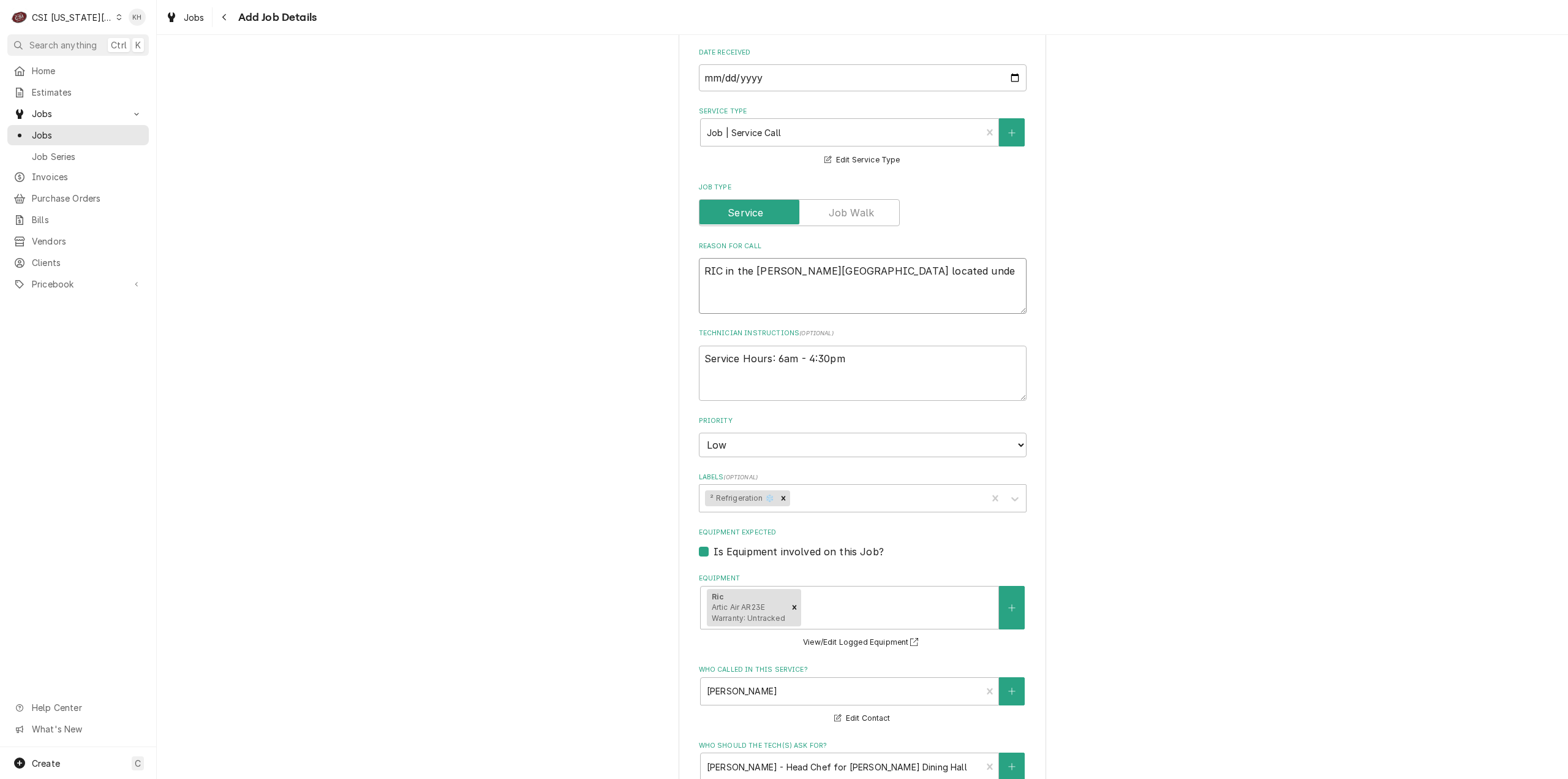
type textarea "x"
type textarea "RIC in the Patterson Dining Hall located under"
type textarea "x"
type textarea "RIC in the Patterson Dining Hall located under t"
type textarea "x"
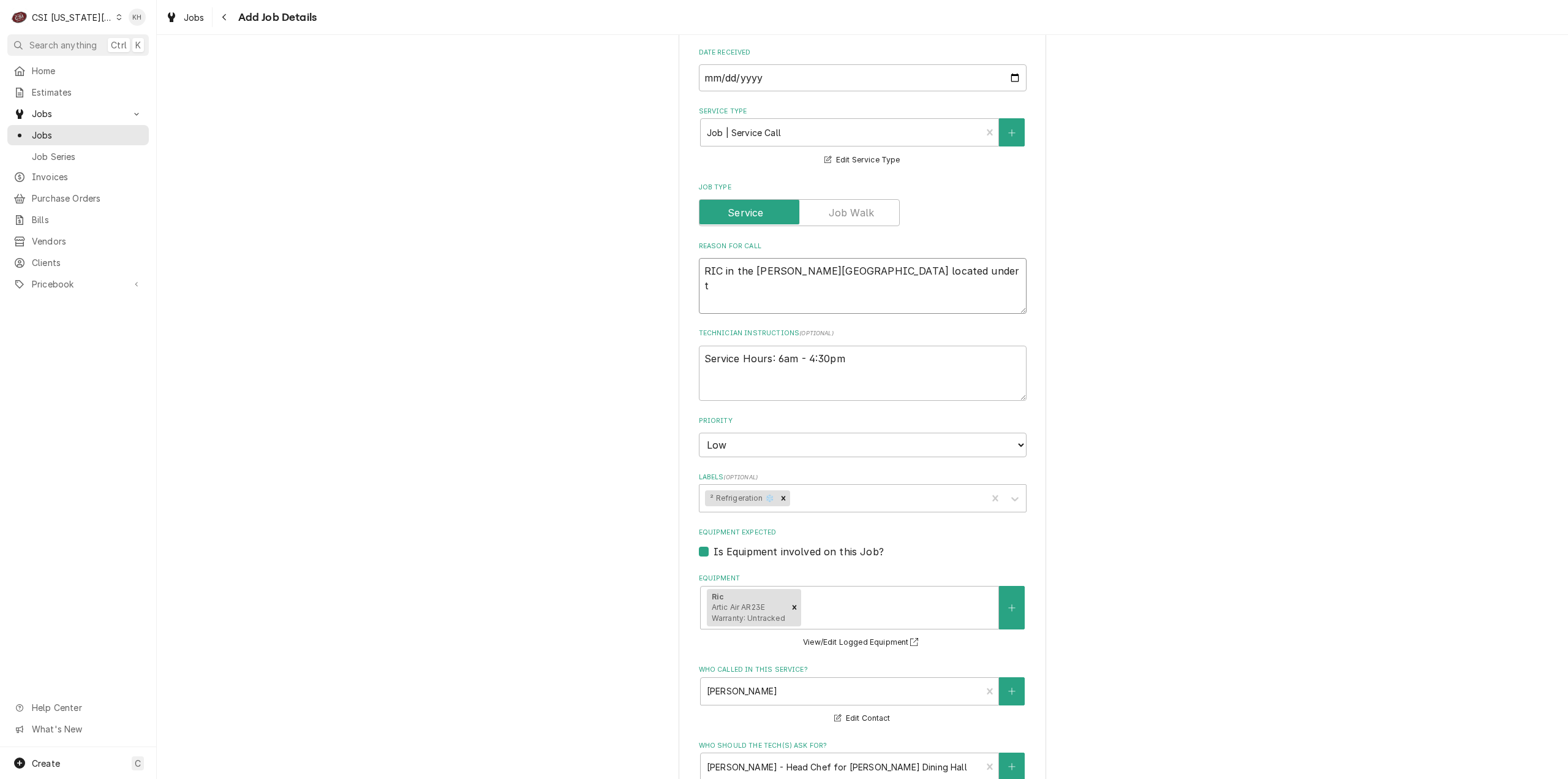
type textarea "RIC in the Patterson Dining Hall located under th"
type textarea "x"
type textarea "RIC in the Patterson Dining Hall located under the"
type textarea "x"
type textarea "RIC in the Patterson Dining Hall located under the"
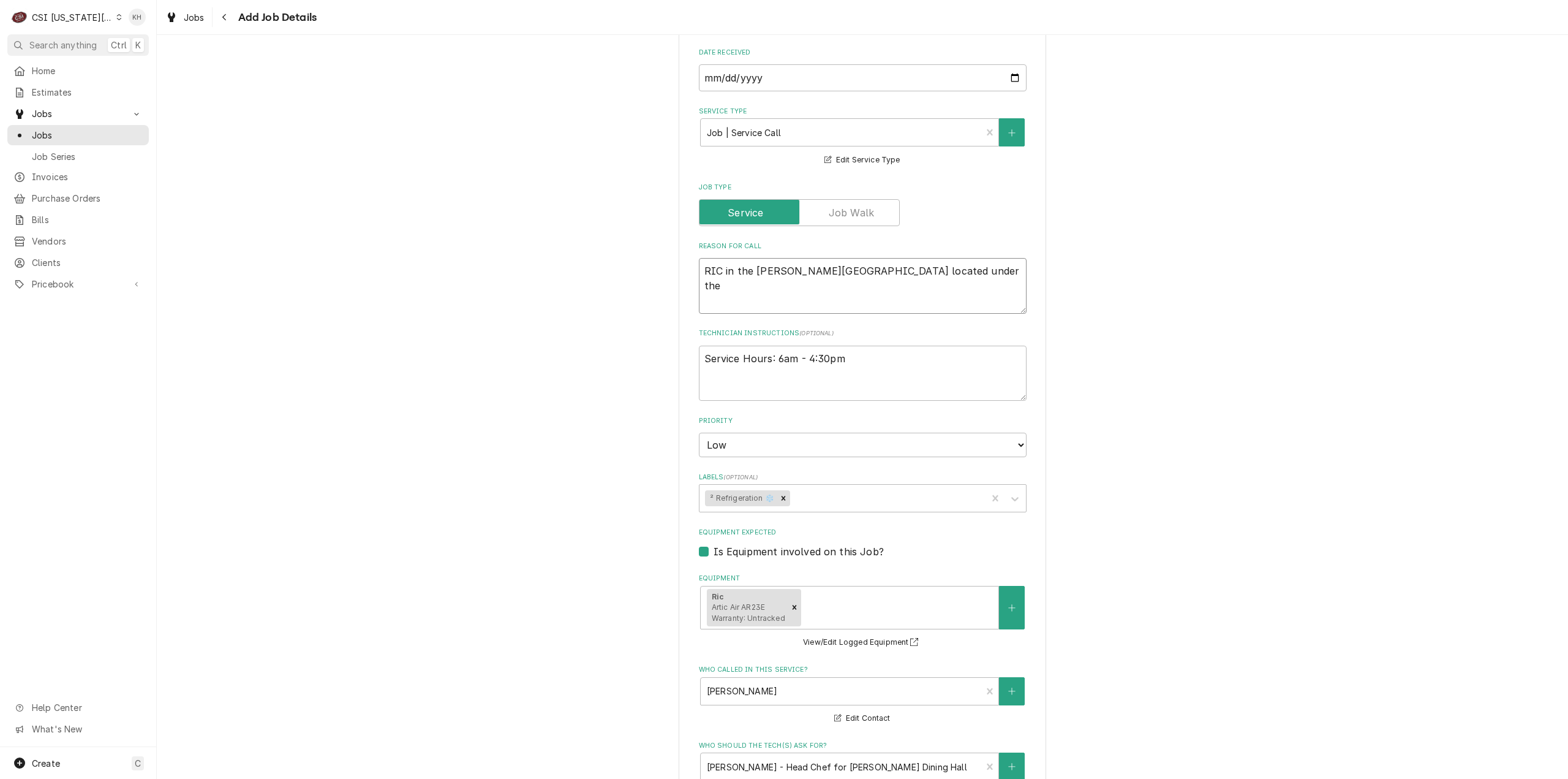
type textarea "x"
type textarea "RIC in the Patterson Dining Hall located under the i"
type textarea "x"
type textarea "RIC in the Patterson Dining Hall located under the in"
type textarea "x"
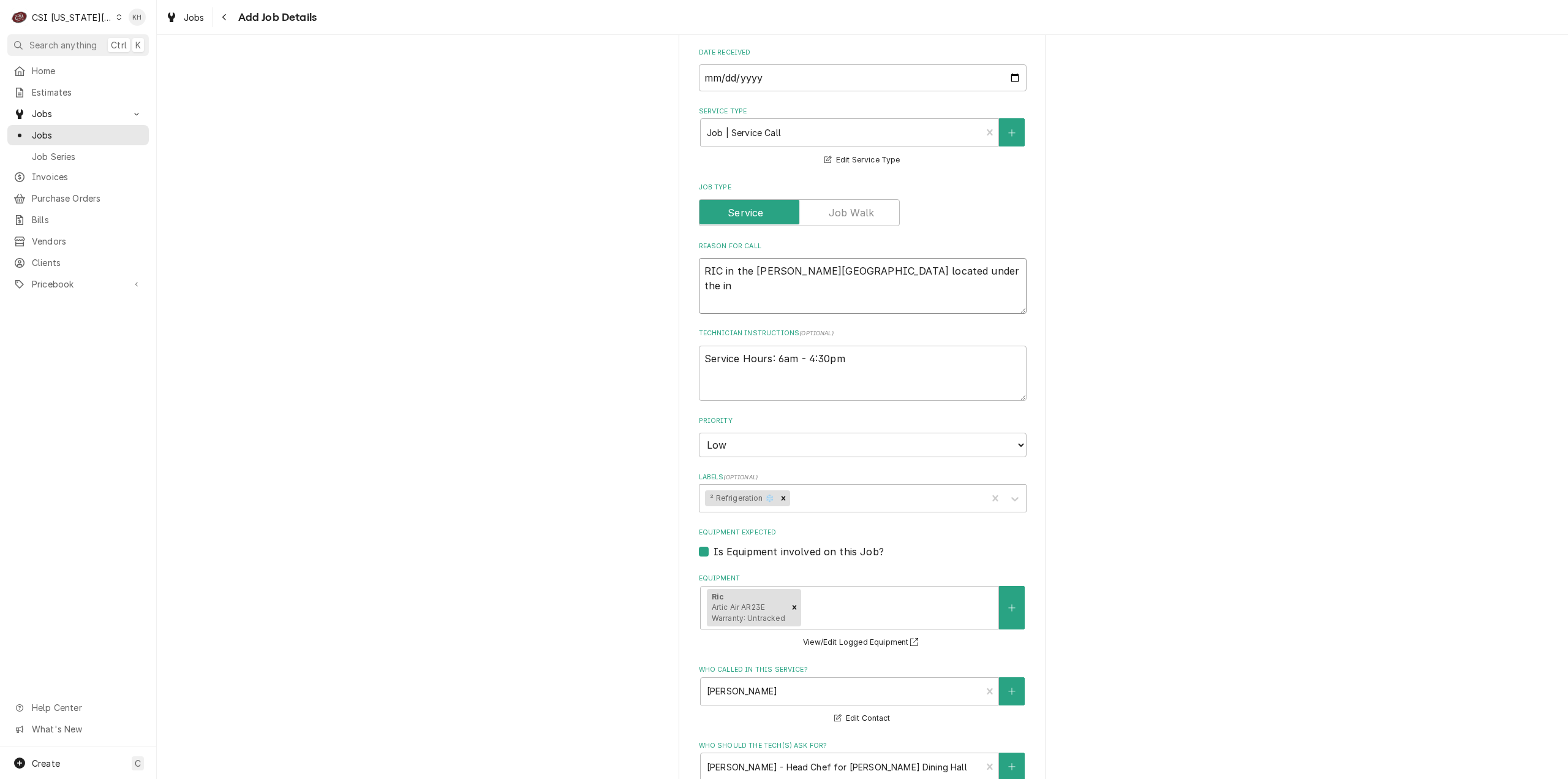
type textarea "RIC in the Patterson Dining Hall located under the int"
click at [887, 361] on textarea "Service Hours: 6am - 4:30pm" at bounding box center [862, 373] width 328 height 56
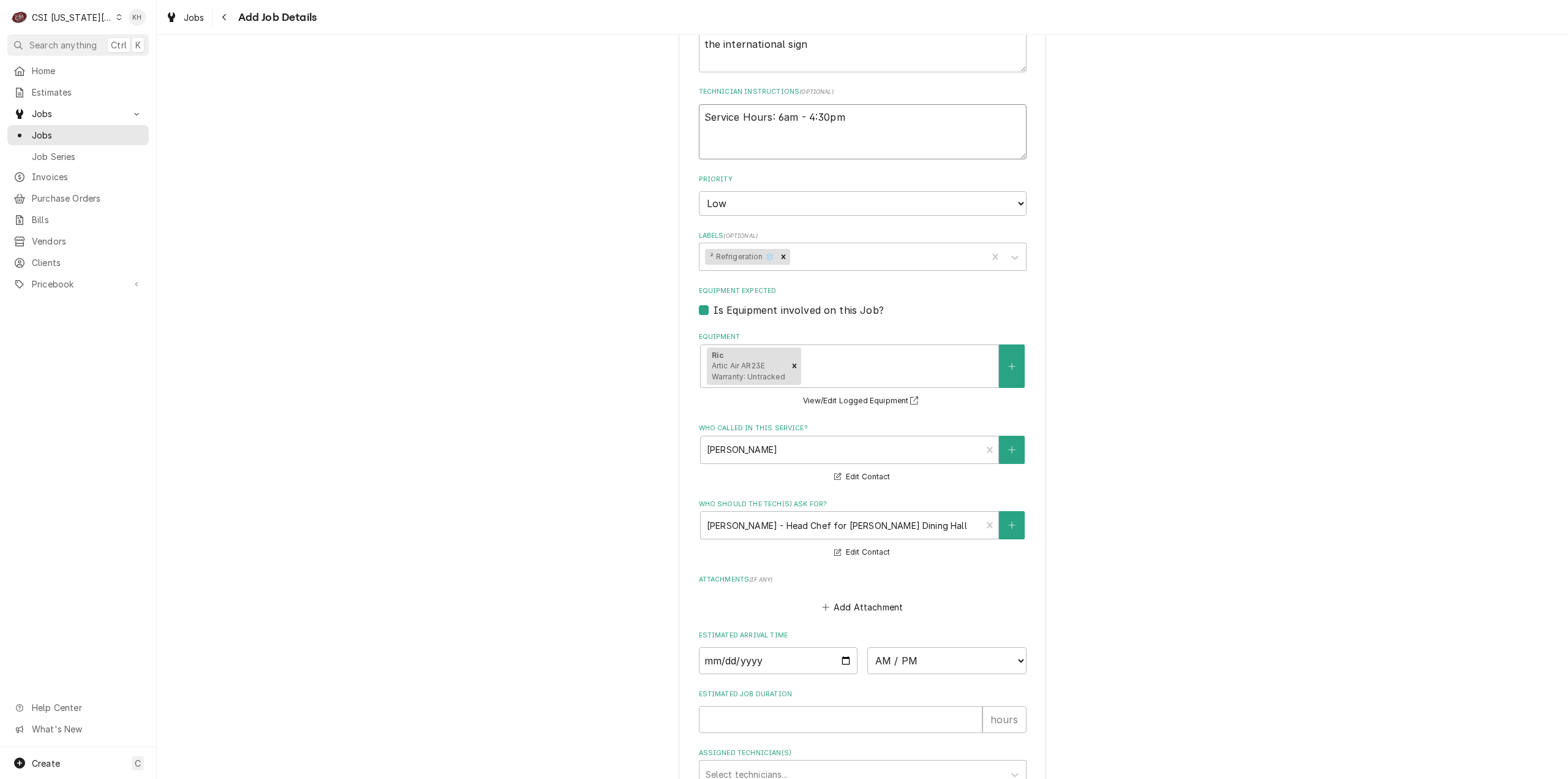
scroll to position [674, 0]
click at [778, 719] on input "Estimated Job Duration" at bounding box center [841, 716] width 284 height 27
click at [598, 273] on div "Please provide the following information to create a job: Client Details Client…" at bounding box center [862, 132] width 1411 height 1517
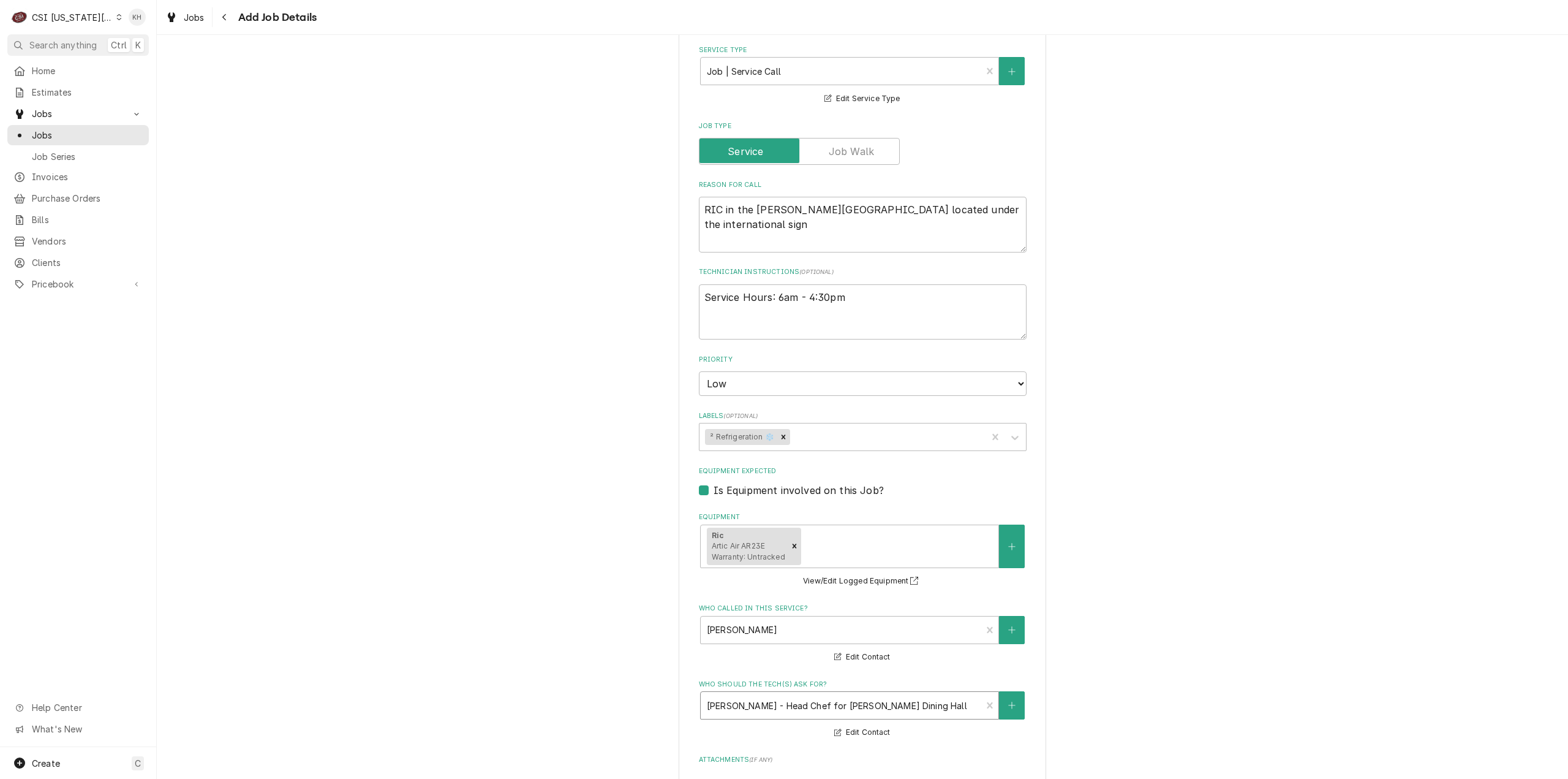
scroll to position [490, 0]
click at [786, 227] on textarea "RIC in the Patterson Dining Hall located under the international sign" at bounding box center [862, 225] width 328 height 56
click at [870, 233] on textarea "RIC in the Patterson Dining Hall located under the international sign is not ho…" at bounding box center [862, 225] width 328 height 56
click at [881, 293] on textarea "Service Hours: 6am - 4:30pm" at bounding box center [862, 312] width 328 height 56
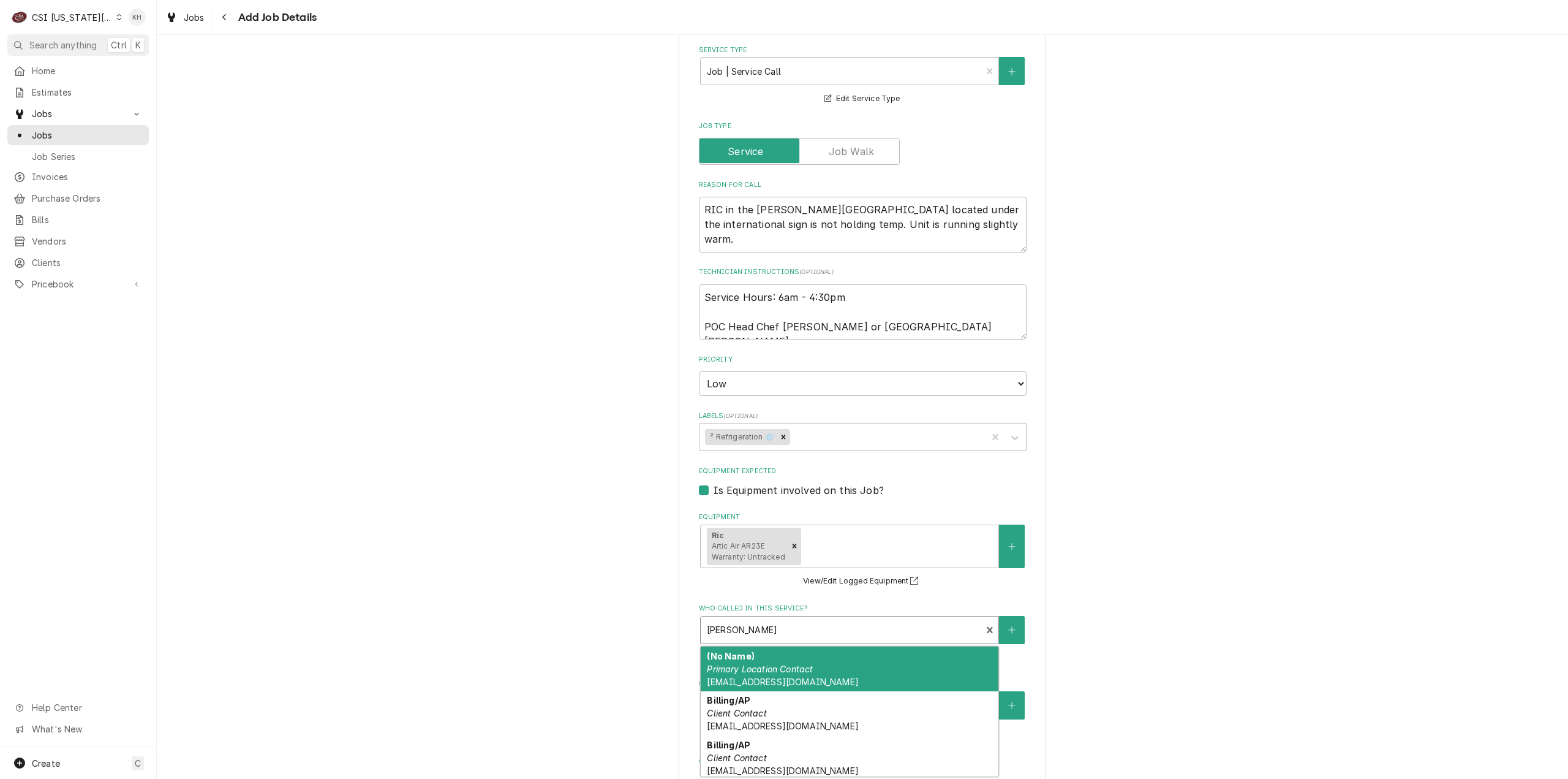
click at [818, 630] on div "Who called in this service?" at bounding box center [841, 630] width 269 height 22
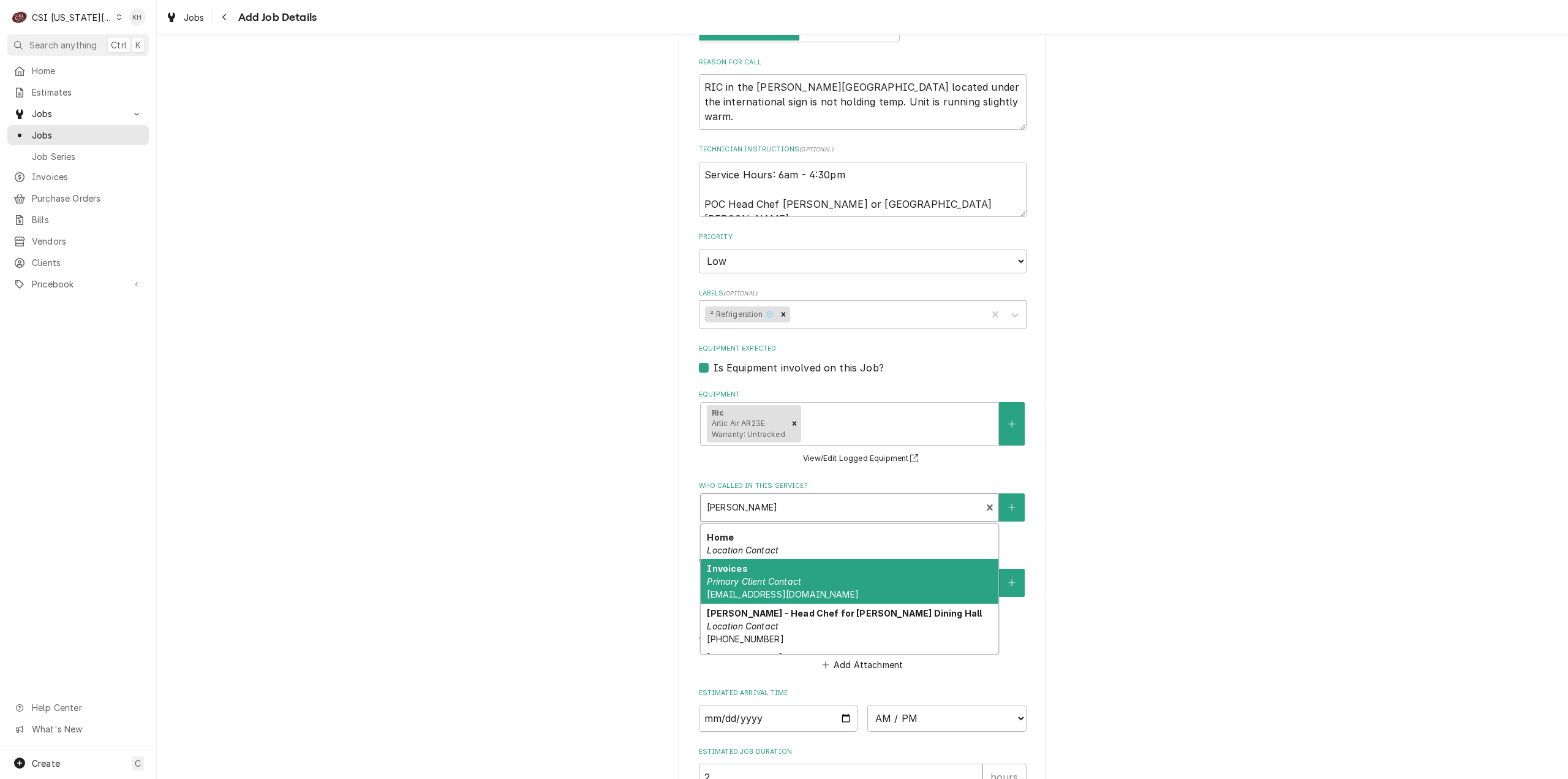
scroll to position [245, 0]
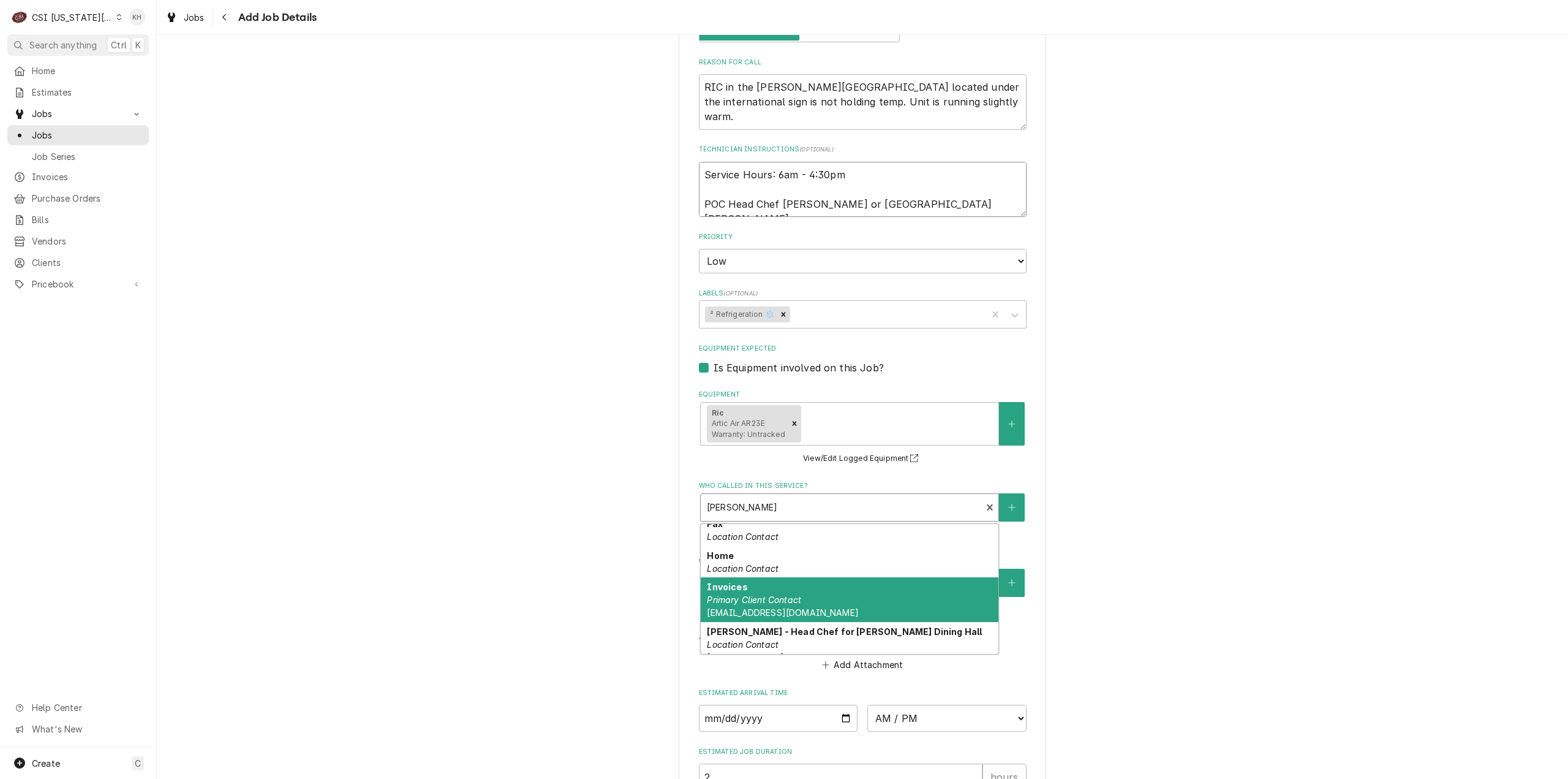
click at [798, 206] on textarea "Service Hours: 6am - 4:30pm POC Head Chef Jim or Alt Kerry" at bounding box center [862, 189] width 328 height 56
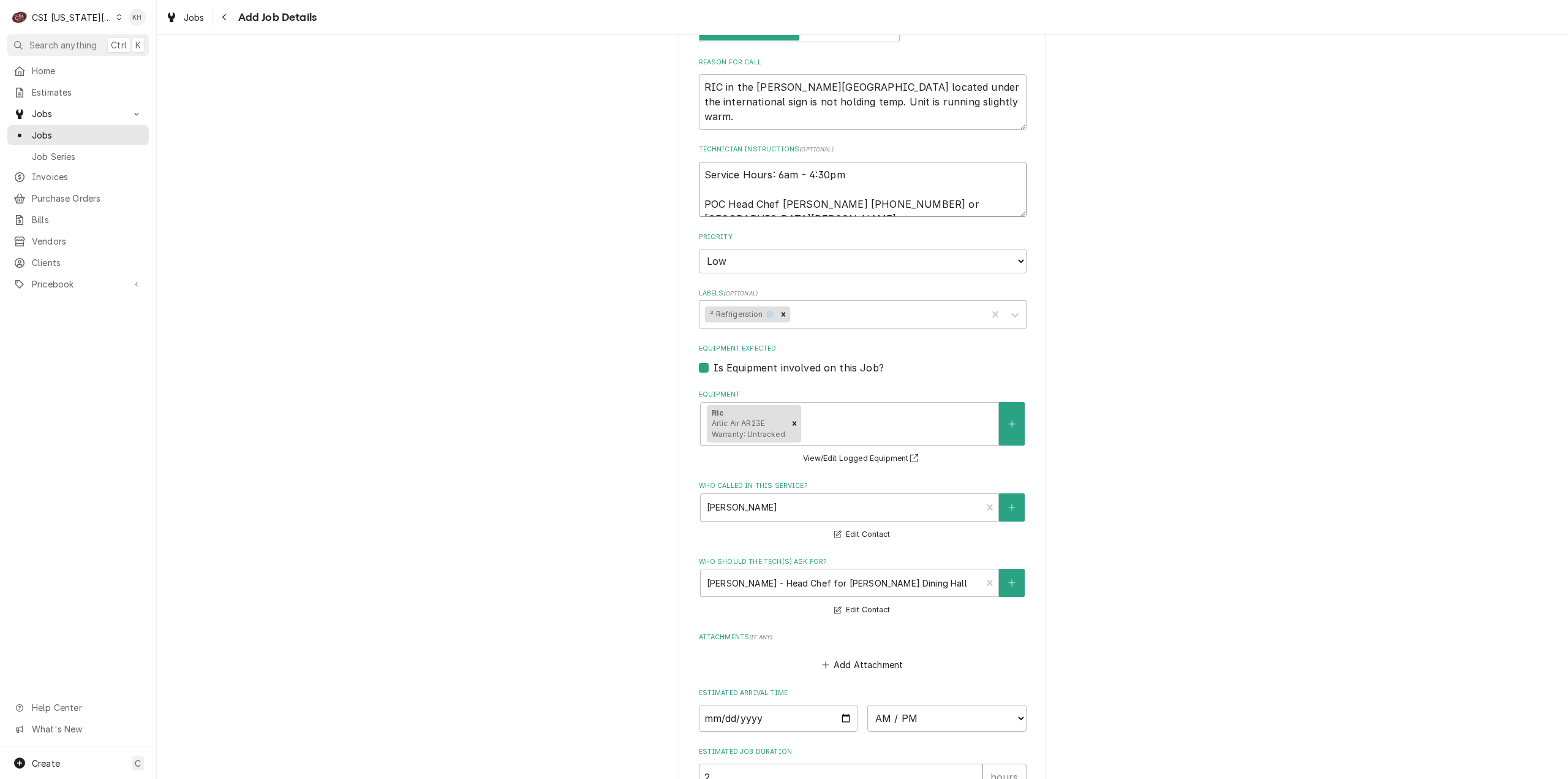
click at [958, 198] on textarea "Service Hours: 6am - 4:30pm POC Head Chef Jim 816-936-1580 or Alt Kerry" at bounding box center [862, 189] width 328 height 56
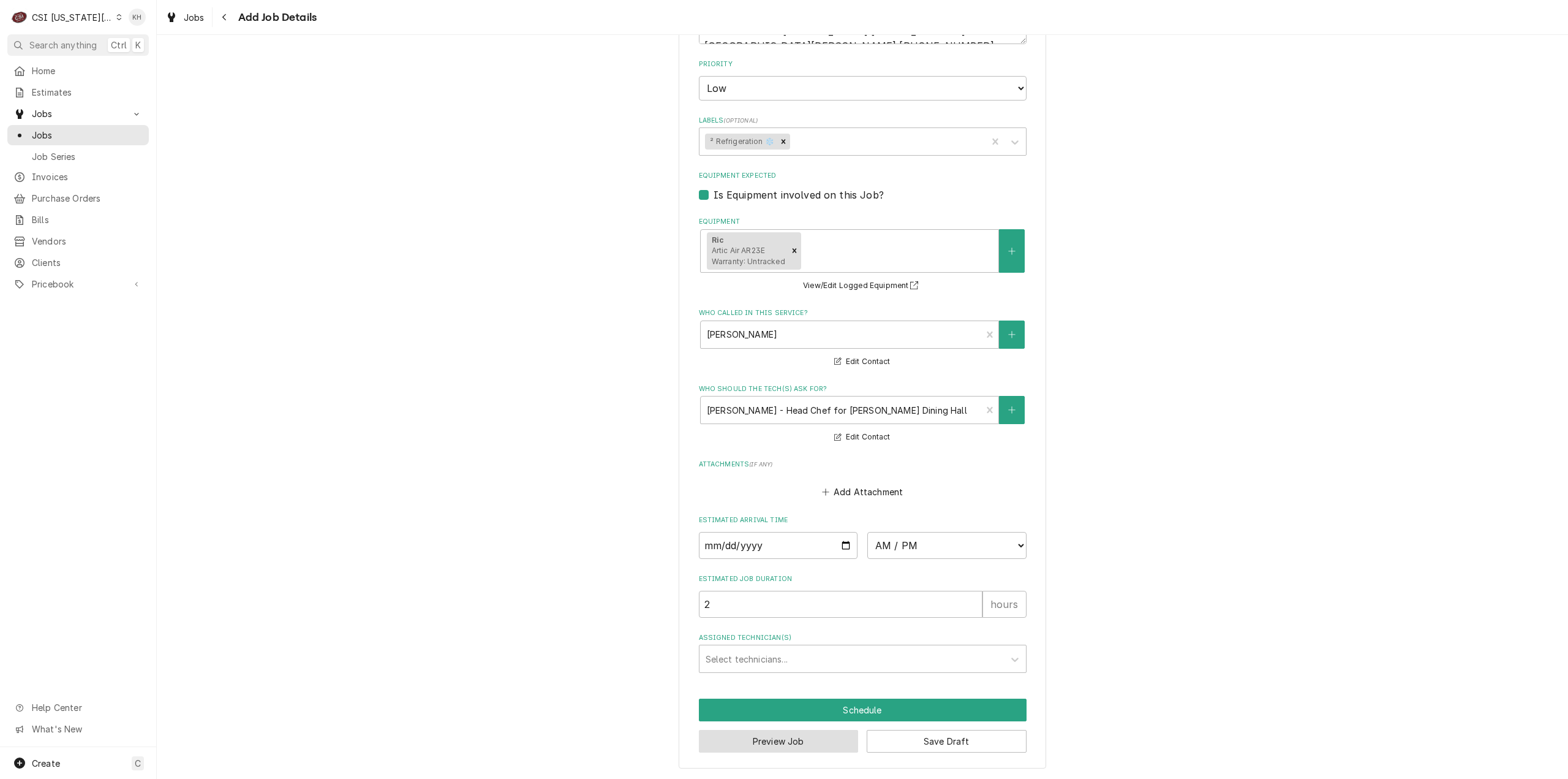
click at [780, 743] on button "Preview Job" at bounding box center [779, 740] width 160 height 22
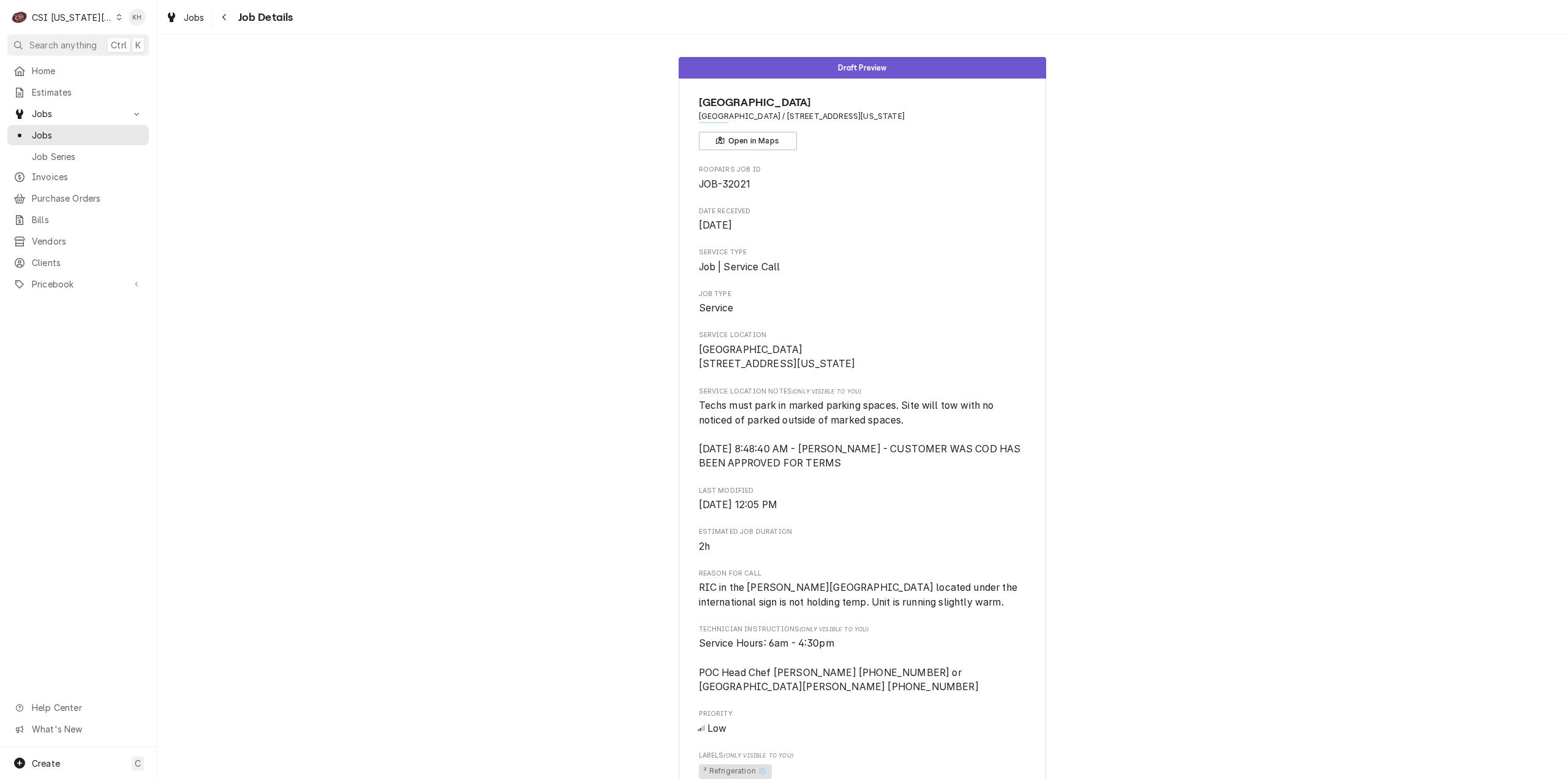
click at [223, 262] on div "Draft [GEOGRAPHIC_DATA] [GEOGRAPHIC_DATA] / [STREET_ADDRESS][US_STATE] Open in …" at bounding box center [862, 653] width 1411 height 1213
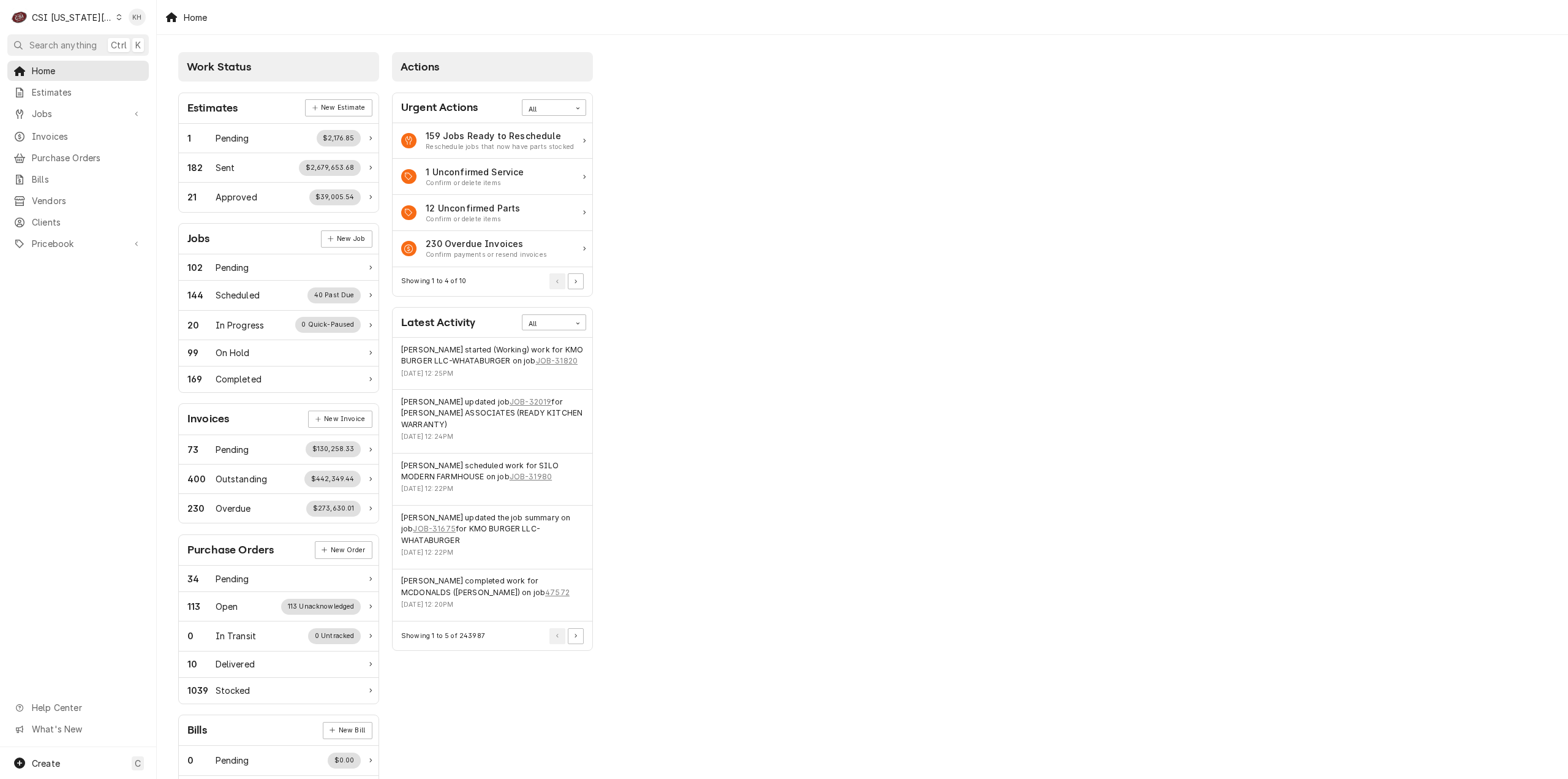
click at [1261, 95] on div "Work Status Estimates New Estimate 1 Pending $2,176.85 182 Sent $2,679,653.68 2…" at bounding box center [862, 445] width 1411 height 821
drag, startPoint x: 982, startPoint y: 696, endPoint x: 967, endPoint y: 684, distance: 19.2
click at [982, 696] on div "Work Status Estimates New Estimate 1 Pending $2,176.85 182 Sent $2,679,653.68 2…" at bounding box center [862, 445] width 1411 height 821
